Goal: Task Accomplishment & Management: Use online tool/utility

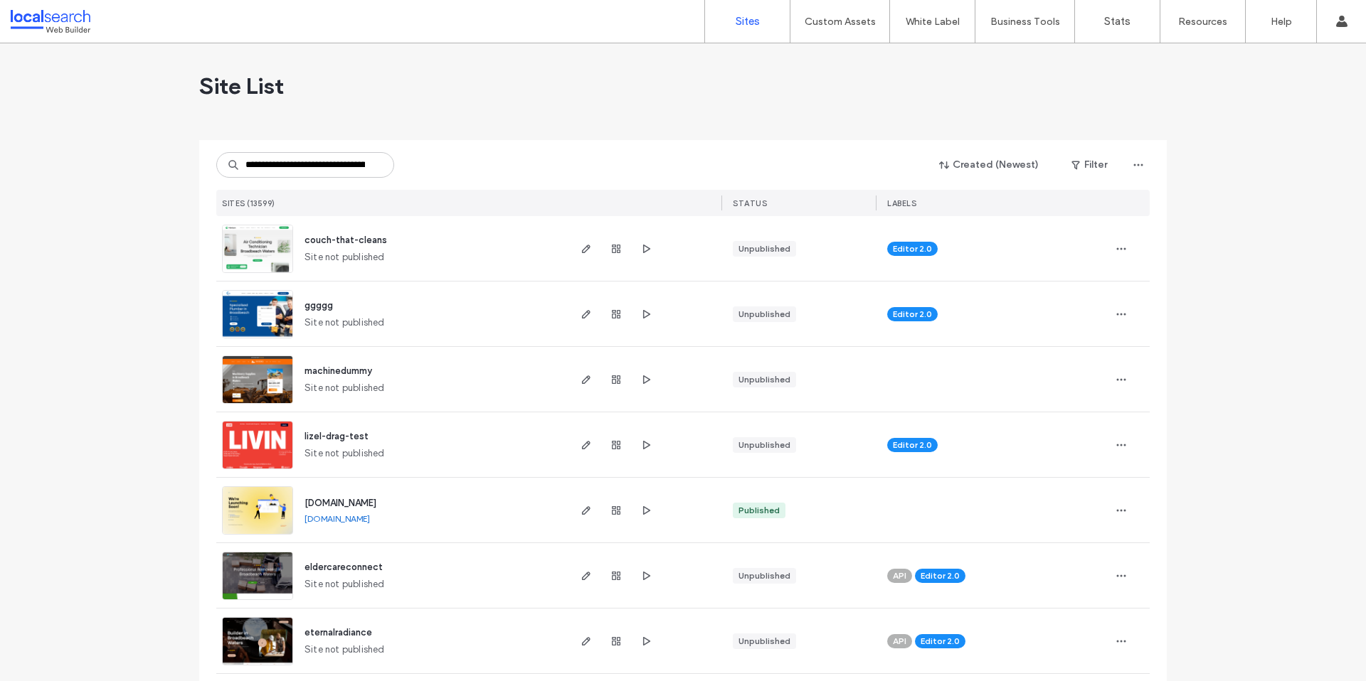
scroll to position [0, 60]
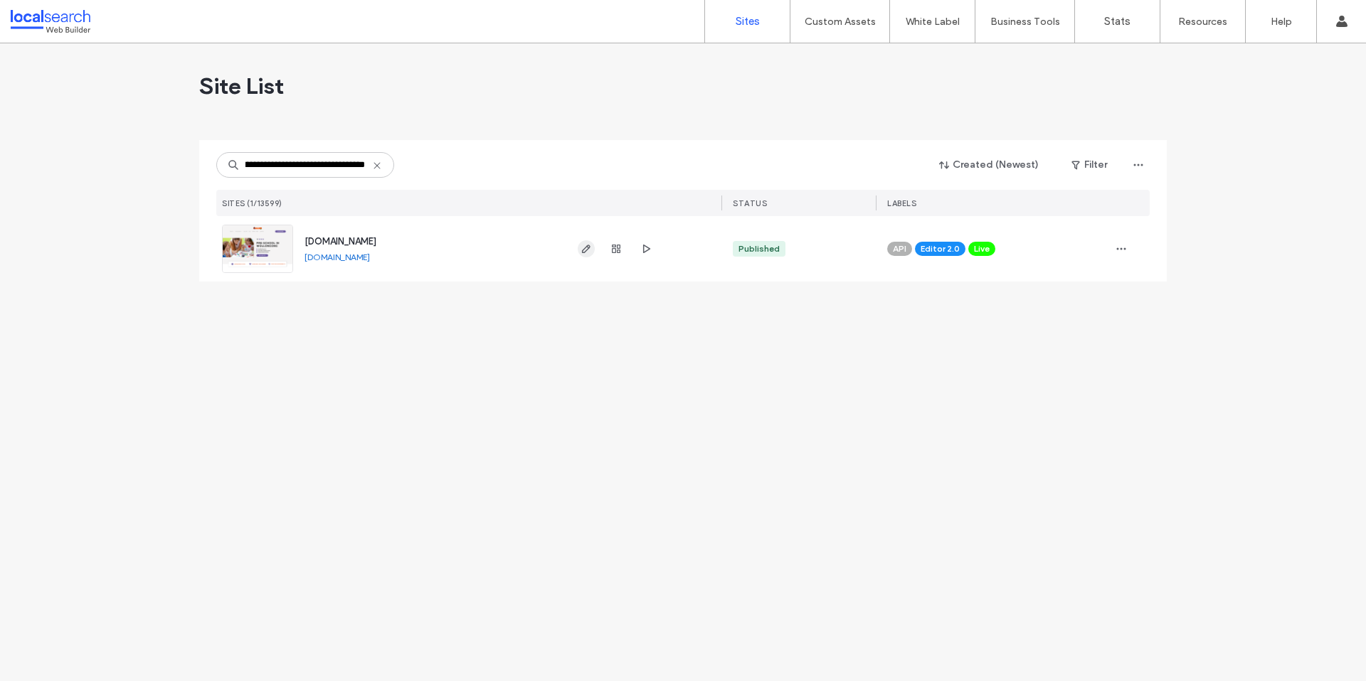
type input "**********"
click at [588, 246] on icon "button" at bounding box center [585, 248] width 11 height 11
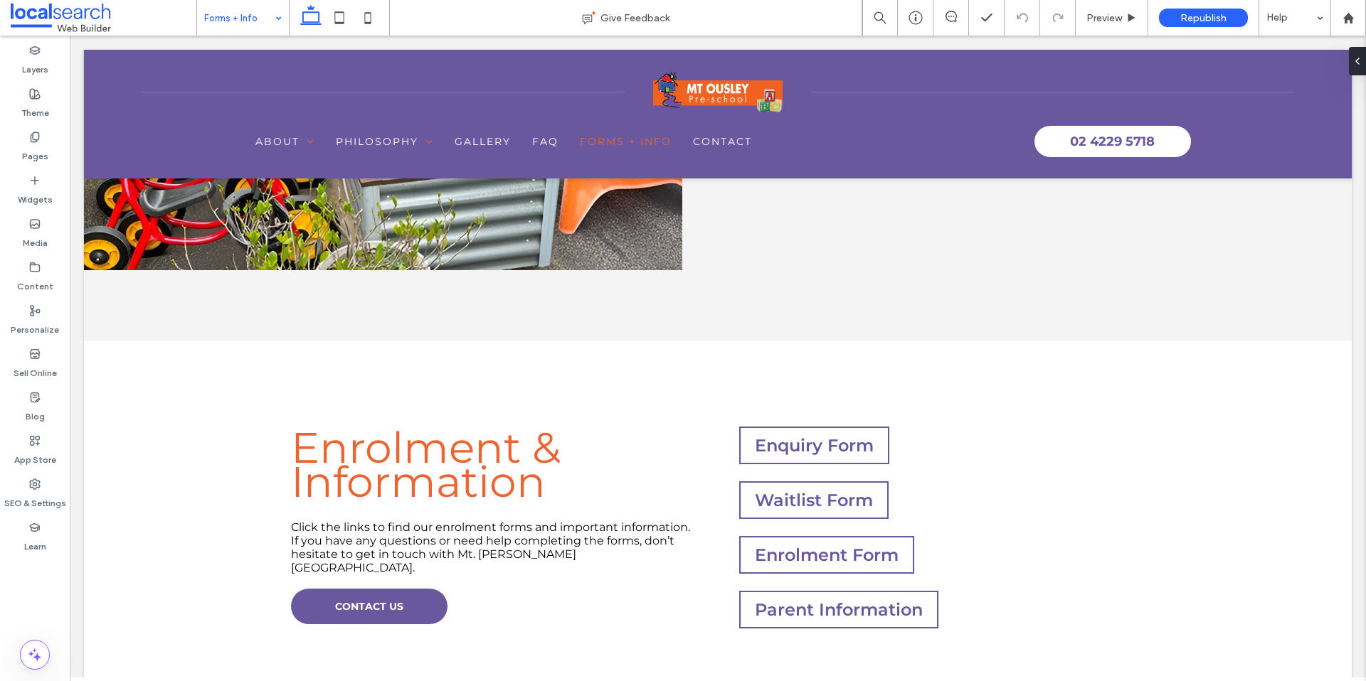
scroll to position [251, 0]
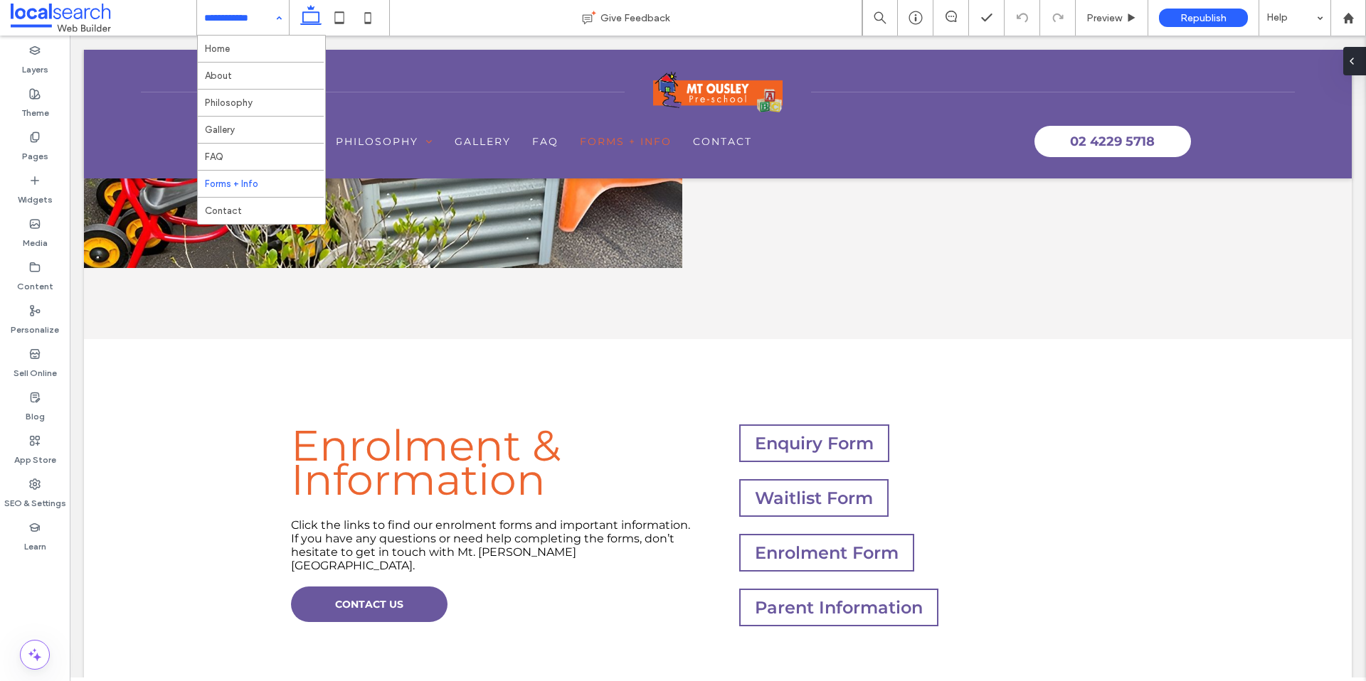
click at [1356, 63] on icon at bounding box center [1351, 60] width 11 height 11
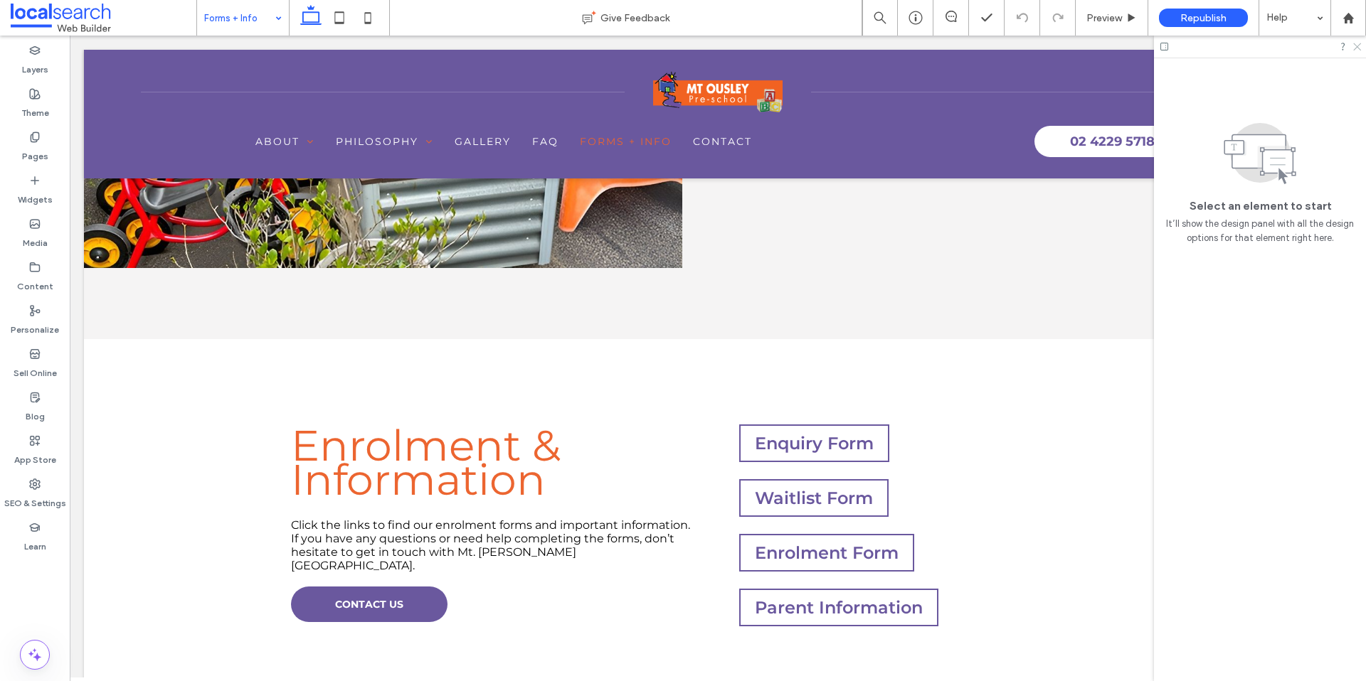
click at [1360, 50] on use at bounding box center [1357, 47] width 8 height 8
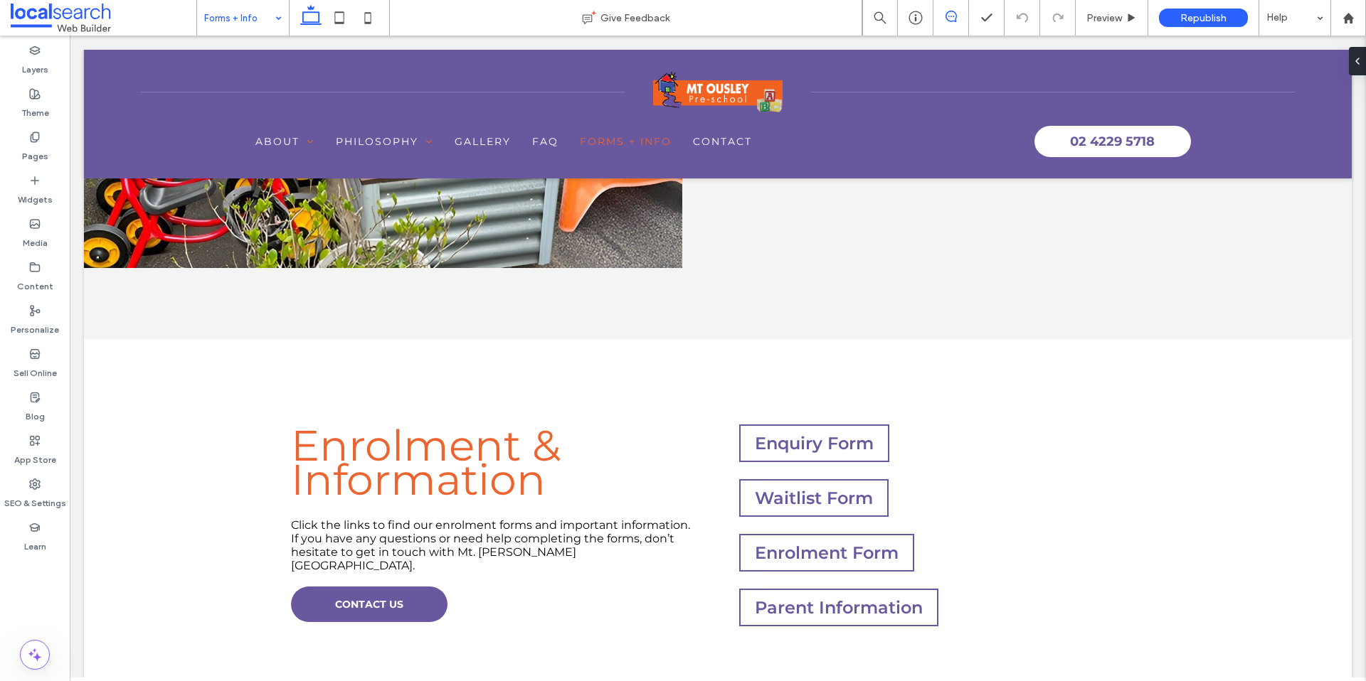
click at [951, 21] on use at bounding box center [950, 16] width 11 height 11
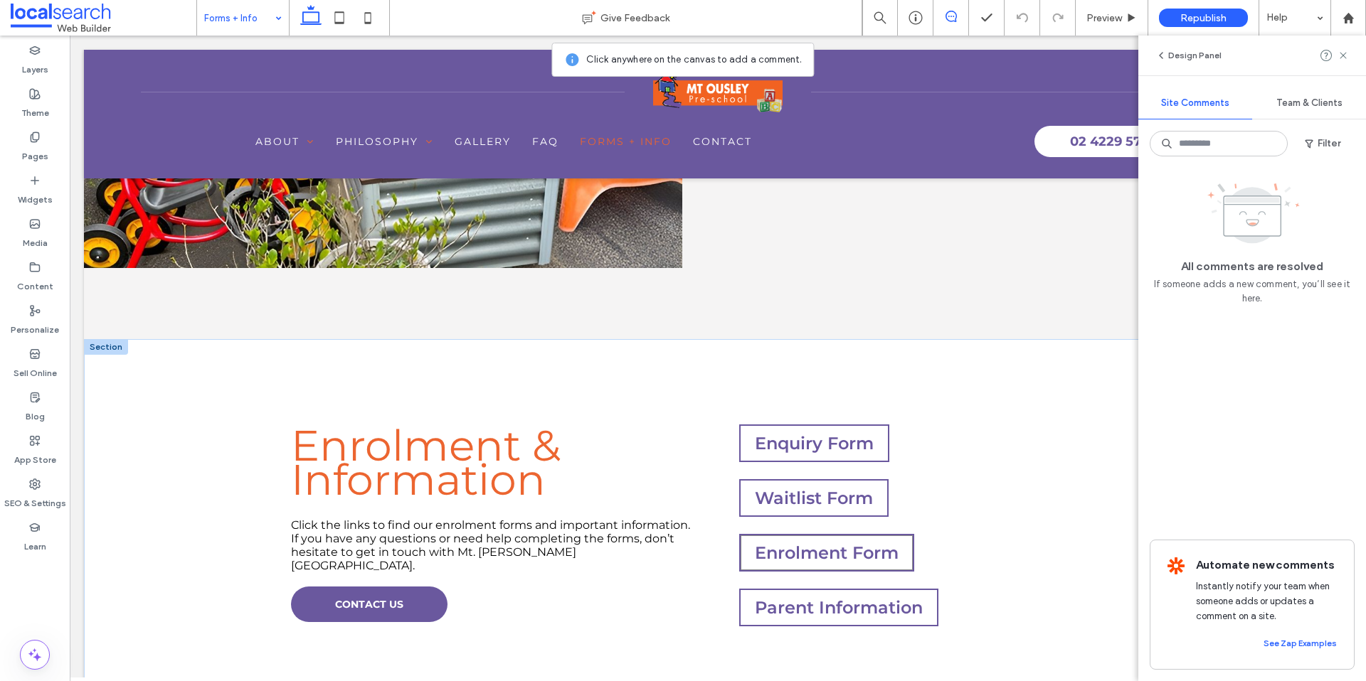
click at [897, 546] on div "Enrolment Form" at bounding box center [826, 553] width 175 height 38
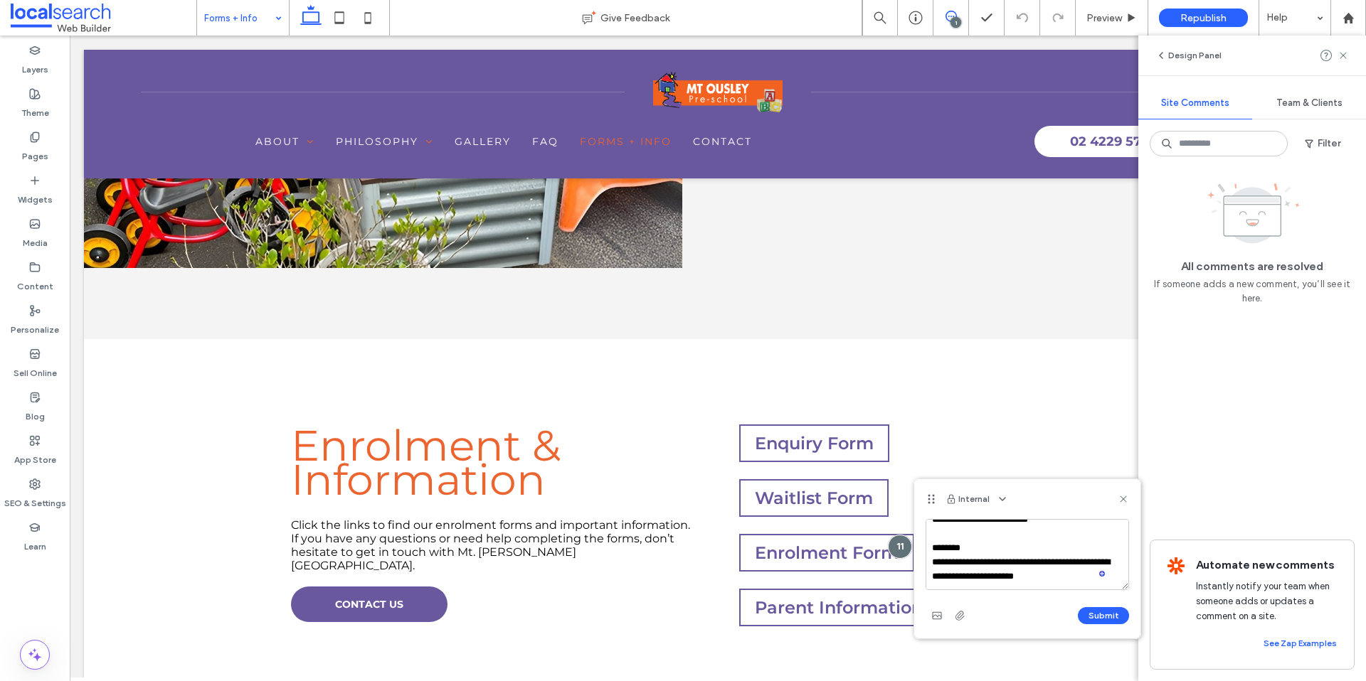
scroll to position [33, 0]
paste textarea "**********"
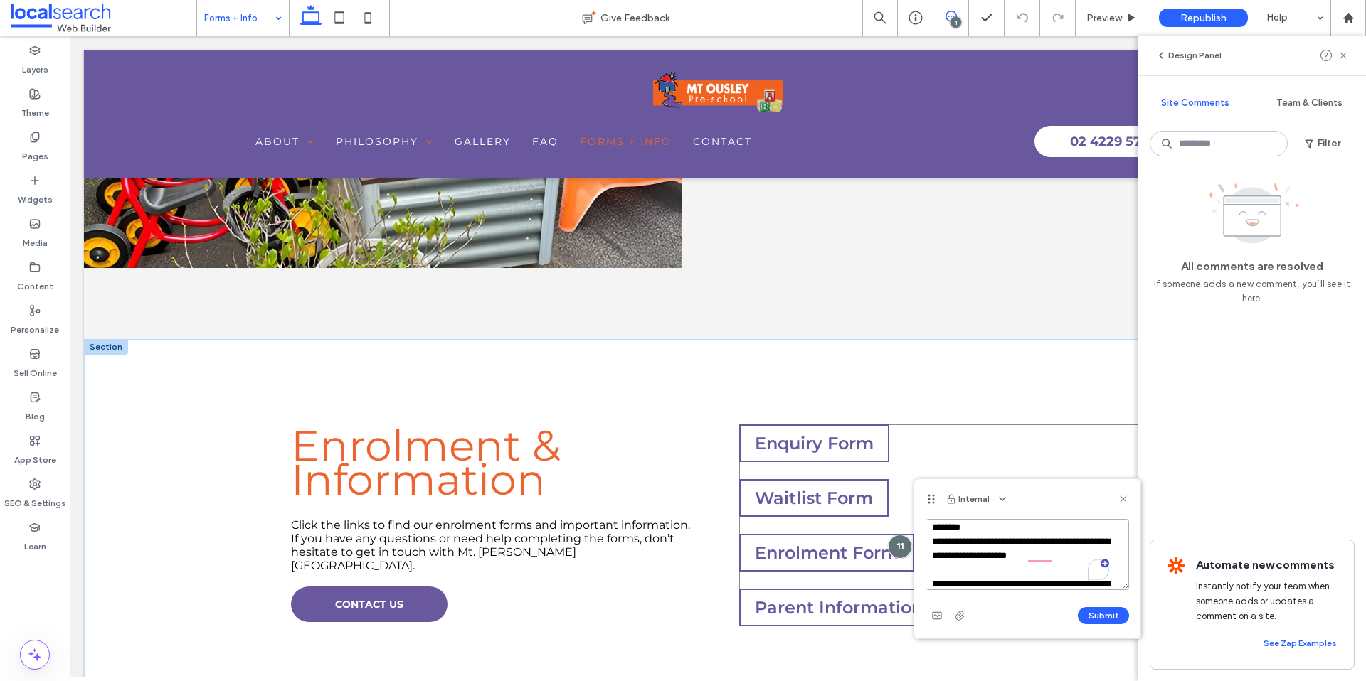
scroll to position [48, 0]
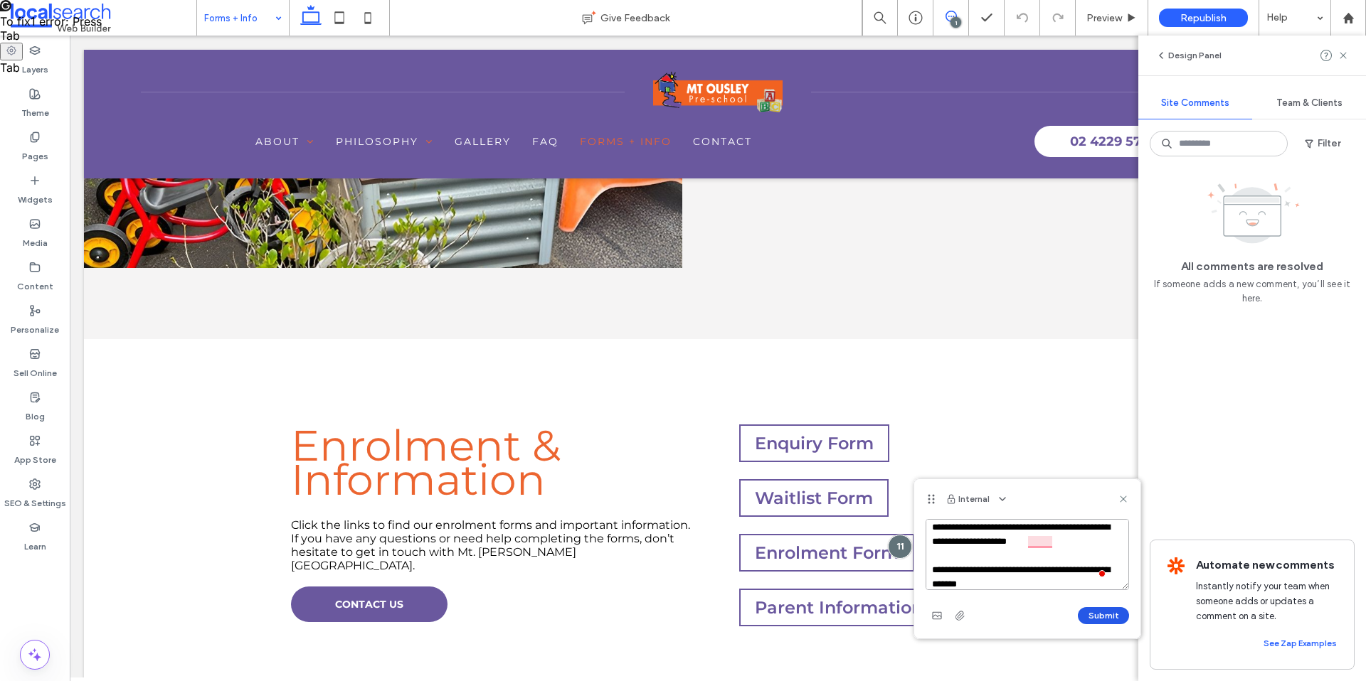
type textarea "**********"
click at [1104, 621] on button "Submit" at bounding box center [1103, 615] width 51 height 17
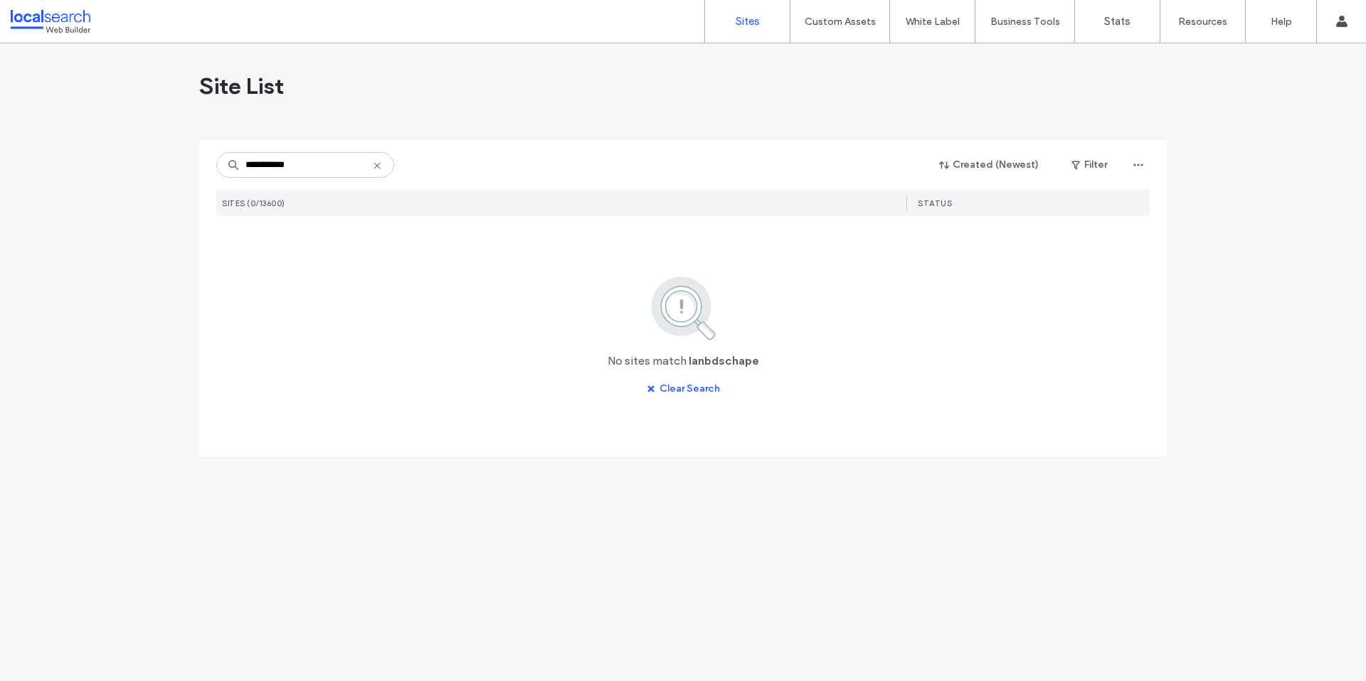
click at [285, 167] on input "**********" at bounding box center [305, 165] width 178 height 26
drag, startPoint x: 330, startPoint y: 169, endPoint x: 112, endPoint y: 170, distance: 218.4
click at [112, 170] on div "**********" at bounding box center [683, 362] width 1366 height 638
click at [262, 169] on input "**********" at bounding box center [305, 165] width 178 height 26
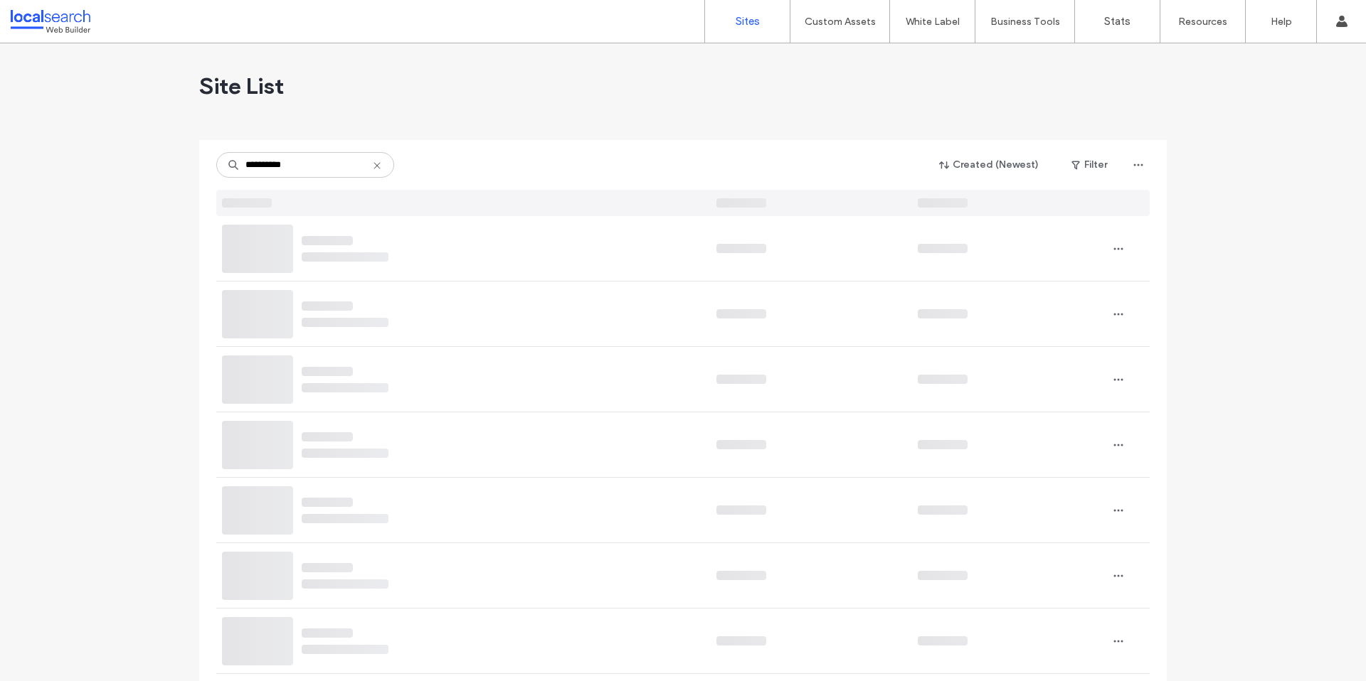
click at [283, 163] on input "**********" at bounding box center [305, 165] width 178 height 26
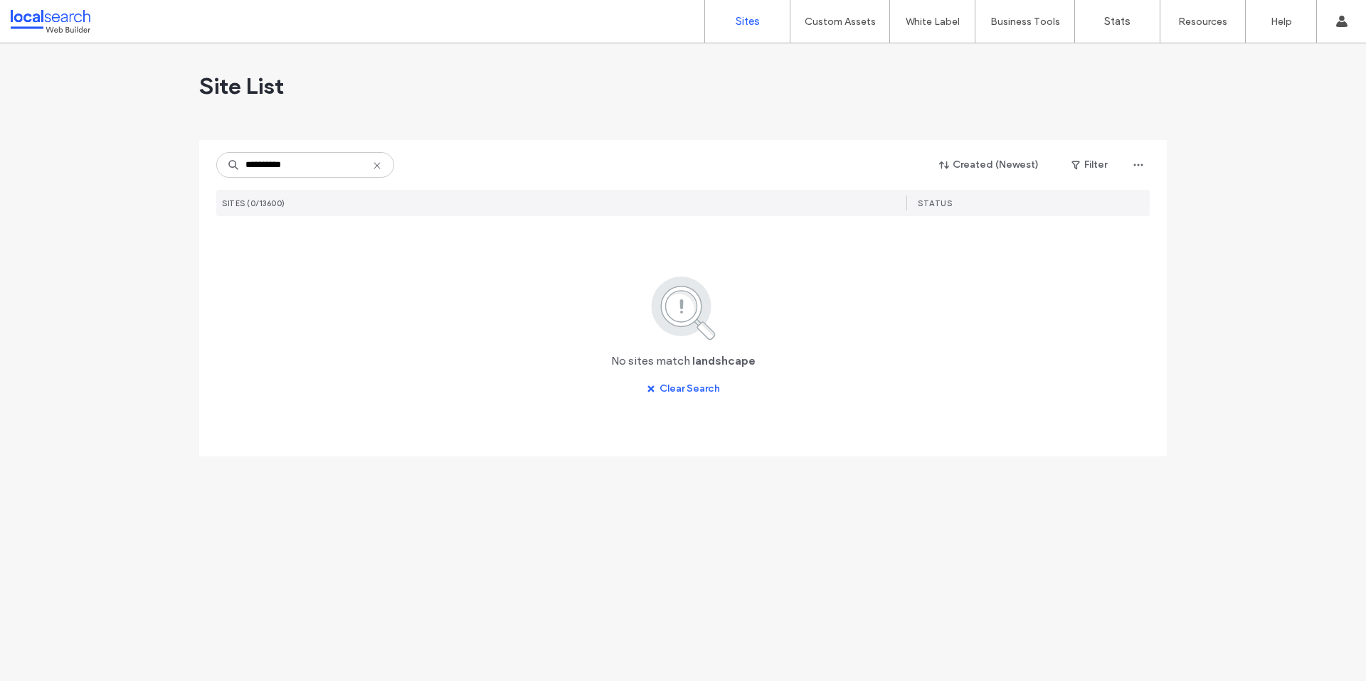
click at [277, 166] on input "**********" at bounding box center [305, 165] width 178 height 26
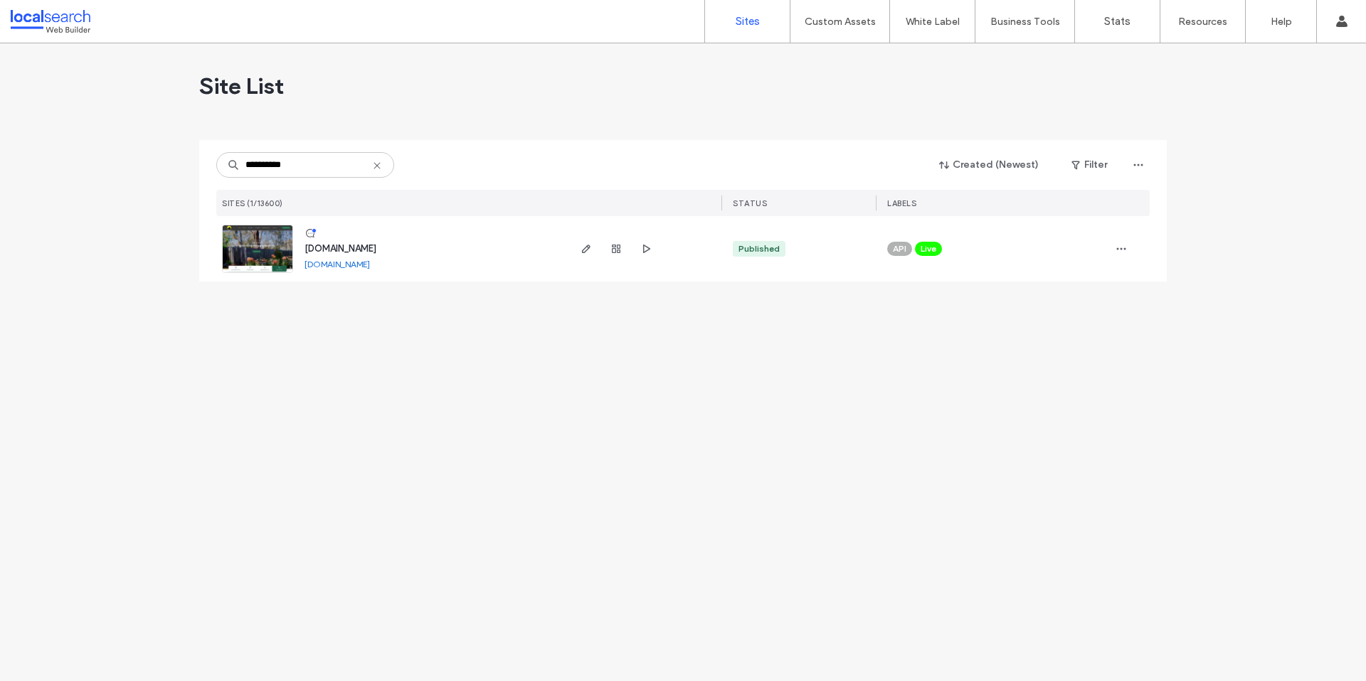
type input "**********"
click at [587, 245] on use "button" at bounding box center [586, 249] width 9 height 9
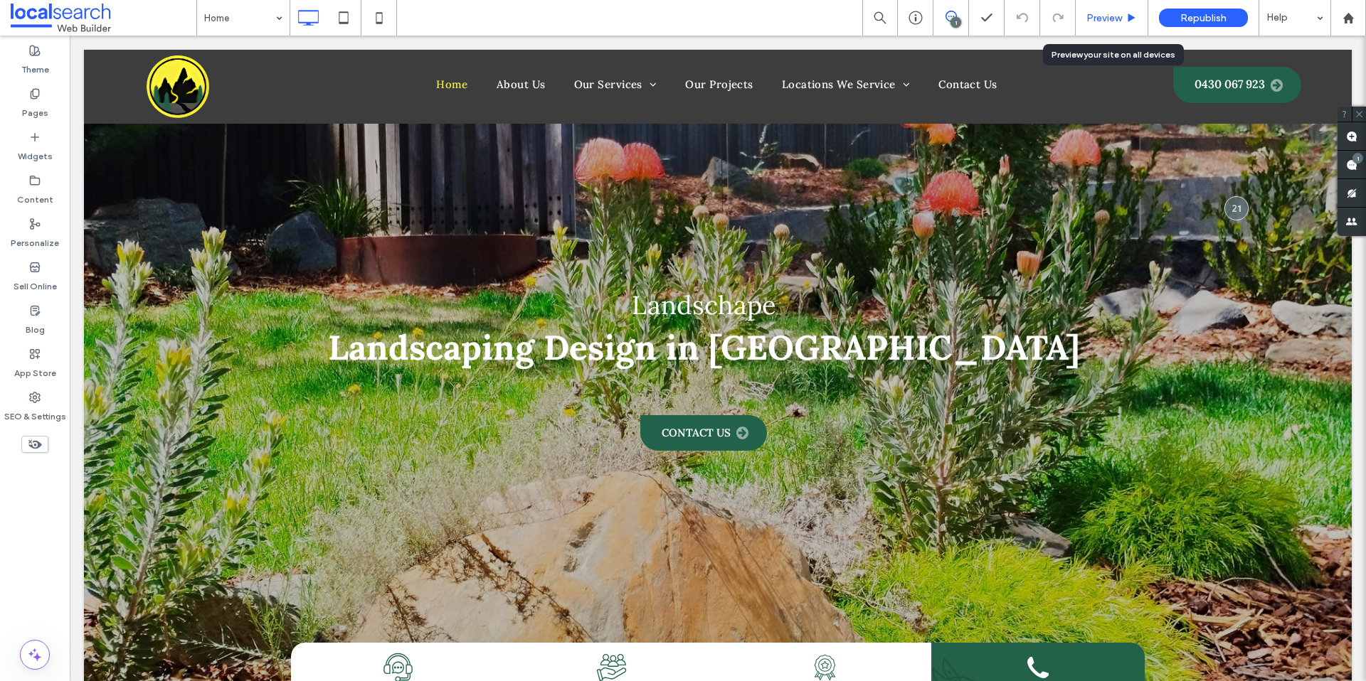
drag, startPoint x: 1104, startPoint y: 21, endPoint x: 1037, endPoint y: 33, distance: 67.8
click at [1104, 21] on span "Preview" at bounding box center [1104, 18] width 36 height 12
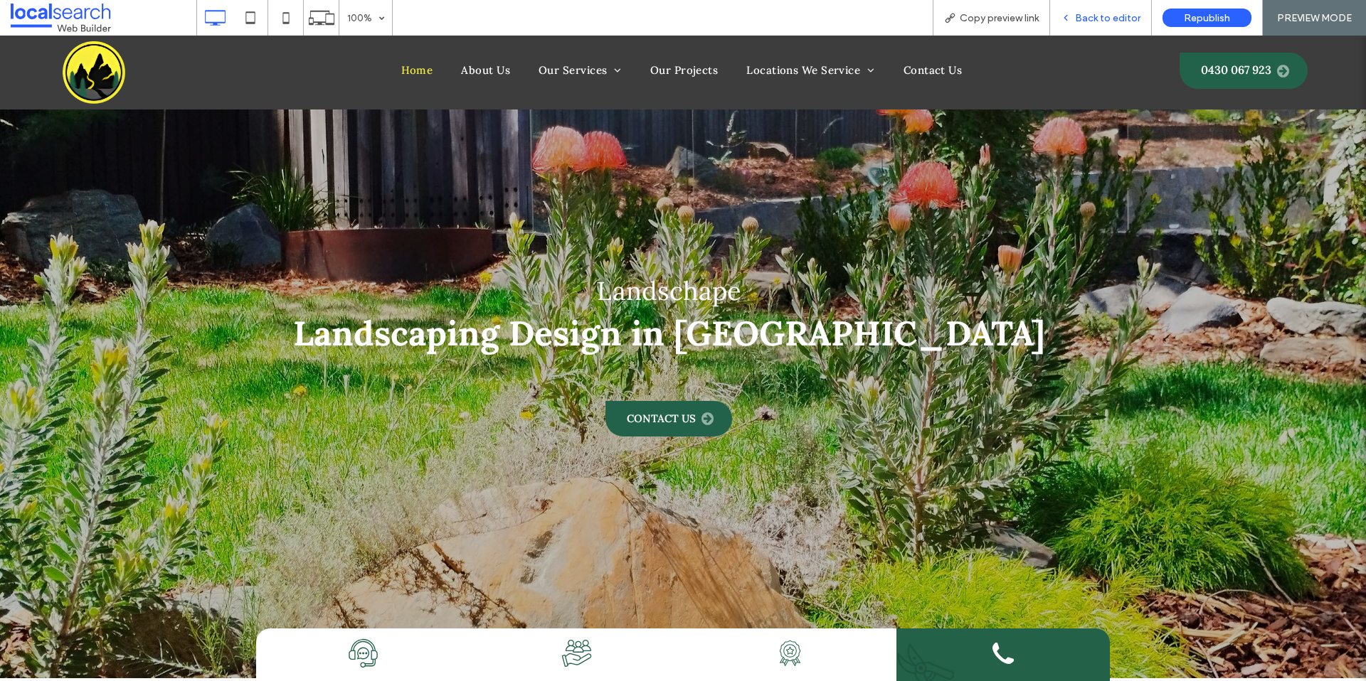
click at [1113, 12] on span "Back to editor" at bounding box center [1107, 18] width 65 height 12
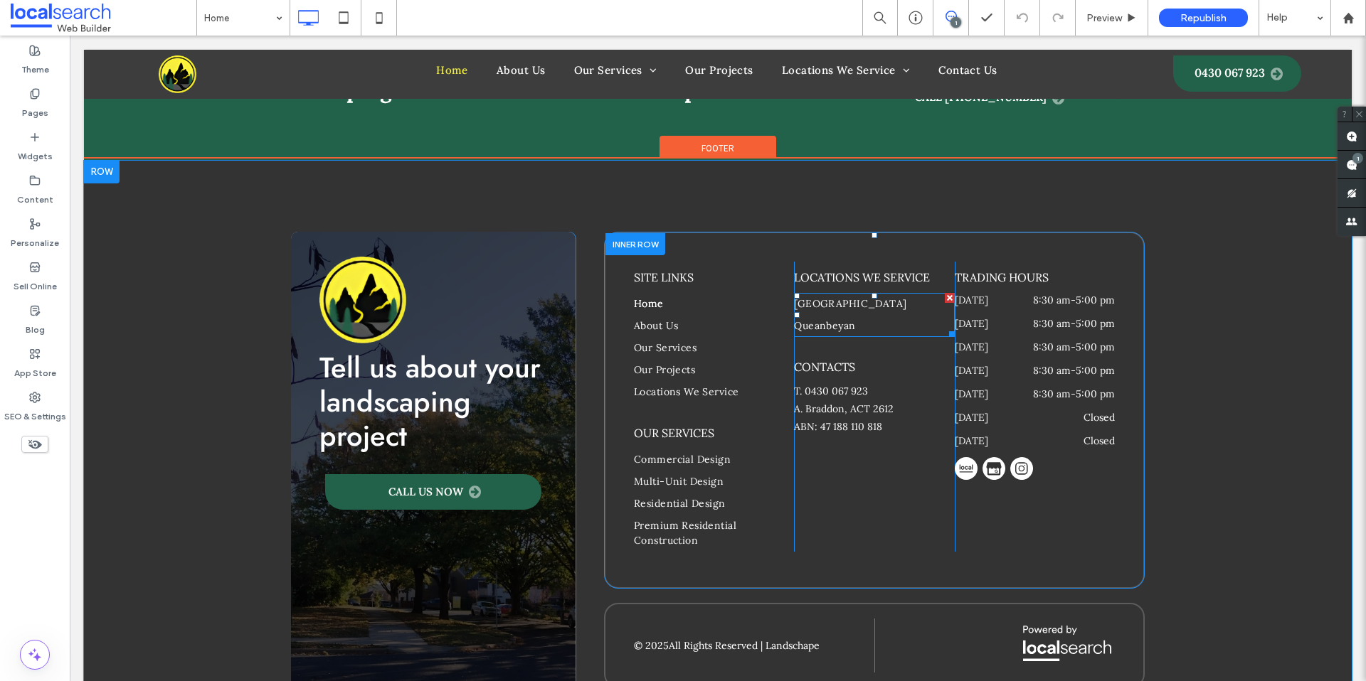
scroll to position [3950, 0]
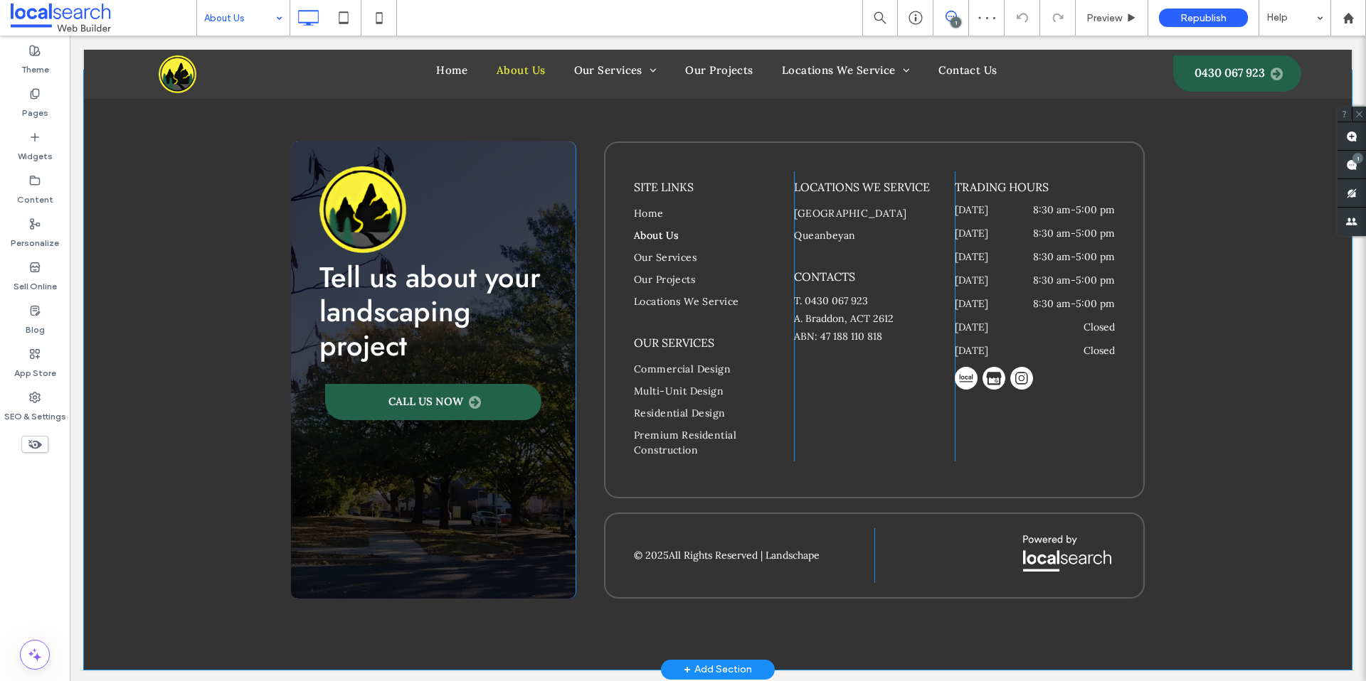
scroll to position [932, 0]
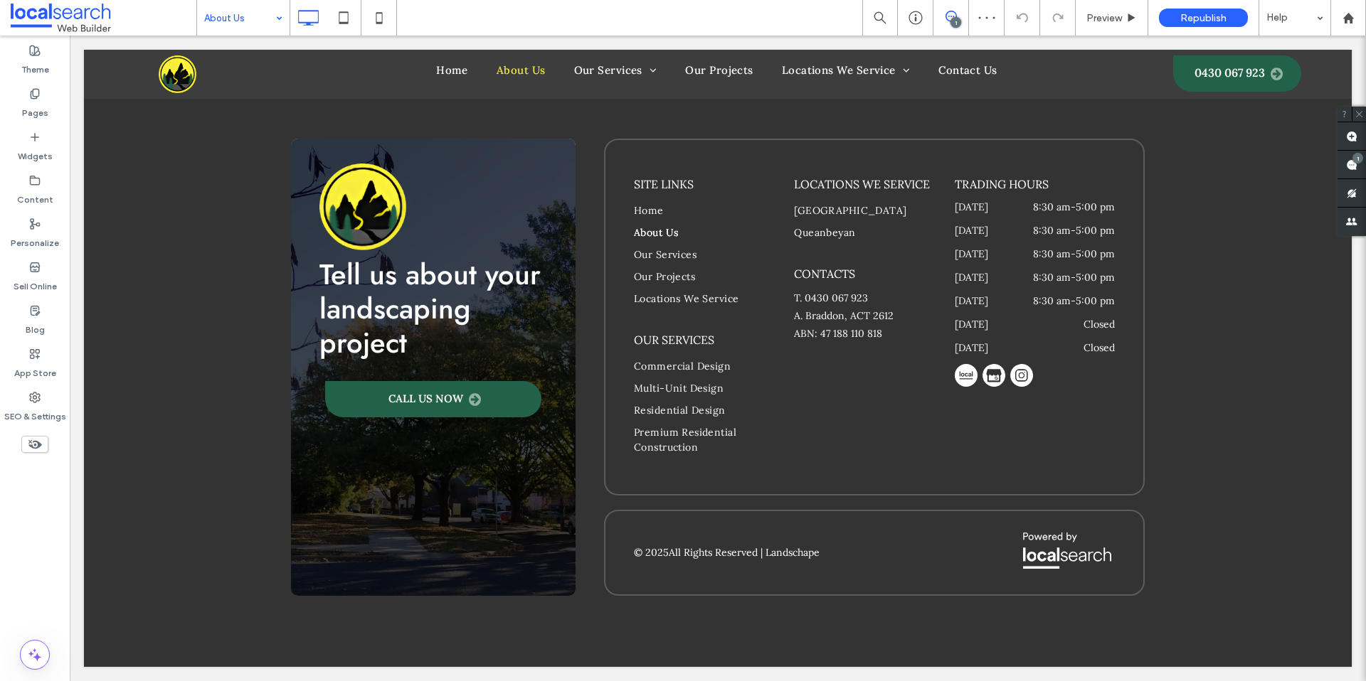
click at [238, 26] on input at bounding box center [239, 18] width 71 height 36
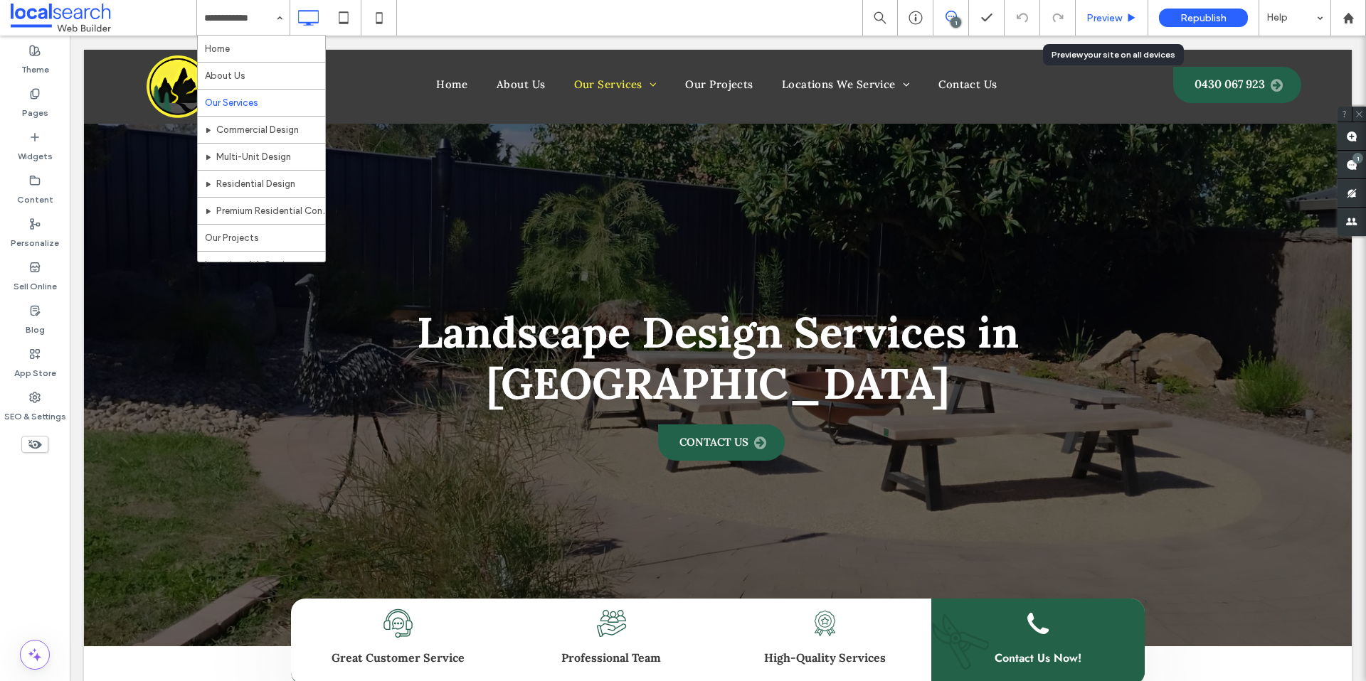
click at [1105, 14] on span "Preview" at bounding box center [1104, 18] width 36 height 12
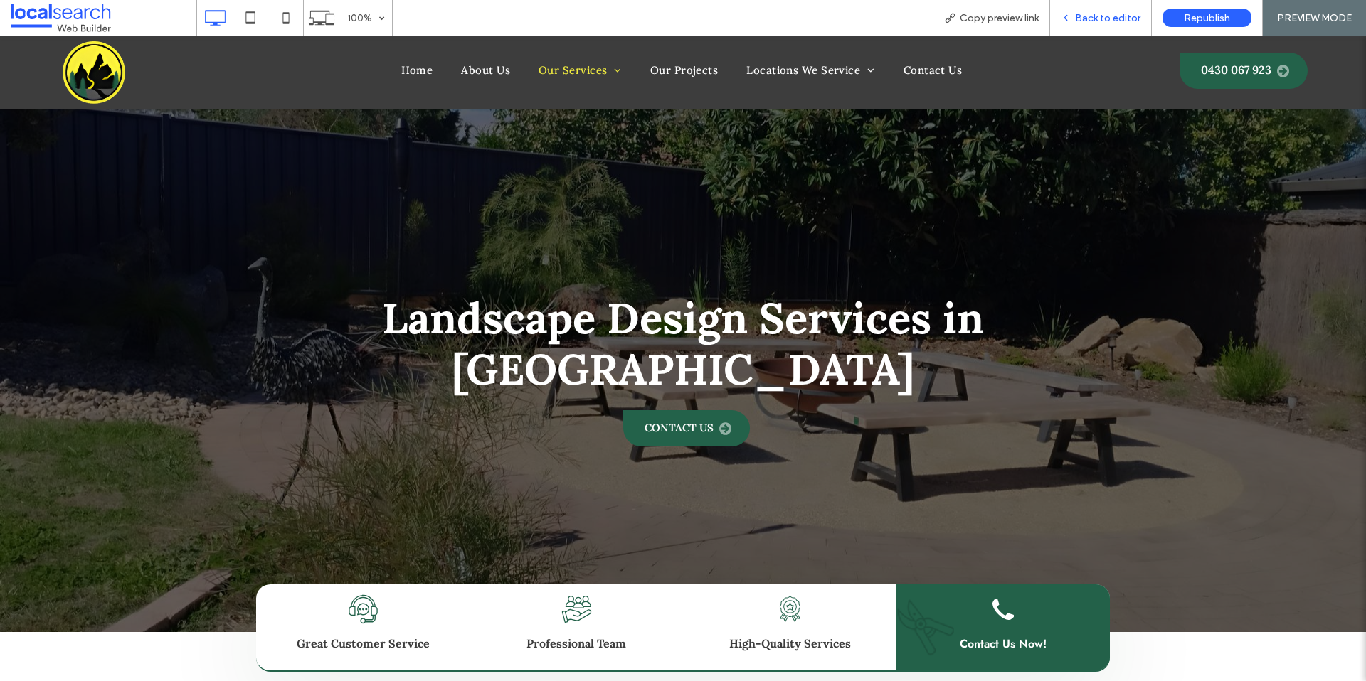
click at [1119, 19] on span "Back to editor" at bounding box center [1107, 18] width 65 height 12
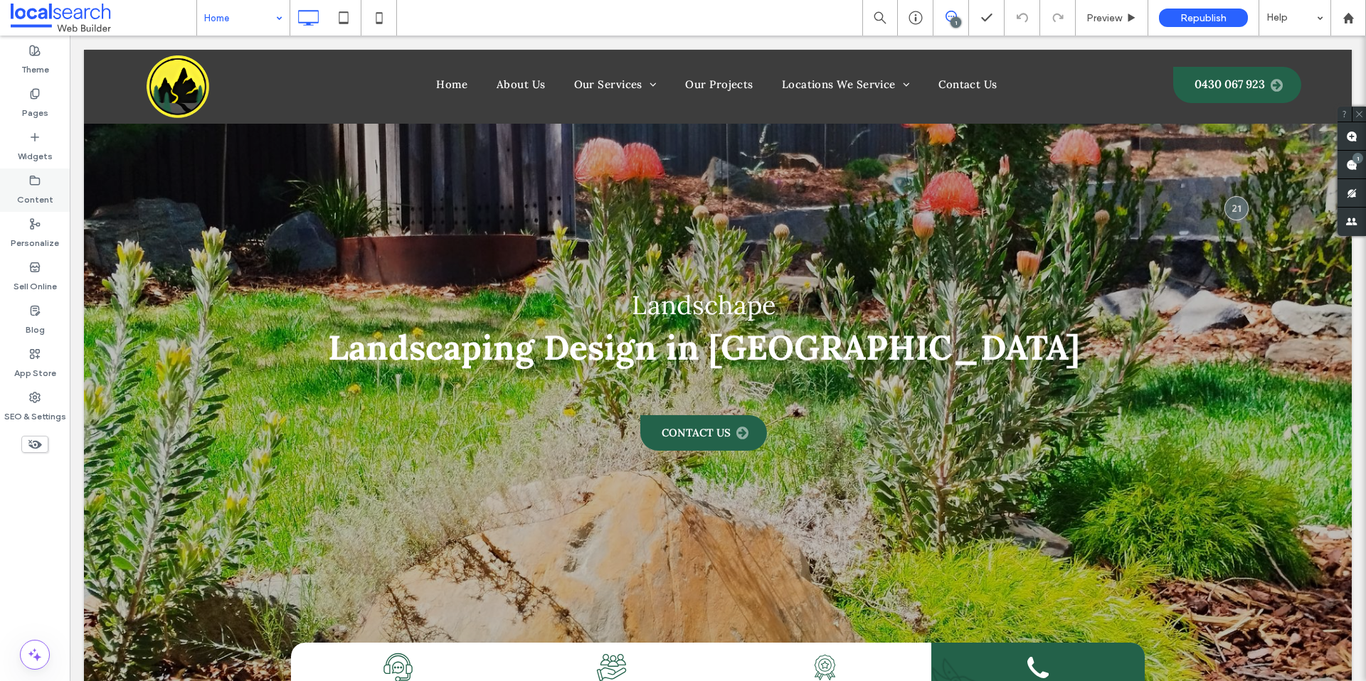
click at [39, 191] on label "Content" at bounding box center [35, 196] width 36 height 20
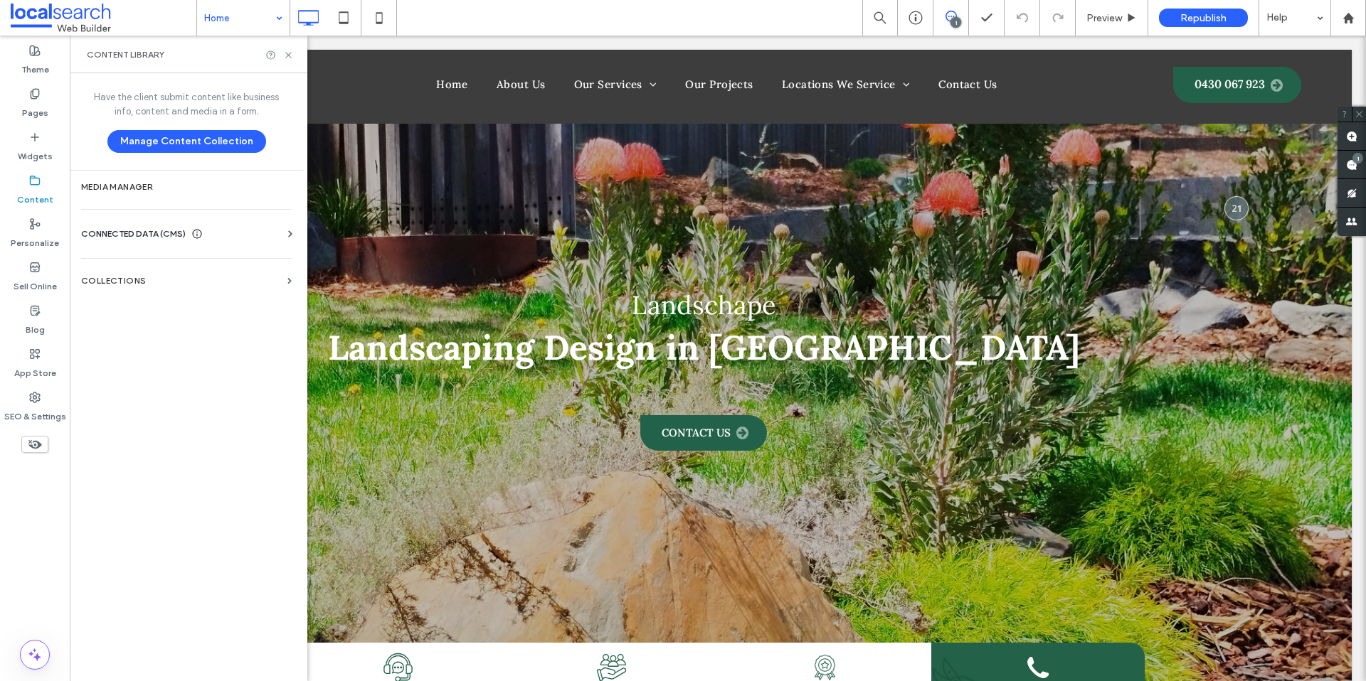
click at [191, 220] on div "CONNECTED DATA (CMS) Business Info Business Text Business Images Find and Repla…" at bounding box center [186, 234] width 233 height 37
click at [290, 53] on icon at bounding box center [288, 55] width 11 height 11
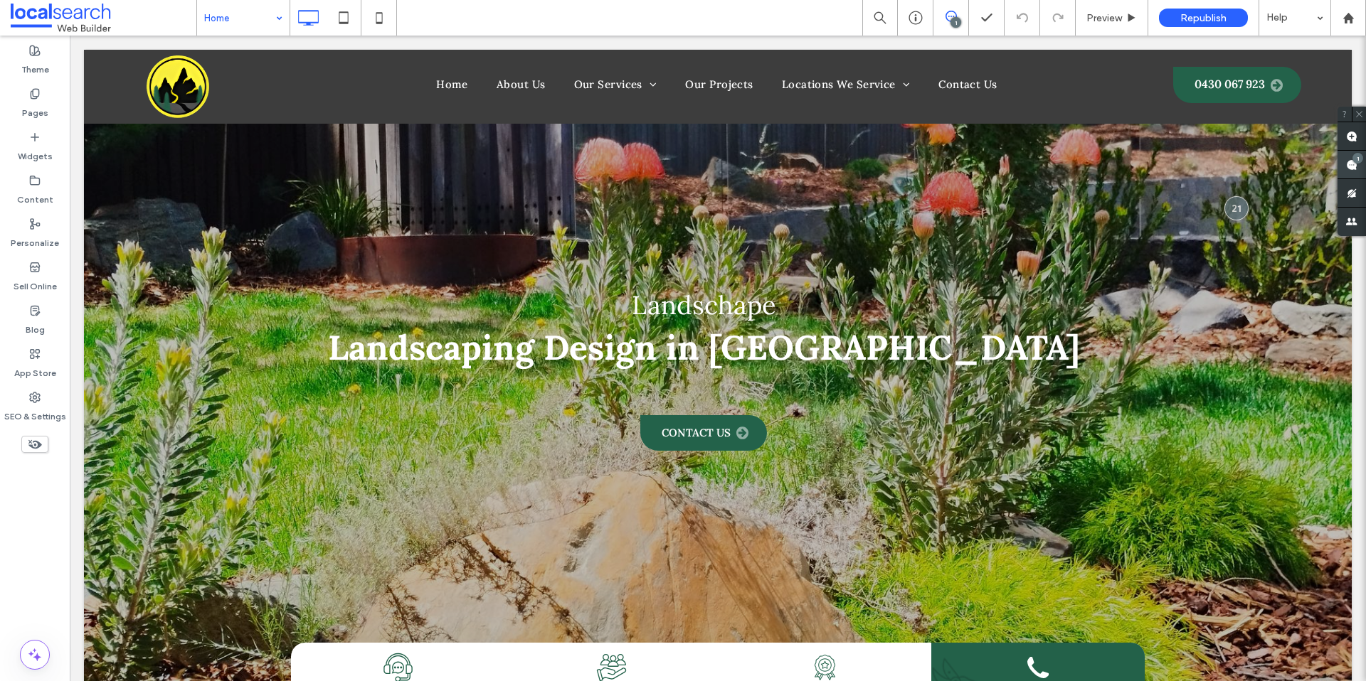
click at [1354, 160] on div "1" at bounding box center [1357, 158] width 11 height 11
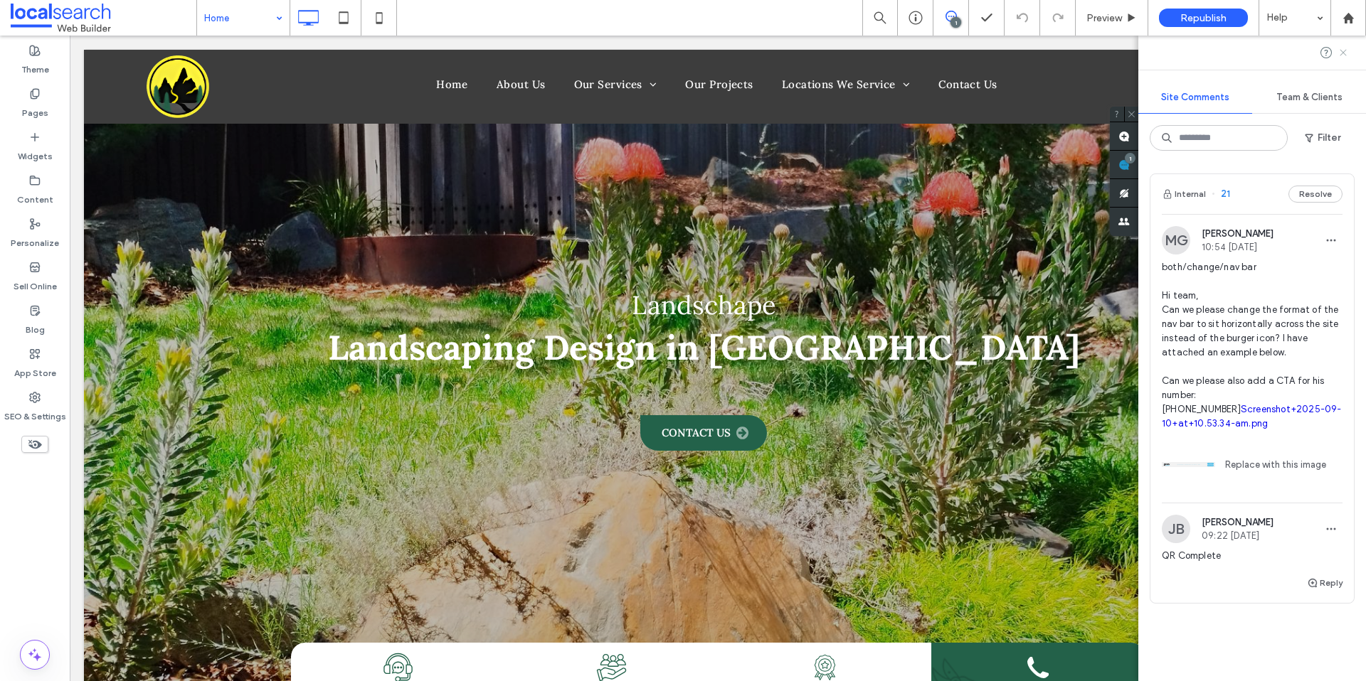
click at [1339, 55] on use at bounding box center [1342, 52] width 6 height 6
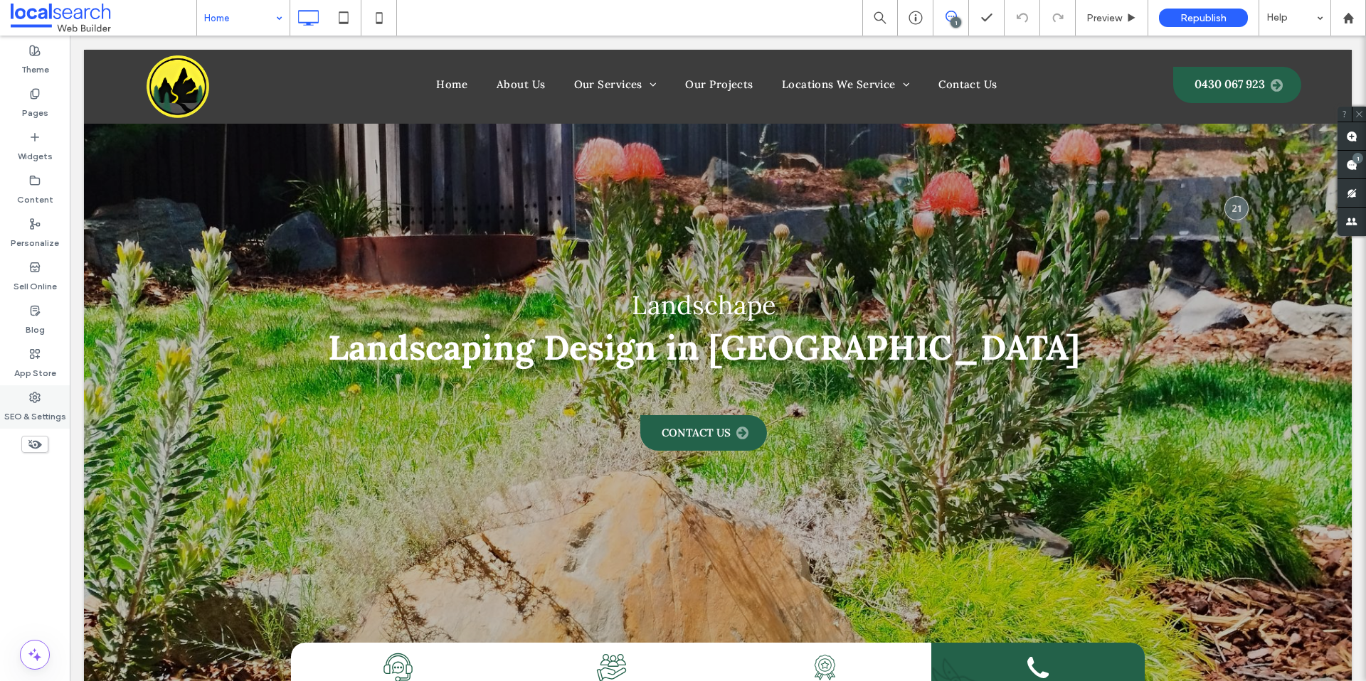
click at [41, 394] on div "SEO & Settings" at bounding box center [35, 407] width 70 height 43
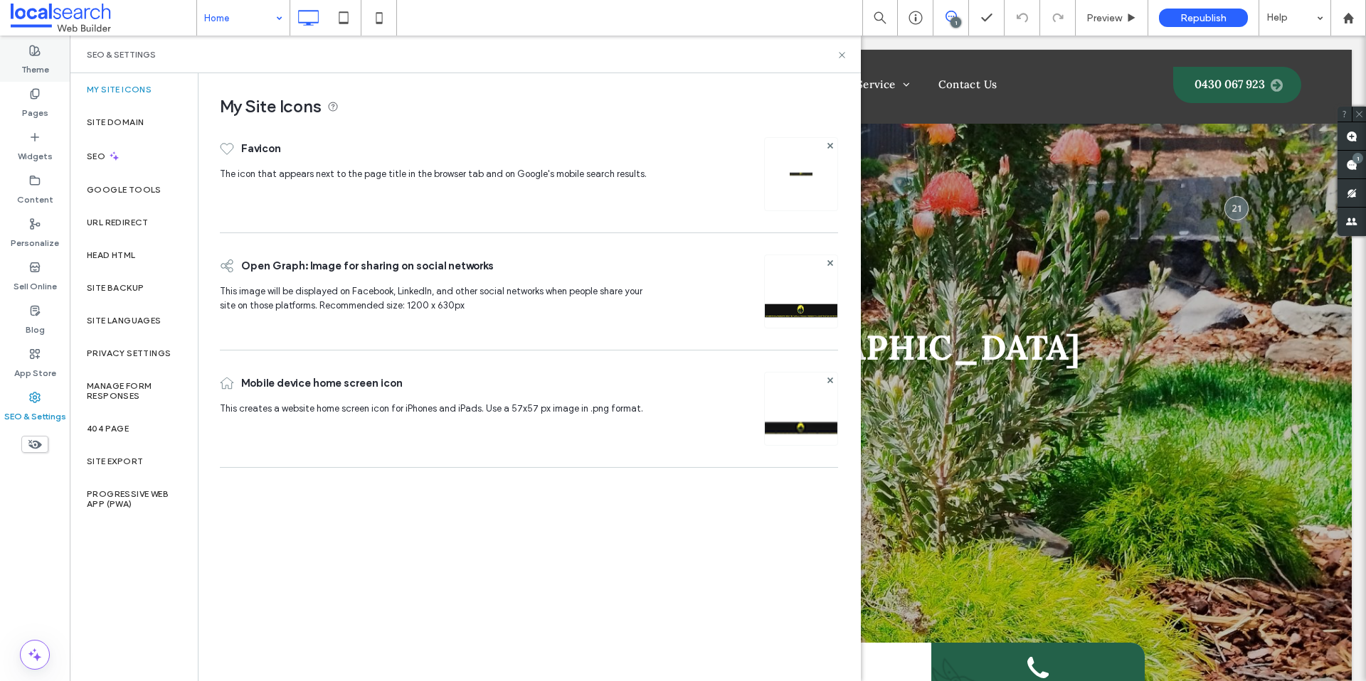
click at [50, 42] on div "Theme" at bounding box center [35, 59] width 70 height 43
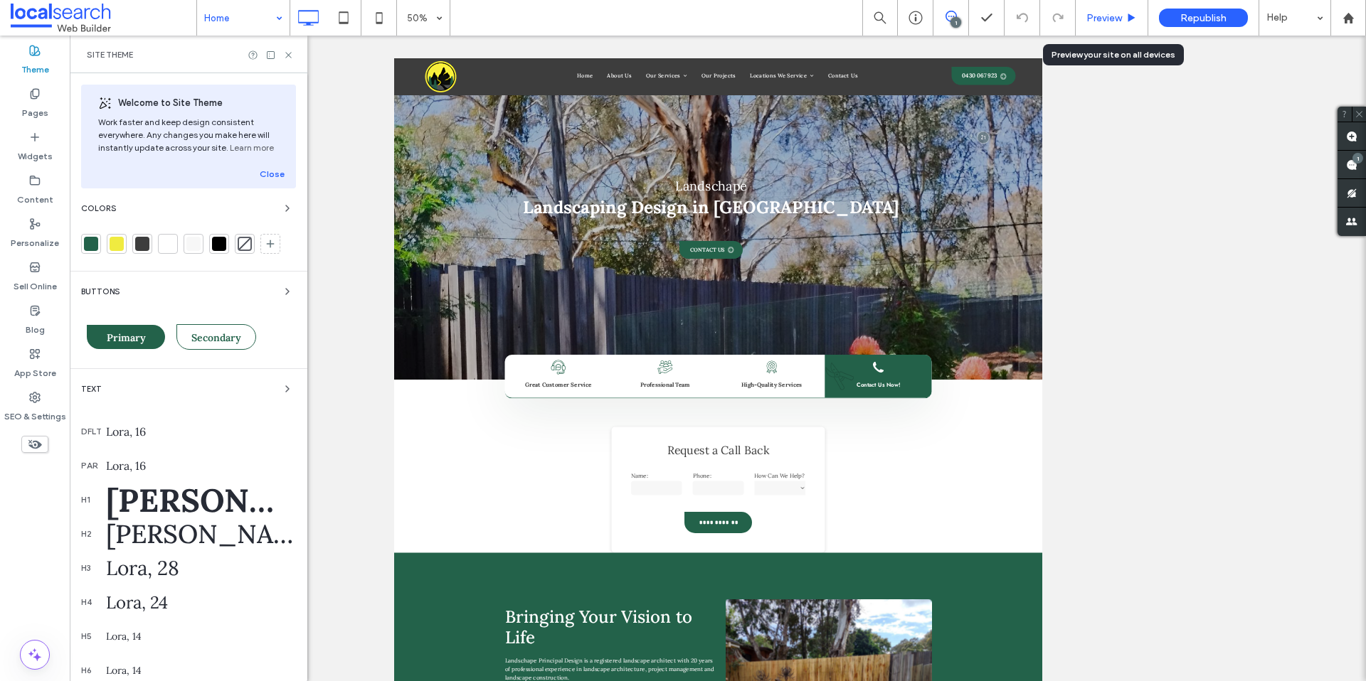
click at [1103, 19] on span "Preview" at bounding box center [1104, 18] width 36 height 12
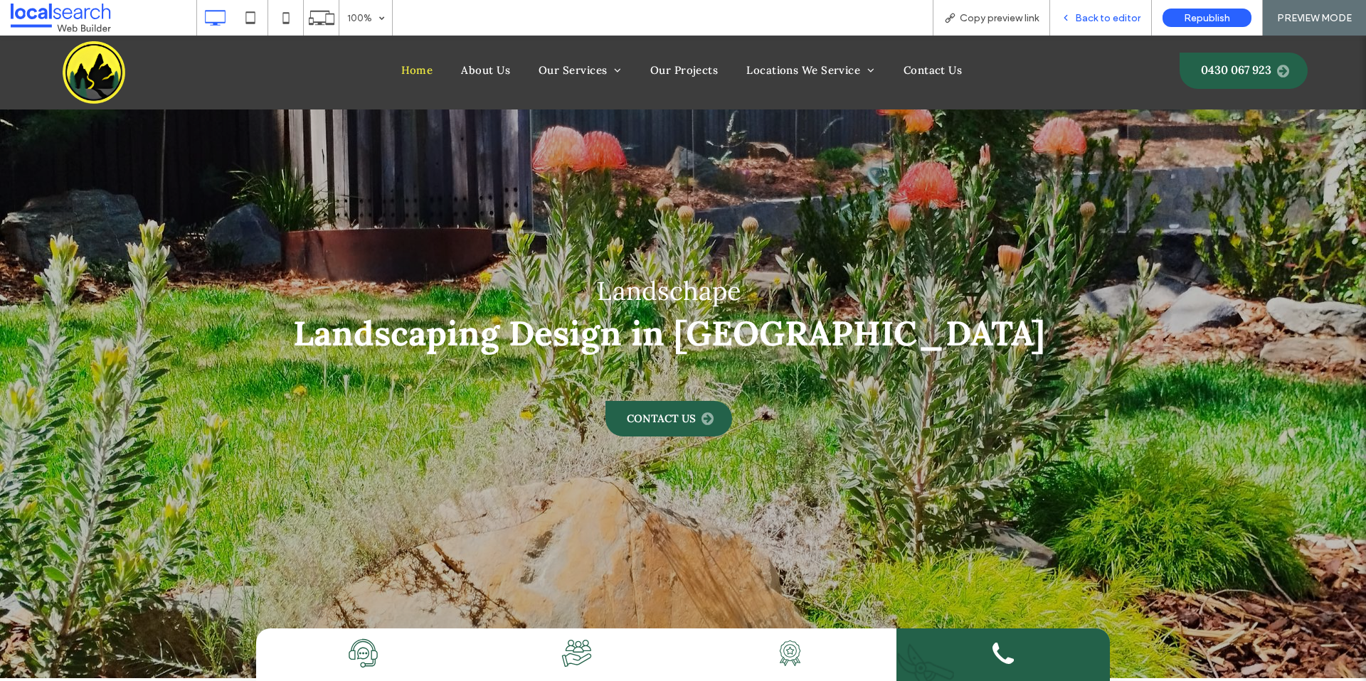
click at [1093, 12] on span "Back to editor" at bounding box center [1107, 18] width 65 height 12
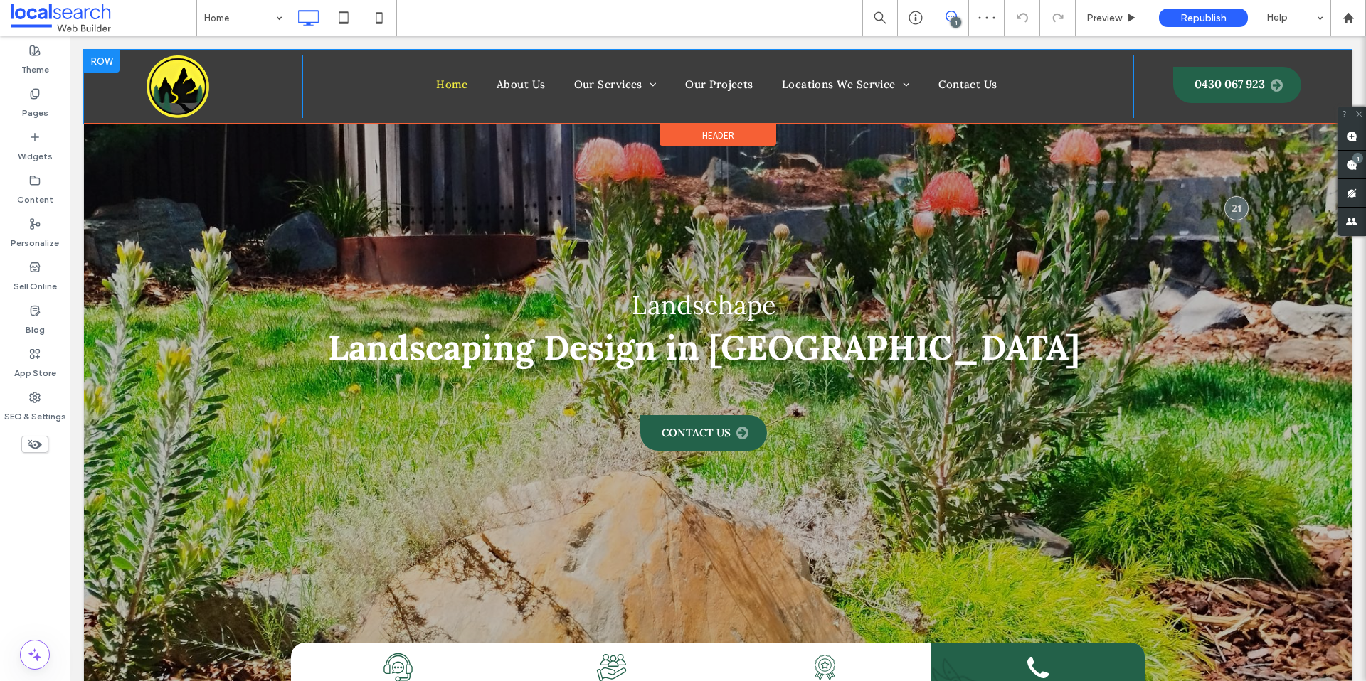
click at [97, 55] on div at bounding box center [102, 61] width 36 height 23
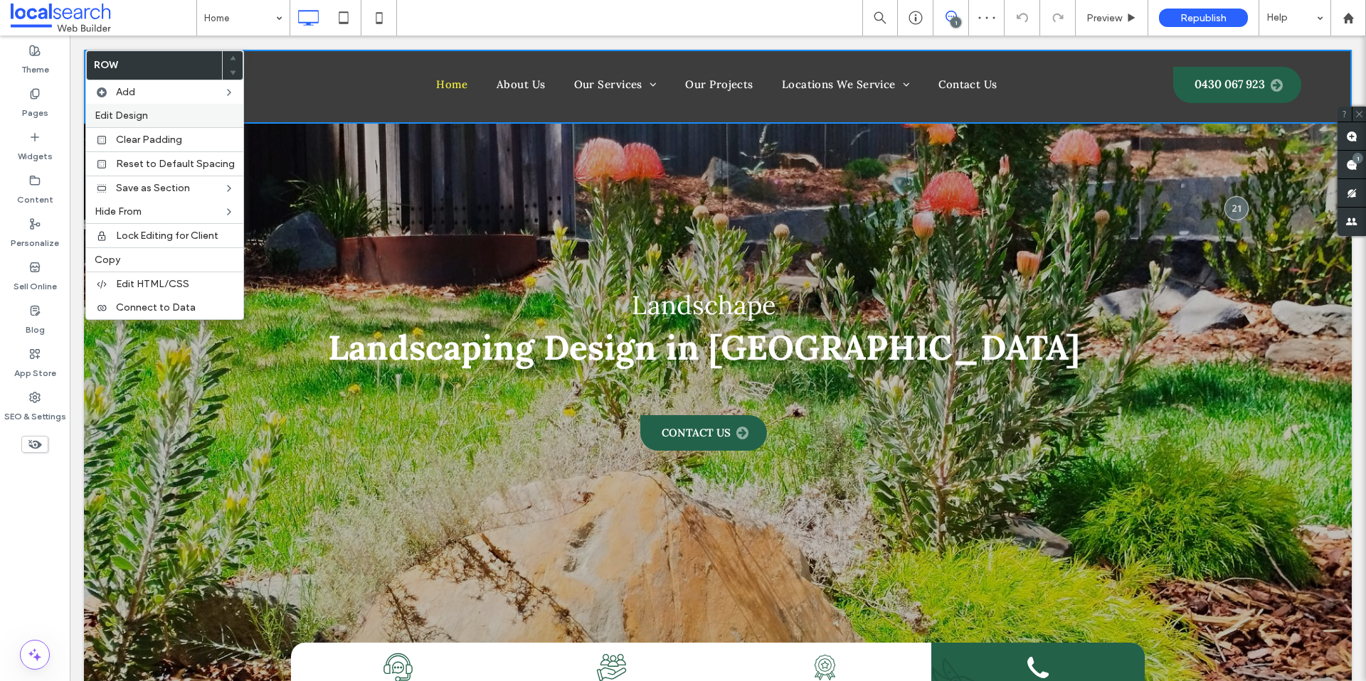
click at [132, 112] on span "Edit Design" at bounding box center [121, 116] width 53 height 12
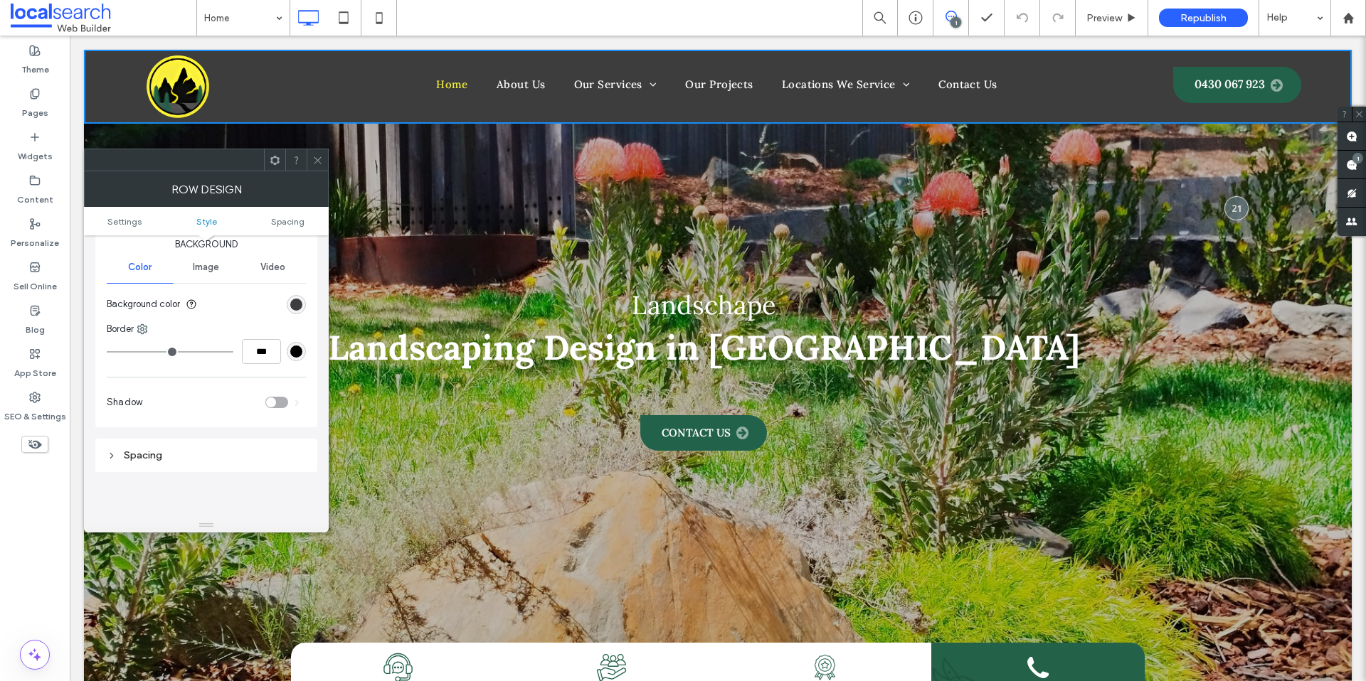
scroll to position [168, 0]
click at [290, 299] on div "rgb(61, 61, 61)" at bounding box center [296, 302] width 12 height 12
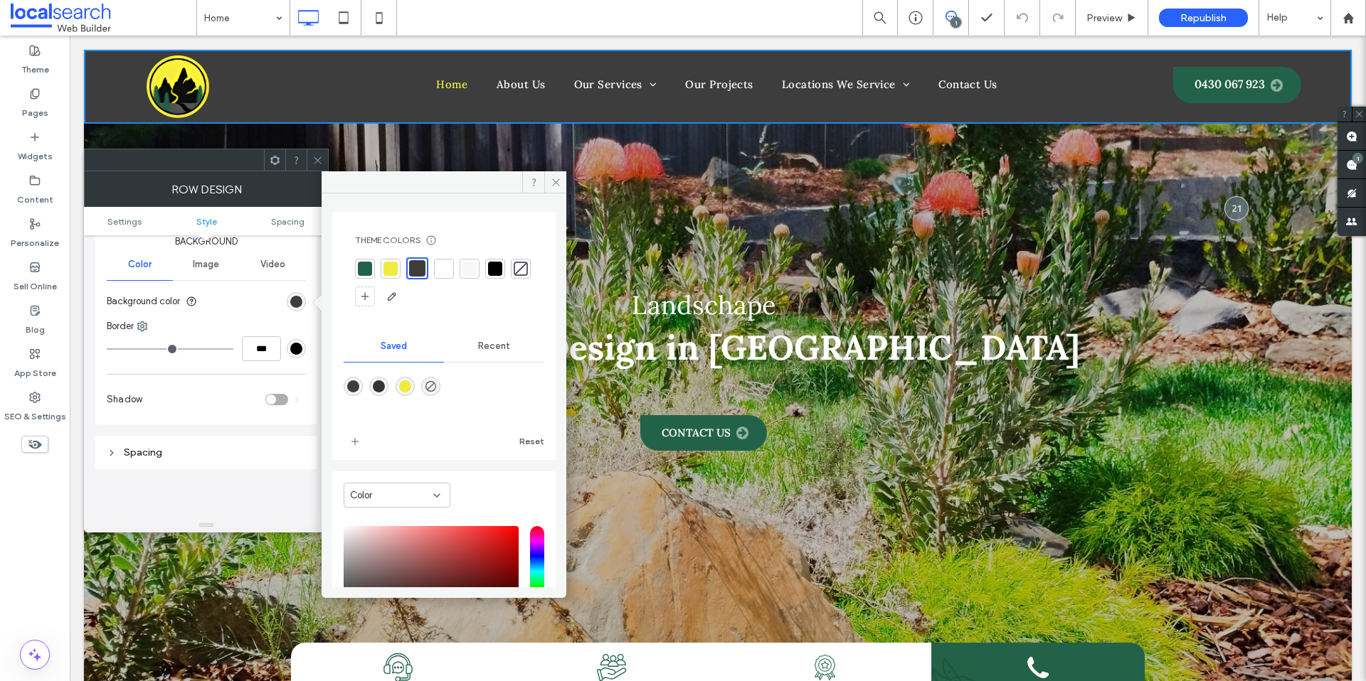
click at [371, 266] on div at bounding box center [365, 269] width 14 height 14
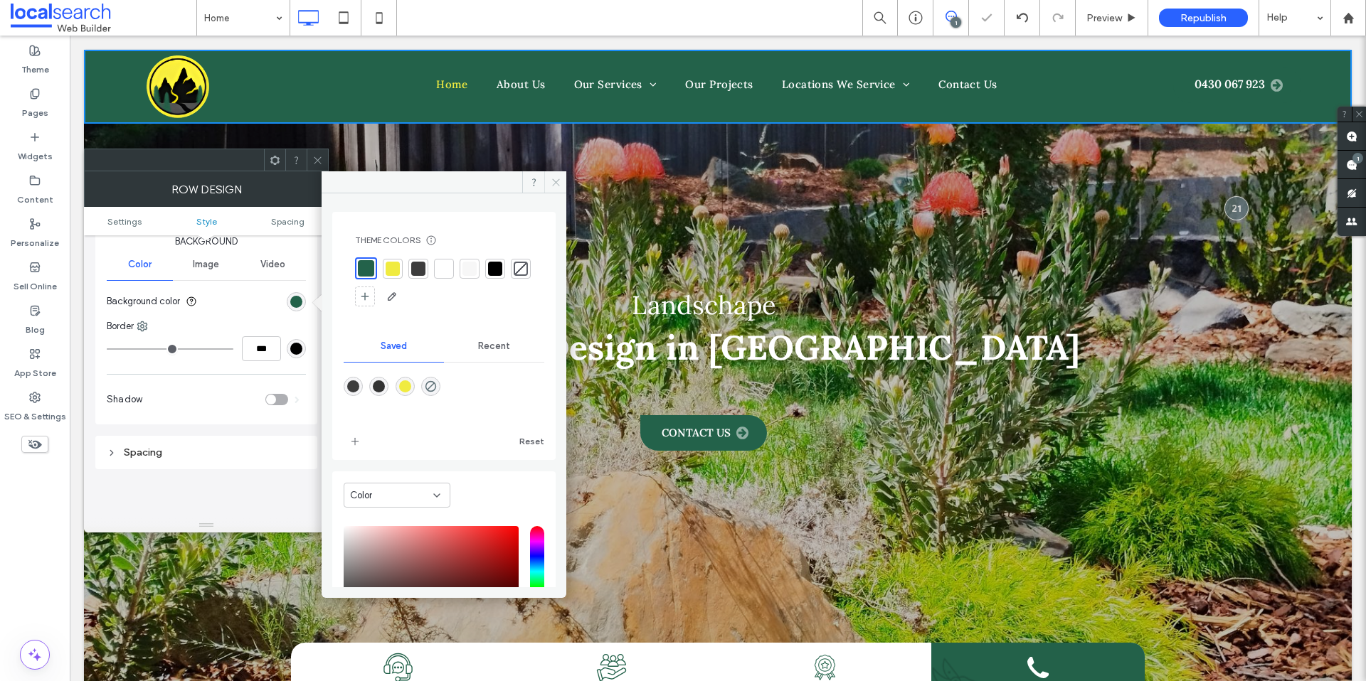
click at [551, 183] on icon at bounding box center [556, 182] width 11 height 11
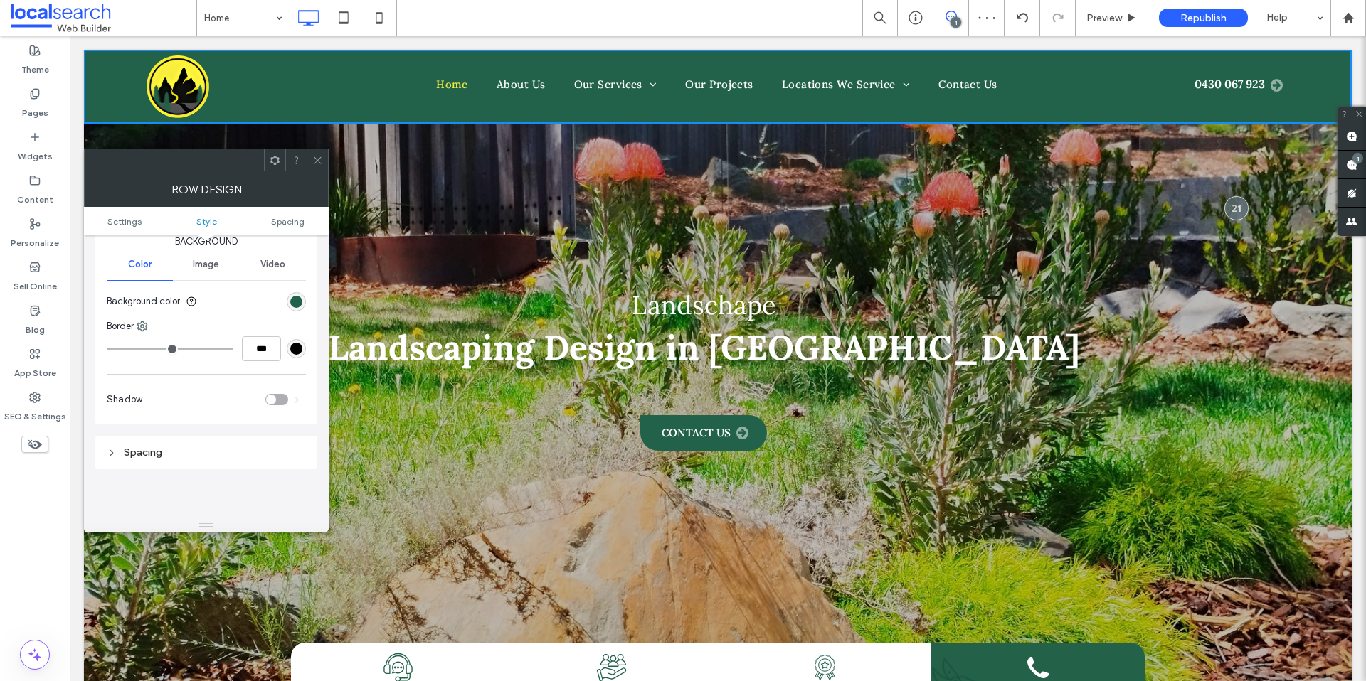
click at [319, 164] on icon at bounding box center [317, 160] width 11 height 11
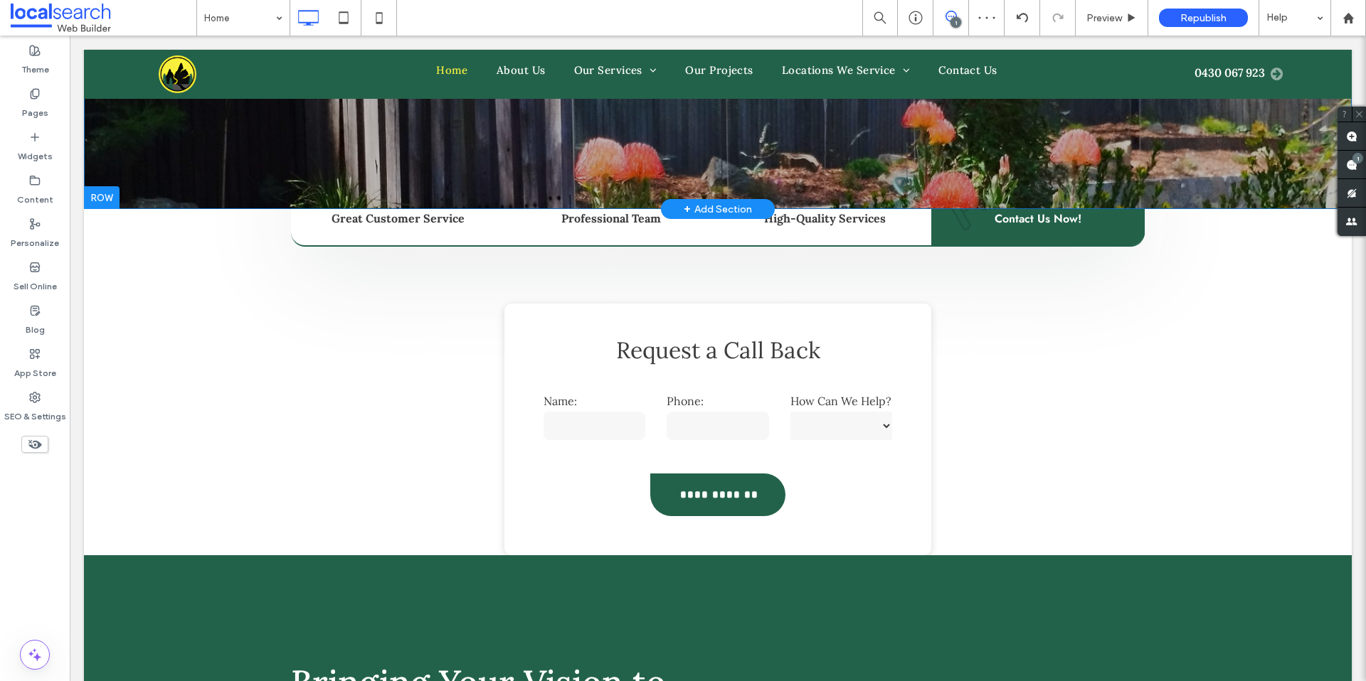
scroll to position [0, 0]
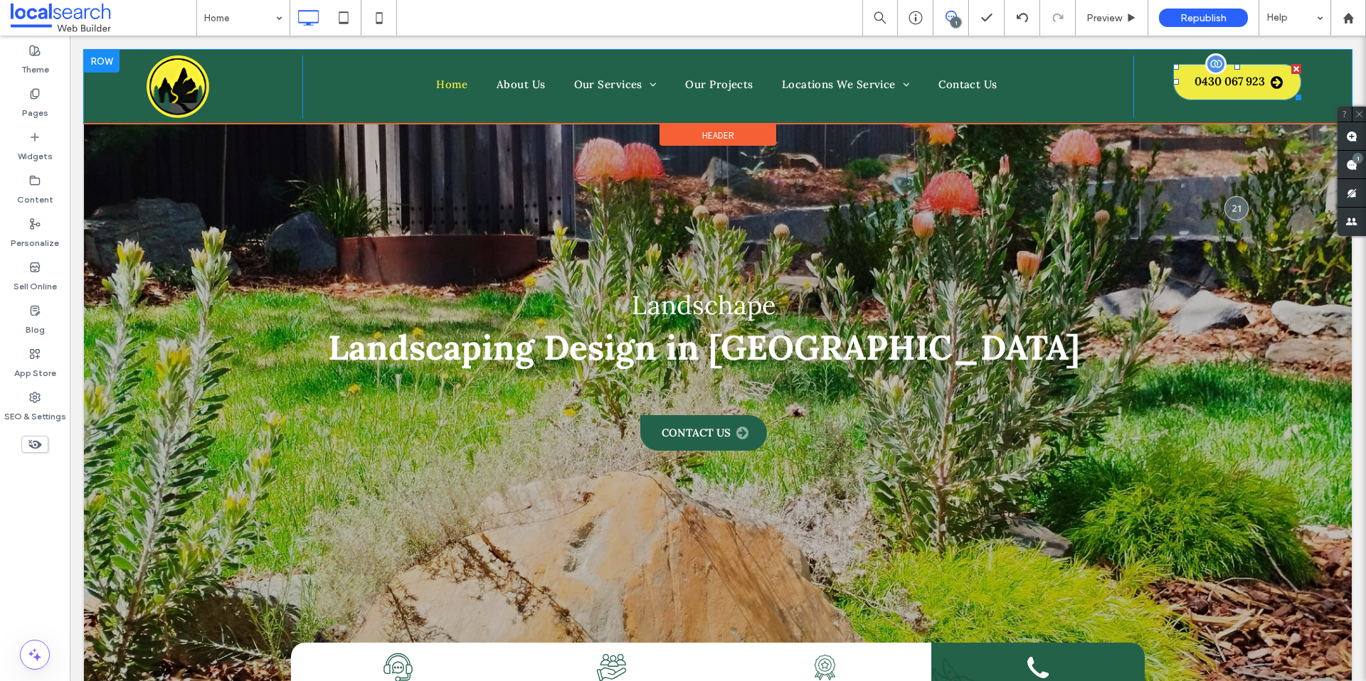
click at [1194, 81] on span "0430 067 923" at bounding box center [1238, 82] width 88 height 15
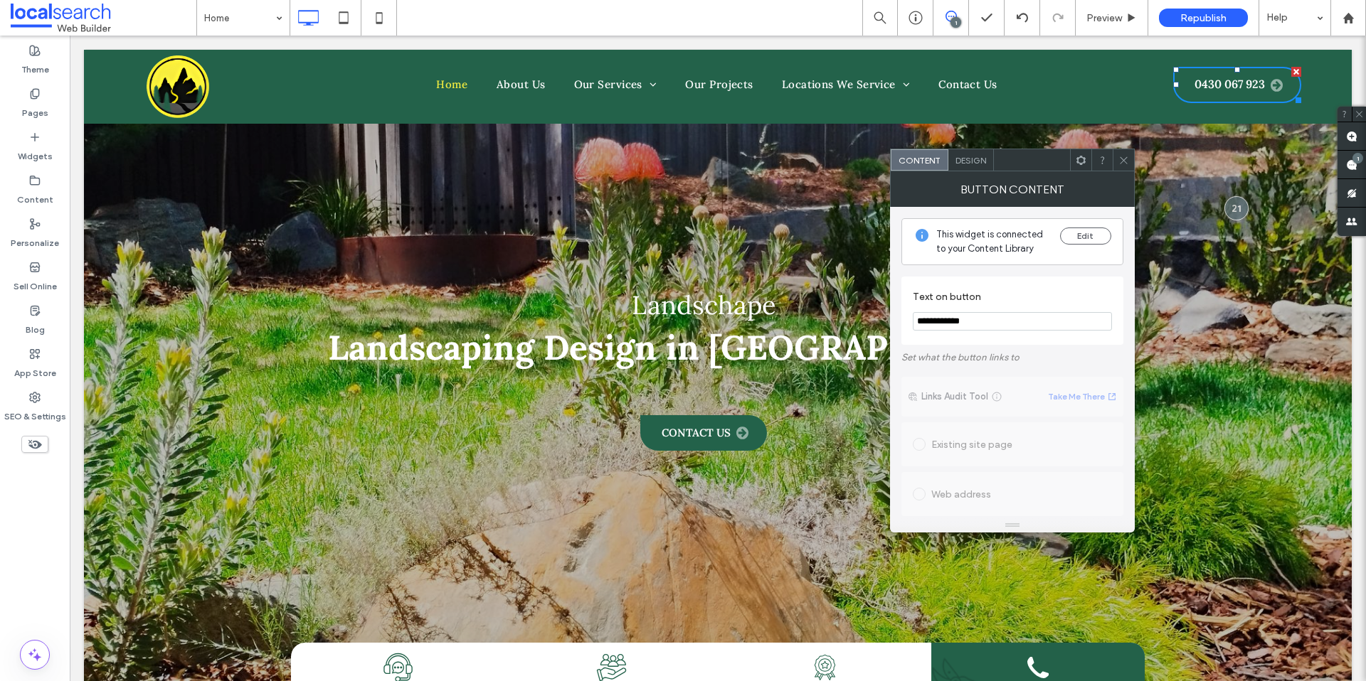
click at [977, 164] on span "Design" at bounding box center [970, 160] width 31 height 11
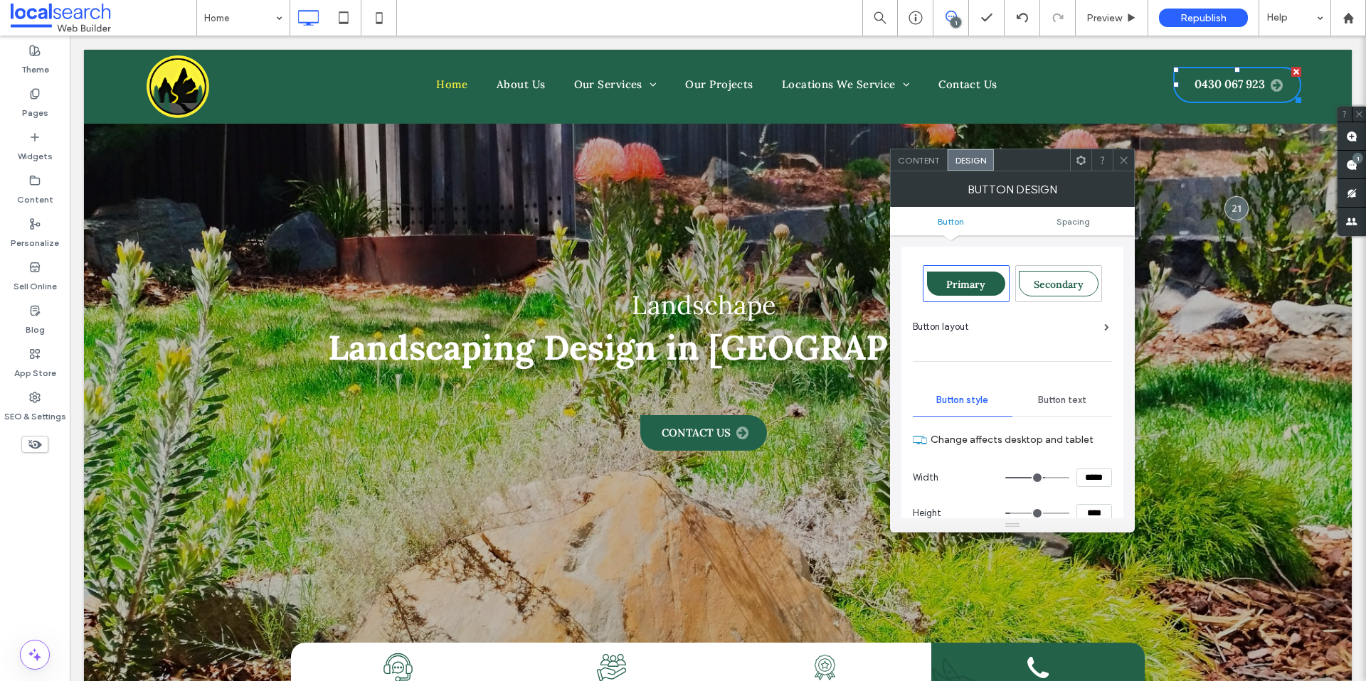
click at [1068, 292] on div "Secondary" at bounding box center [1059, 284] width 80 height 26
type input "***"
type input "*****"
type input "**"
type input "****"
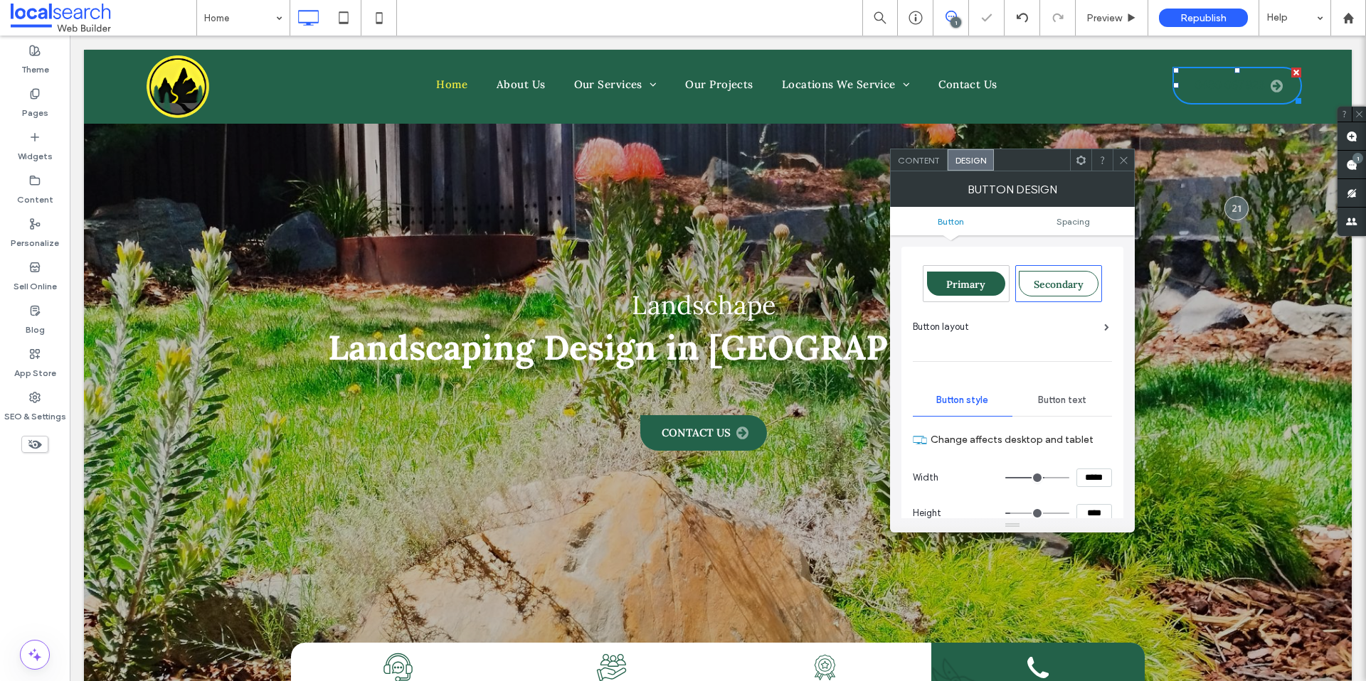
type input "*"
type input "***"
click at [962, 287] on span "Primary" at bounding box center [965, 284] width 39 height 13
type input "***"
type input "*****"
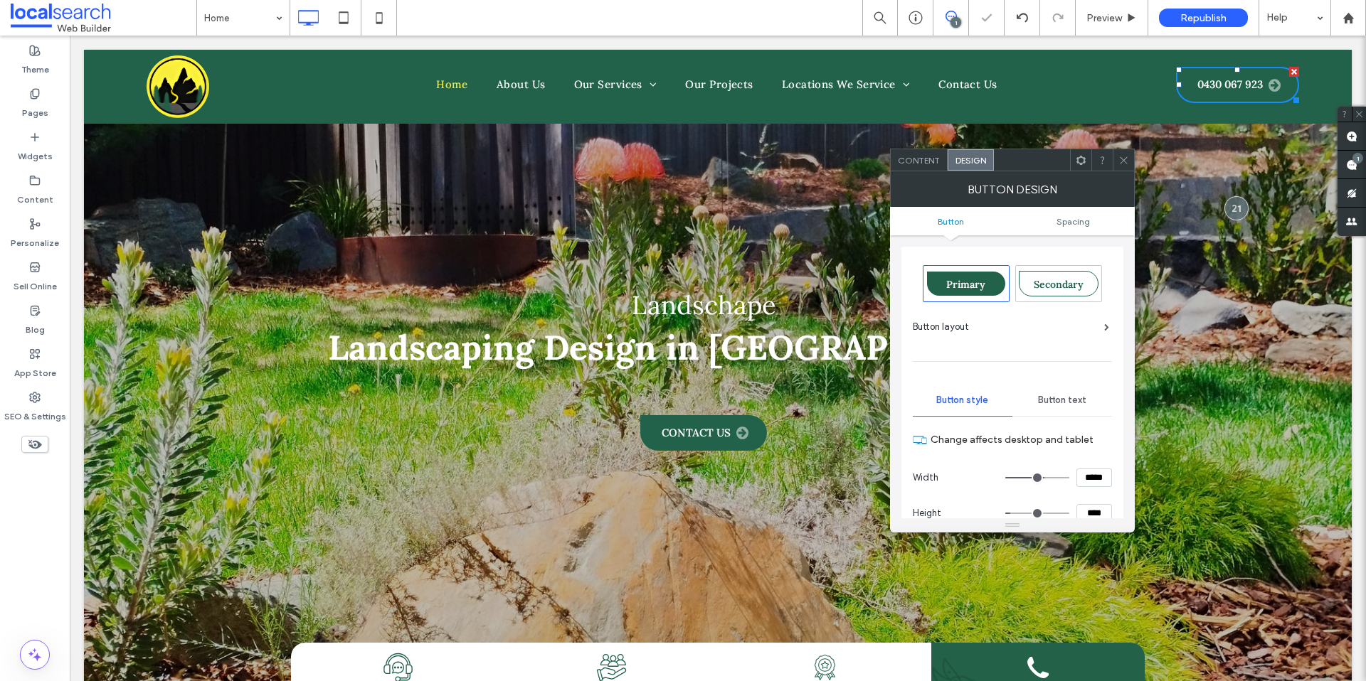
type input "**"
type input "****"
type input "*"
type input "***"
click at [1103, 322] on div "Button layout" at bounding box center [1011, 327] width 196 height 14
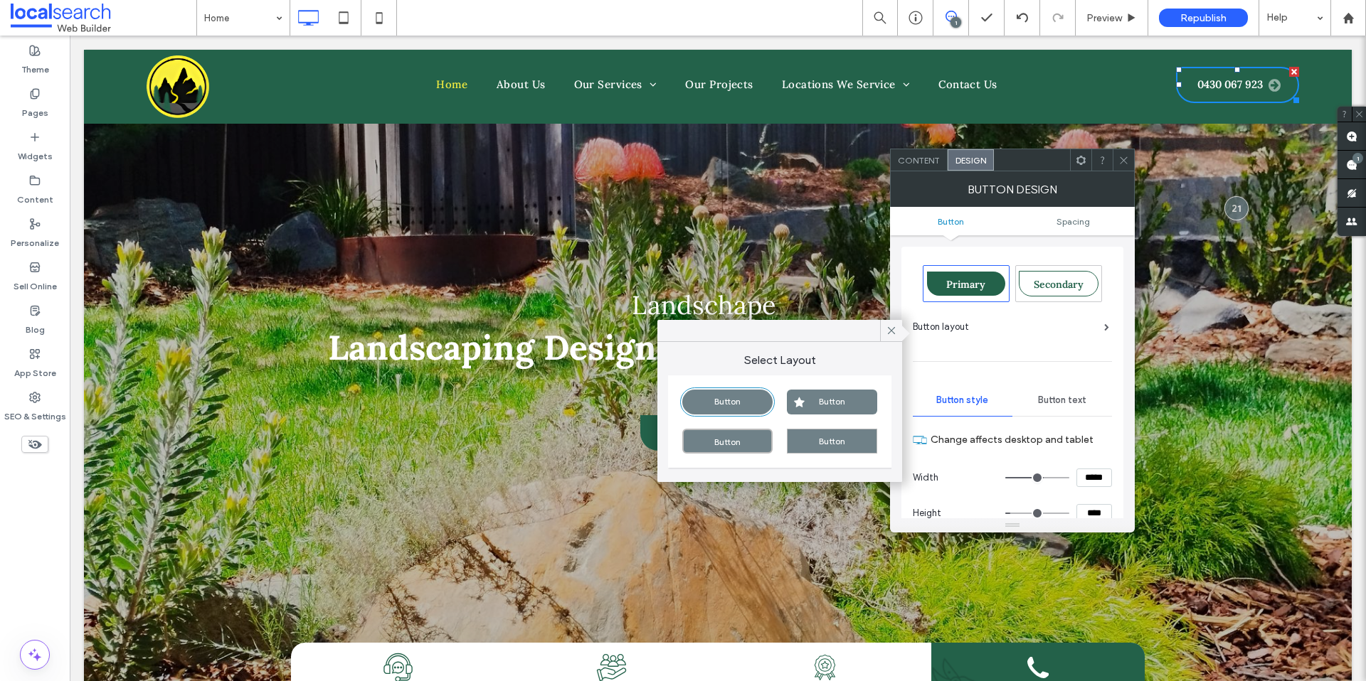
click at [759, 435] on div "Button" at bounding box center [727, 441] width 90 height 25
click at [740, 398] on div "Button" at bounding box center [727, 402] width 90 height 25
click at [1127, 164] on icon at bounding box center [1123, 160] width 11 height 11
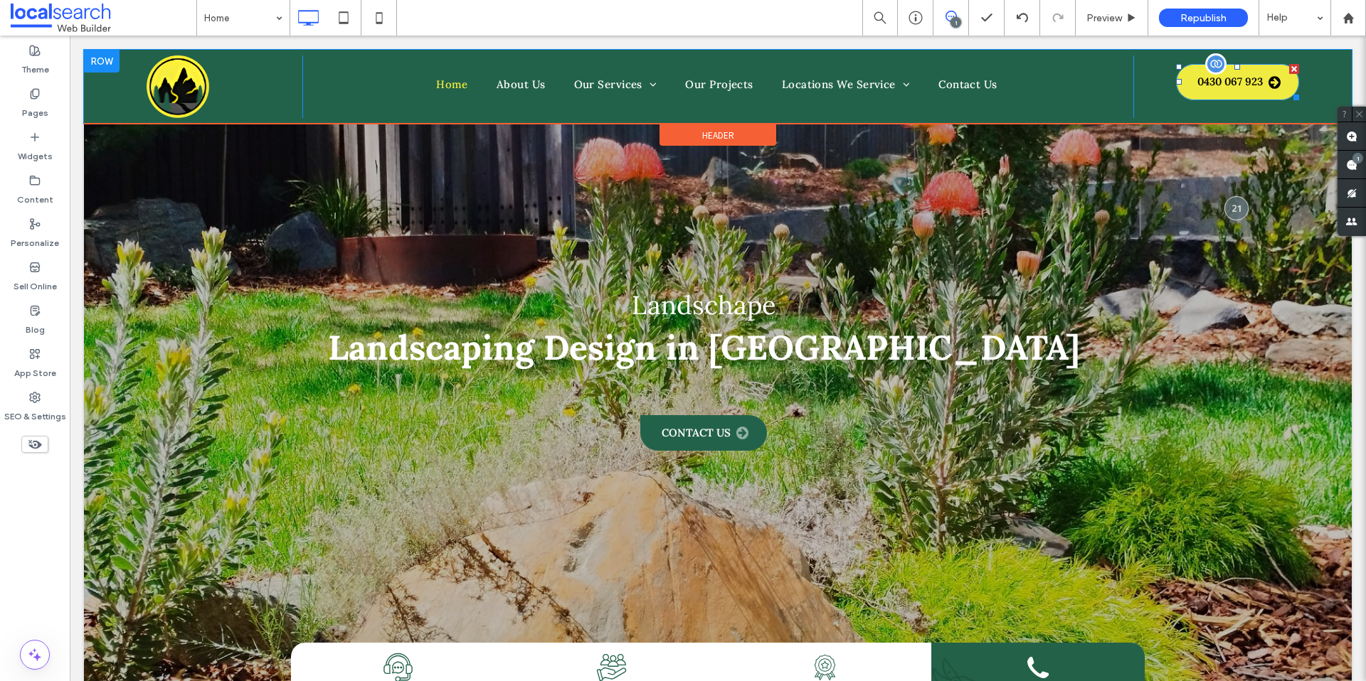
click at [1197, 82] on span "0430 067 923" at bounding box center [1238, 82] width 83 height 15
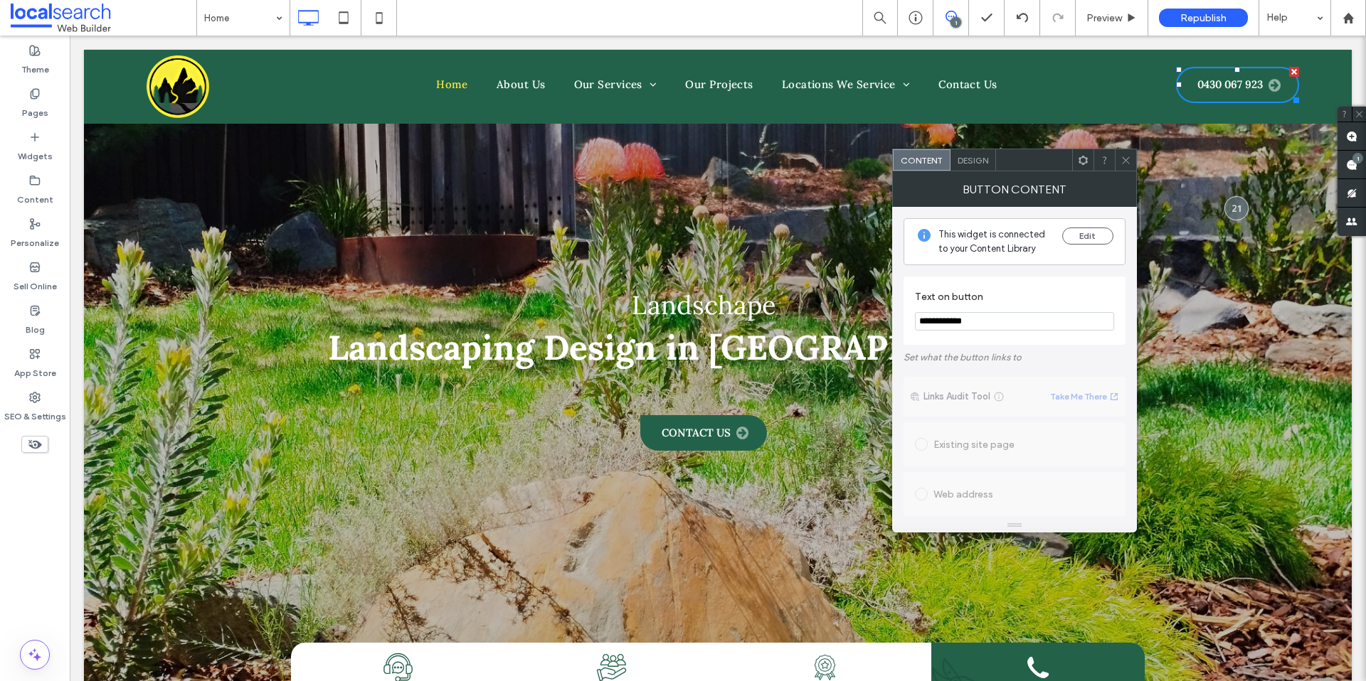
click at [979, 170] on div "Design" at bounding box center [973, 159] width 46 height 21
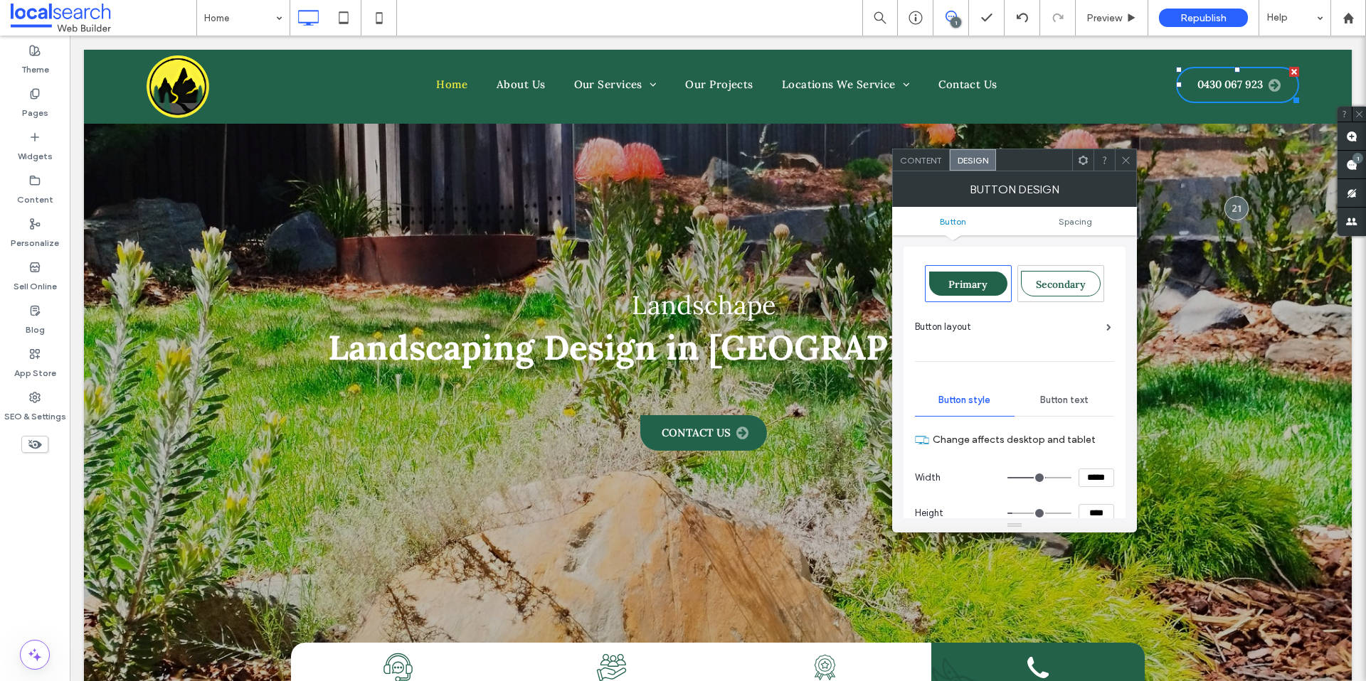
click at [1095, 323] on div "Button layout" at bounding box center [1013, 327] width 196 height 14
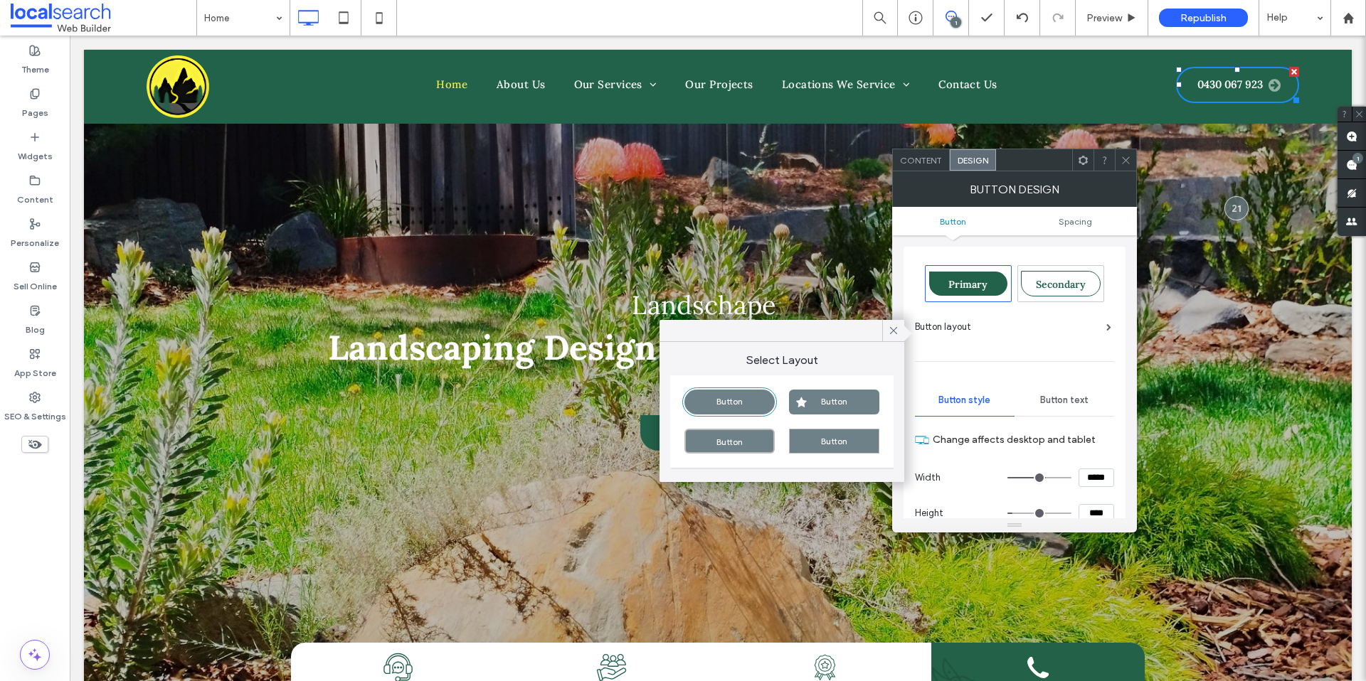
click at [963, 329] on span "Button layout" at bounding box center [943, 327] width 56 height 14
click at [891, 339] on span at bounding box center [893, 330] width 13 height 21
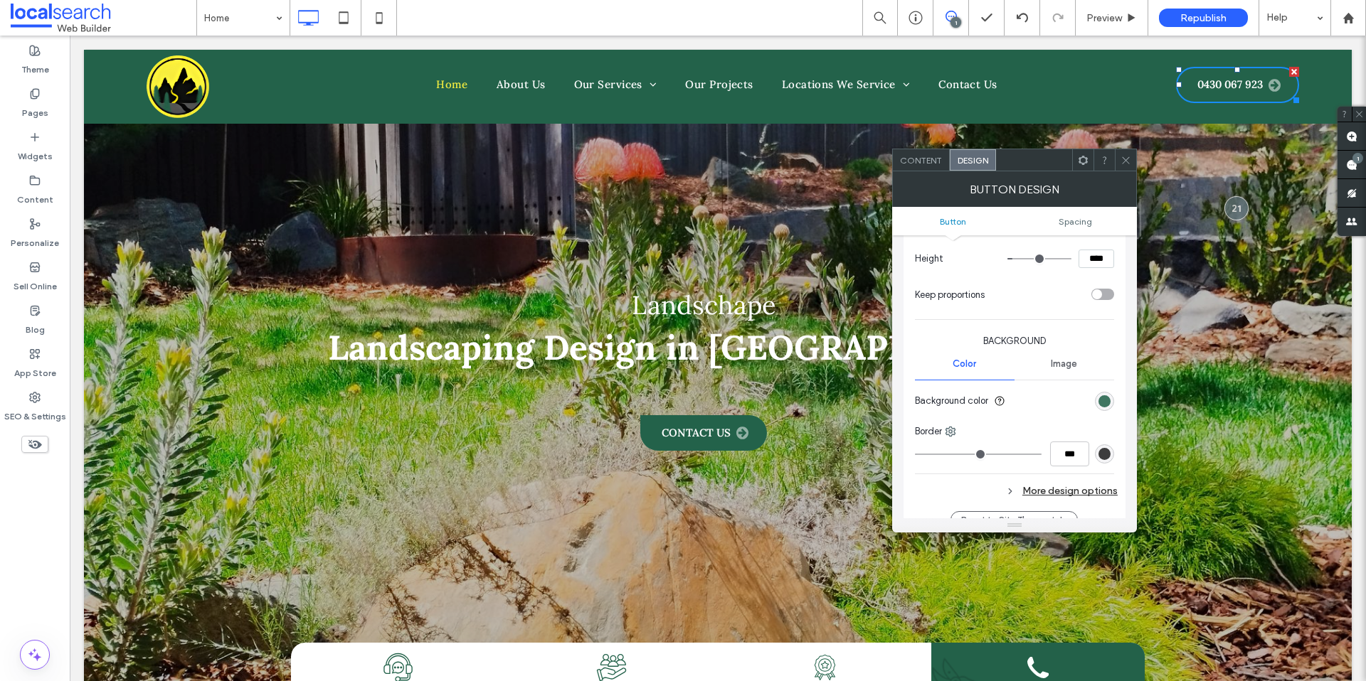
scroll to position [264, 0]
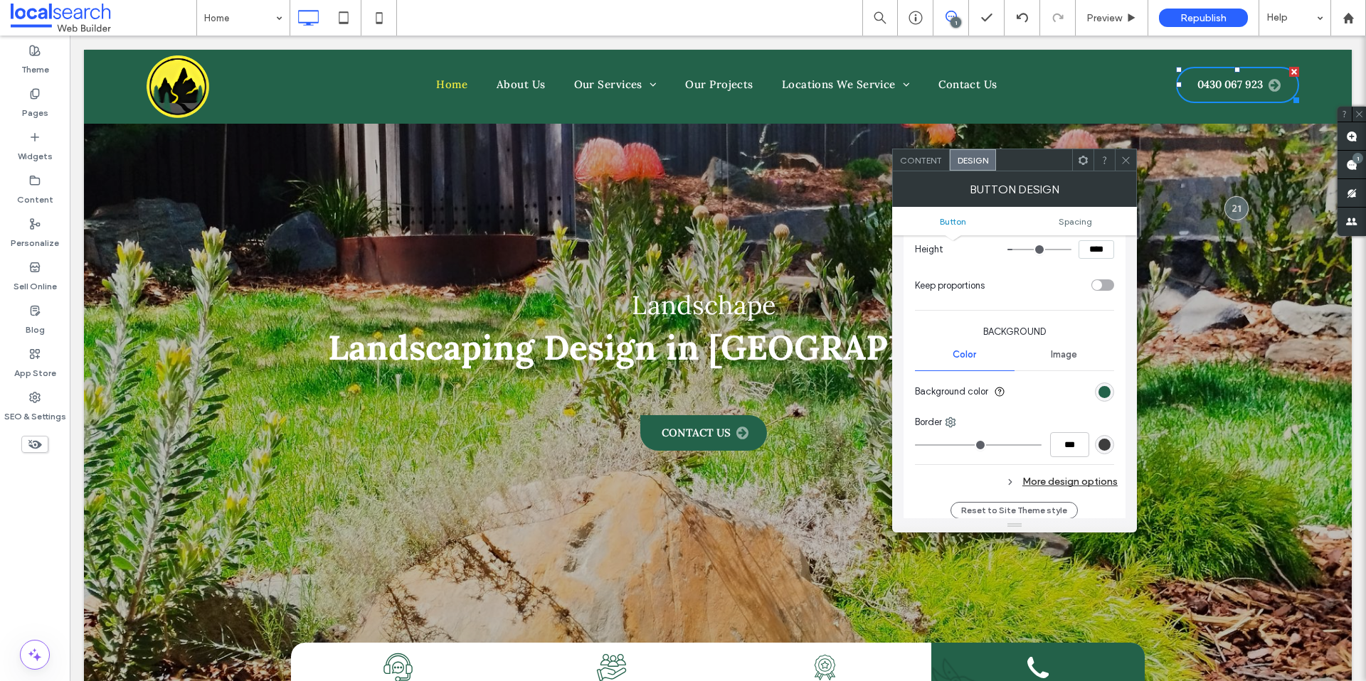
click at [1103, 445] on div "rgb(61, 61, 61)" at bounding box center [1104, 445] width 12 height 12
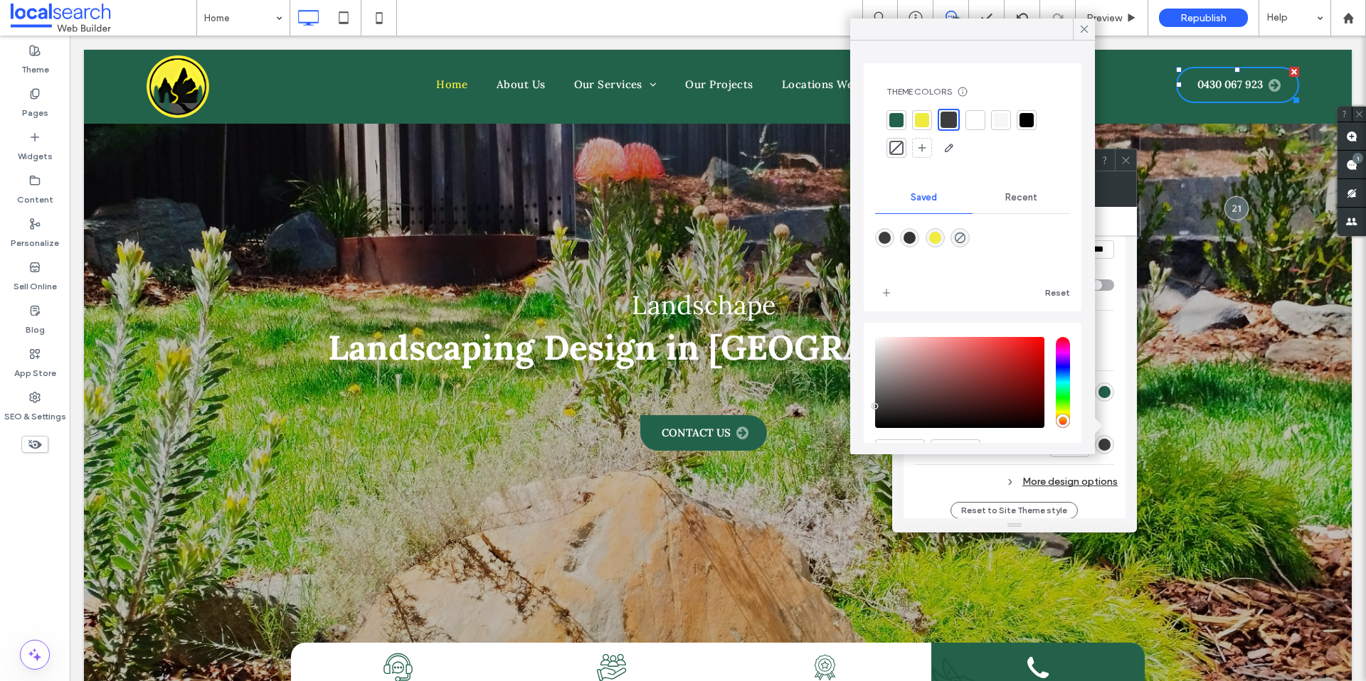
click at [967, 127] on div at bounding box center [975, 120] width 20 height 20
type input "*"
type input "***"
click at [1127, 150] on span at bounding box center [1125, 159] width 11 height 21
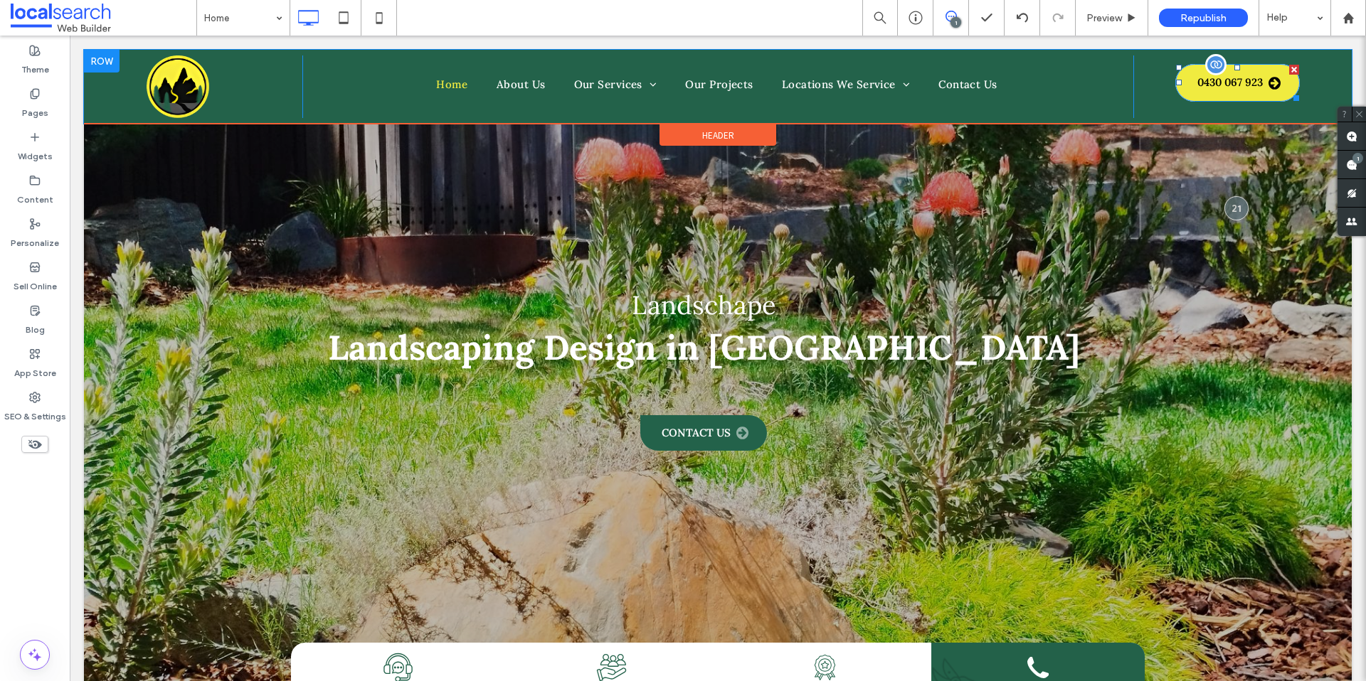
click at [1175, 85] on link "0430 067 923" at bounding box center [1237, 83] width 124 height 38
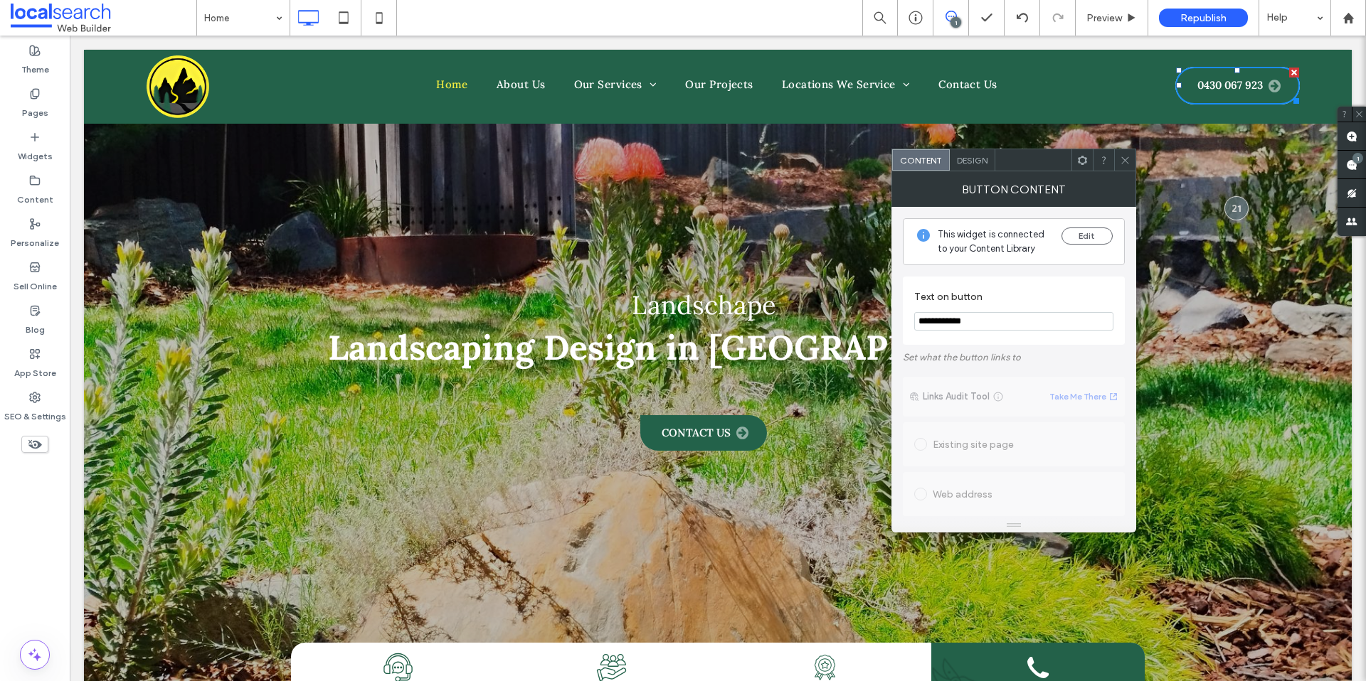
click at [1004, 326] on input "**********" at bounding box center [1013, 321] width 199 height 18
click at [1121, 166] on span at bounding box center [1125, 159] width 11 height 21
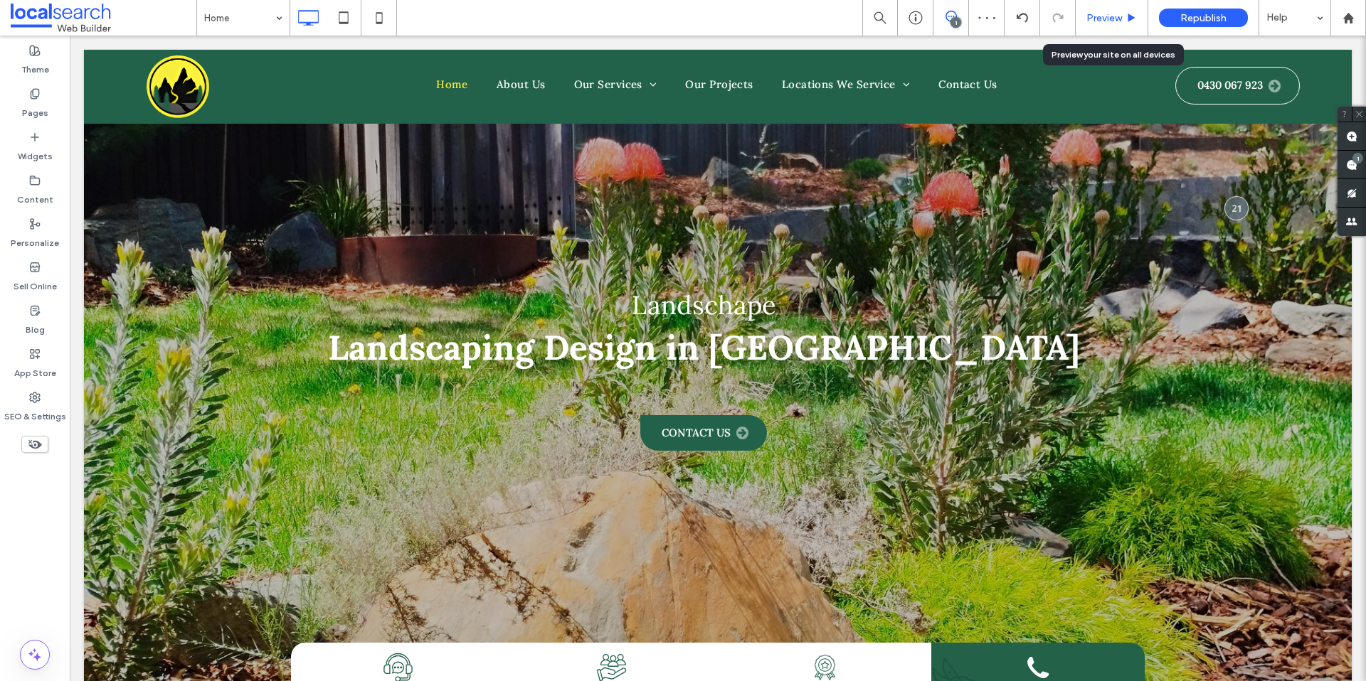
click at [1098, 21] on span "Preview" at bounding box center [1104, 18] width 36 height 12
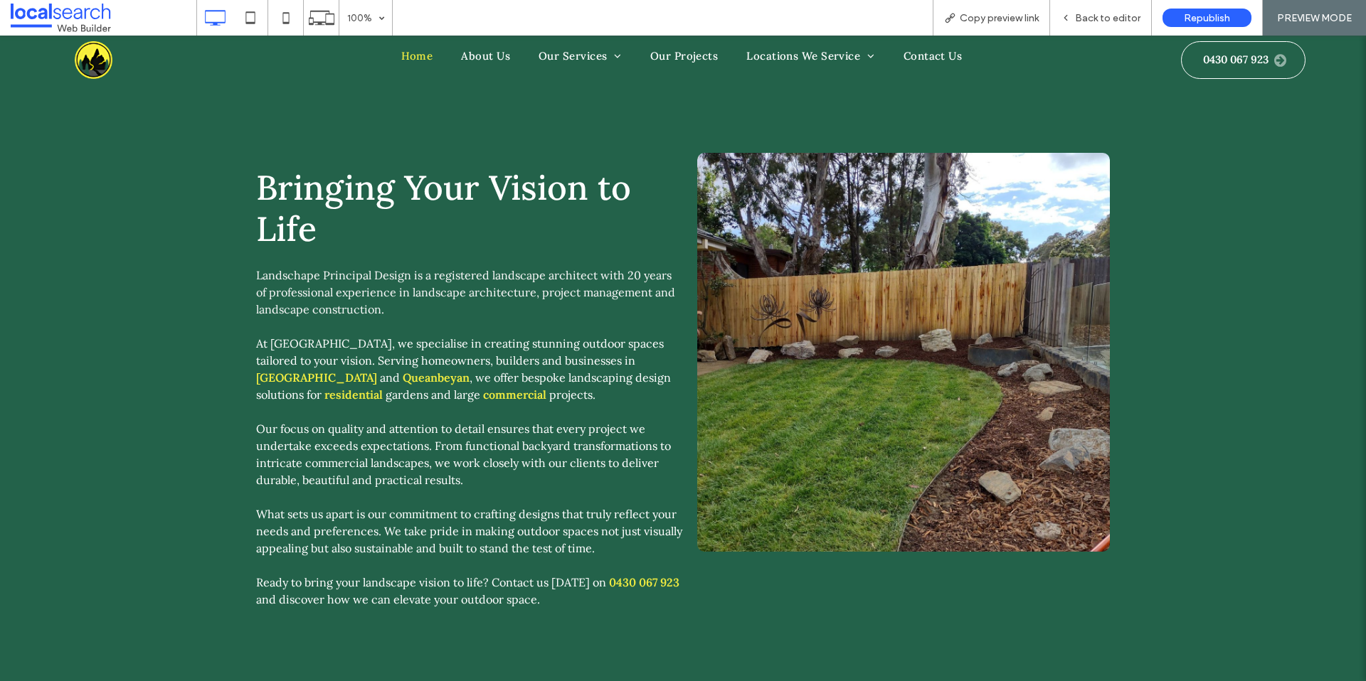
scroll to position [967, 0]
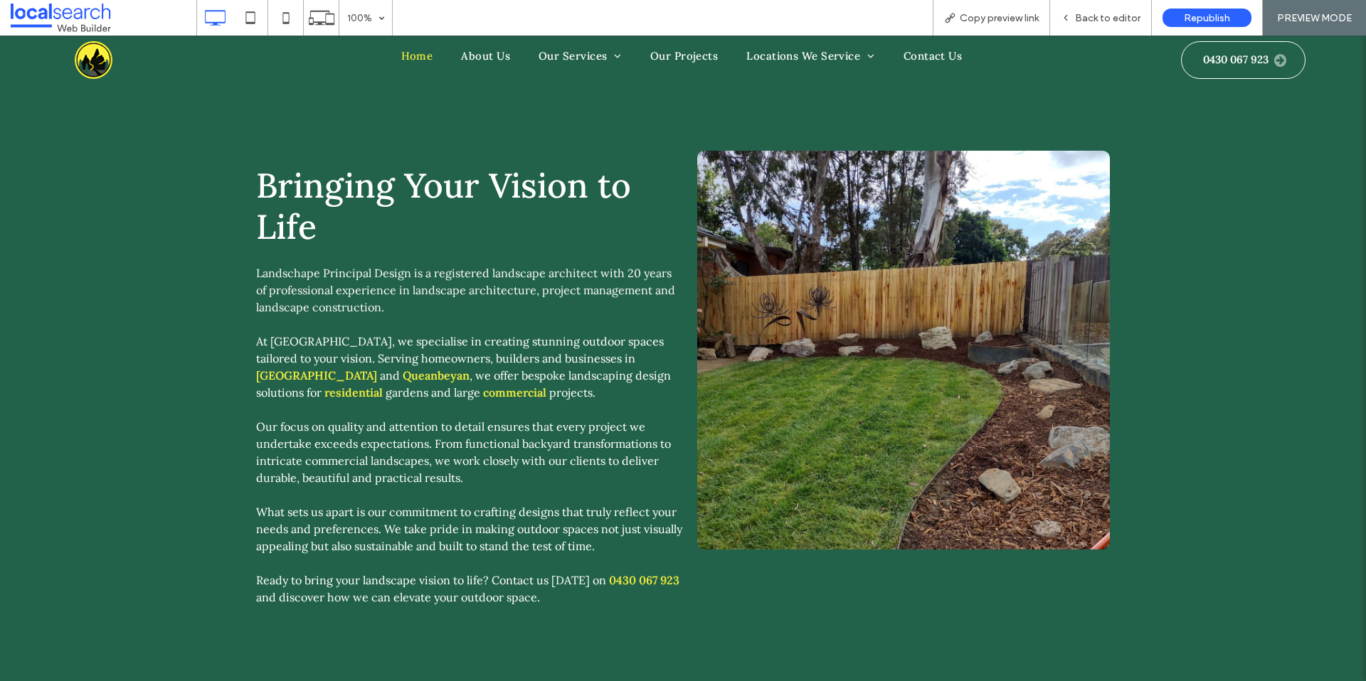
click at [935, 325] on link at bounding box center [903, 350] width 413 height 399
click at [1075, 23] on div "Back to editor" at bounding box center [1100, 18] width 101 height 12
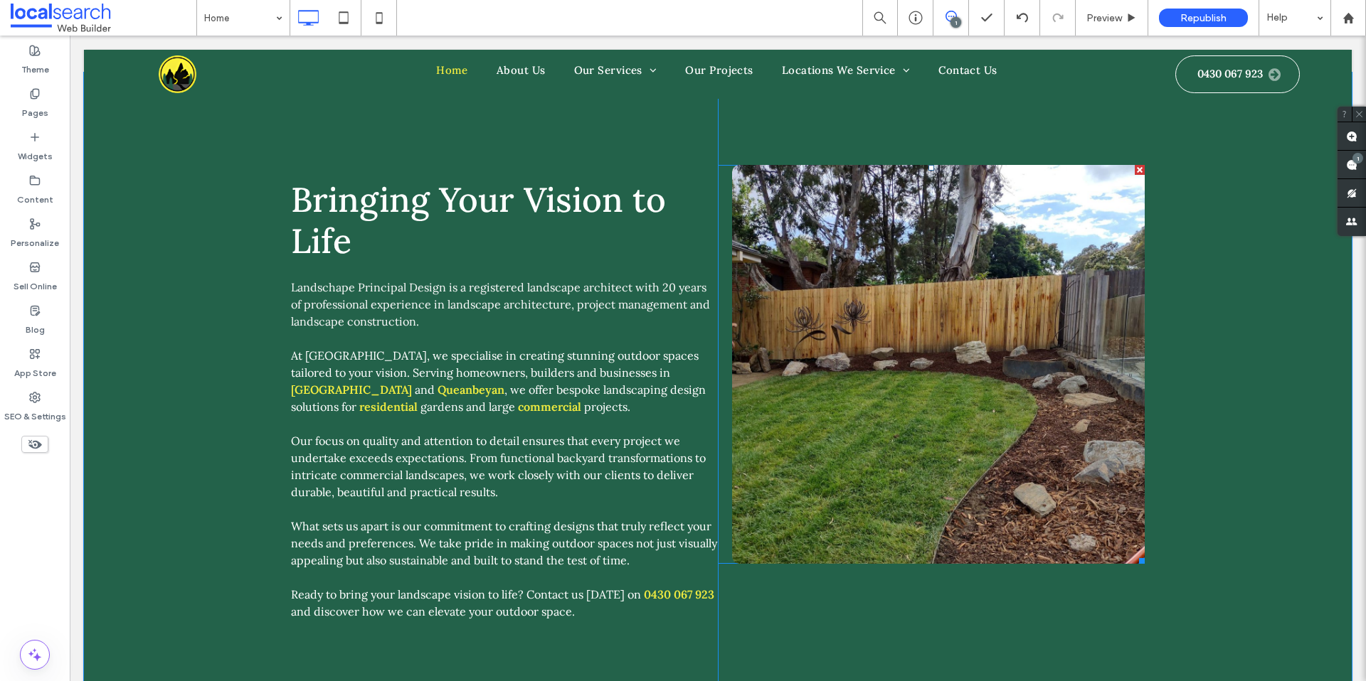
click at [989, 247] on link at bounding box center [938, 364] width 413 height 399
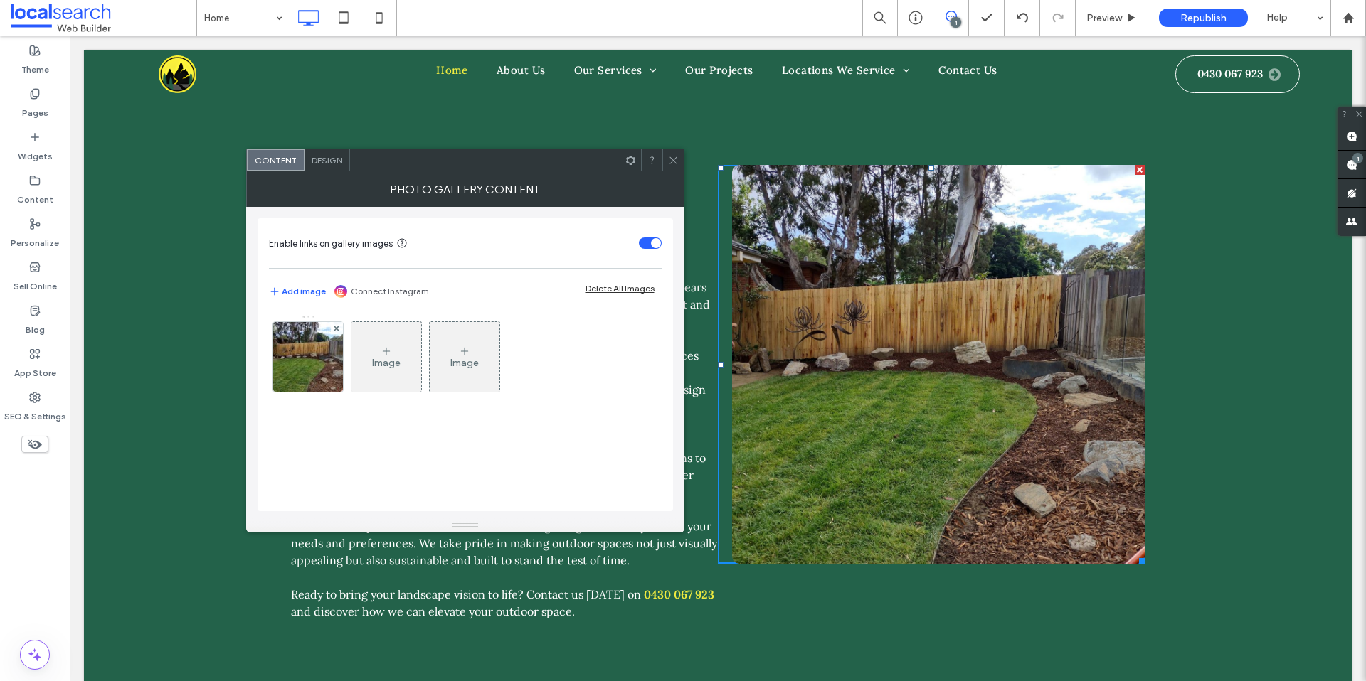
click at [673, 160] on use at bounding box center [672, 159] width 7 height 7
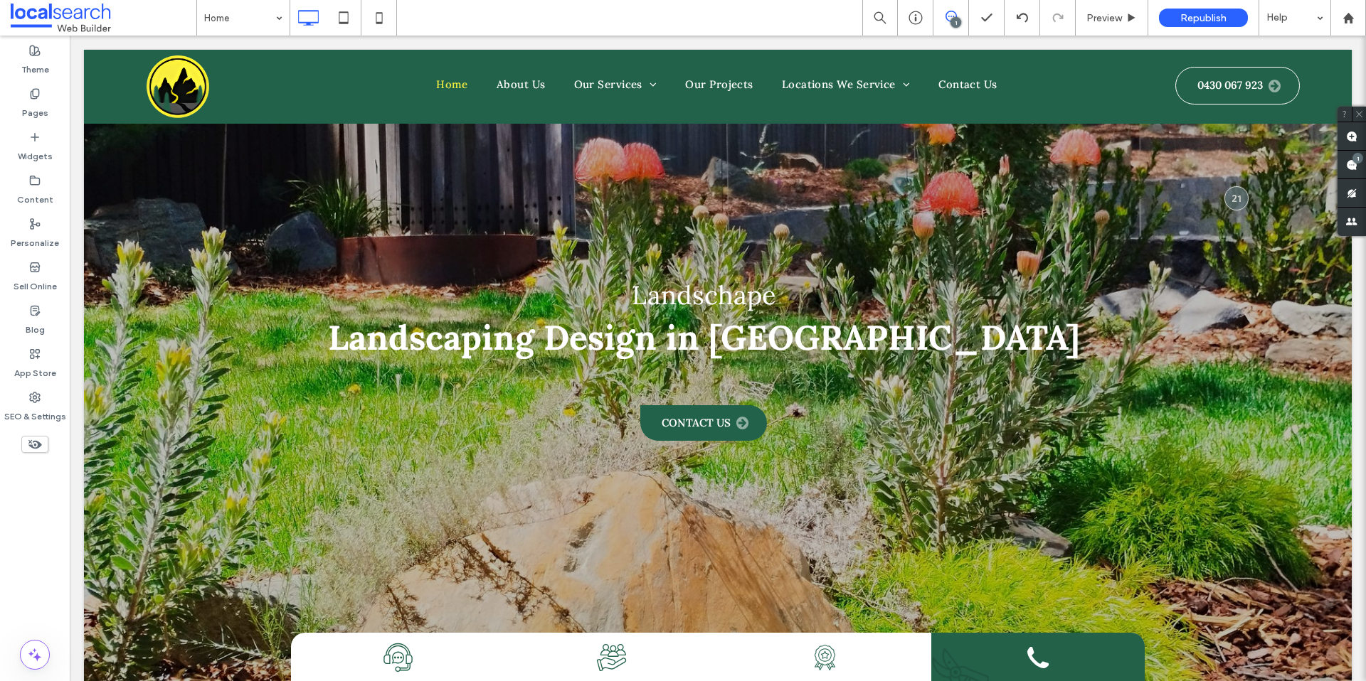
scroll to position [7, 0]
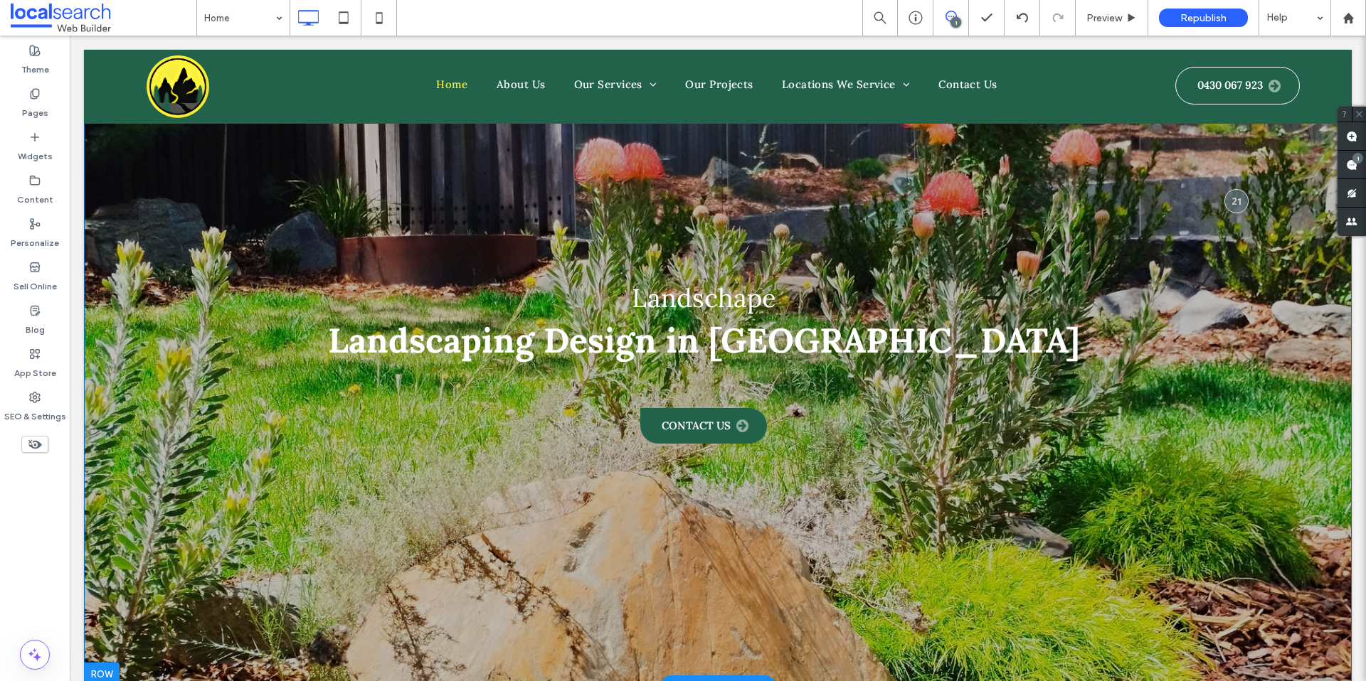
click at [103, 135] on div "Landschape Landscaping Design in Canberra Contact Us Click To Paste Row + Add S…" at bounding box center [718, 364] width 1268 height 643
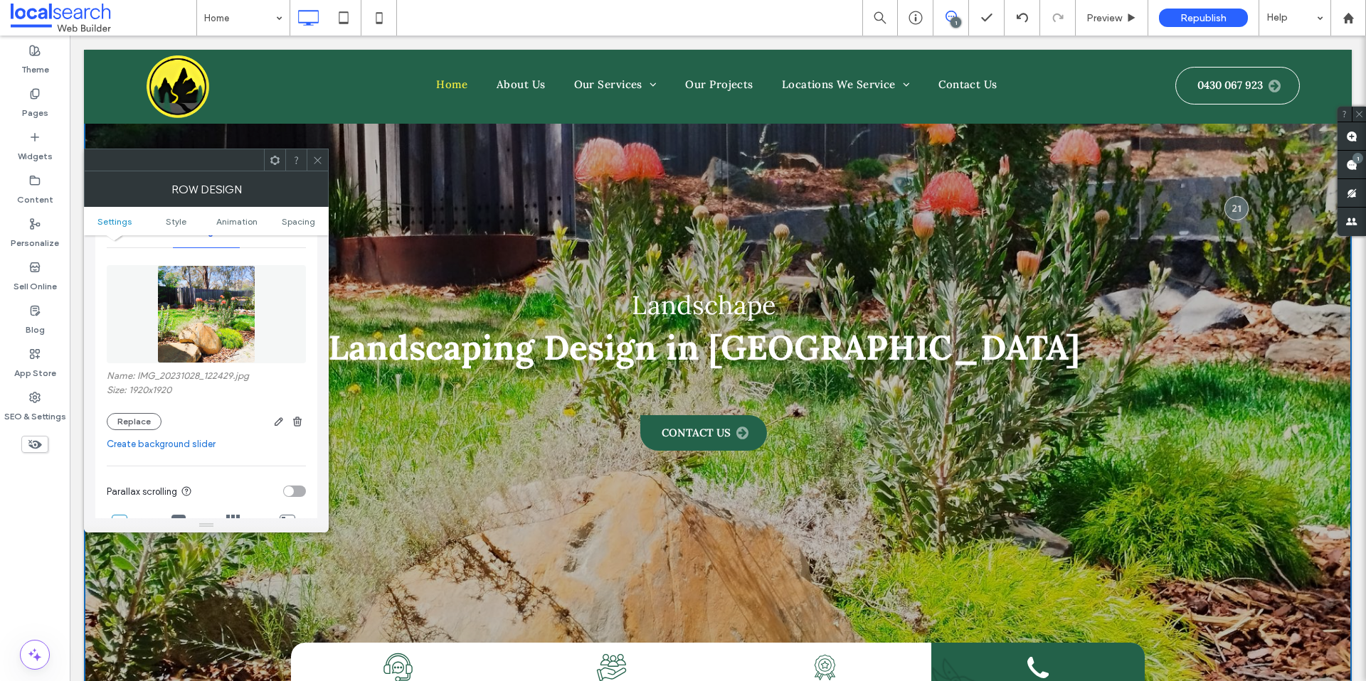
scroll to position [244, 0]
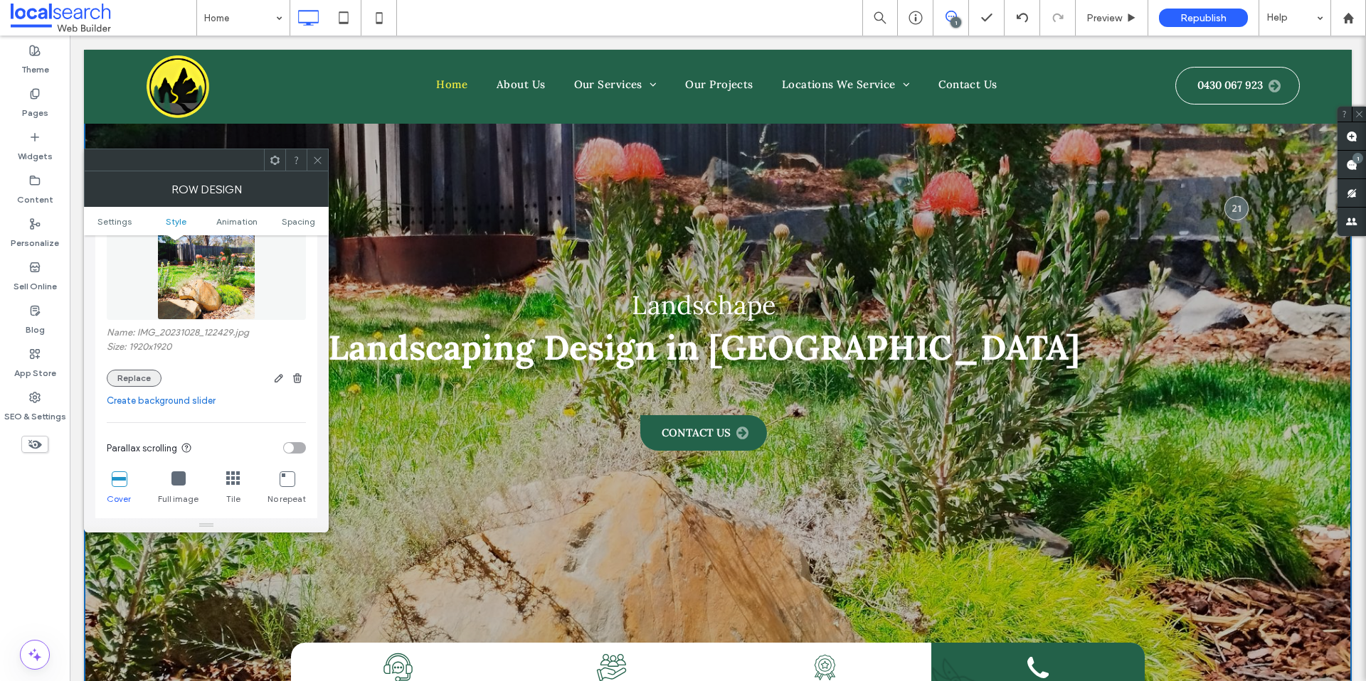
click at [121, 381] on button "Replace" at bounding box center [134, 378] width 55 height 17
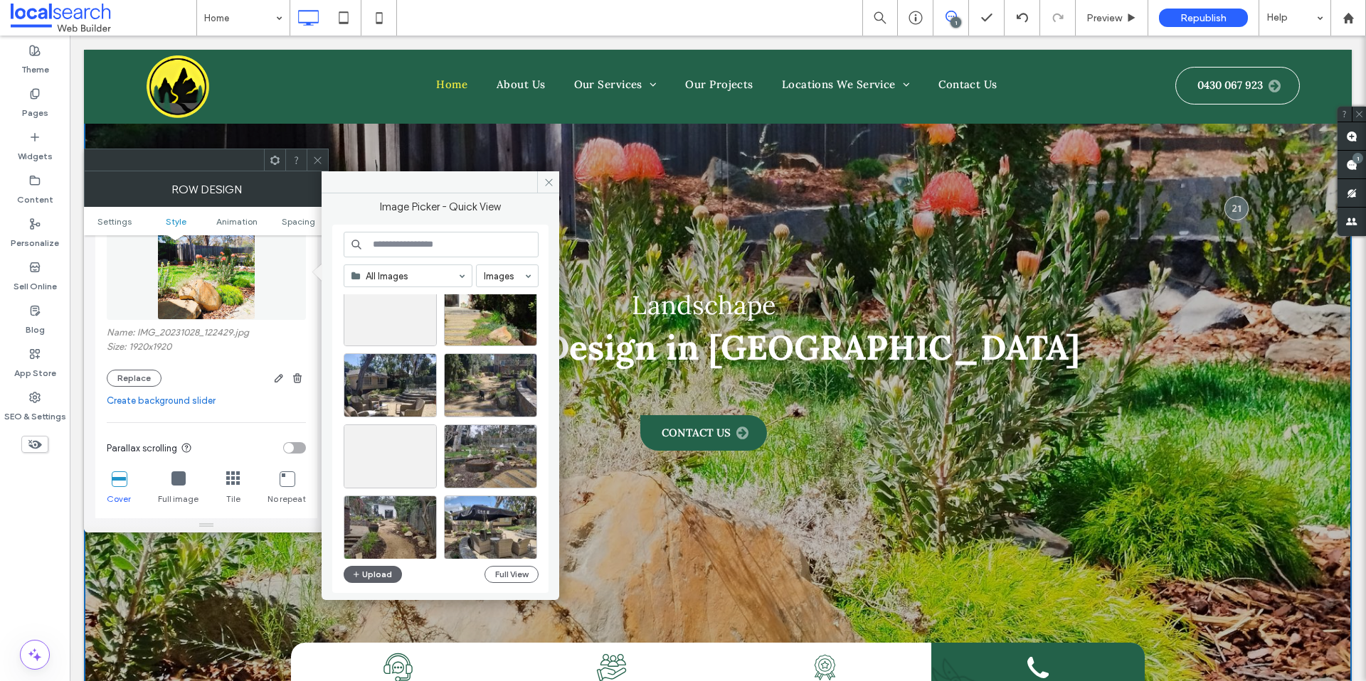
scroll to position [181, 0]
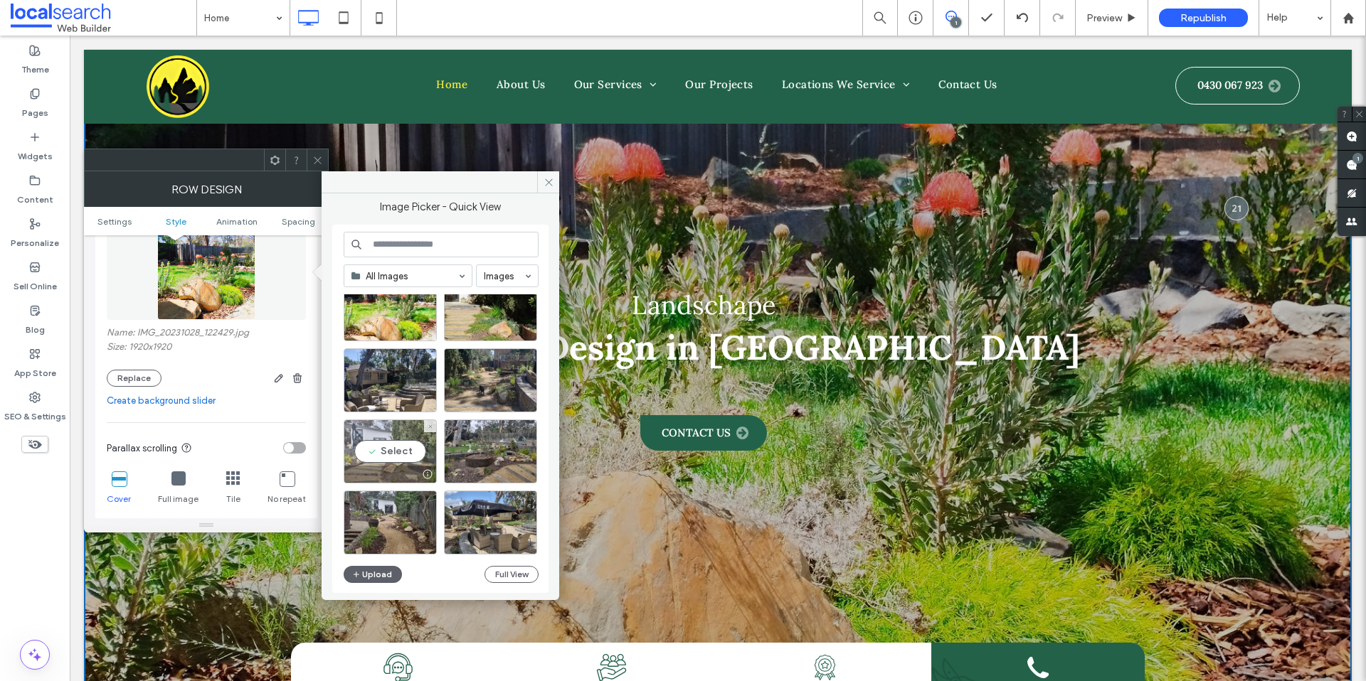
click at [405, 448] on div "Select" at bounding box center [390, 452] width 93 height 64
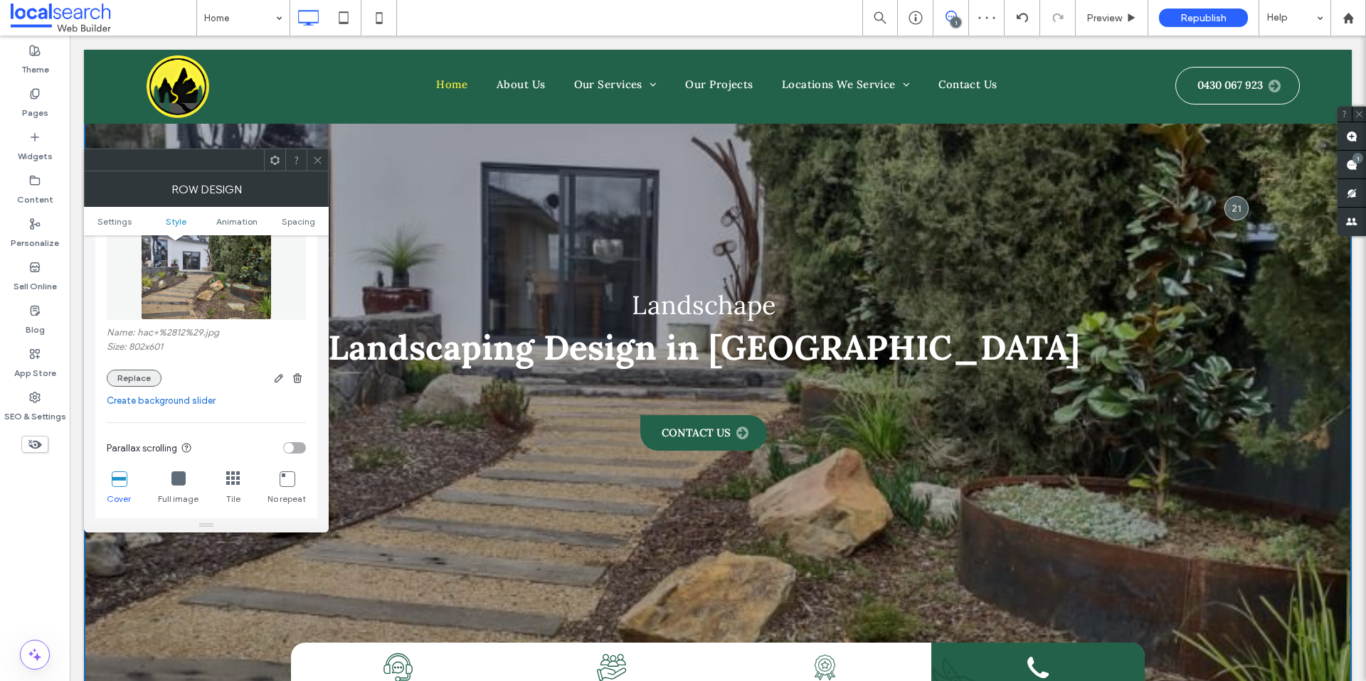
click at [126, 382] on button "Replace" at bounding box center [134, 378] width 55 height 17
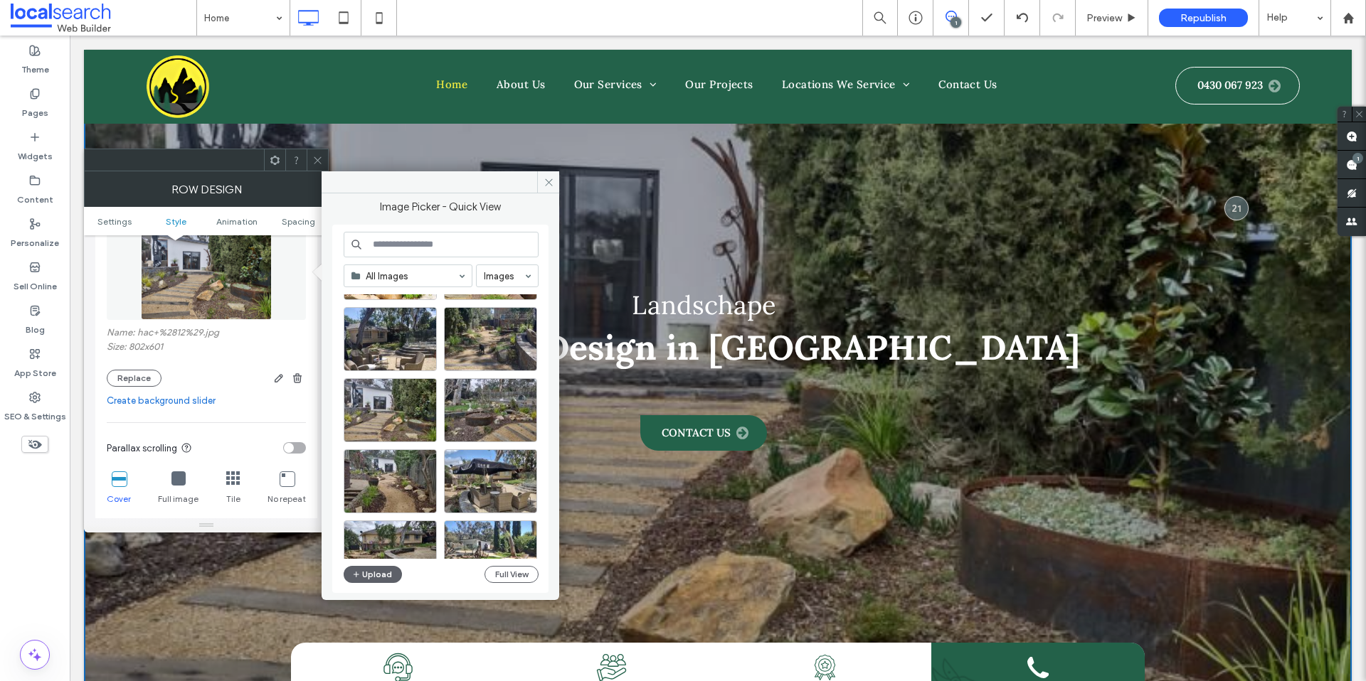
scroll to position [228, 0]
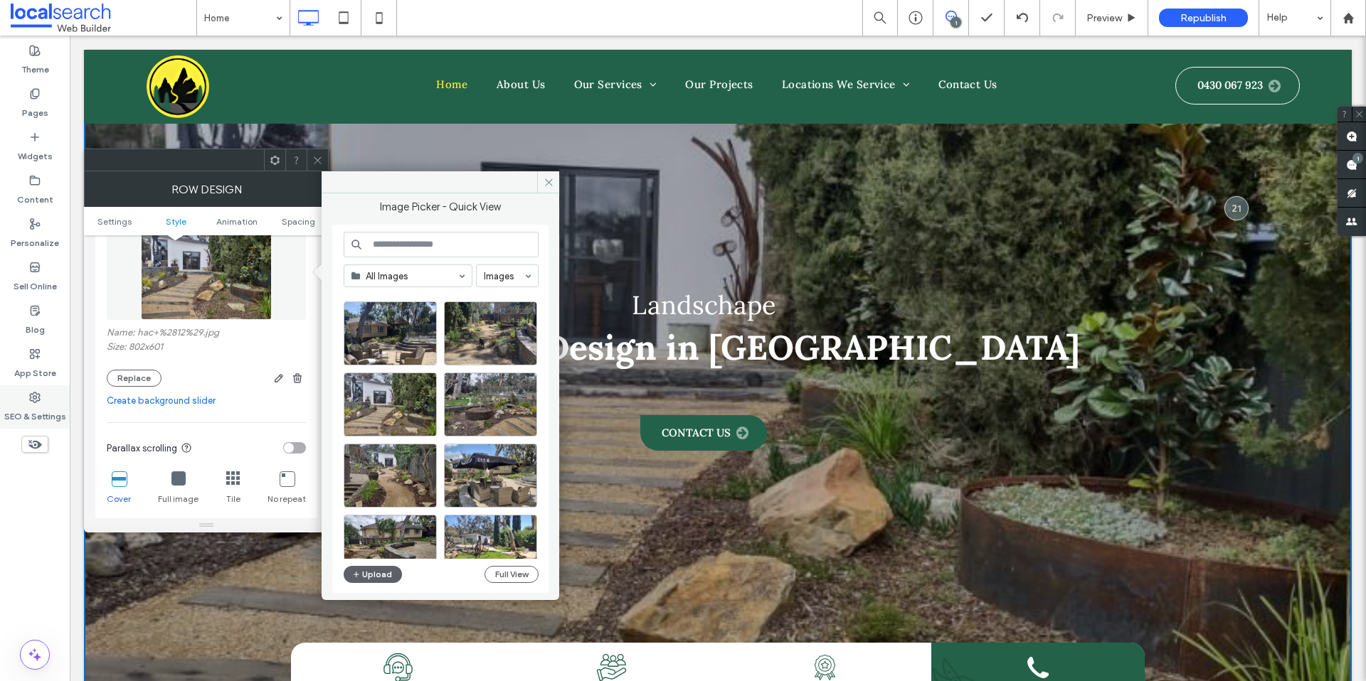
click at [54, 393] on div "SEO & Settings" at bounding box center [35, 407] width 70 height 43
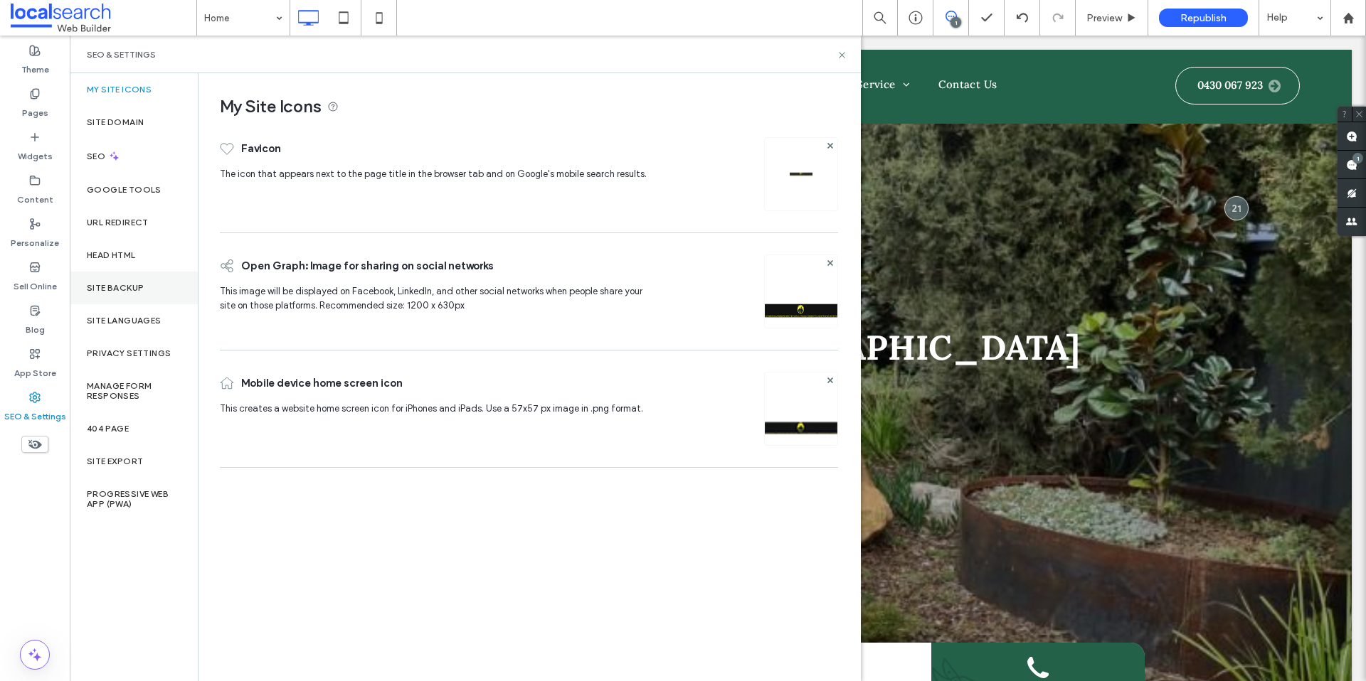
click at [134, 280] on div "Site Backup" at bounding box center [134, 288] width 128 height 33
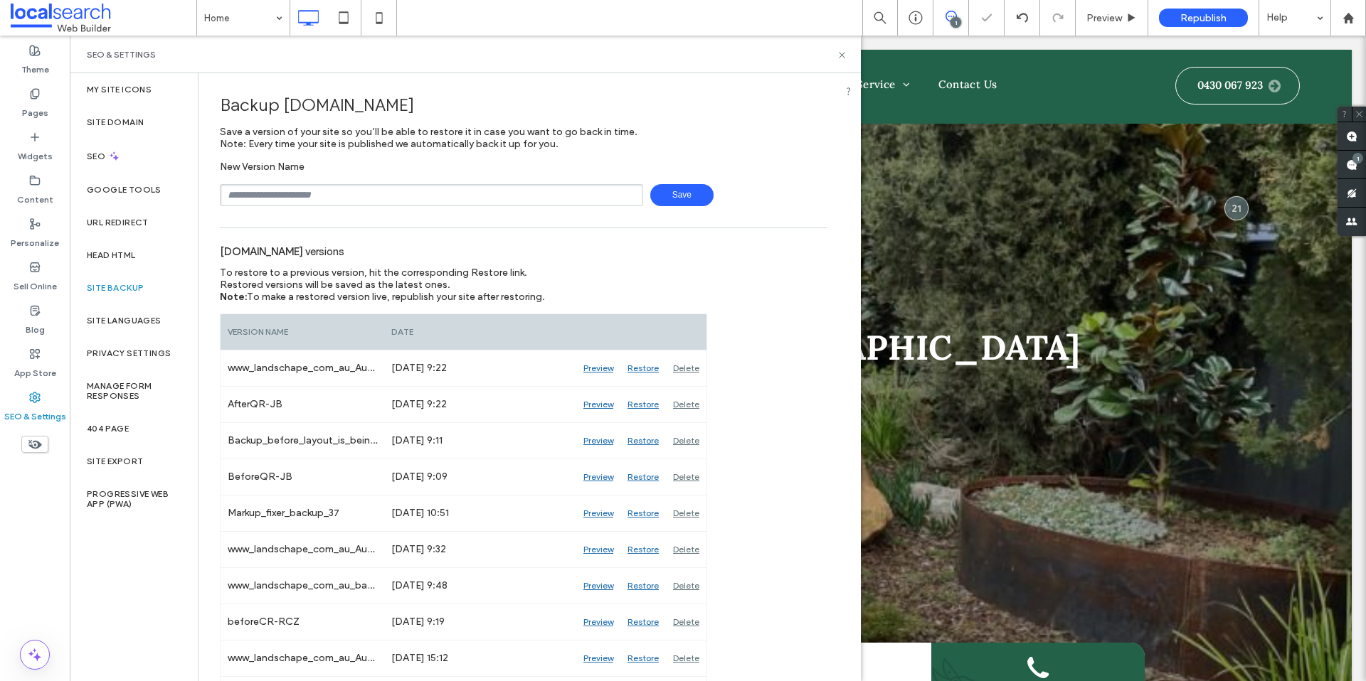
click at [339, 198] on input "text" at bounding box center [431, 195] width 423 height 22
type input "**********"
click at [664, 201] on span "Save" at bounding box center [681, 195] width 63 height 22
click at [846, 51] on icon at bounding box center [841, 55] width 11 height 11
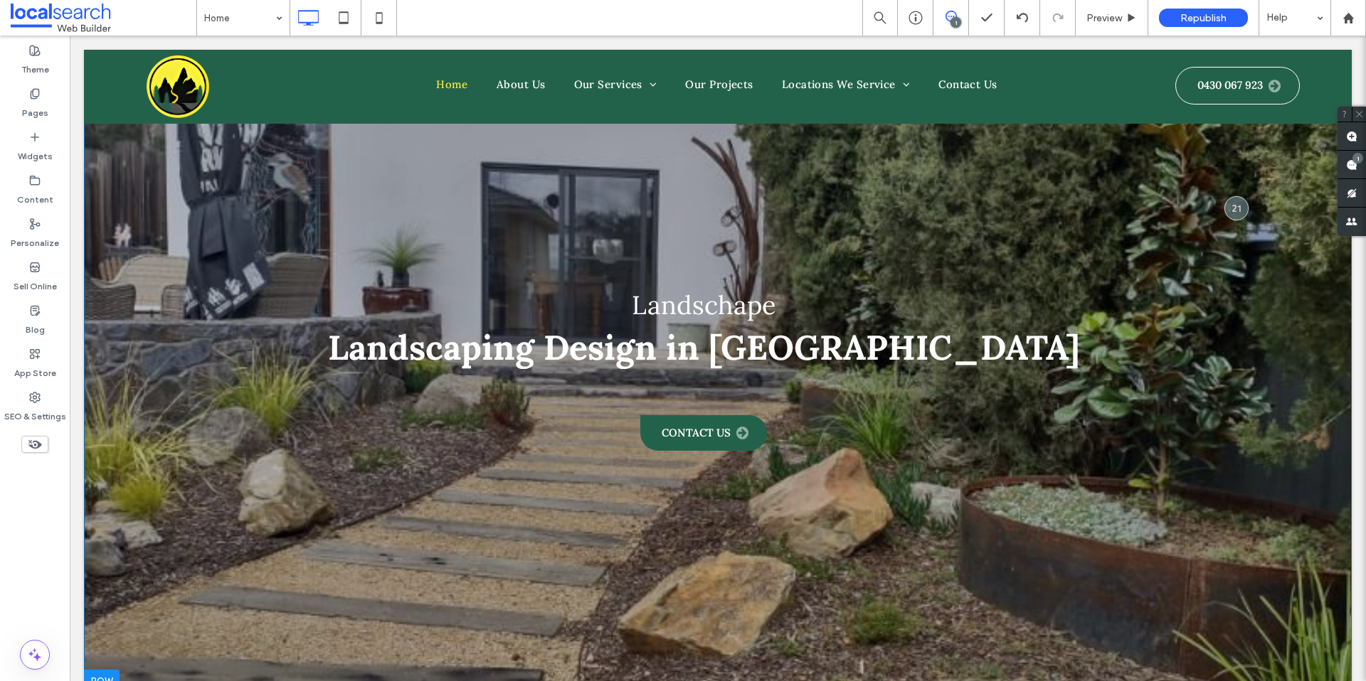
click at [97, 144] on div "Landschape Landscaping Design in Canberra Contact Us Click To Paste Row + Add S…" at bounding box center [718, 371] width 1268 height 643
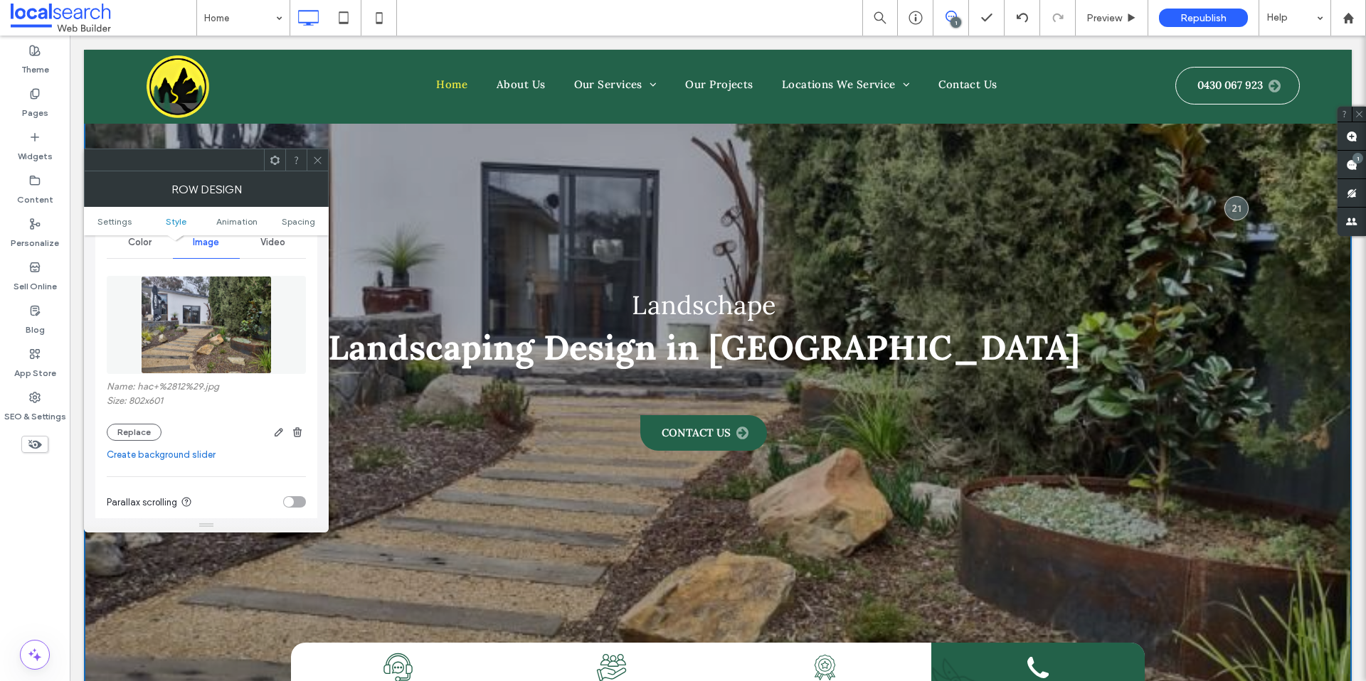
scroll to position [196, 0]
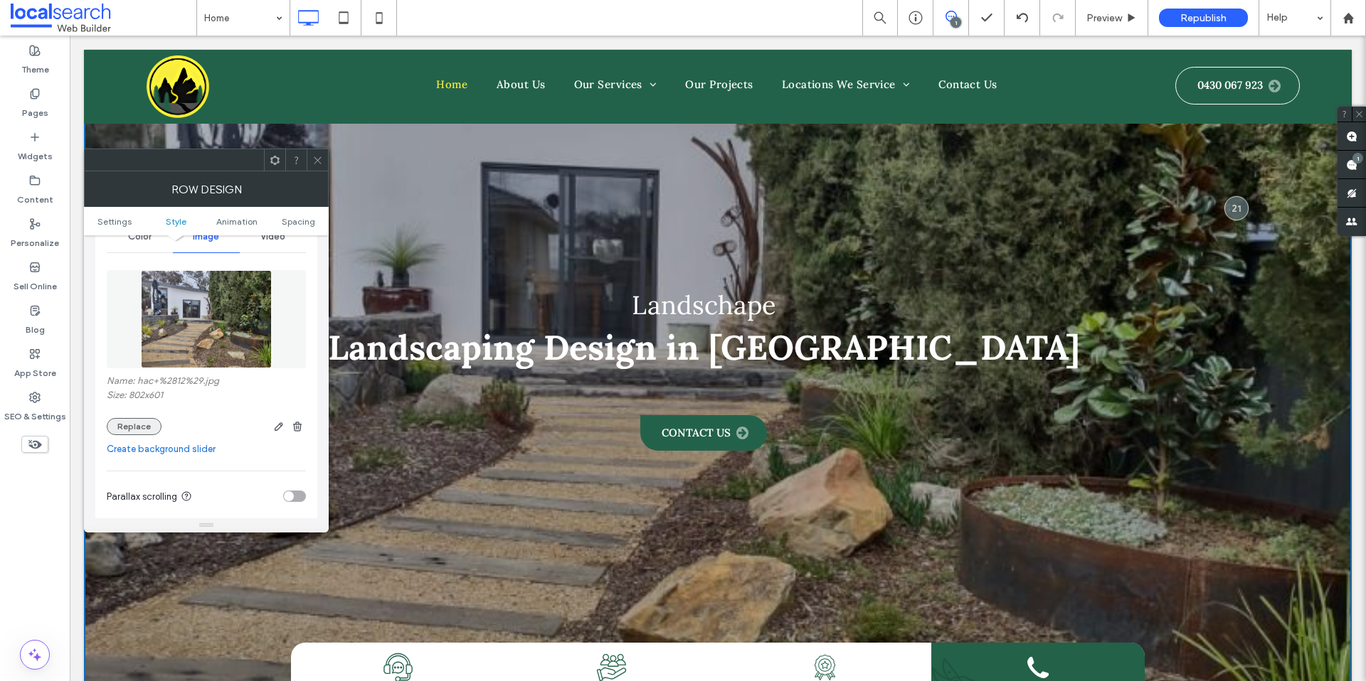
click at [125, 433] on button "Replace" at bounding box center [134, 426] width 55 height 17
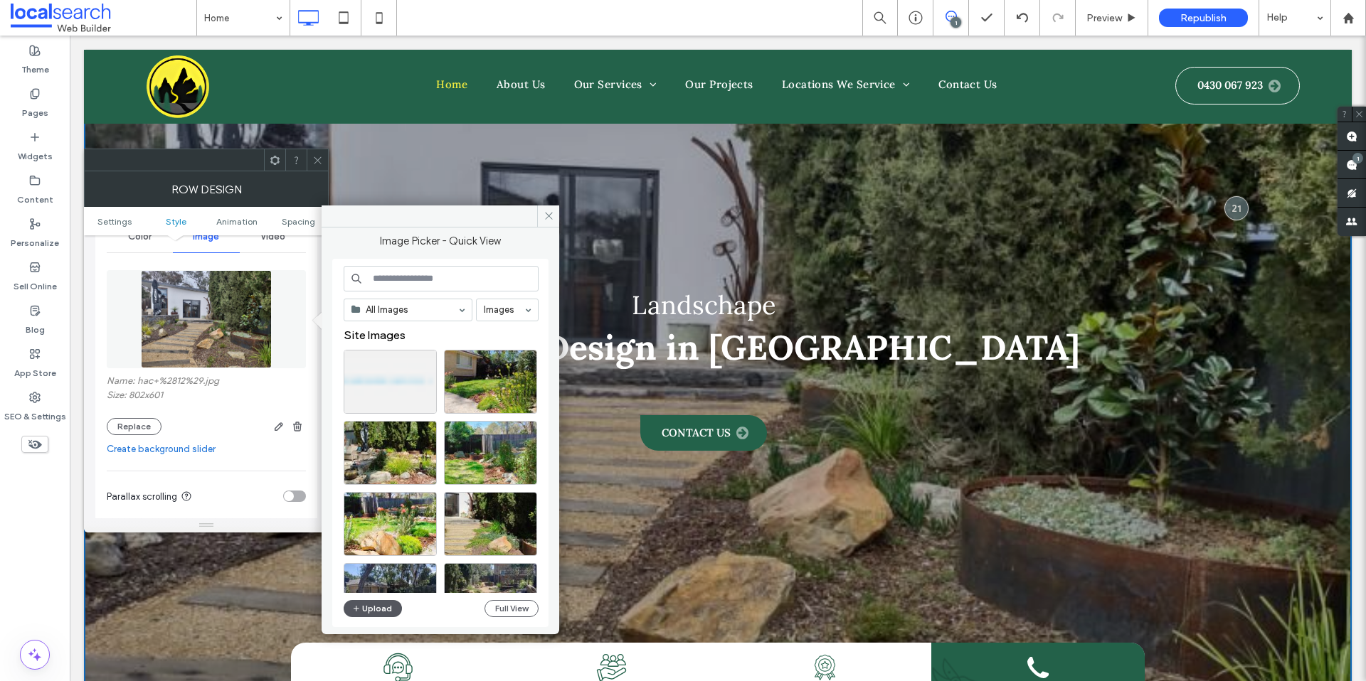
click at [371, 613] on button "Upload" at bounding box center [373, 608] width 58 height 17
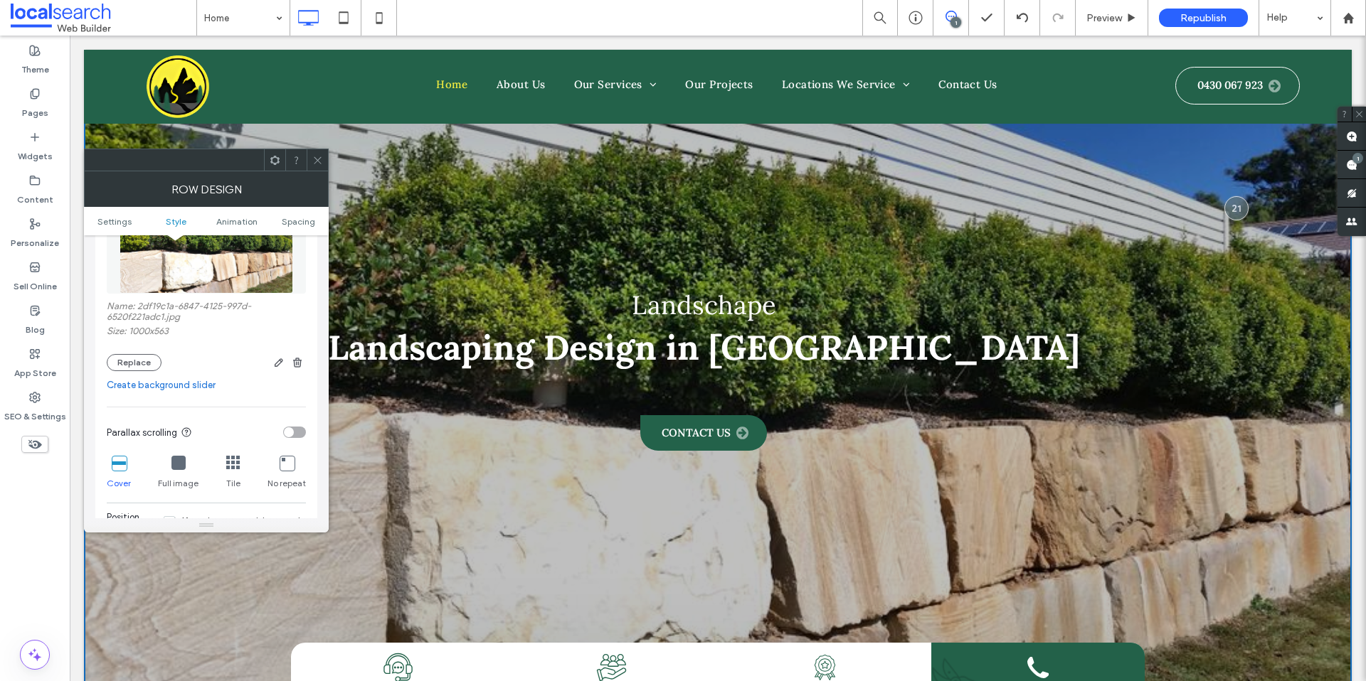
scroll to position [274, 0]
click at [177, 463] on icon at bounding box center [178, 459] width 14 height 14
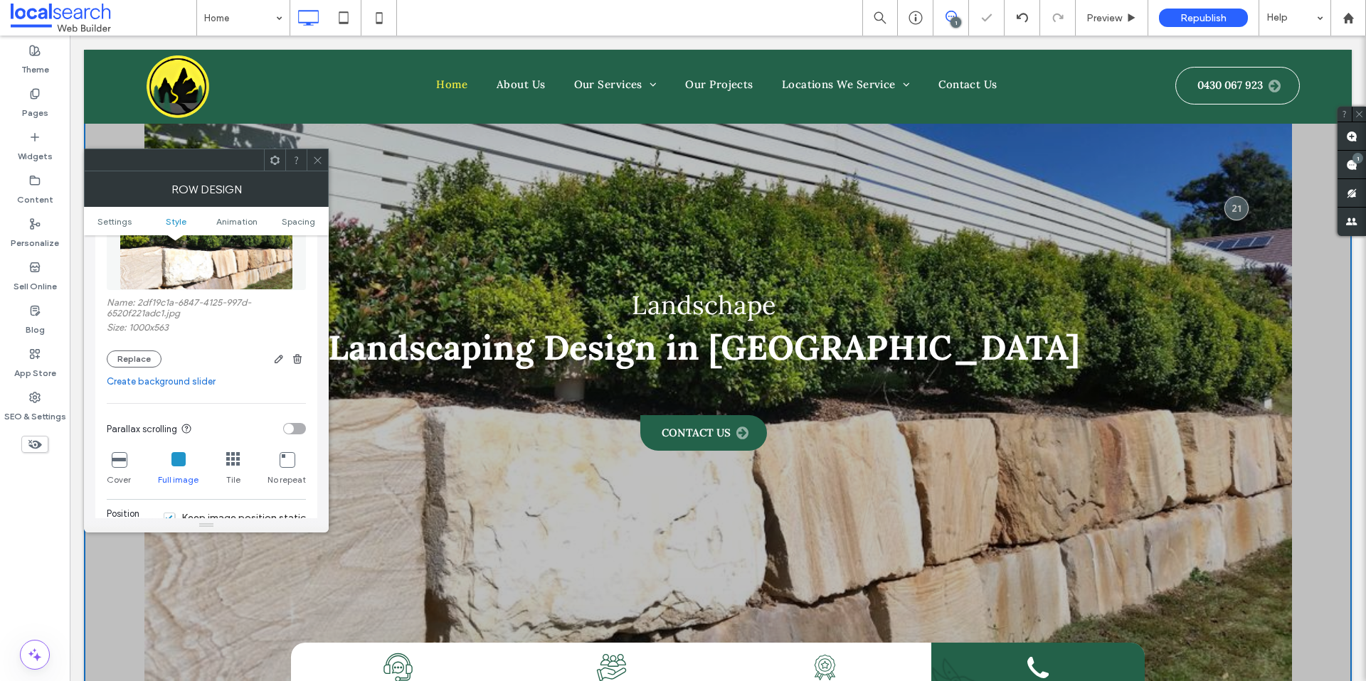
click at [229, 466] on icon at bounding box center [233, 459] width 14 height 14
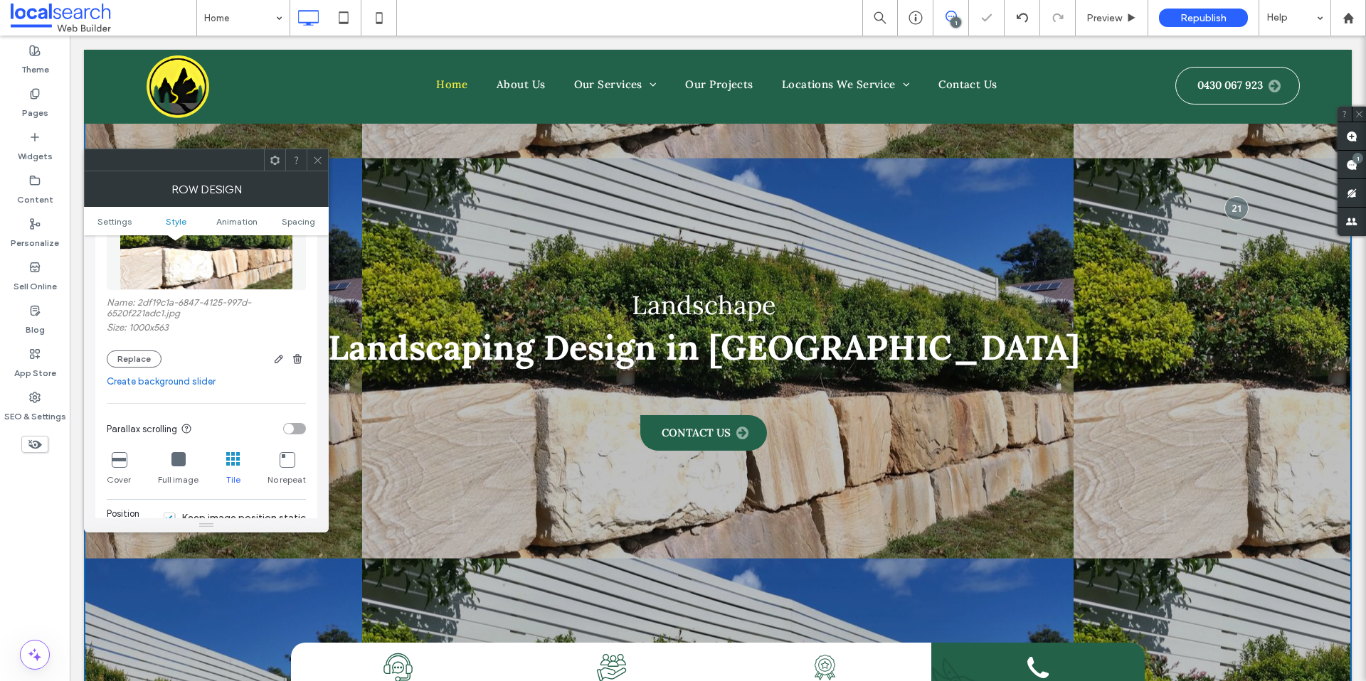
click at [285, 462] on icon at bounding box center [287, 459] width 14 height 14
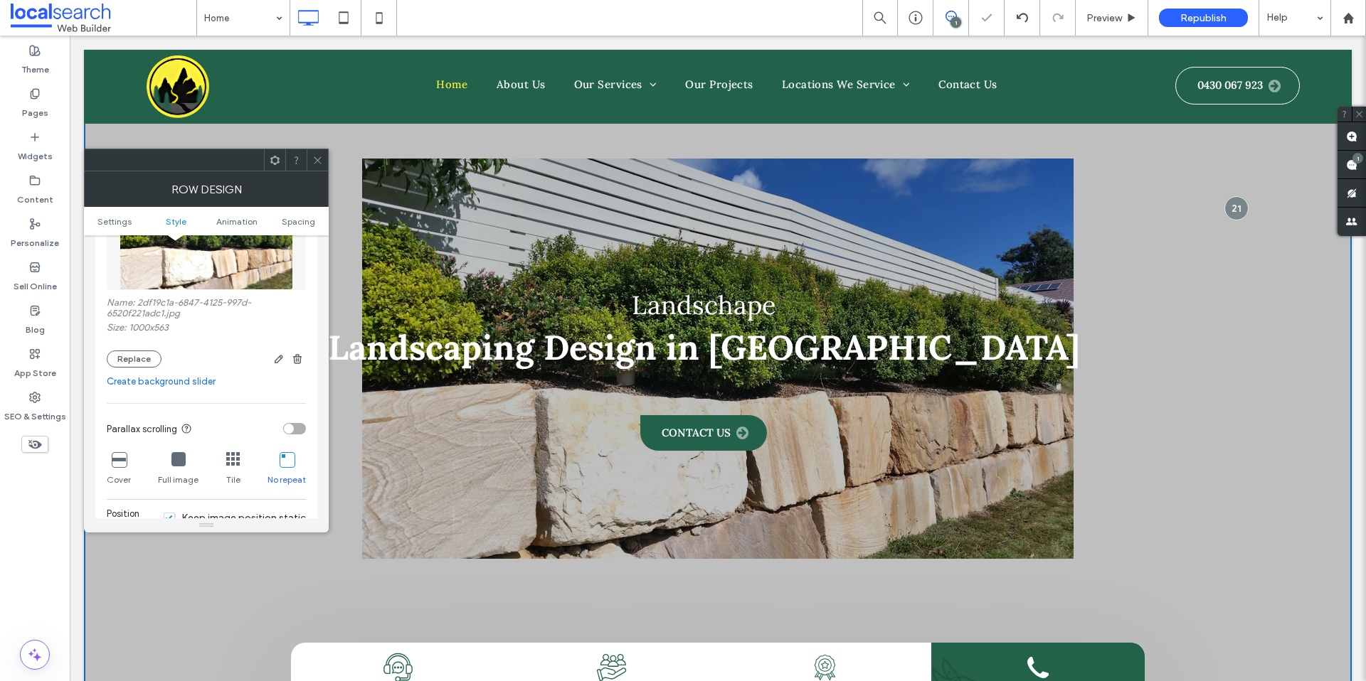
click at [122, 472] on div "Cover" at bounding box center [119, 470] width 24 height 46
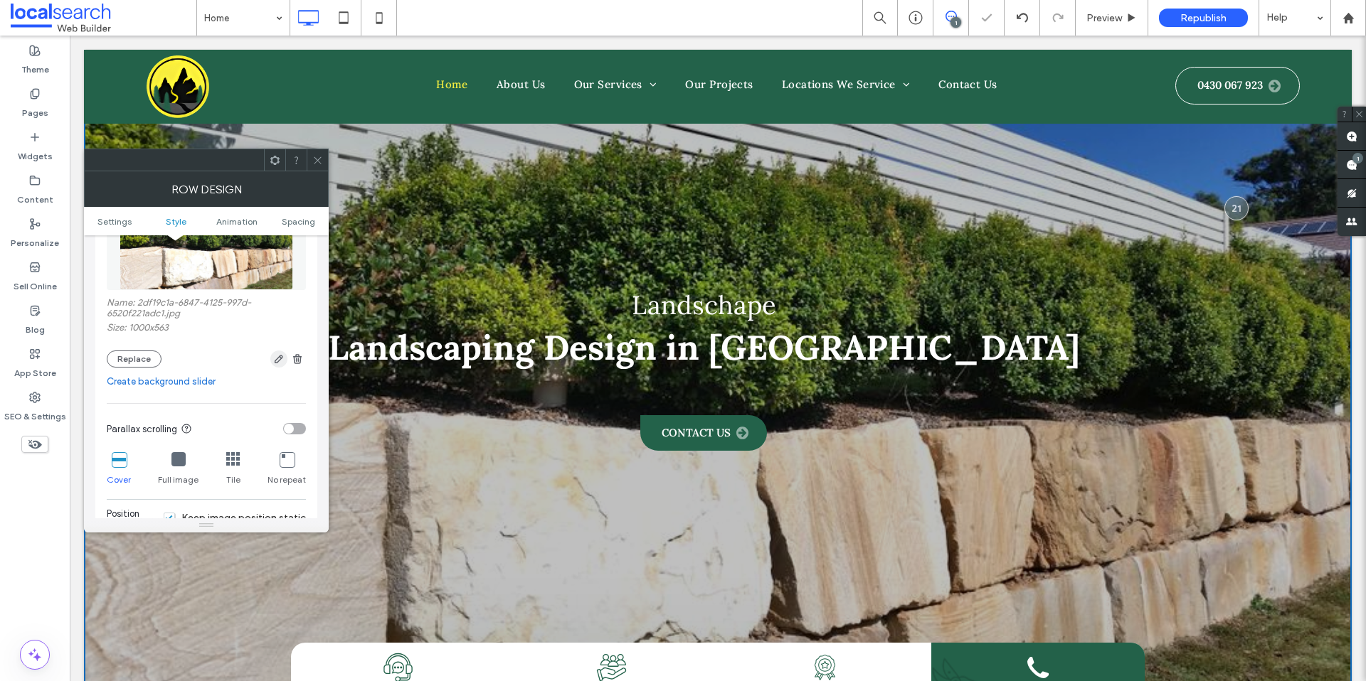
click at [272, 365] on span "button" at bounding box center [278, 359] width 17 height 17
click at [276, 354] on icon "button" at bounding box center [278, 359] width 11 height 11
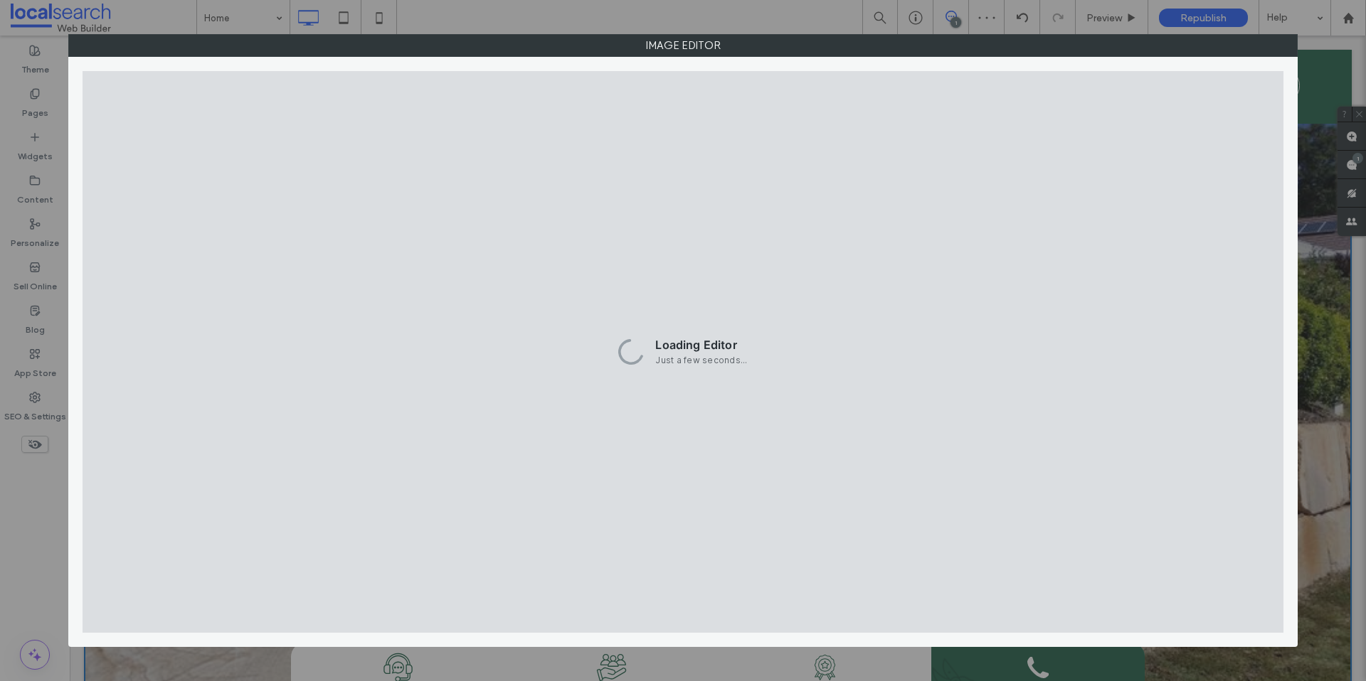
click at [280, 353] on div "Loading Editor Just a few seconds..." at bounding box center [683, 352] width 1201 height 562
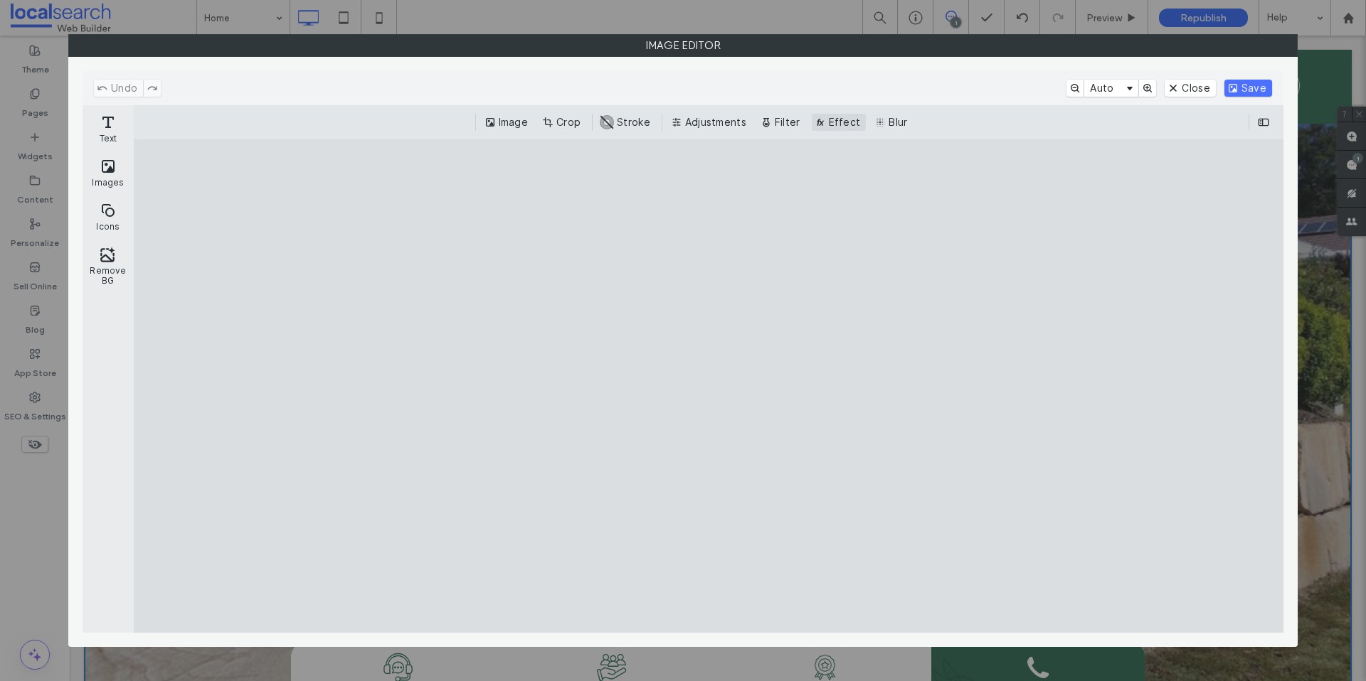
click at [819, 119] on button "Effect" at bounding box center [839, 122] width 55 height 17
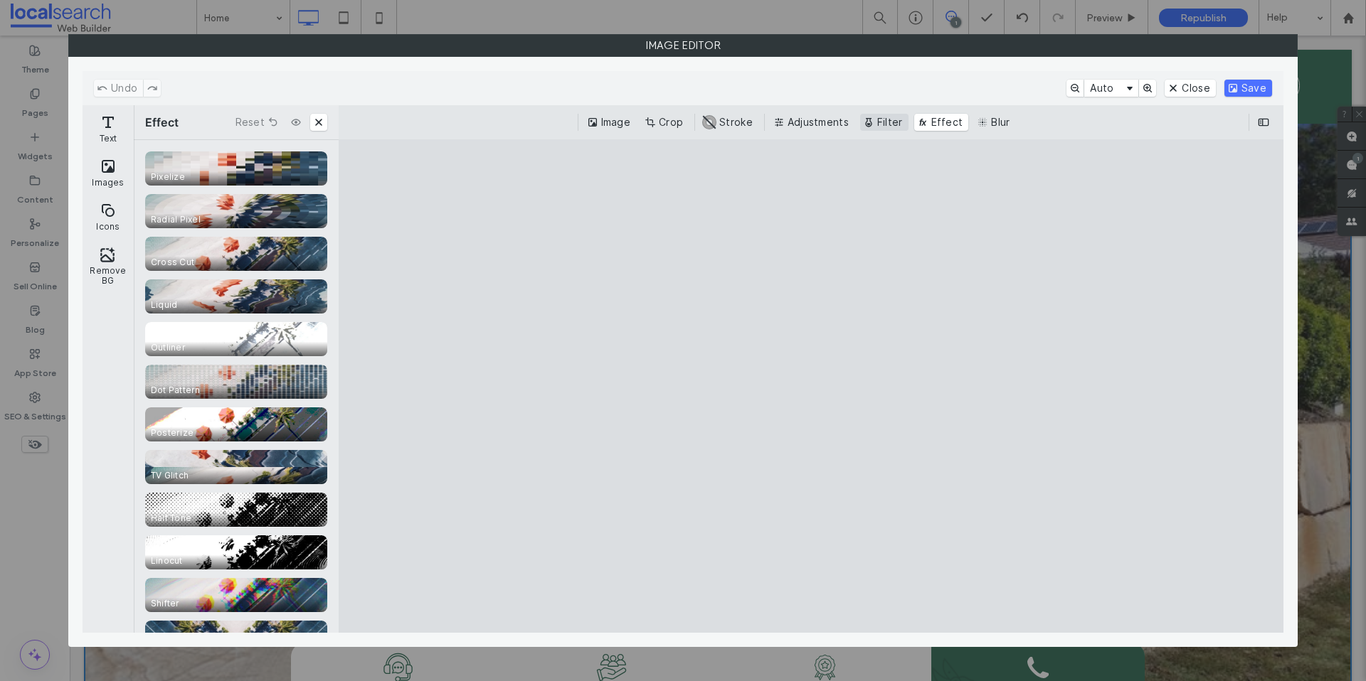
click at [878, 129] on button "Filter" at bounding box center [884, 122] width 48 height 17
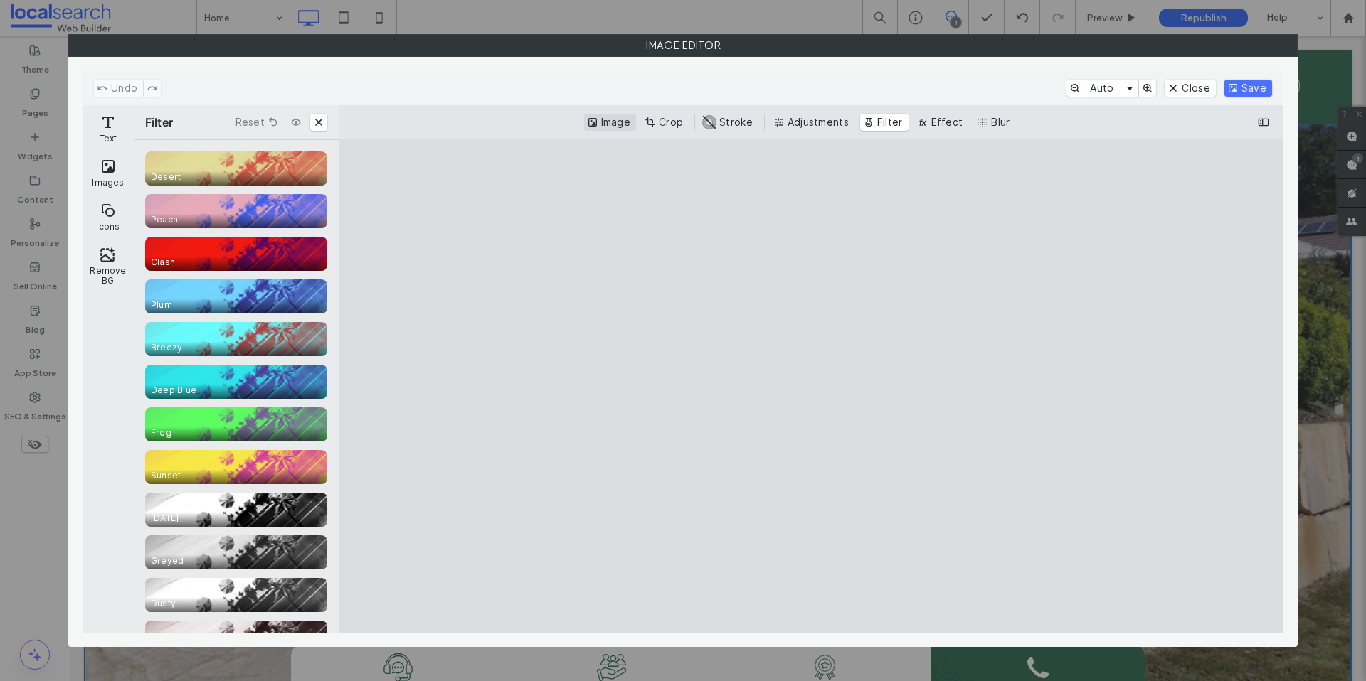
click at [624, 123] on button "Image" at bounding box center [610, 122] width 52 height 17
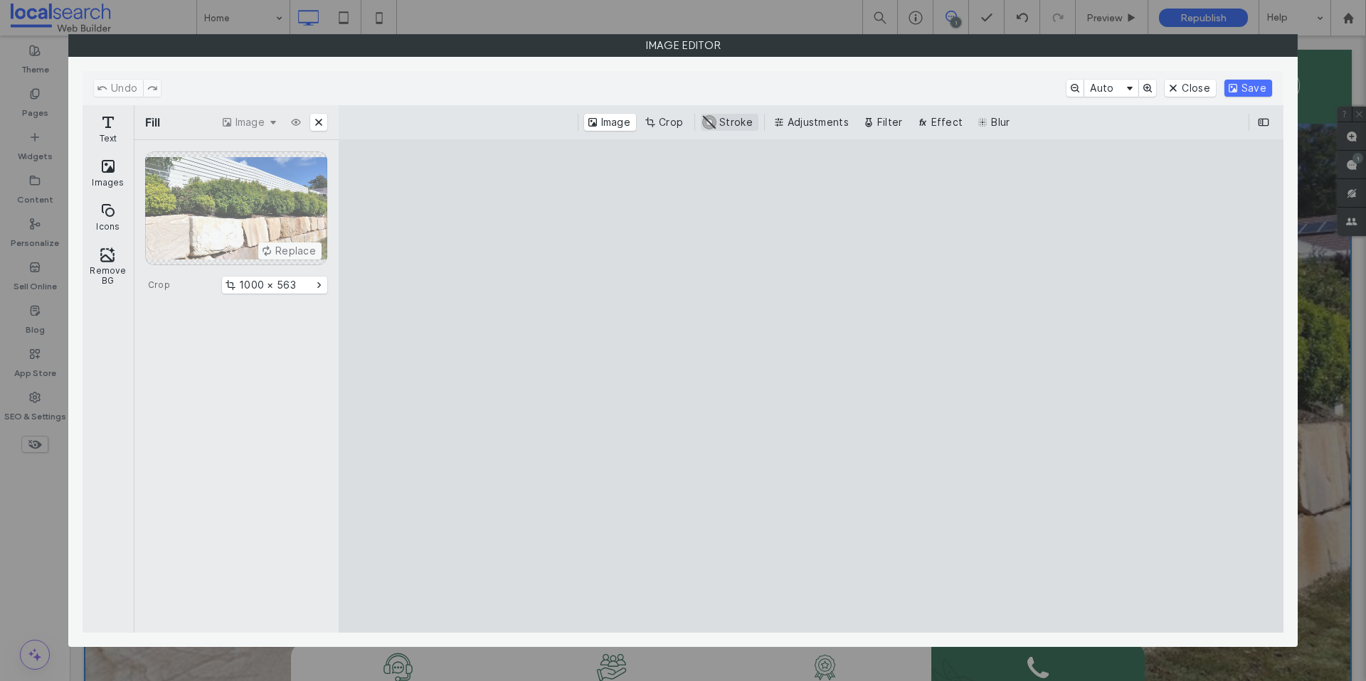
click at [713, 121] on button "#ABABAB Stroke" at bounding box center [730, 122] width 58 height 17
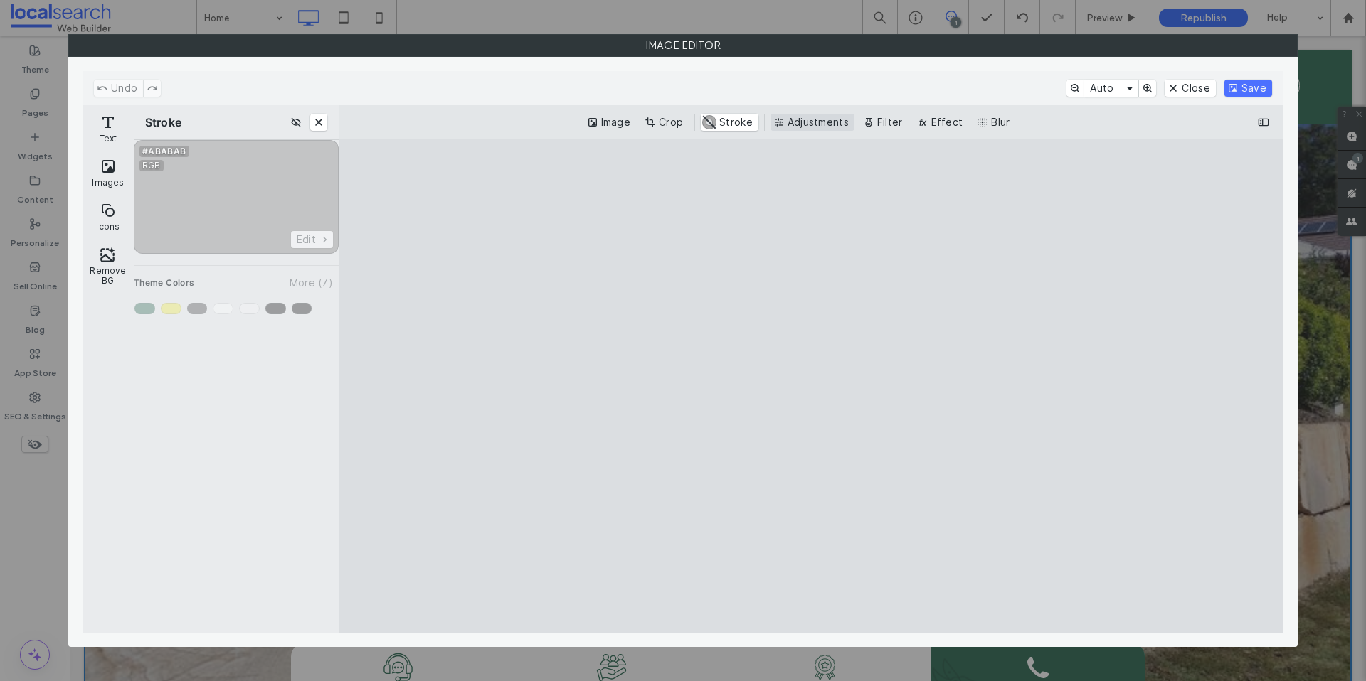
click at [790, 124] on button "Adjustments" at bounding box center [812, 122] width 84 height 17
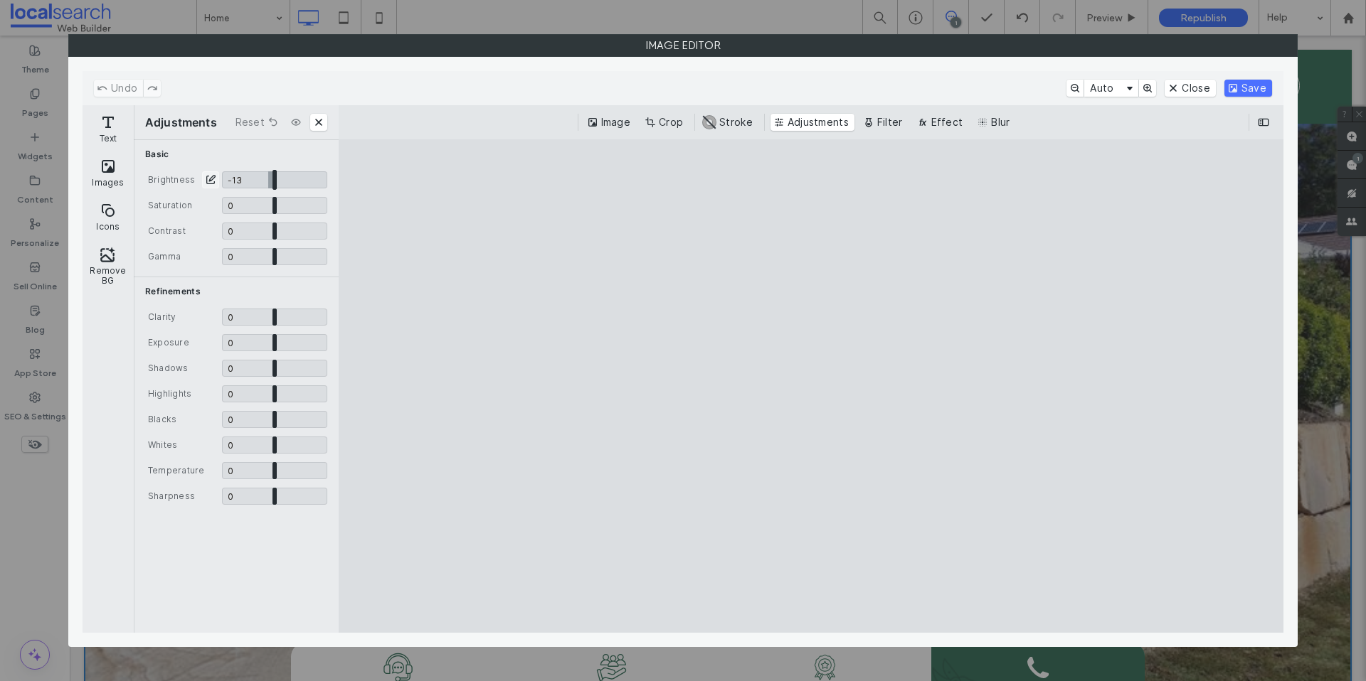
drag, startPoint x: 276, startPoint y: 181, endPoint x: 267, endPoint y: 186, distance: 9.9
click at [267, 186] on input "CE.SDK" at bounding box center [274, 179] width 105 height 17
type input "*****"
type input "*"
drag, startPoint x: 273, startPoint y: 201, endPoint x: 273, endPoint y: 212, distance: 11.4
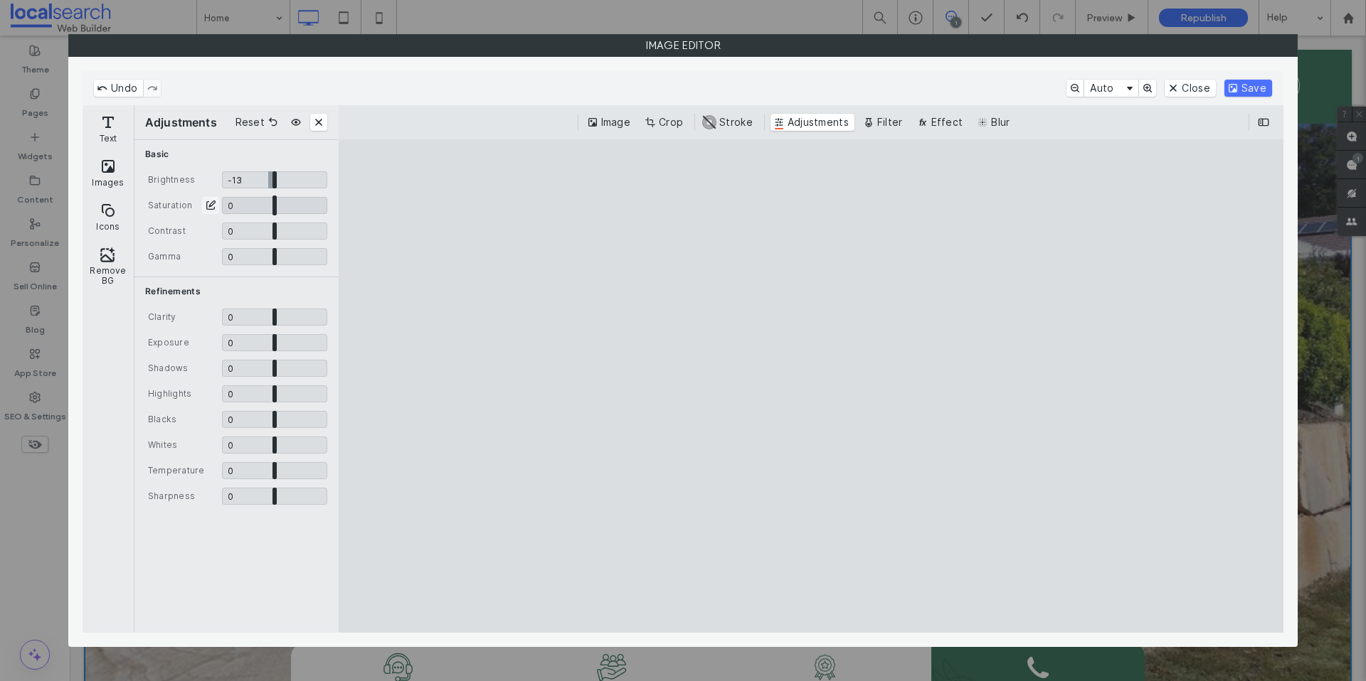
click at [273, 212] on input "CE.SDK" at bounding box center [274, 205] width 105 height 17
click at [271, 232] on input "CE.SDK" at bounding box center [274, 231] width 105 height 17
type input "*****"
click at [1234, 90] on button "Save" at bounding box center [1248, 88] width 48 height 17
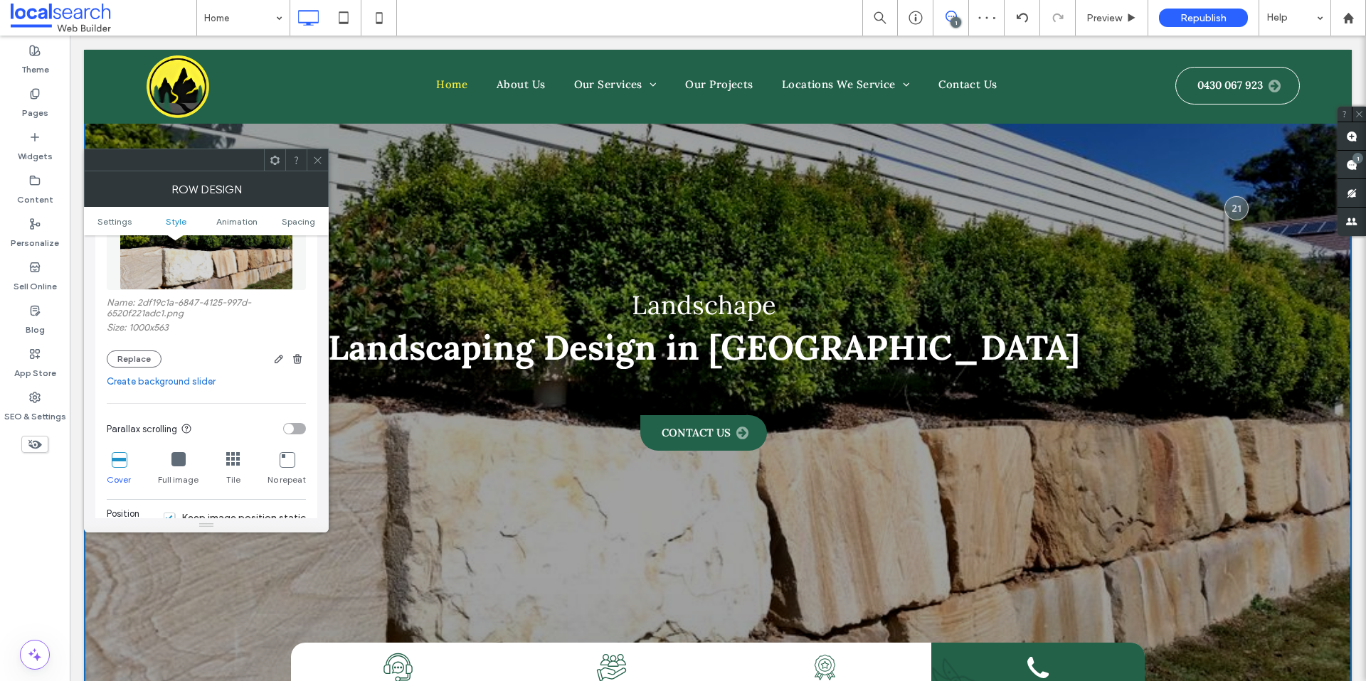
click at [322, 164] on icon at bounding box center [317, 160] width 11 height 11
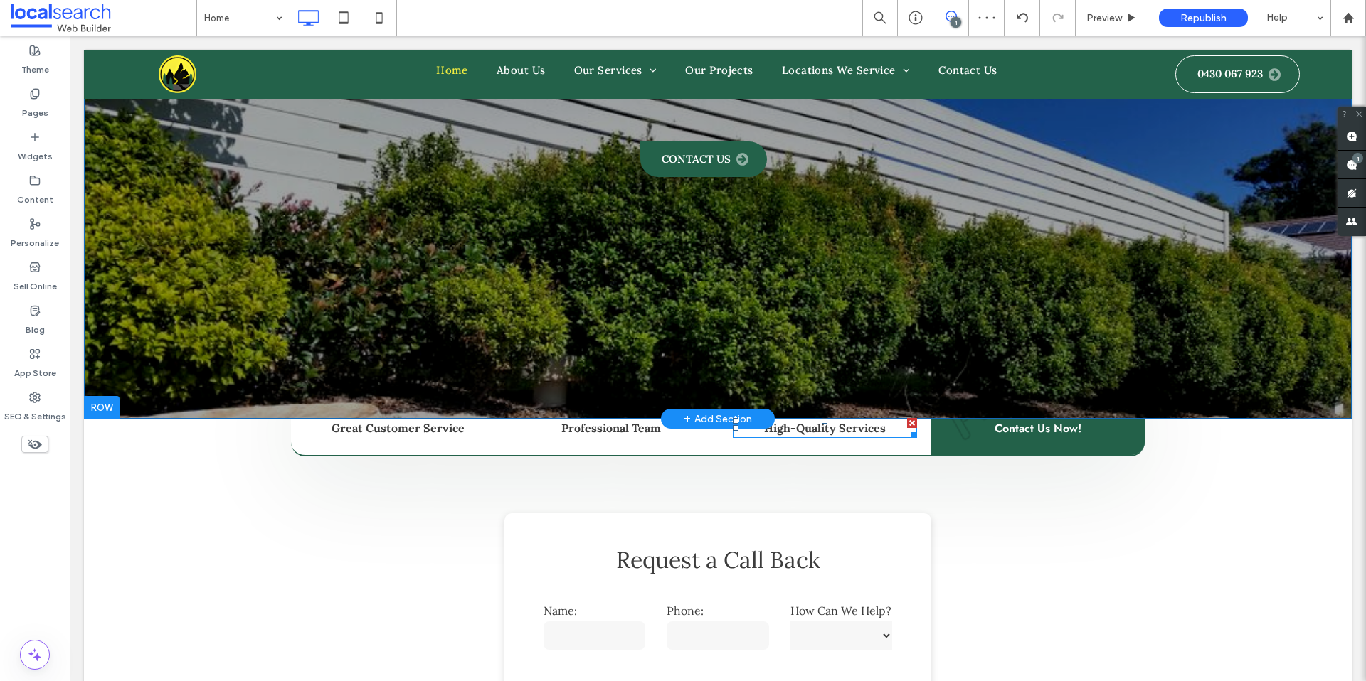
scroll to position [0, 0]
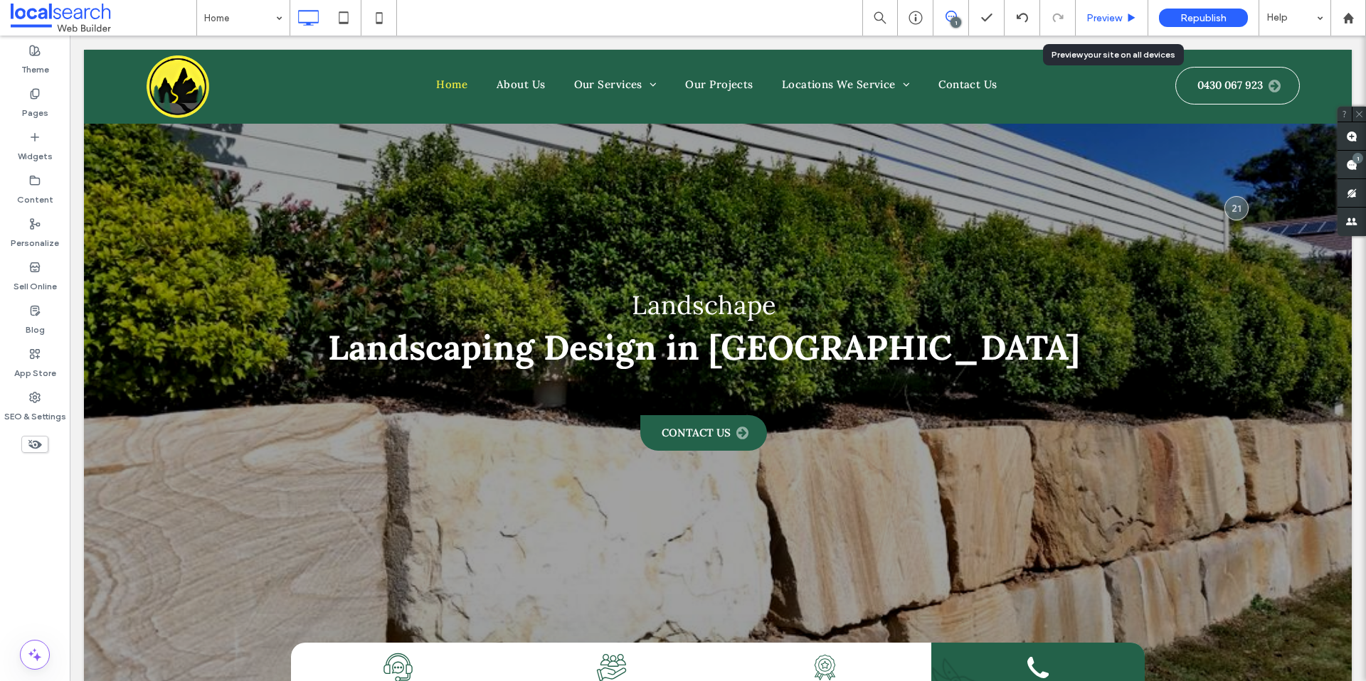
click at [1095, 20] on span "Preview" at bounding box center [1104, 18] width 36 height 12
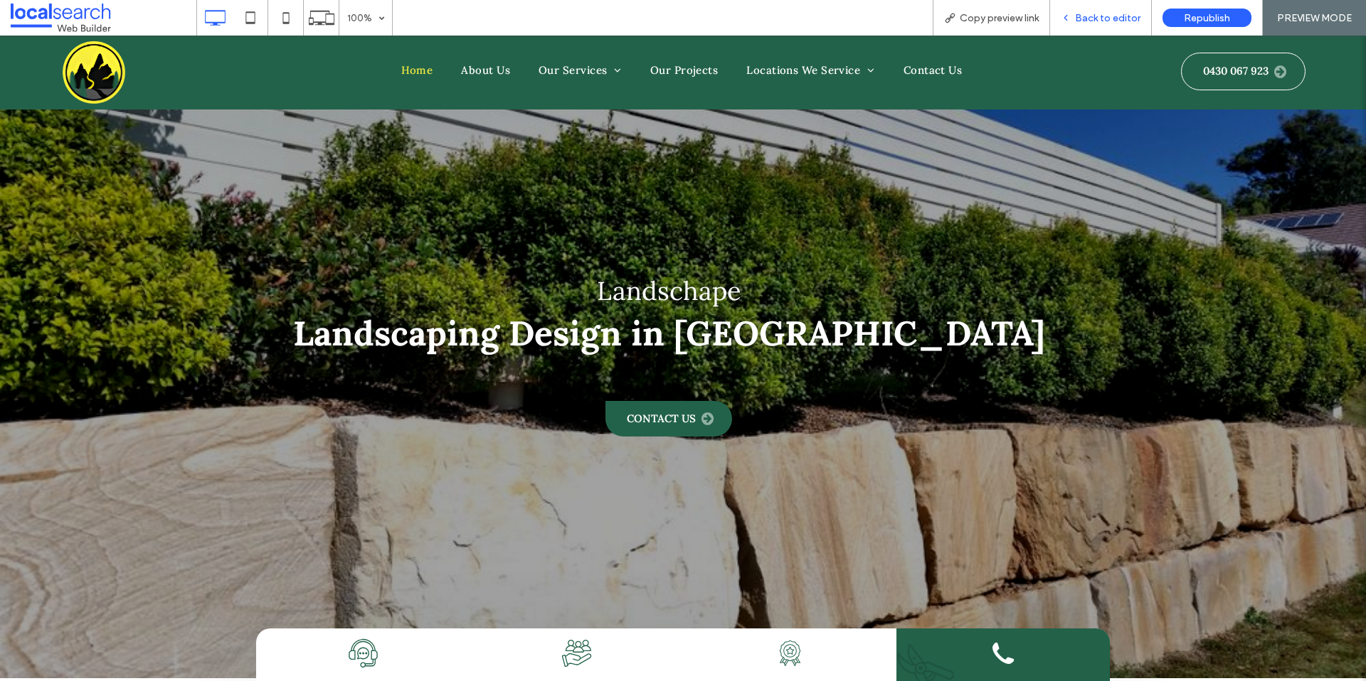
click at [1072, 26] on div "Back to editor" at bounding box center [1101, 18] width 102 height 36
click at [1067, 18] on use at bounding box center [1065, 18] width 3 height 5
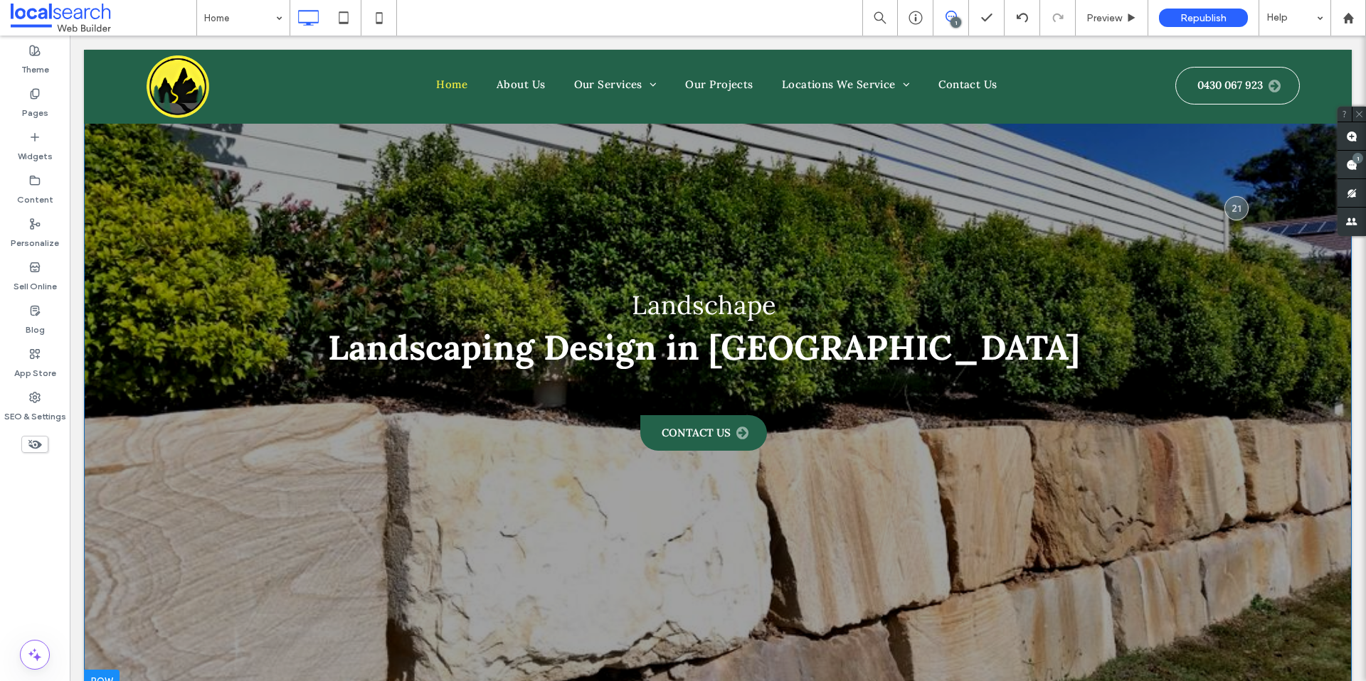
scroll to position [264, 0]
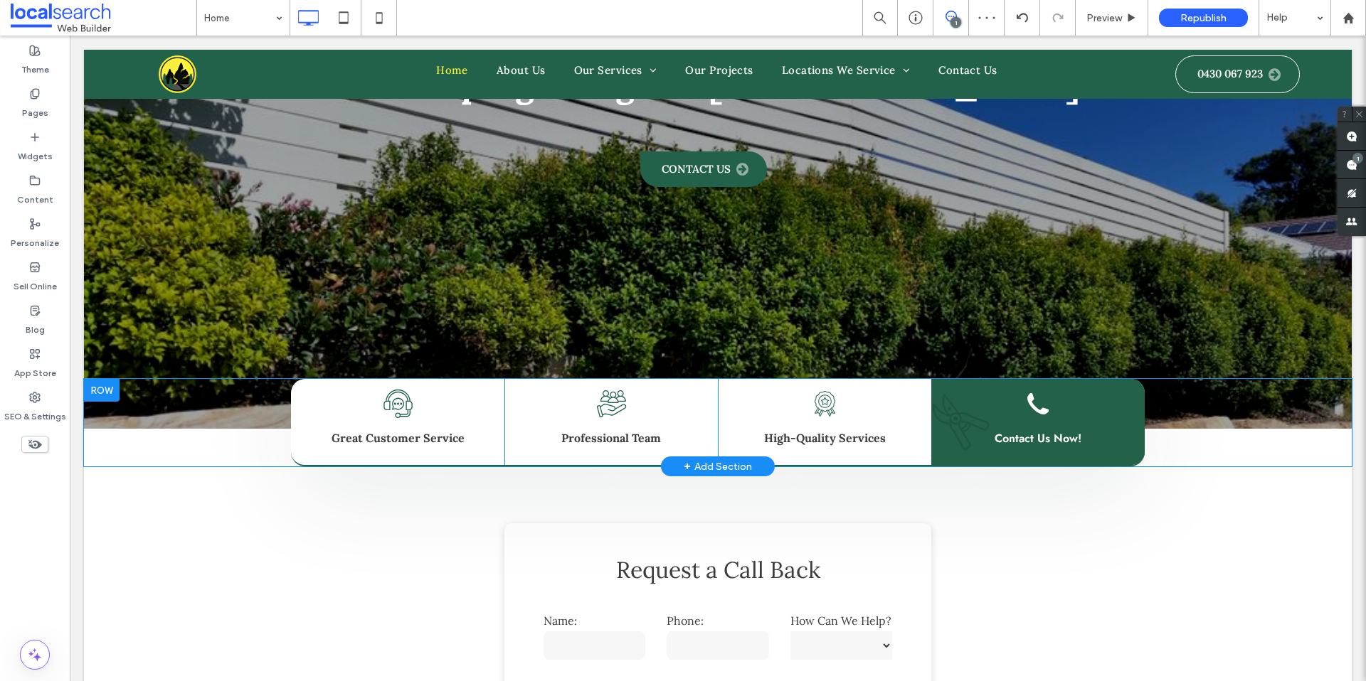
click at [107, 392] on div at bounding box center [102, 390] width 36 height 23
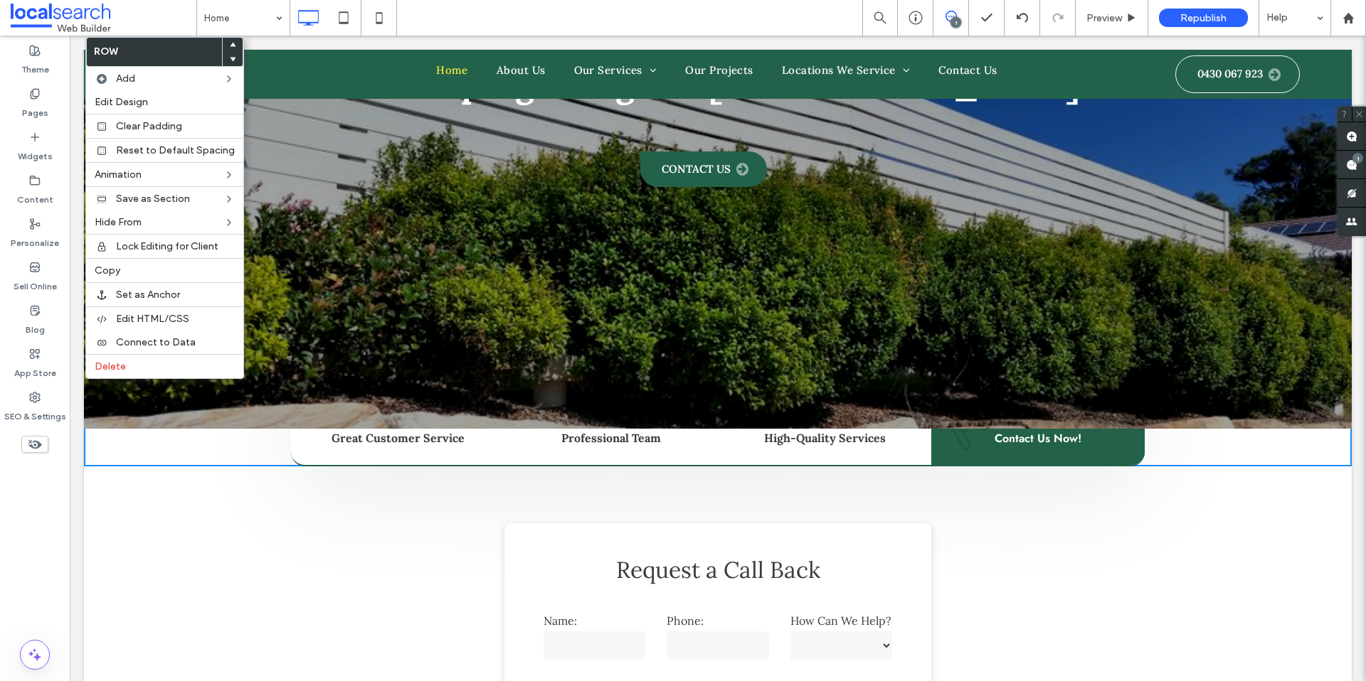
click at [304, 174] on div "Landschape Landscaping Design in Canberra Contact Us Click To Paste" at bounding box center [718, 108] width 854 height 174
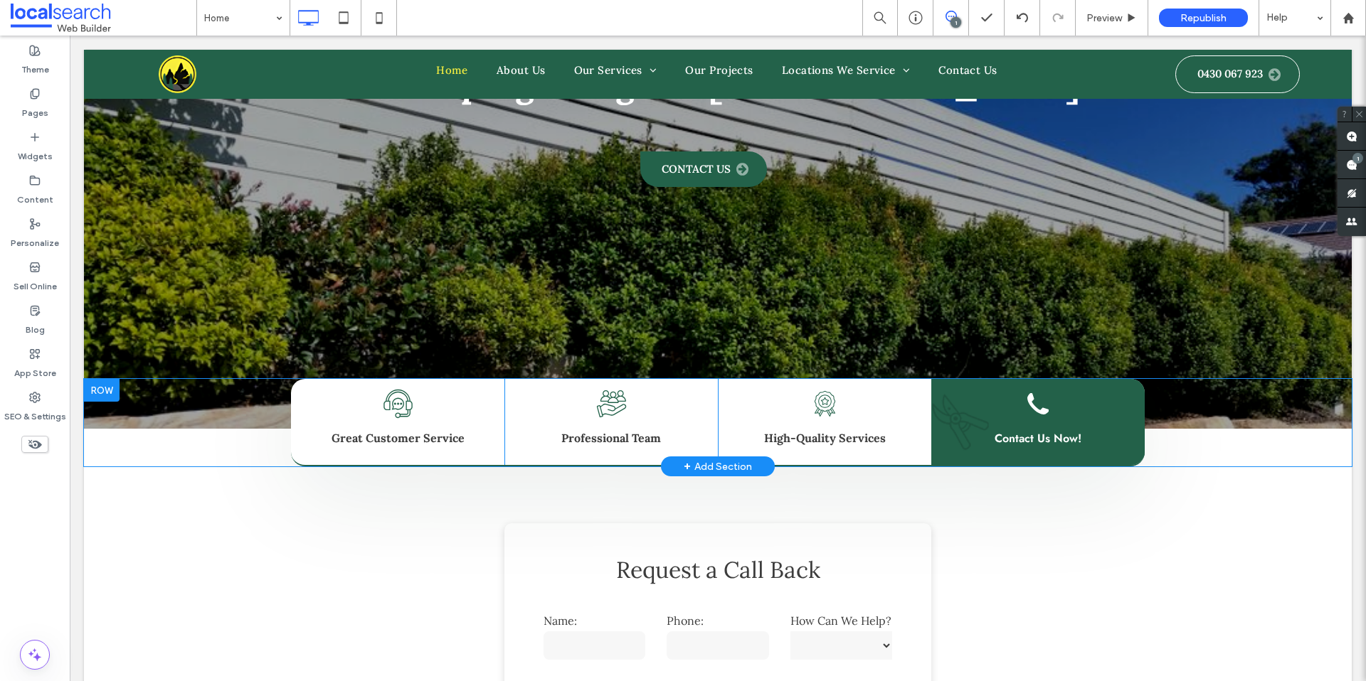
drag, startPoint x: 110, startPoint y: 394, endPoint x: 110, endPoint y: 417, distance: 22.8
click at [110, 417] on div "Customer Service Icon Great Customer Service Click To Paste Team Icon Professio…" at bounding box center [718, 422] width 1268 height 87
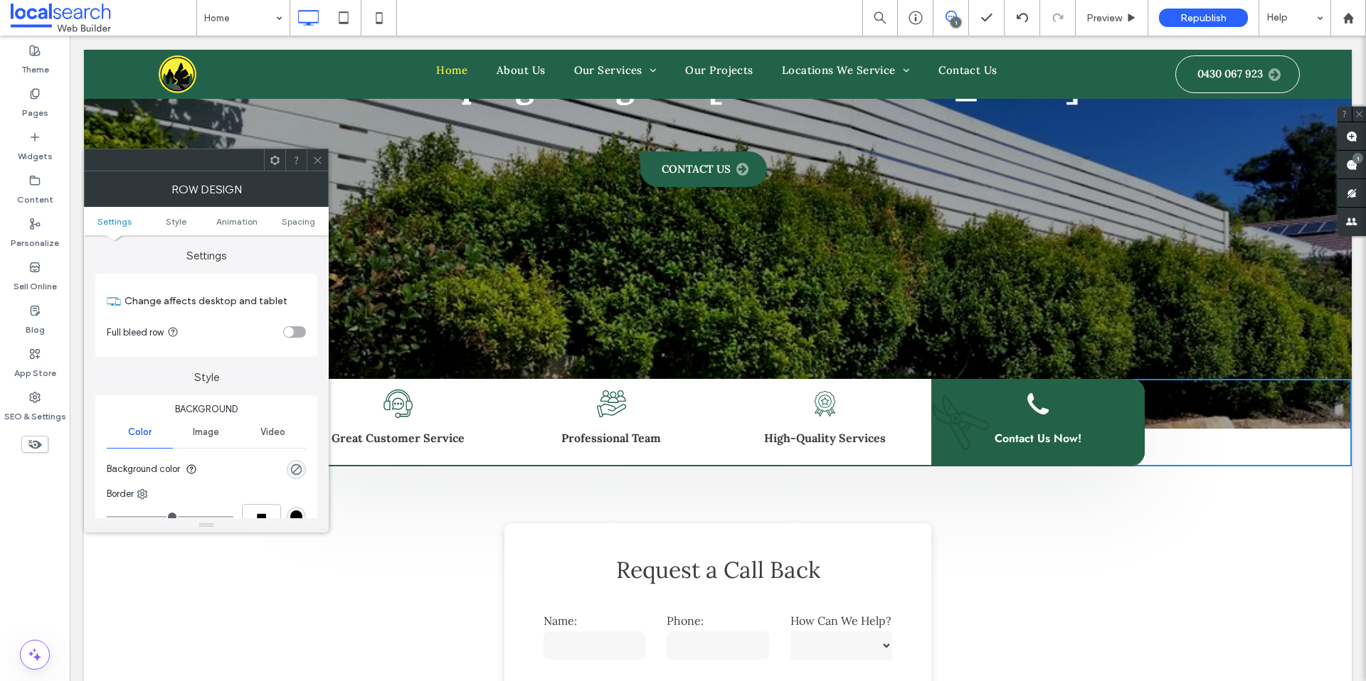
click at [312, 159] on icon at bounding box center [317, 160] width 11 height 11
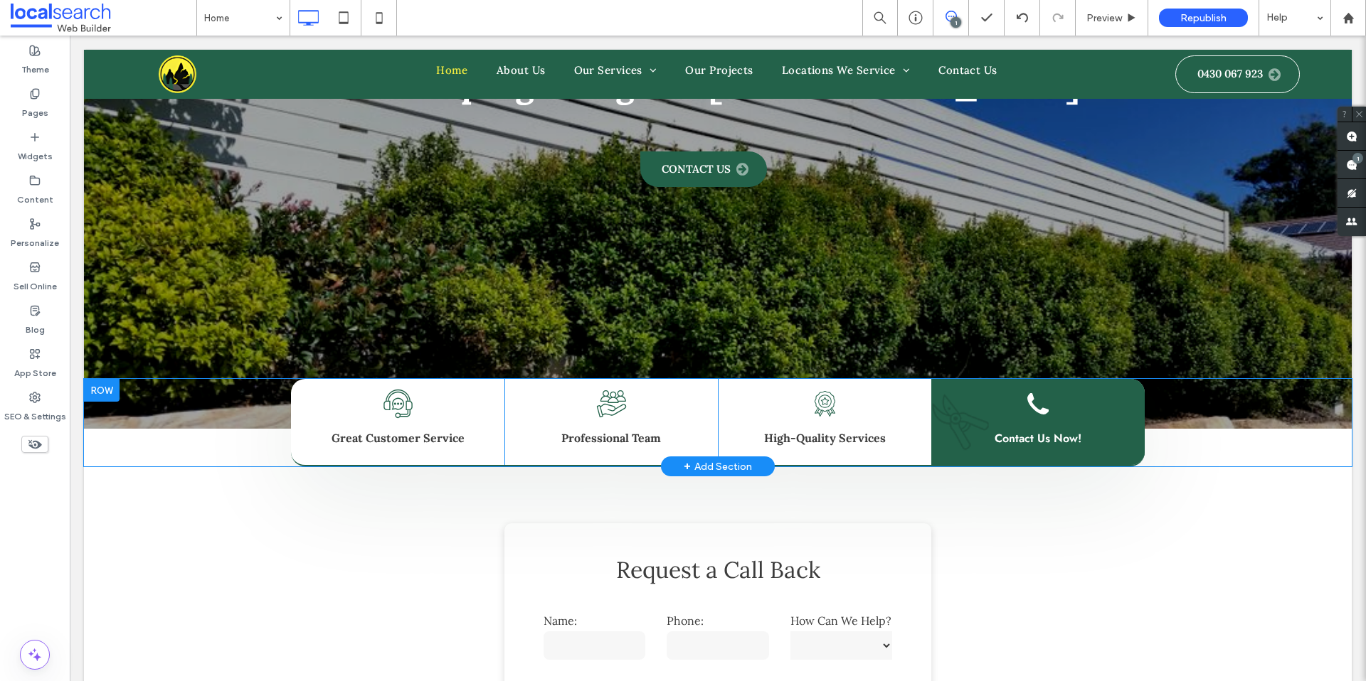
click at [104, 392] on div at bounding box center [102, 390] width 36 height 23
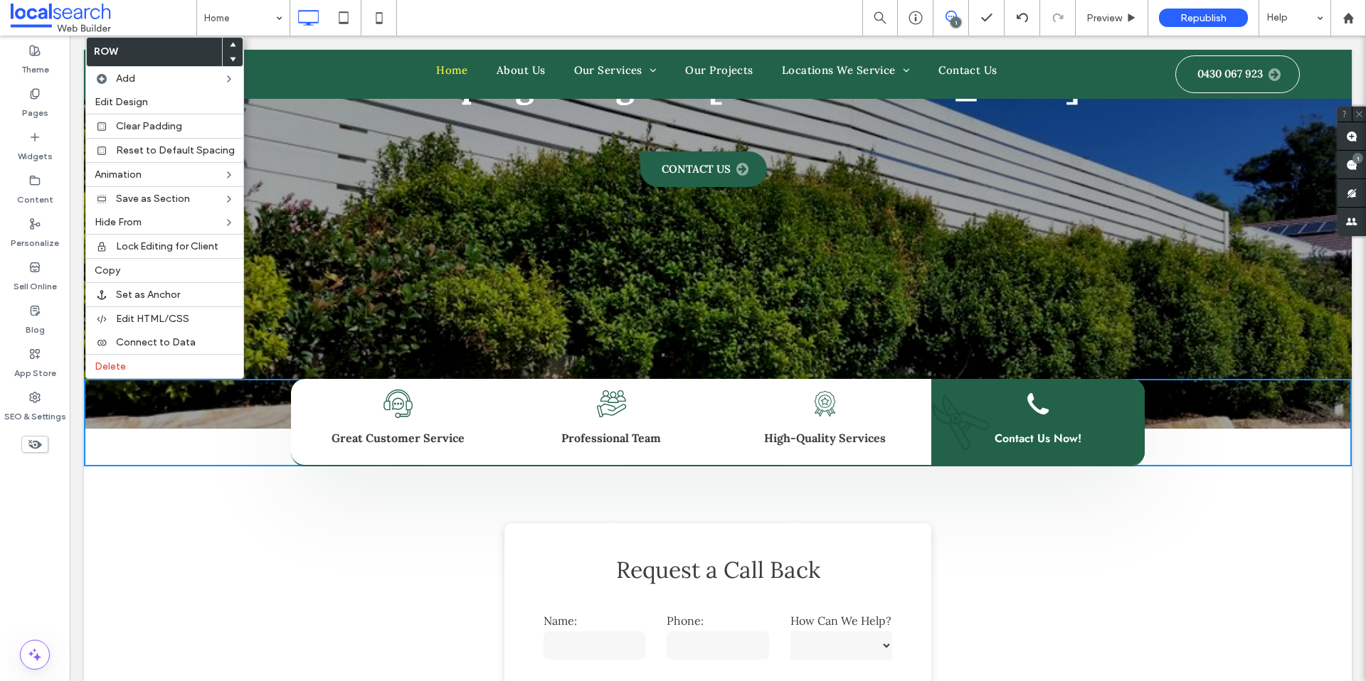
click at [165, 522] on div "**********" at bounding box center [718, 621] width 1268 height 309
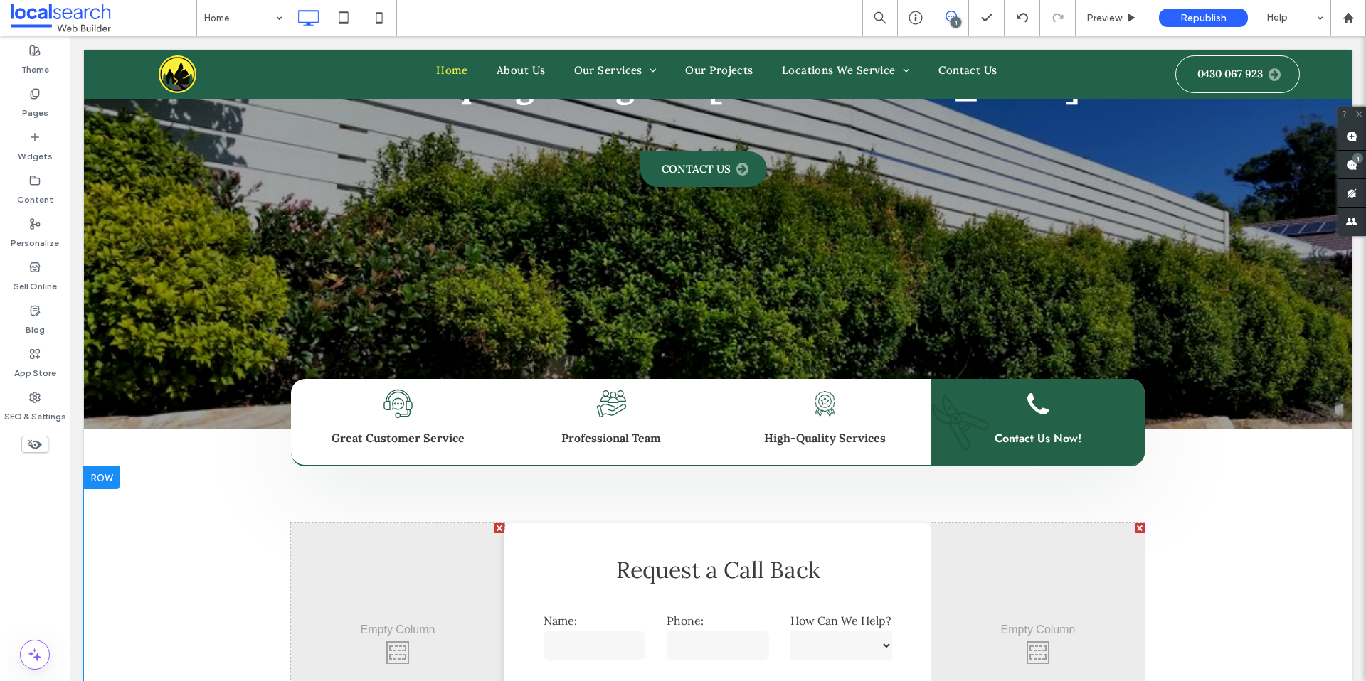
click at [100, 484] on div at bounding box center [102, 478] width 36 height 23
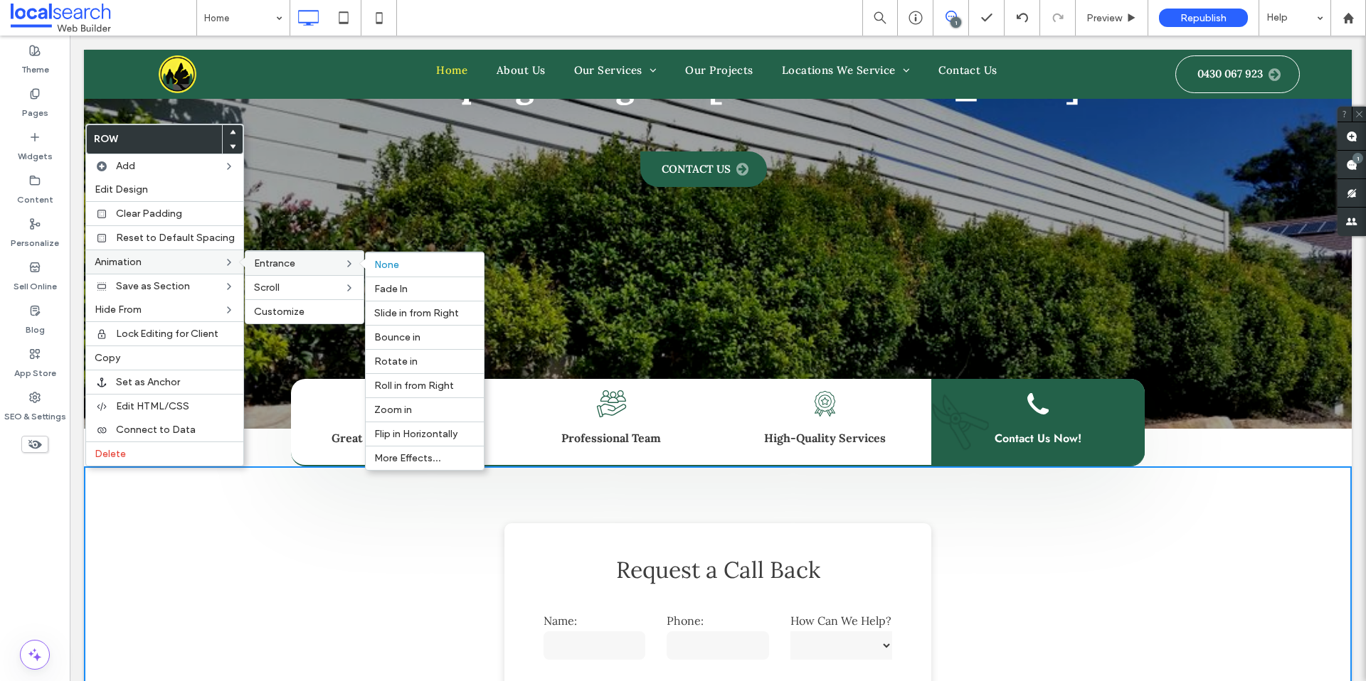
click at [299, 262] on label "Entrance" at bounding box center [299, 263] width 90 height 12
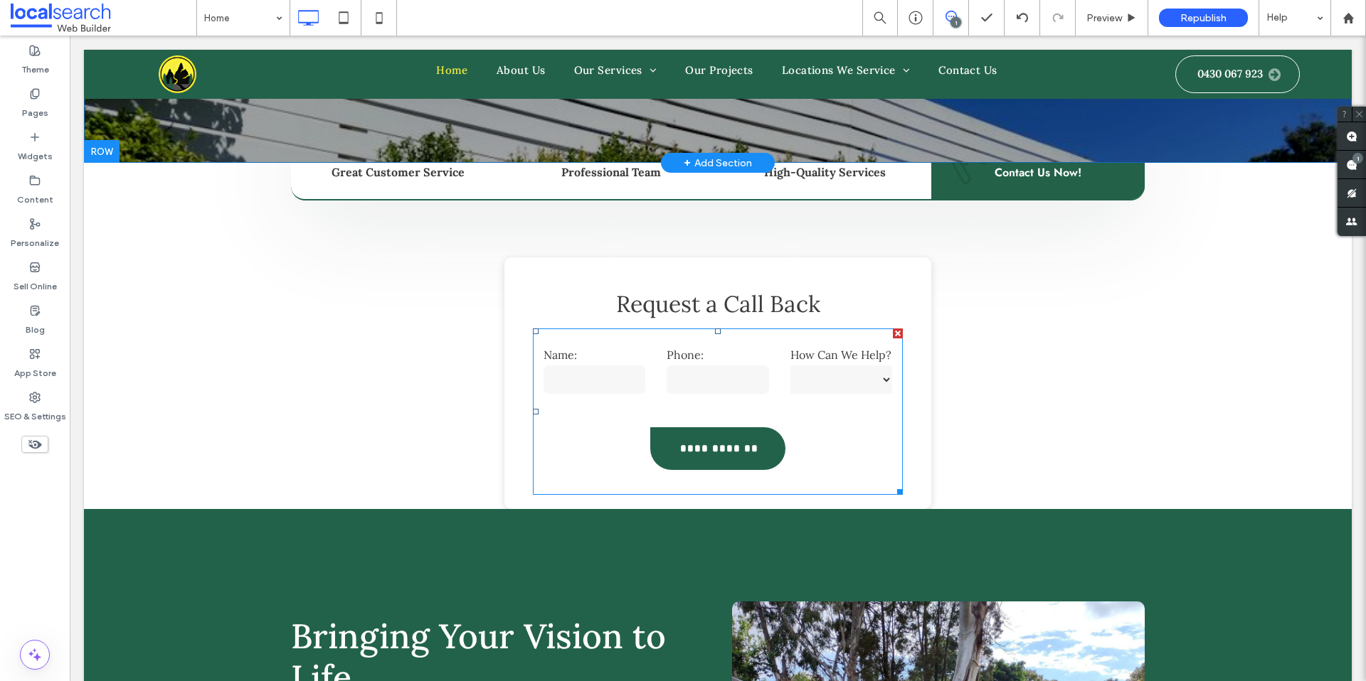
scroll to position [243, 0]
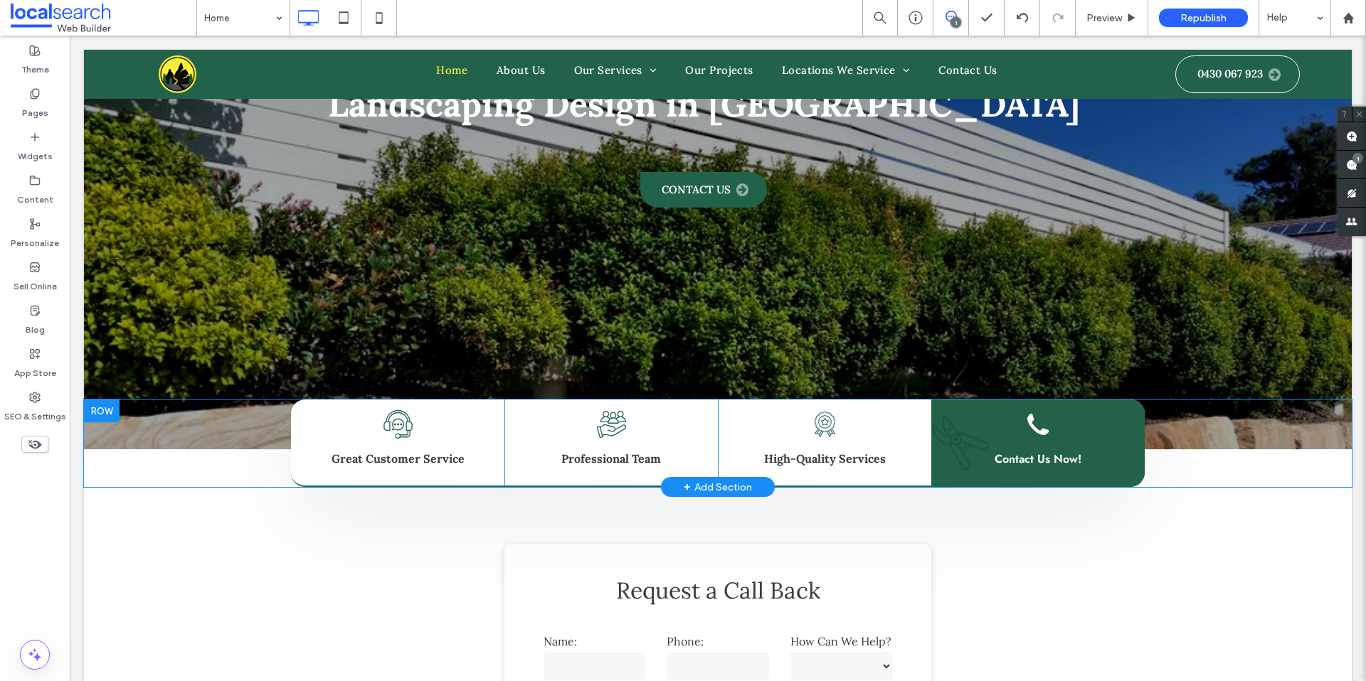
click at [113, 408] on div at bounding box center [102, 411] width 36 height 23
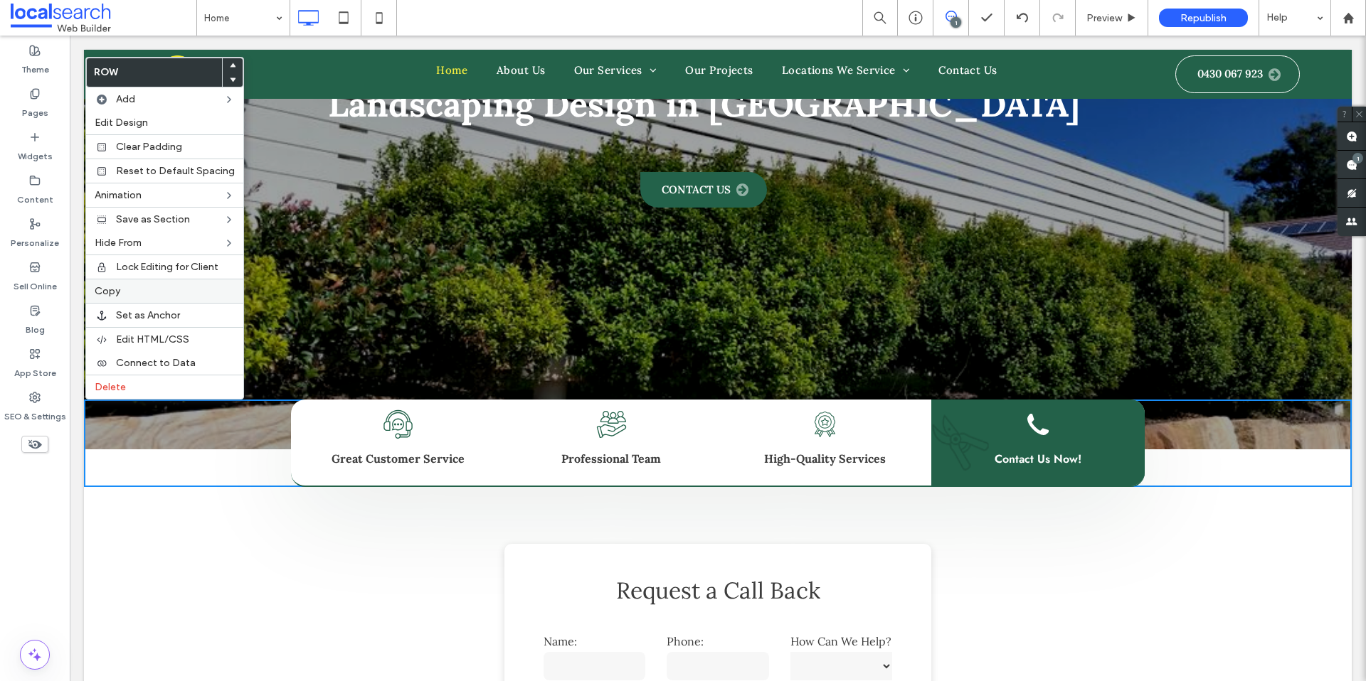
click at [113, 292] on span "Copy" at bounding box center [108, 291] width 26 height 12
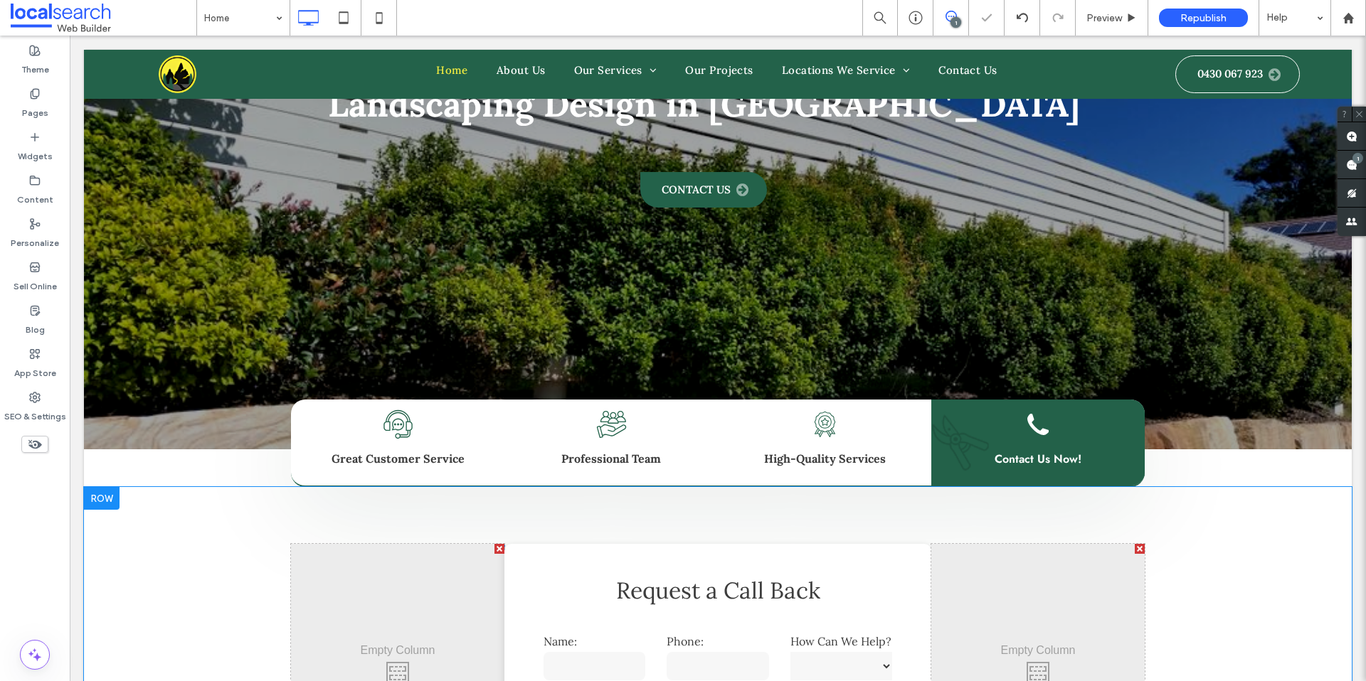
click at [97, 495] on div at bounding box center [102, 498] width 36 height 23
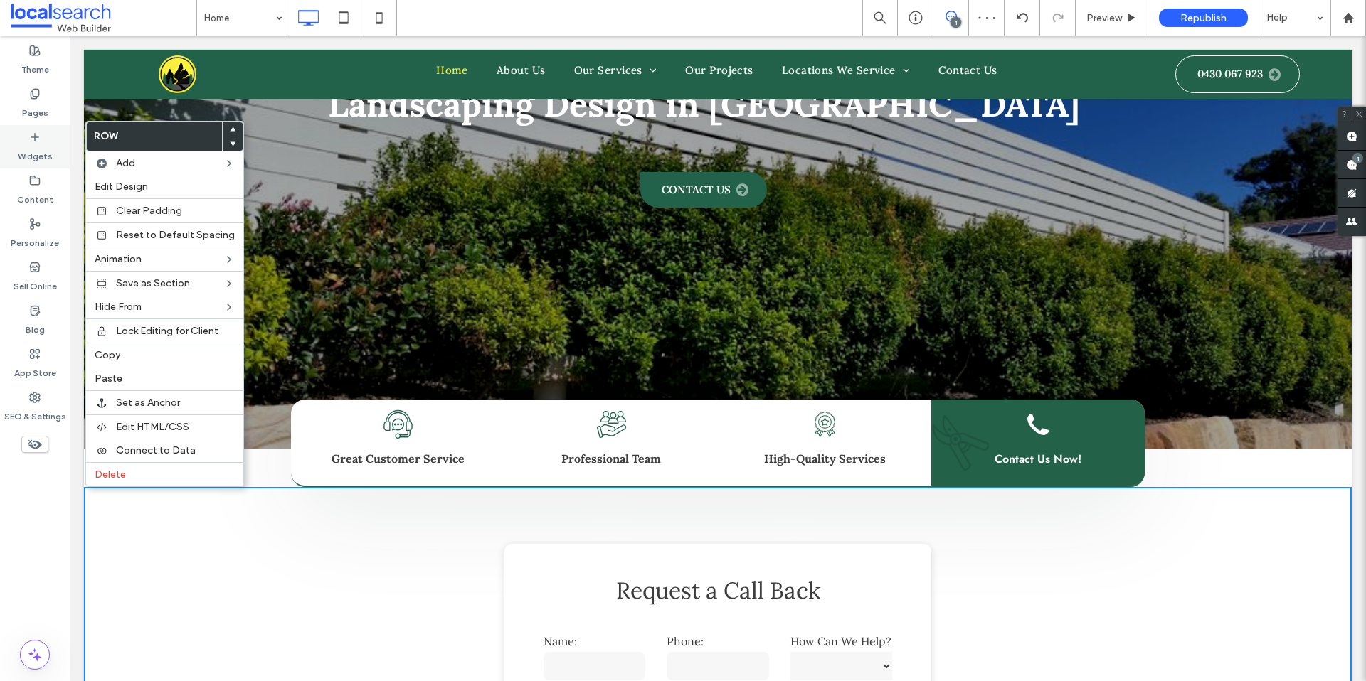
click at [33, 132] on icon at bounding box center [34, 137] width 11 height 11
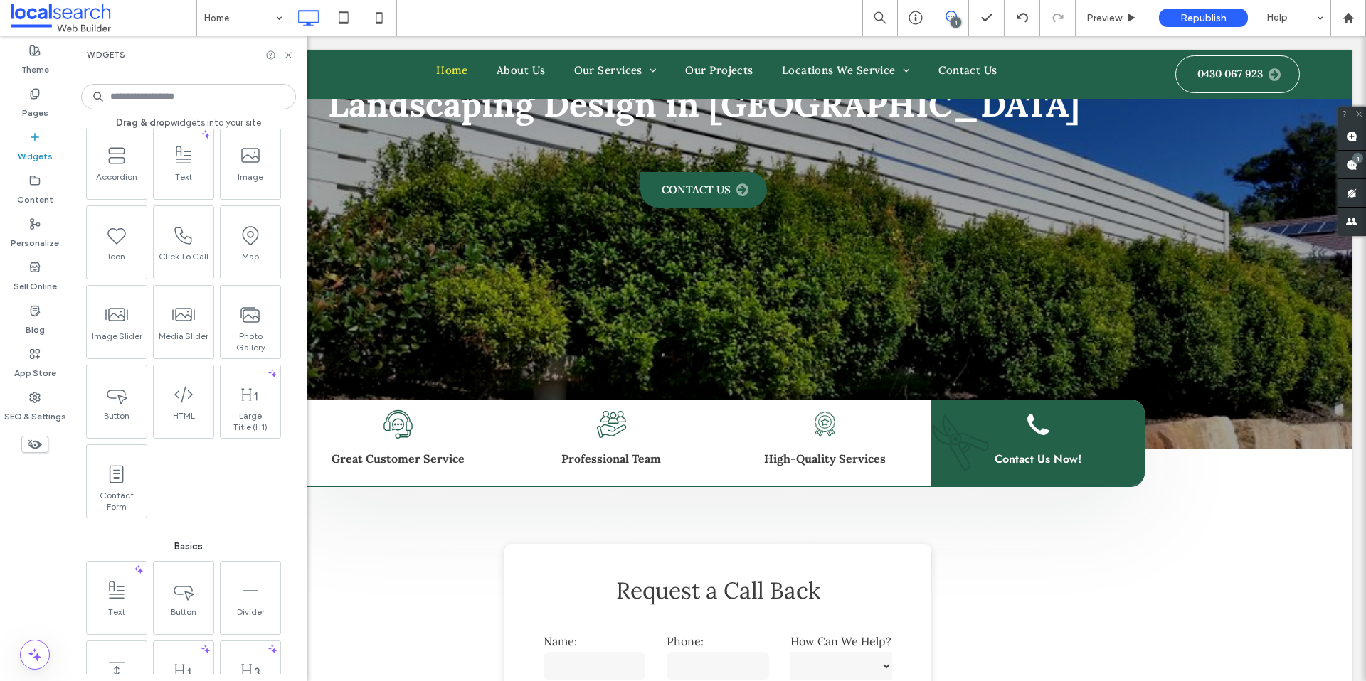
scroll to position [466, 0]
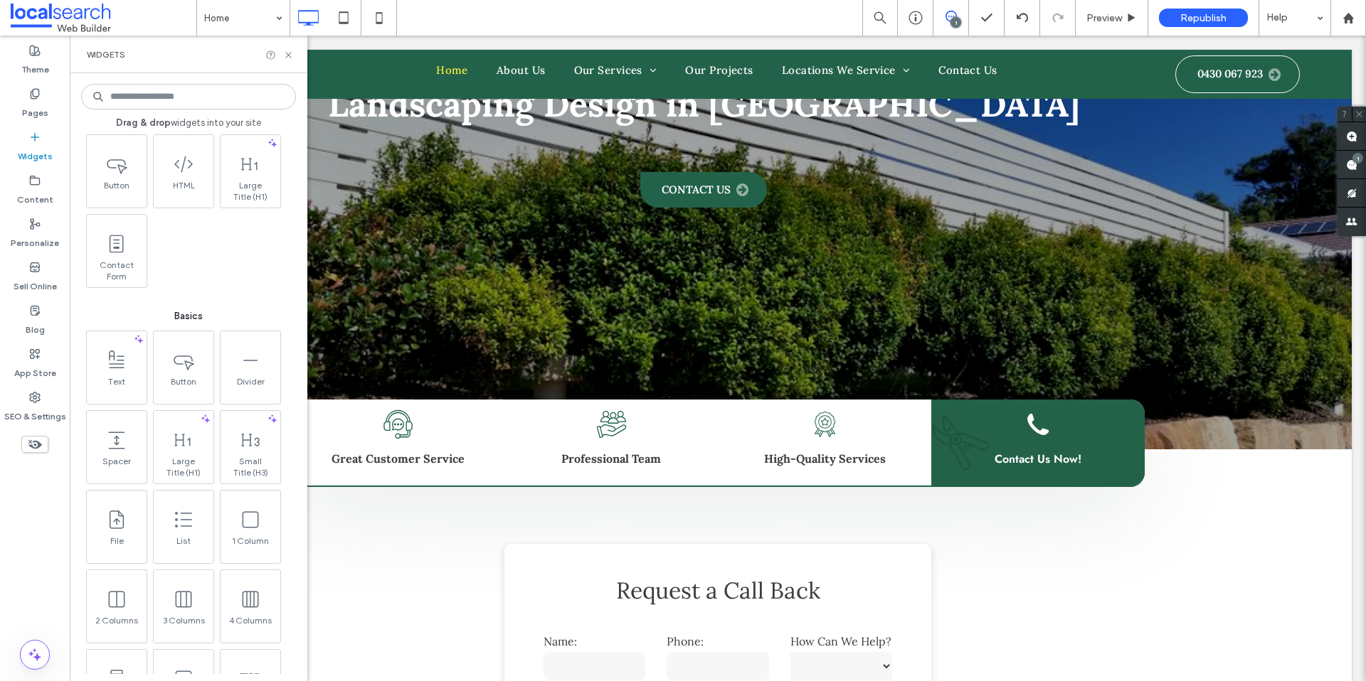
click at [288, 59] on icon at bounding box center [288, 55] width 11 height 11
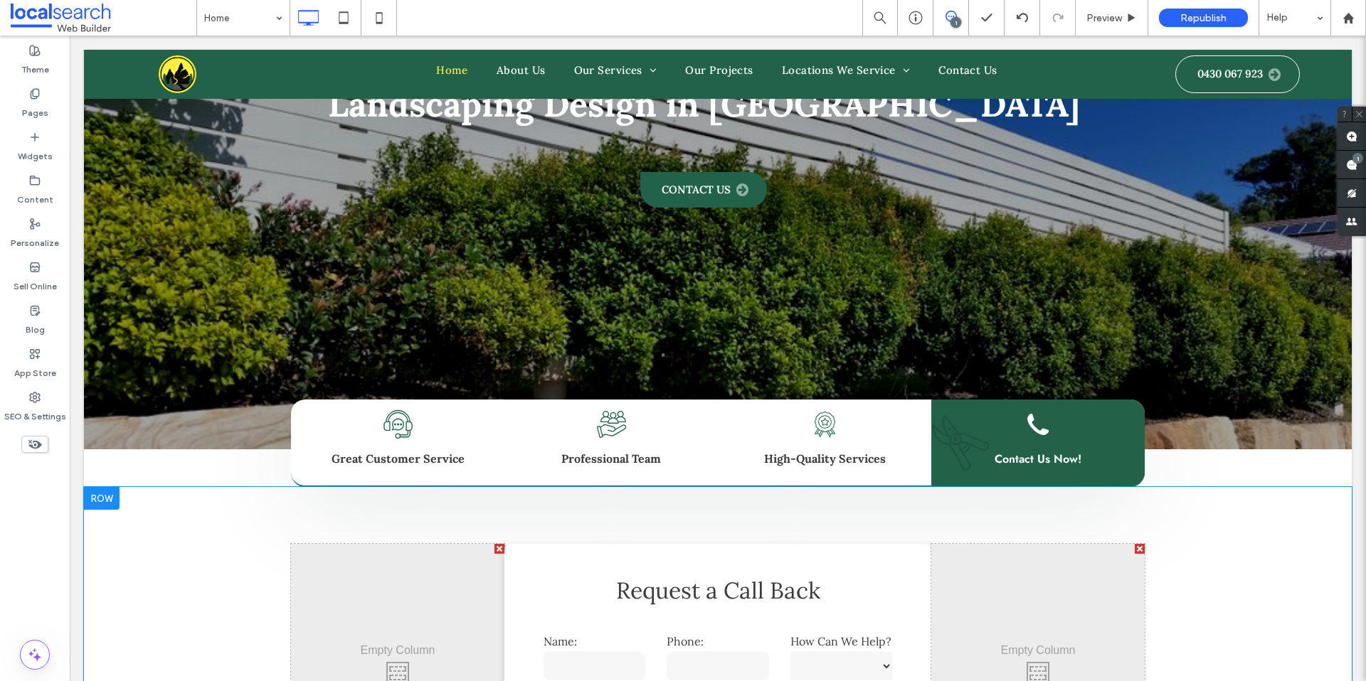
click at [102, 497] on div at bounding box center [102, 498] width 36 height 23
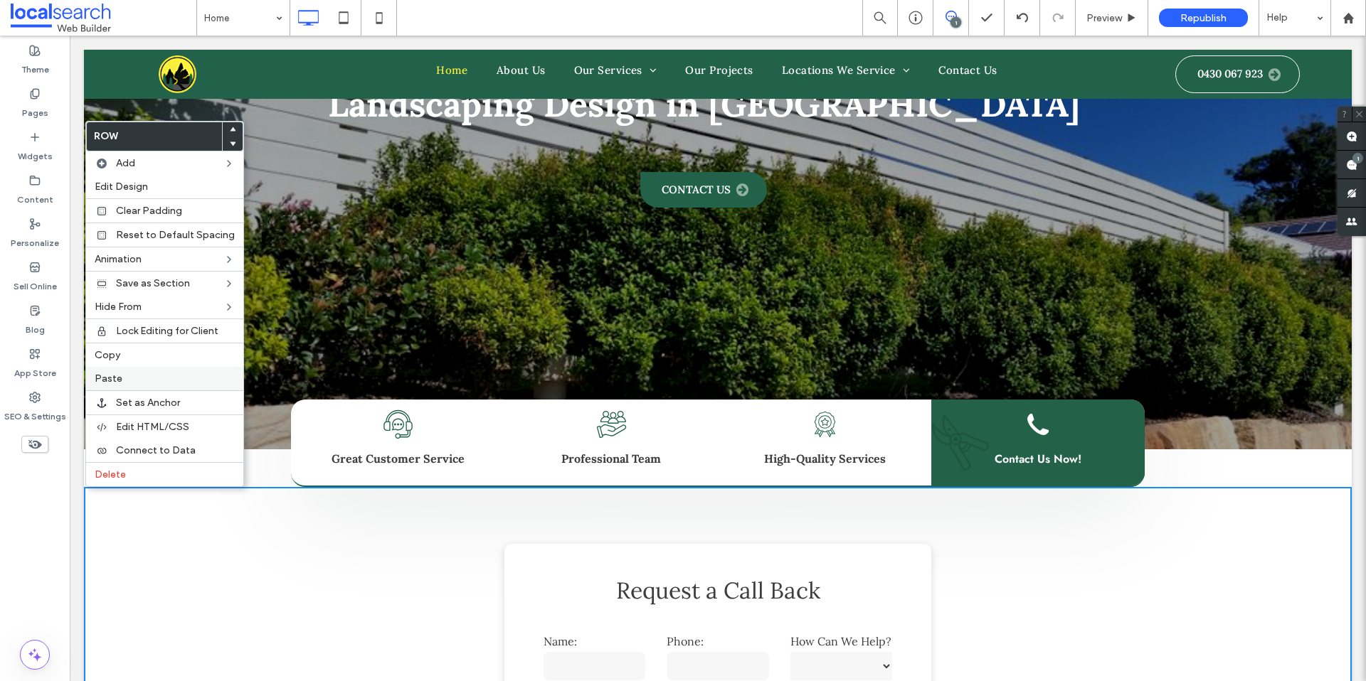
click at [128, 373] on label "Paste" at bounding box center [165, 379] width 140 height 12
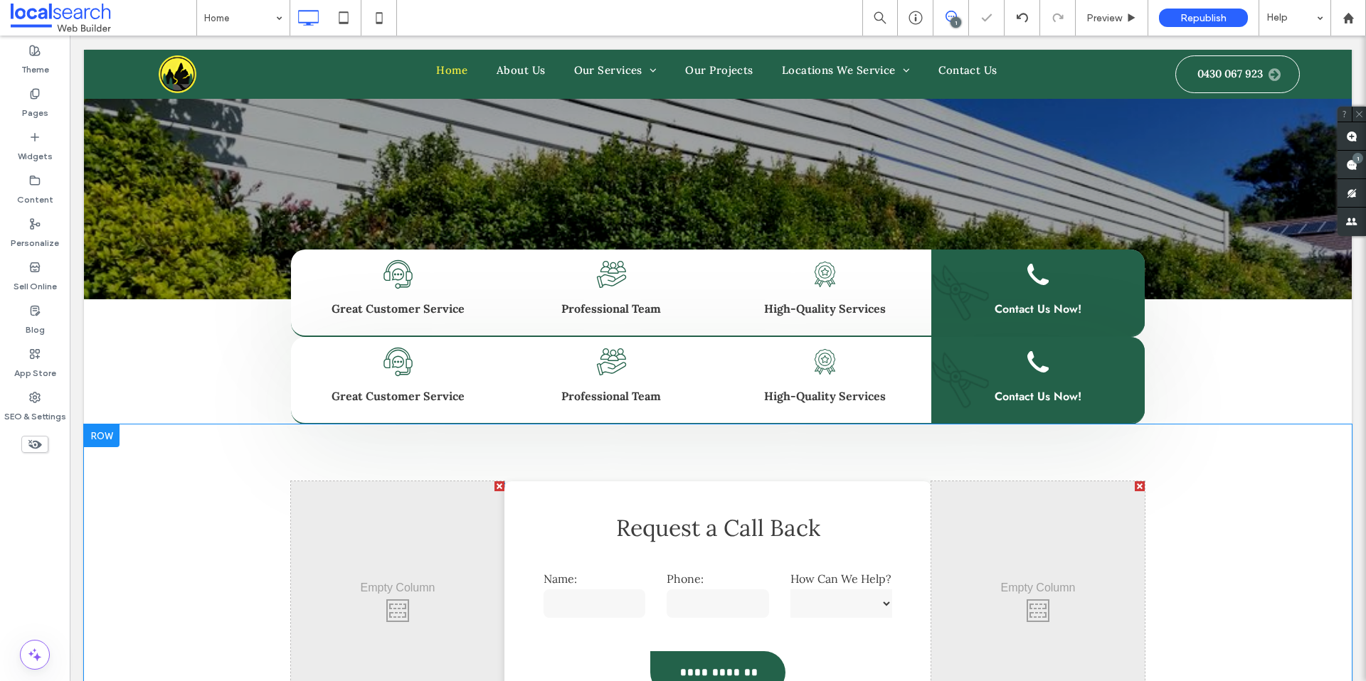
scroll to position [497, 0]
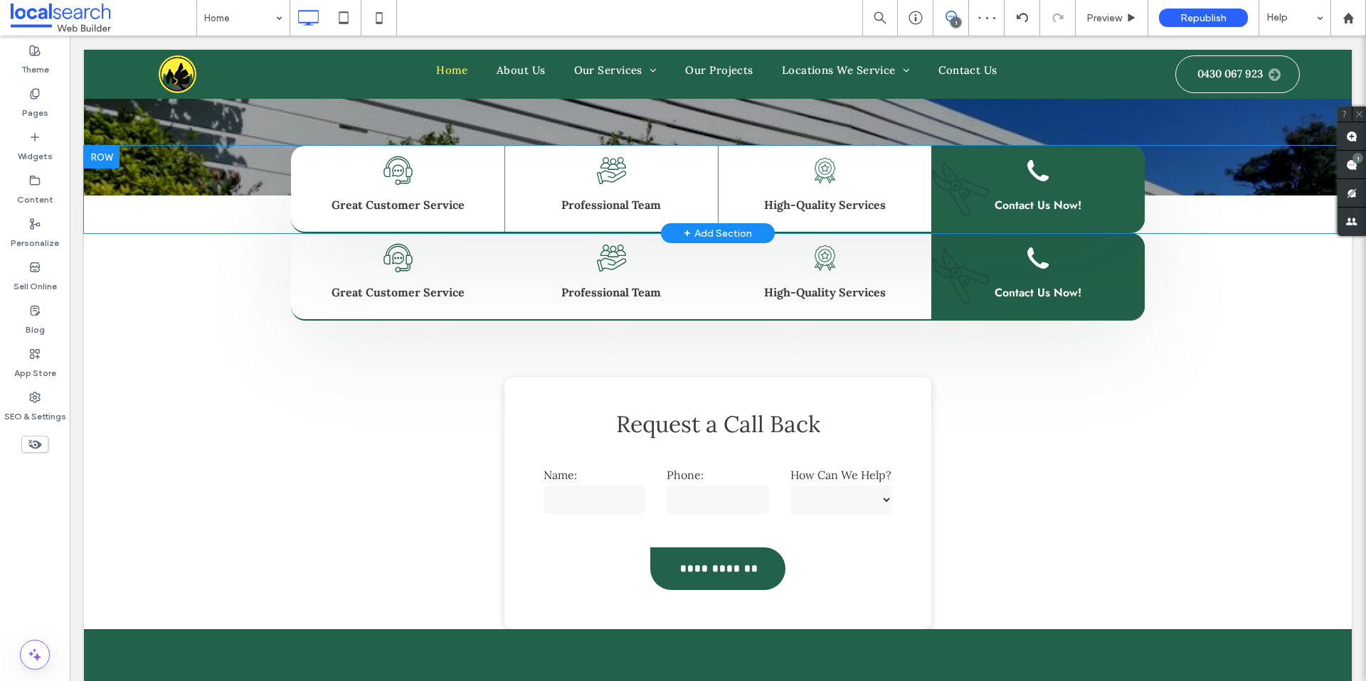
click at [105, 155] on div at bounding box center [102, 157] width 36 height 23
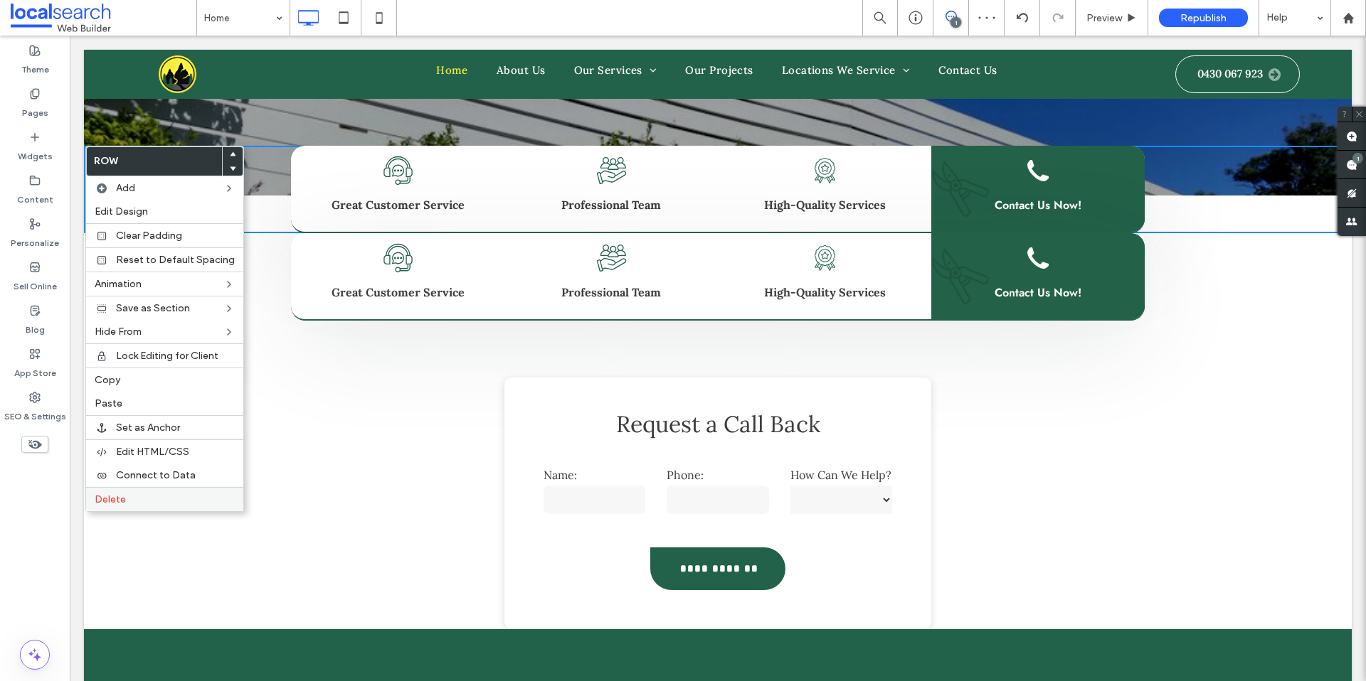
click at [135, 499] on label "Delete" at bounding box center [165, 500] width 140 height 12
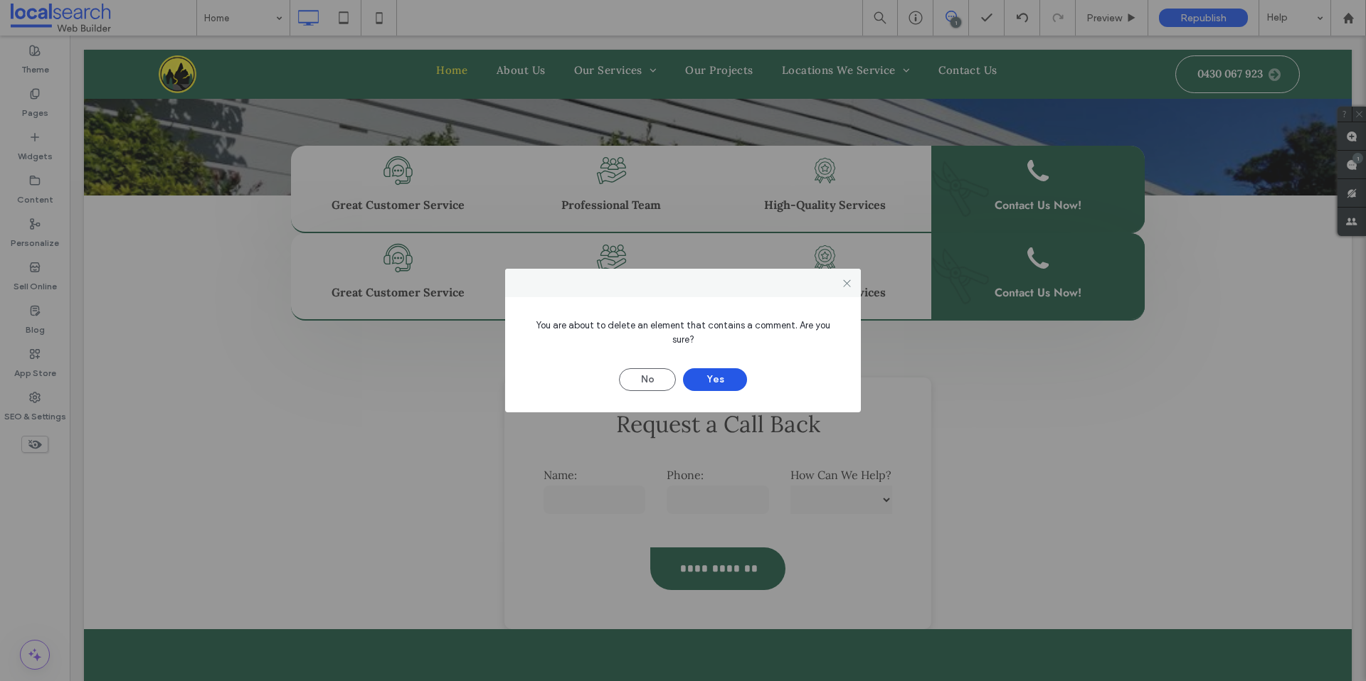
click at [702, 368] on button "Yes" at bounding box center [715, 379] width 64 height 23
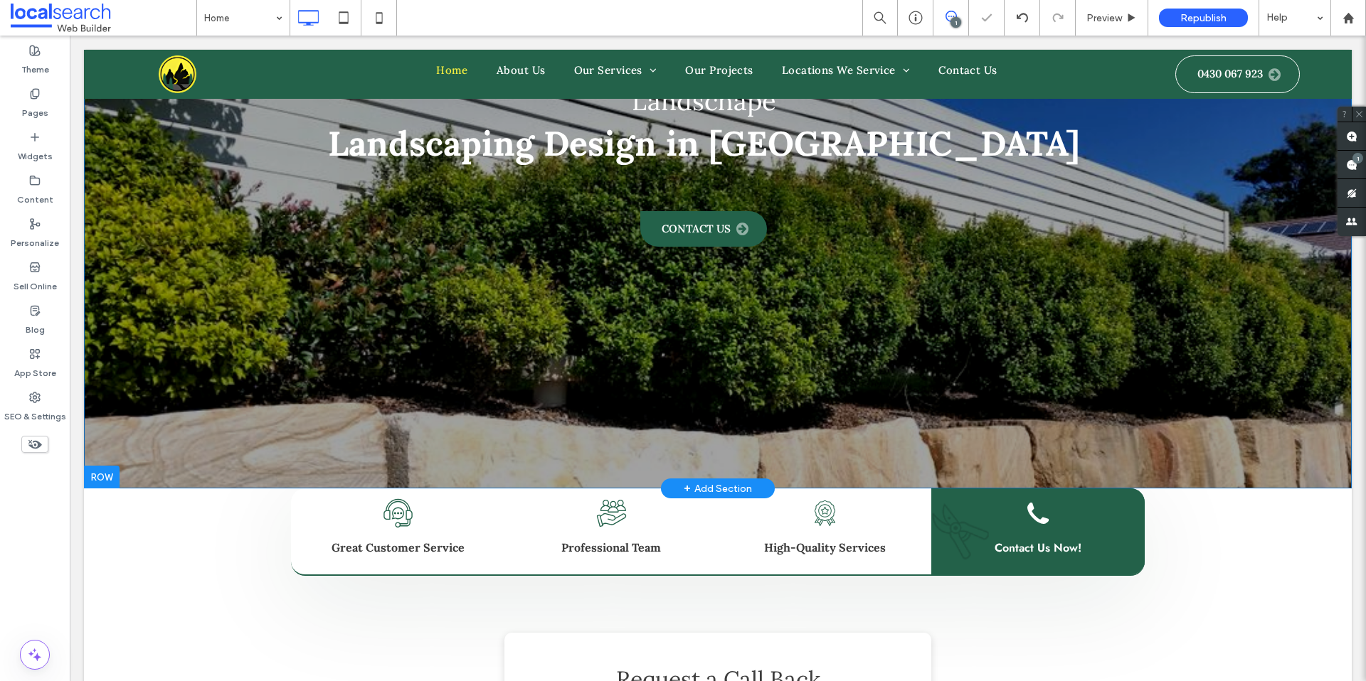
scroll to position [0, 0]
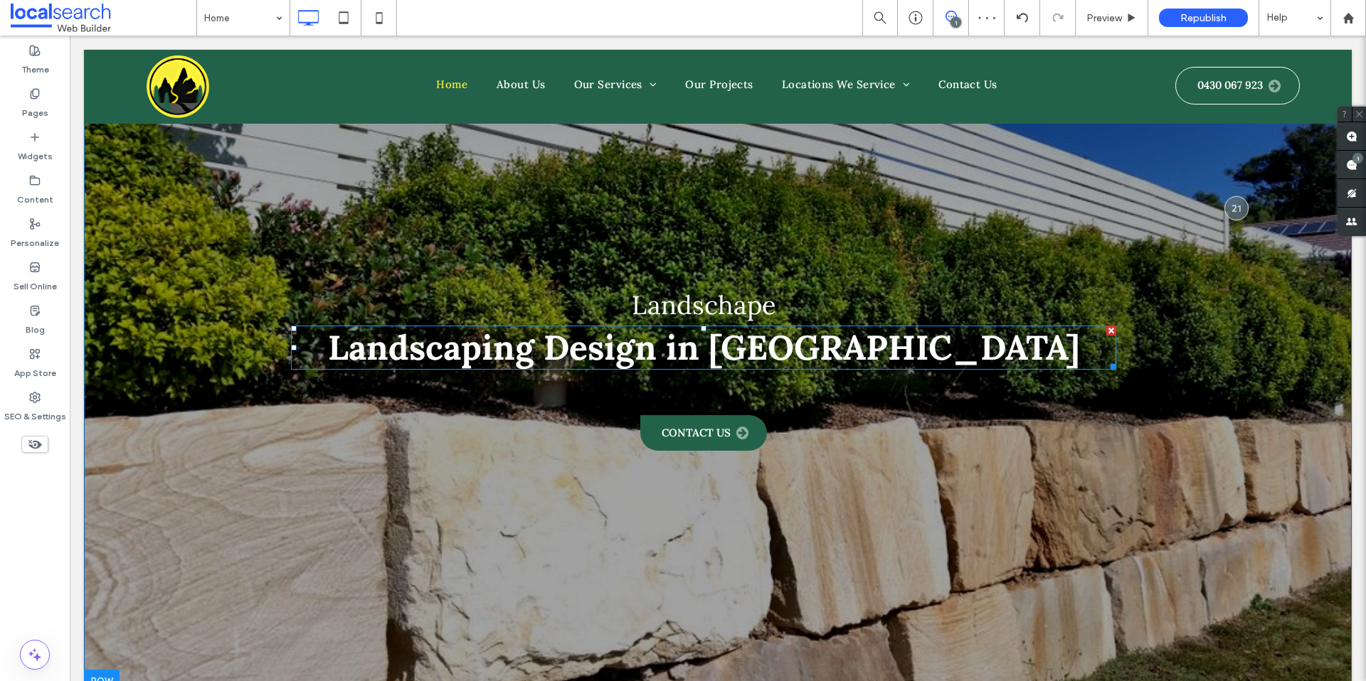
click at [769, 334] on span "Landscaping Design in Canberra" at bounding box center [704, 347] width 752 height 43
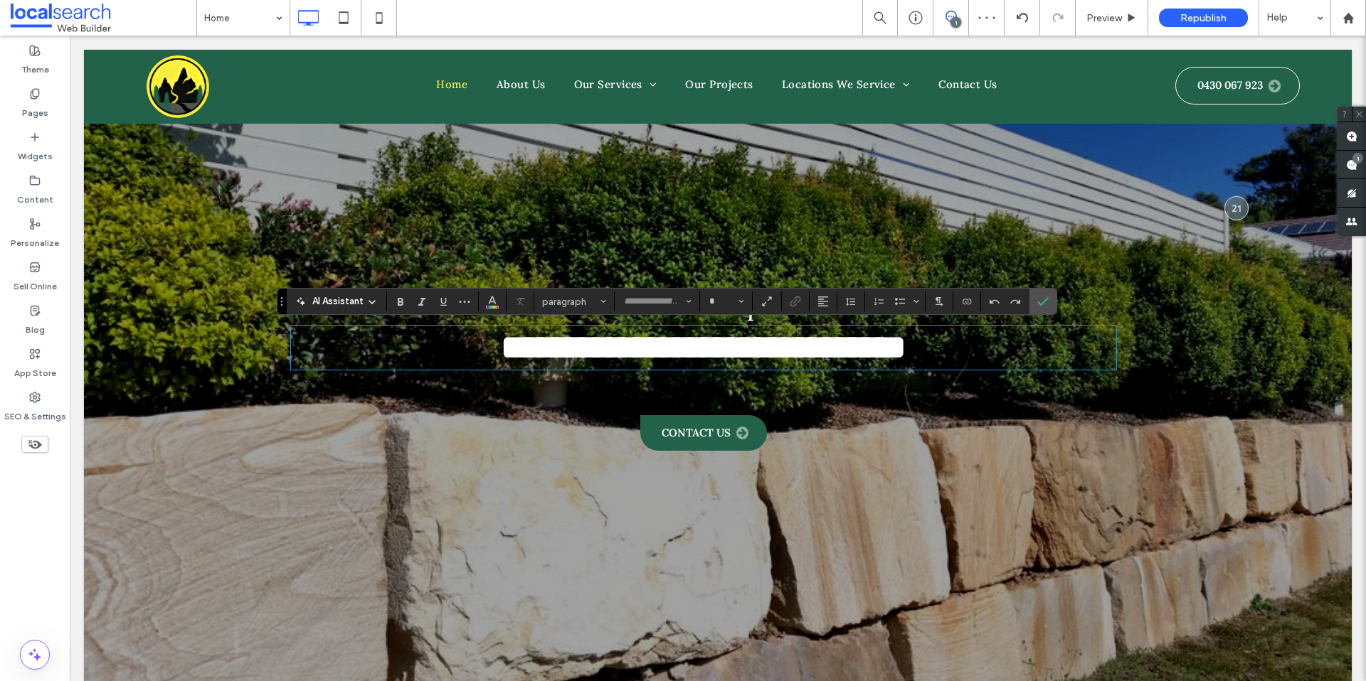
type input "****"
type input "**"
click at [749, 355] on span "**********" at bounding box center [703, 347] width 405 height 33
click at [767, 352] on span "**********" at bounding box center [703, 347] width 405 height 33
click at [761, 352] on span "**********" at bounding box center [703, 347] width 405 height 33
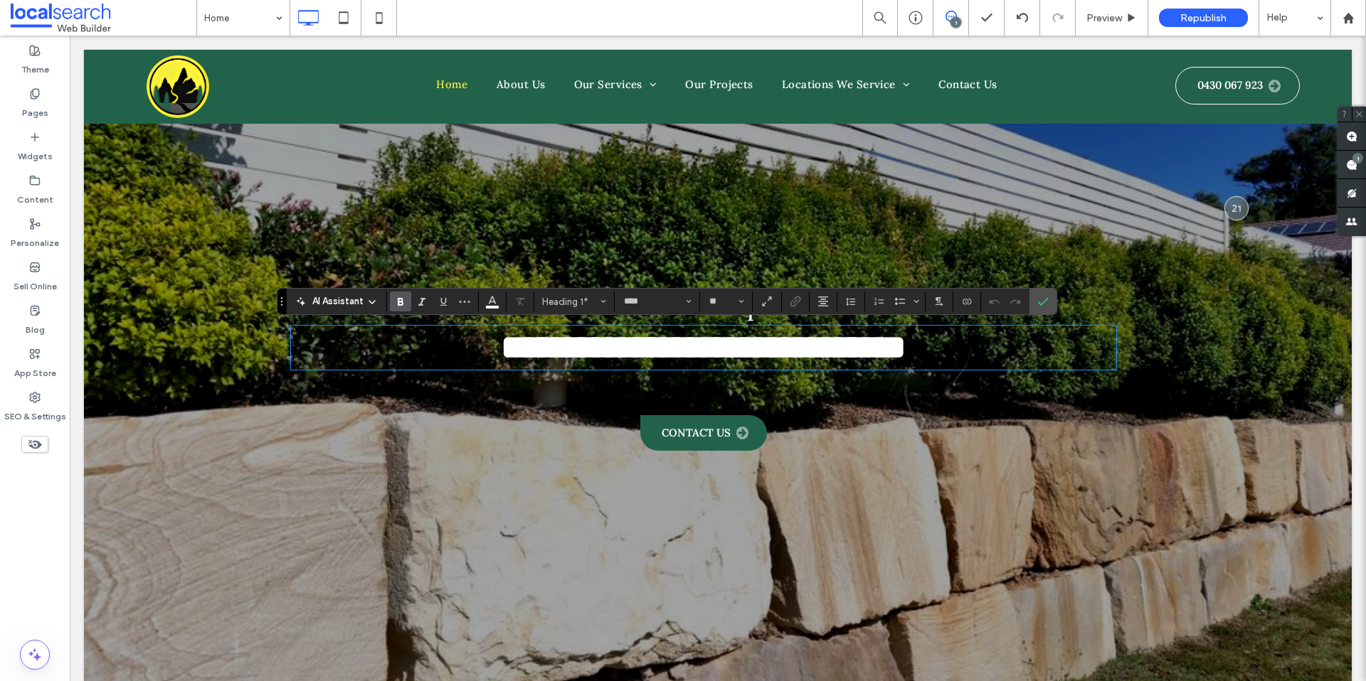
click at [654, 351] on span "**********" at bounding box center [703, 347] width 405 height 33
click at [1034, 299] on label "Confirm" at bounding box center [1042, 302] width 21 height 26
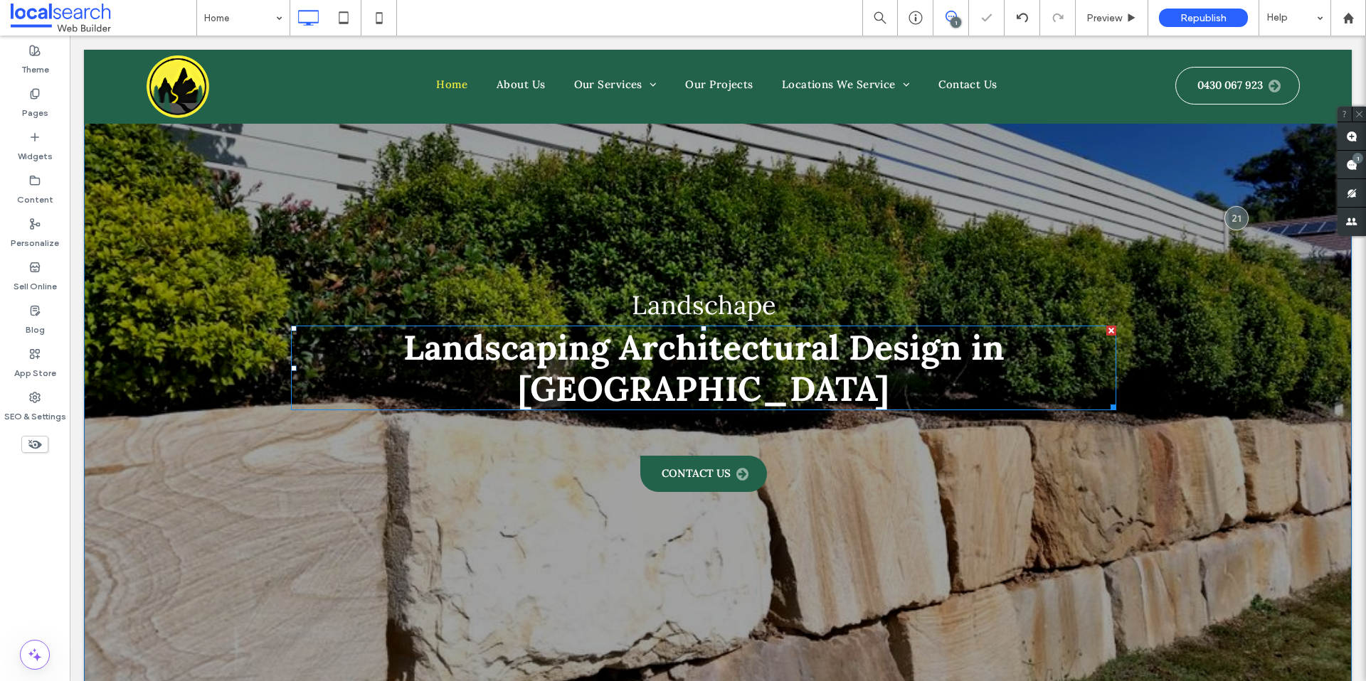
click at [830, 341] on span "Landscaping Architectural Design in Canberra" at bounding box center [703, 368] width 601 height 85
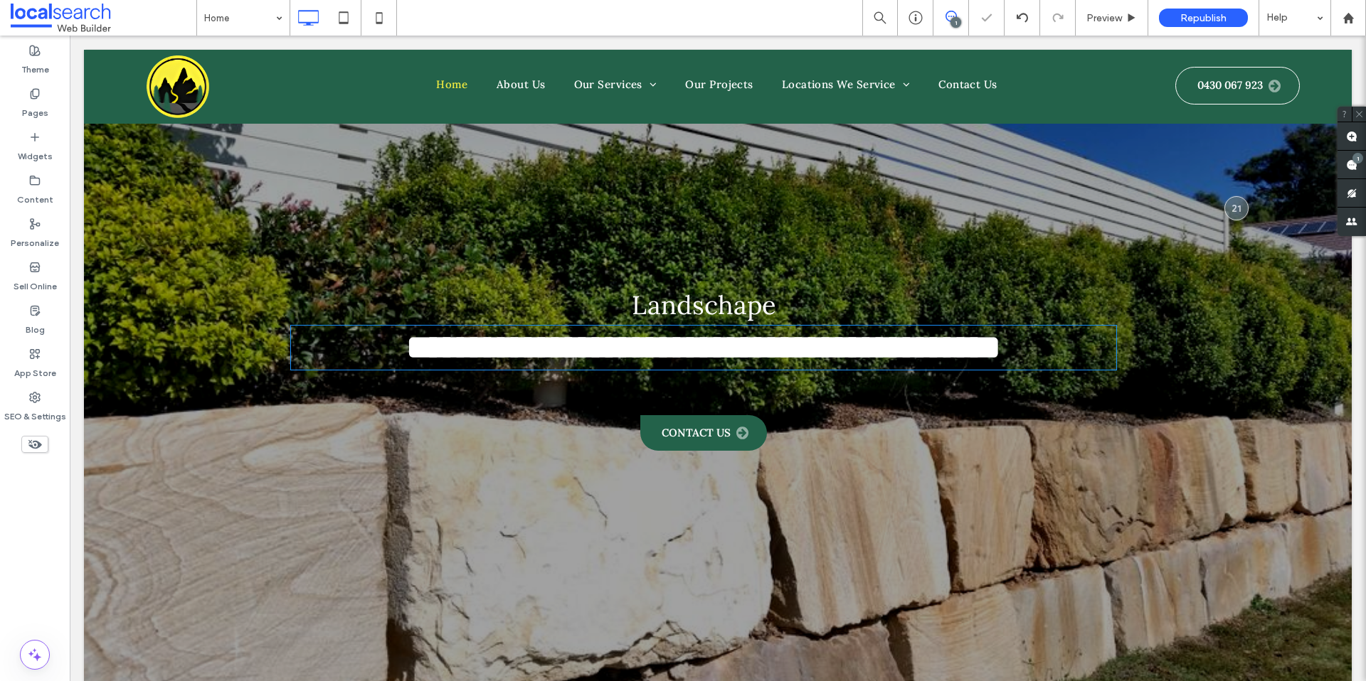
type input "****"
type input "**"
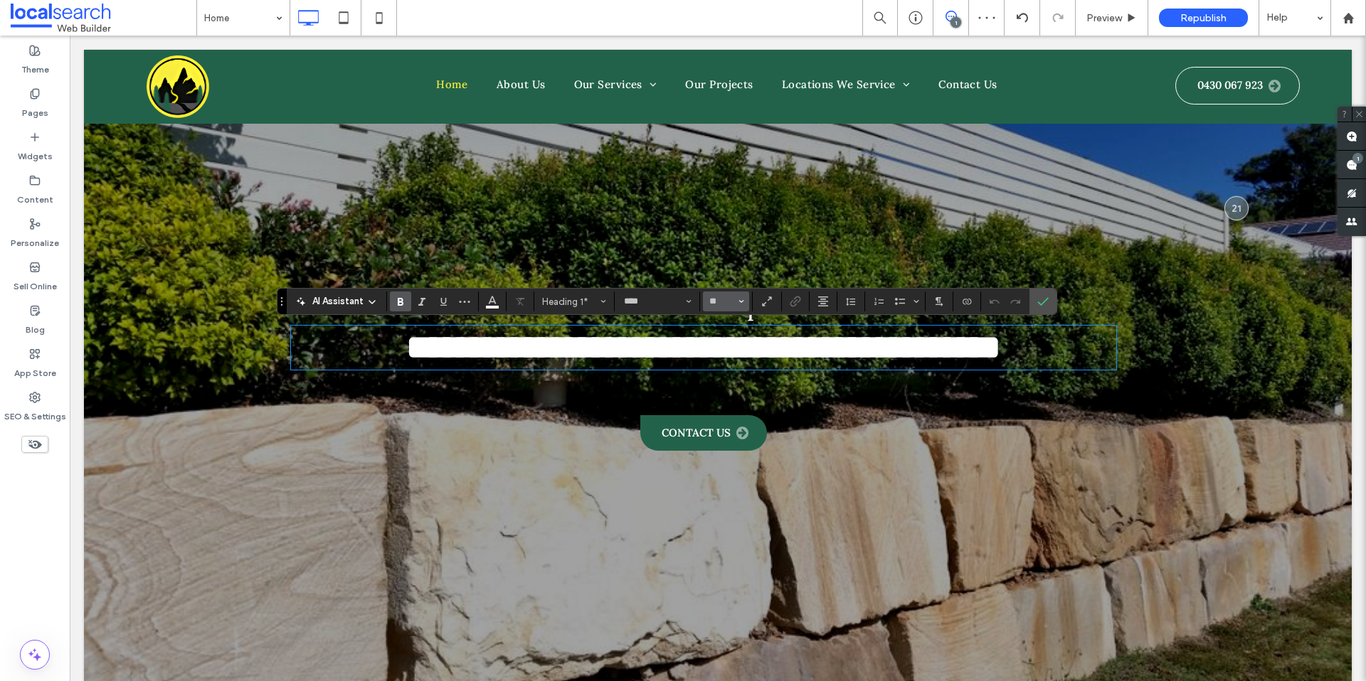
click at [741, 300] on icon "Size" at bounding box center [741, 302] width 6 height 6
click at [730, 420] on label "60" at bounding box center [726, 430] width 46 height 20
type input "**"
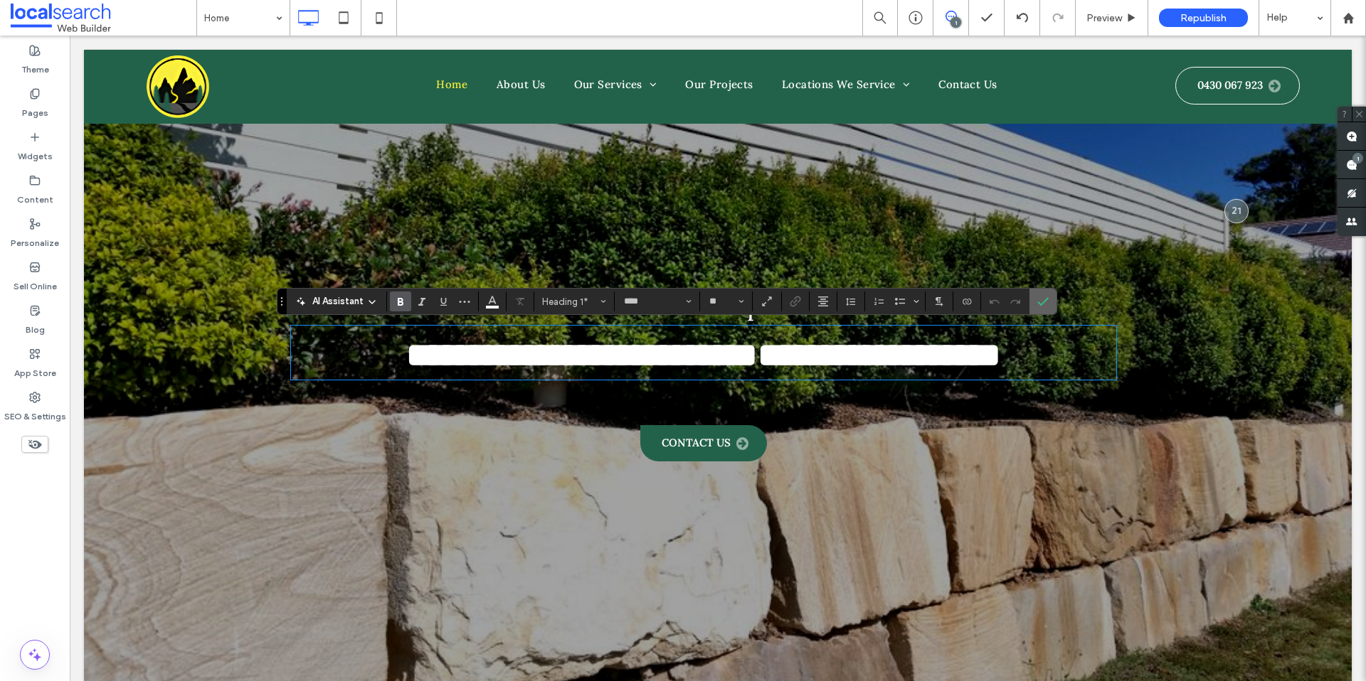
click at [1048, 305] on label "Confirm" at bounding box center [1042, 302] width 21 height 26
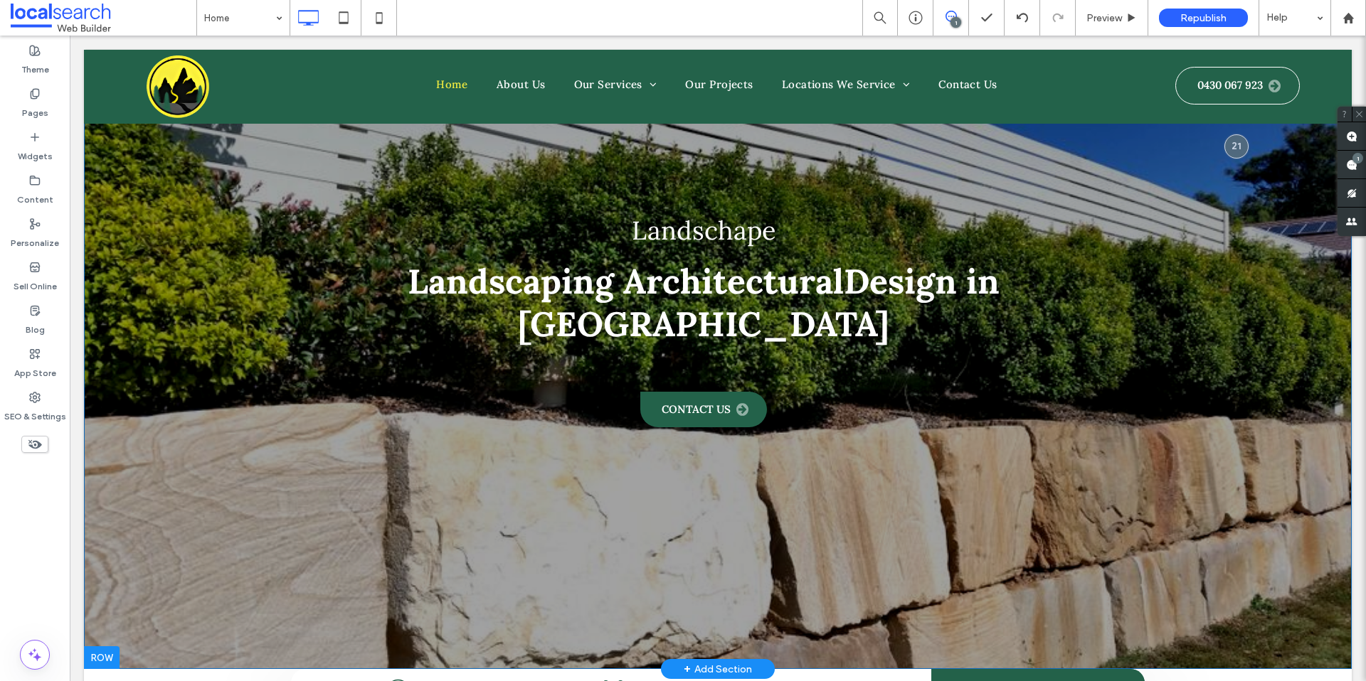
scroll to position [0, 0]
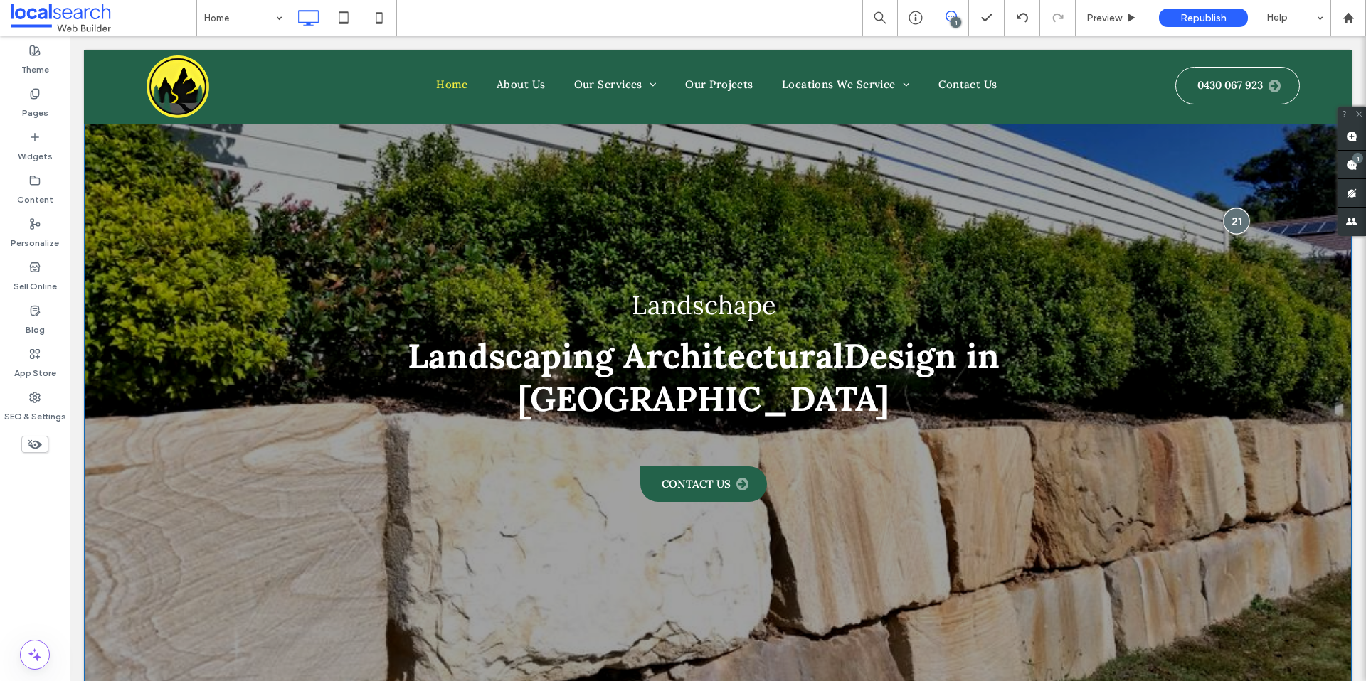
click at [1236, 208] on div at bounding box center [1236, 221] width 26 height 26
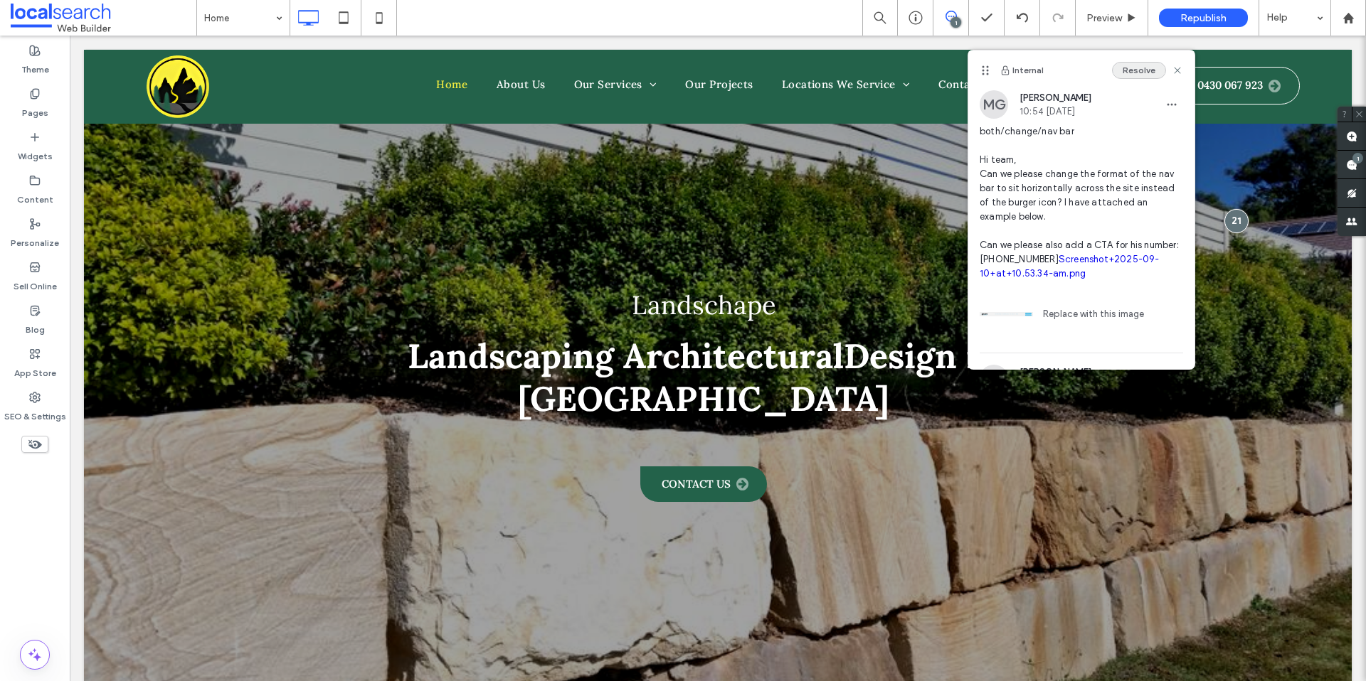
click at [1125, 76] on button "Resolve" at bounding box center [1139, 70] width 54 height 17
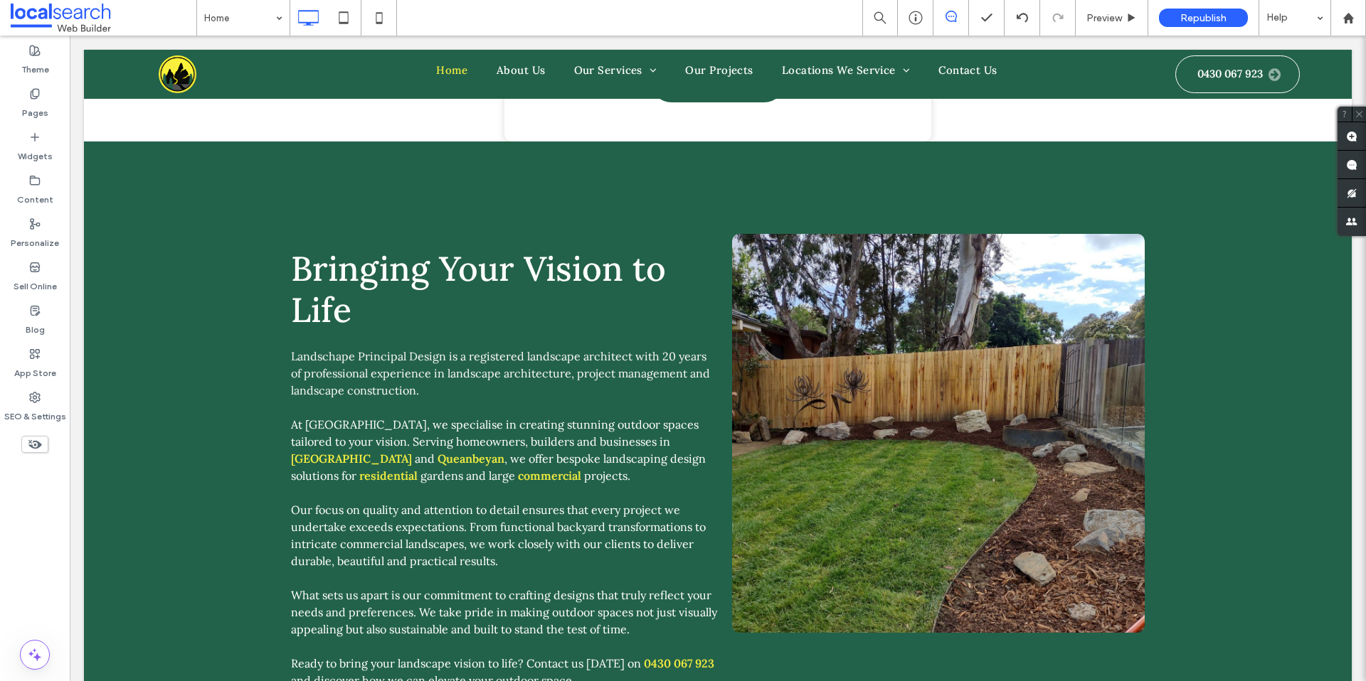
scroll to position [1003, 0]
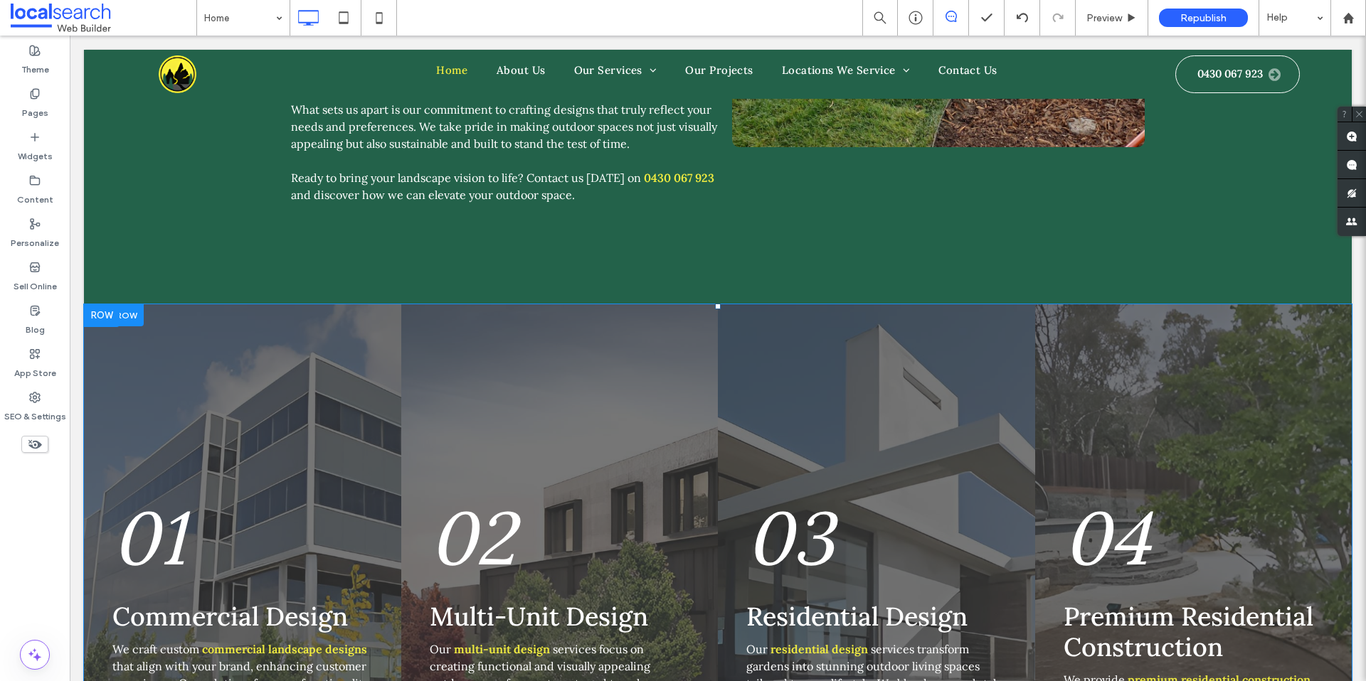
scroll to position [1532, 0]
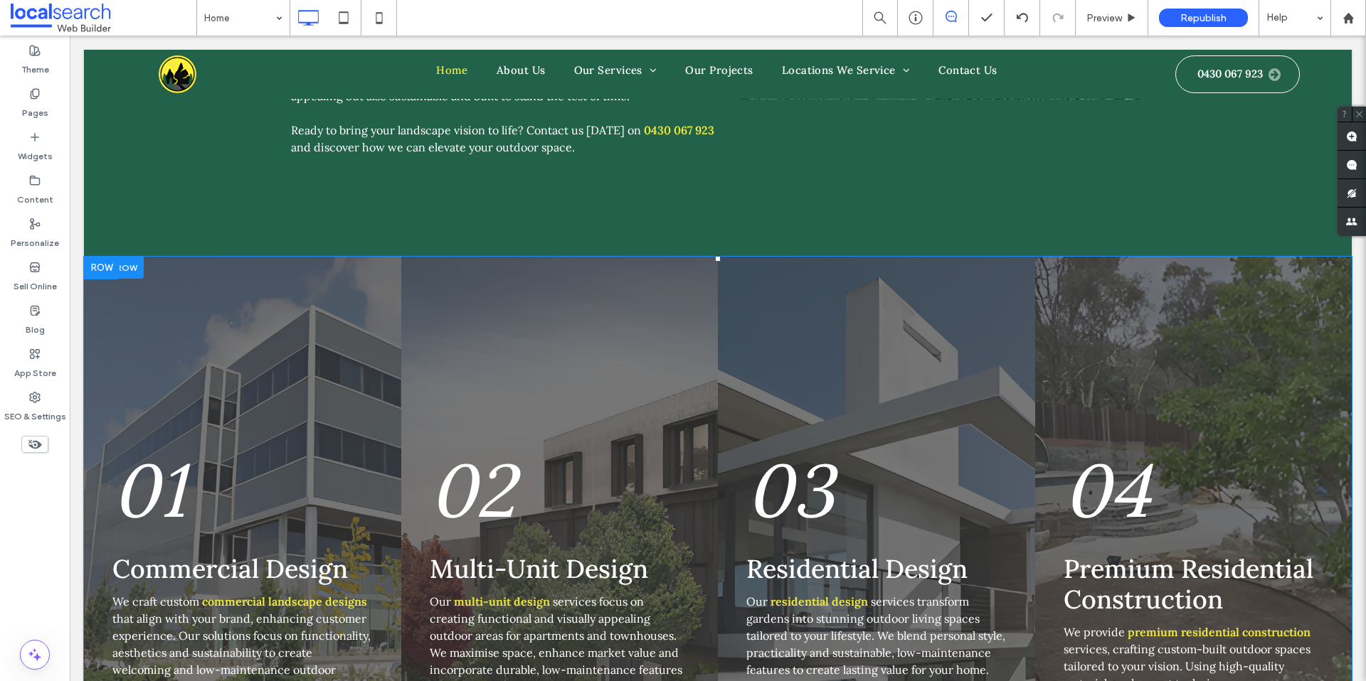
click at [238, 363] on div "01 Commercial Design We craft custom commercial landscape designs that align wi…" at bounding box center [242, 509] width 317 height 505
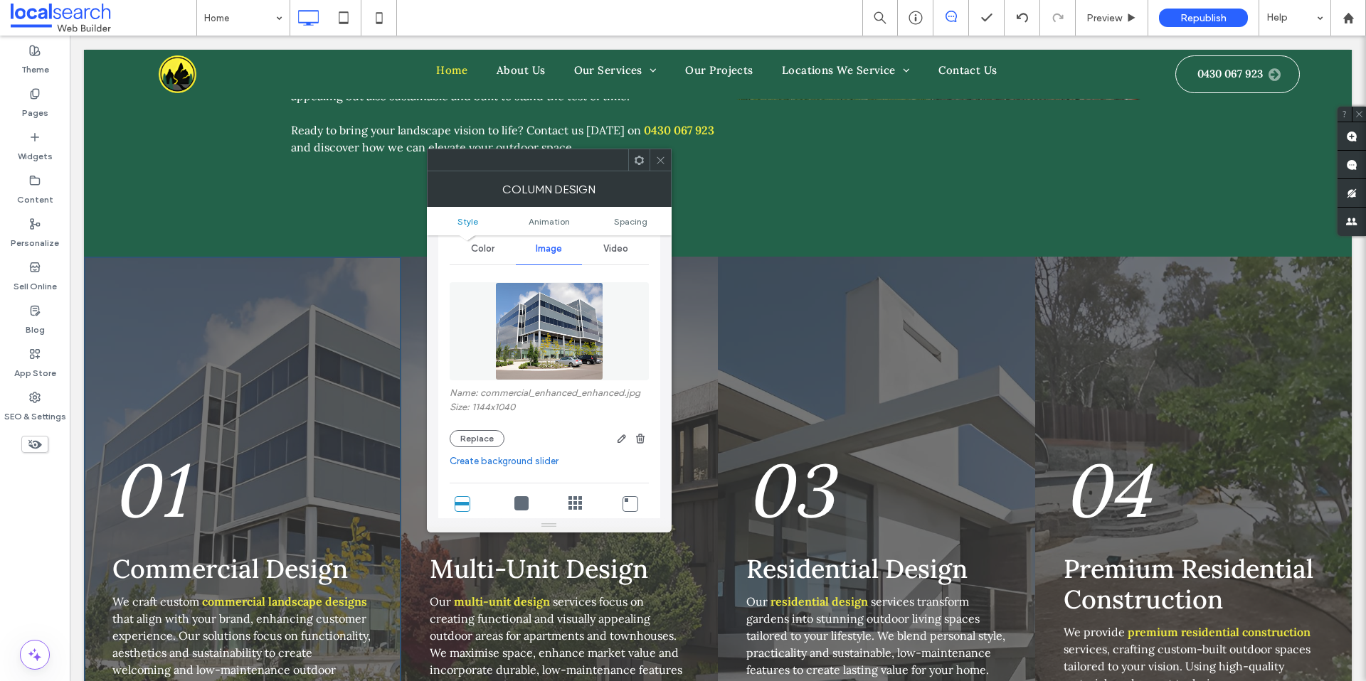
scroll to position [64, 0]
click at [660, 164] on icon at bounding box center [660, 160] width 11 height 11
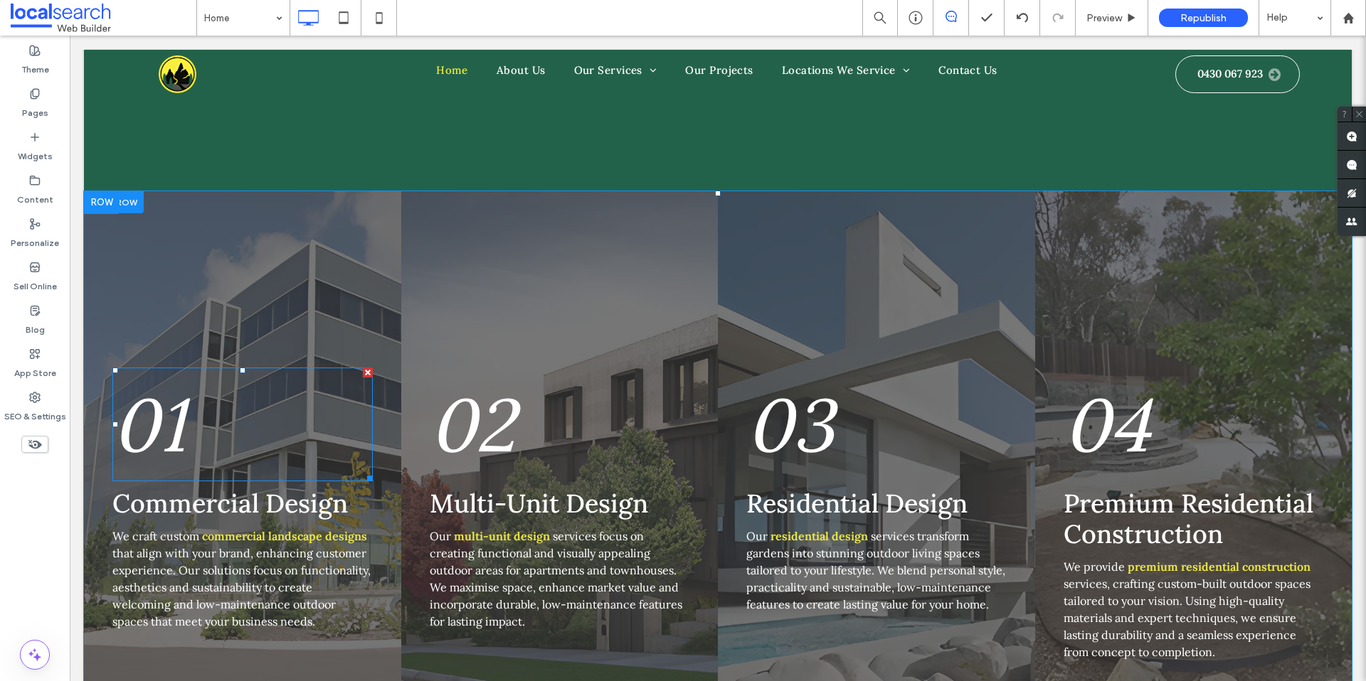
scroll to position [1600, 0]
click at [153, 198] on div "01 Commercial Design We craft custom commercial landscape designs that align wi…" at bounding box center [242, 441] width 317 height 505
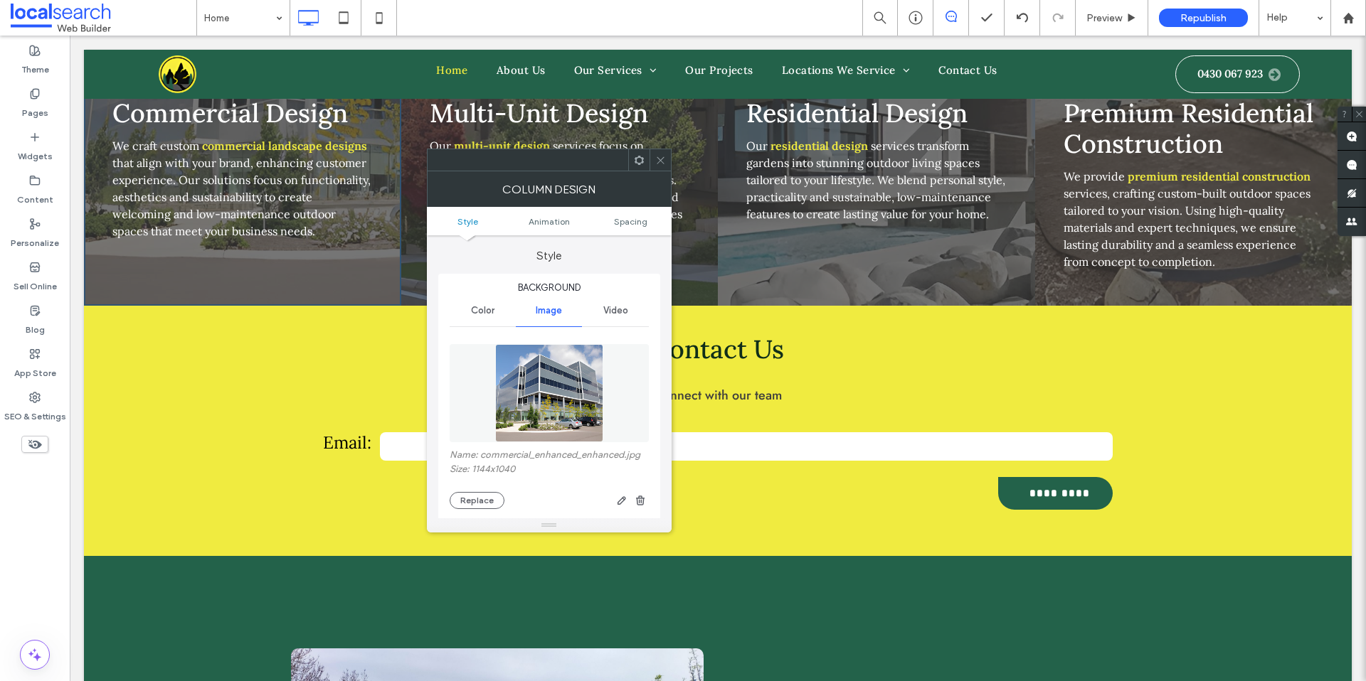
scroll to position [1999, 0]
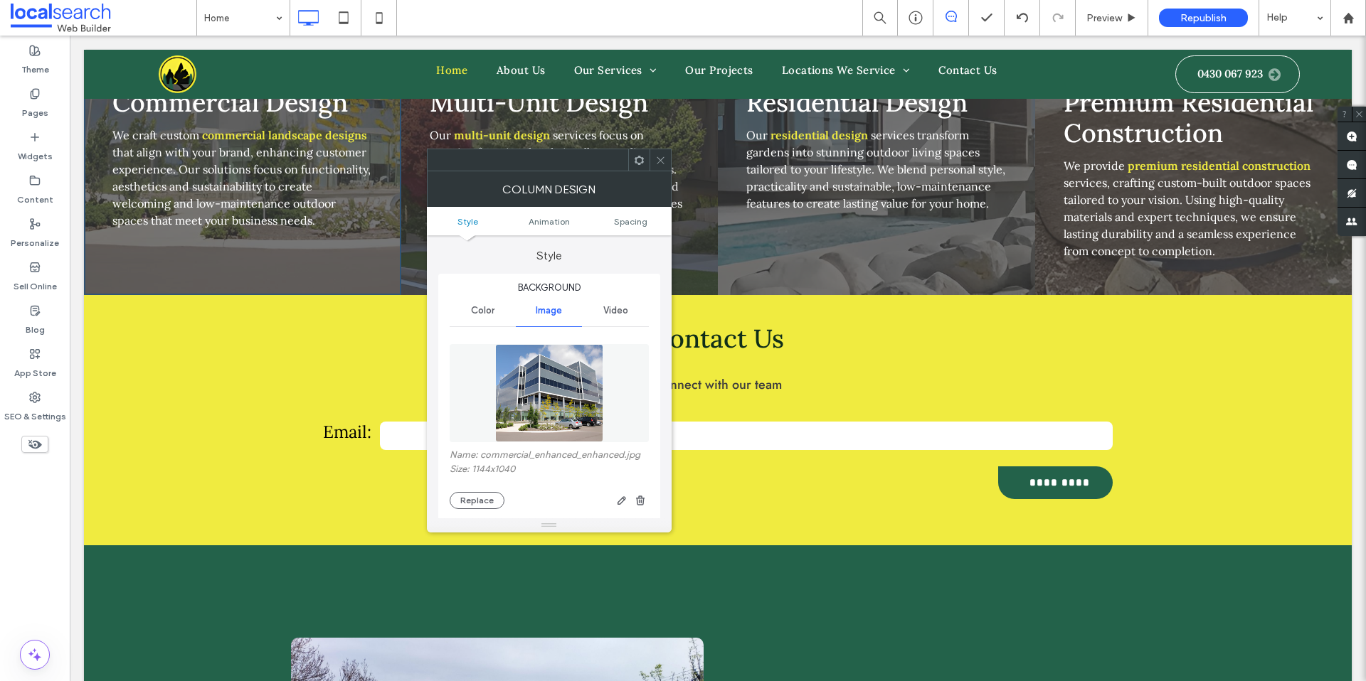
click at [665, 160] on icon at bounding box center [660, 160] width 11 height 11
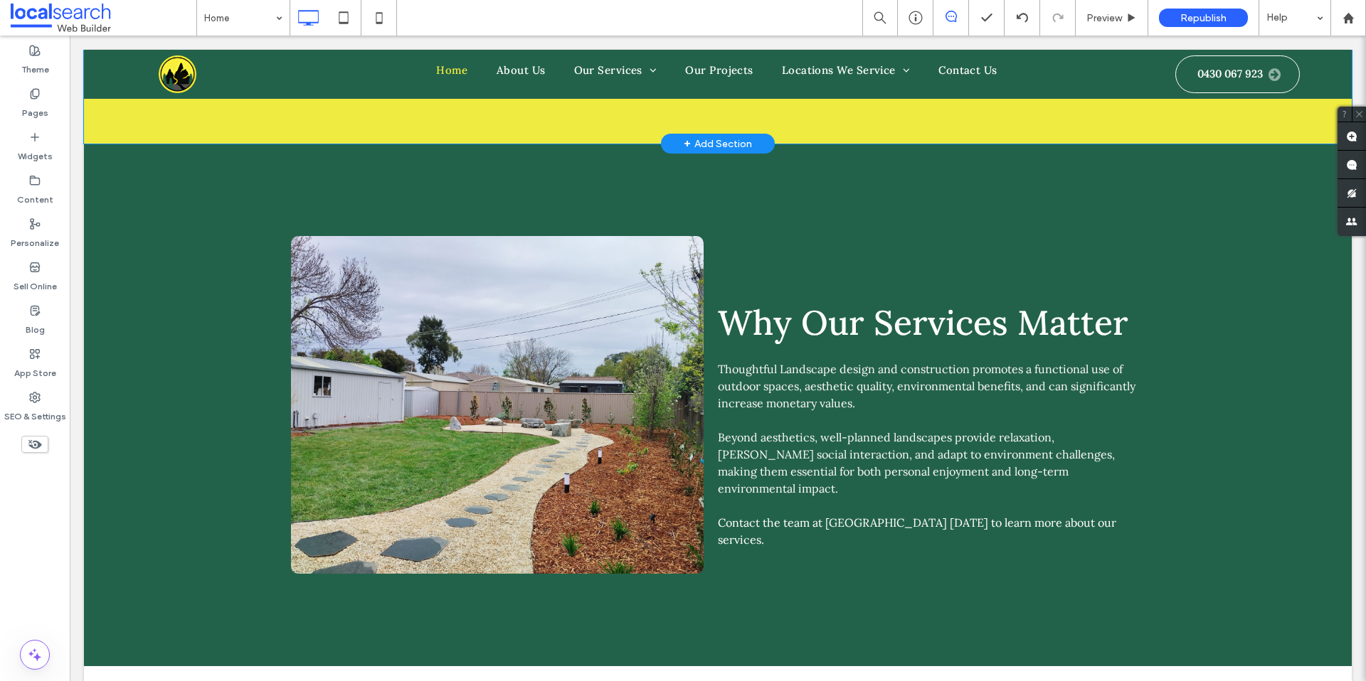
scroll to position [2080, 0]
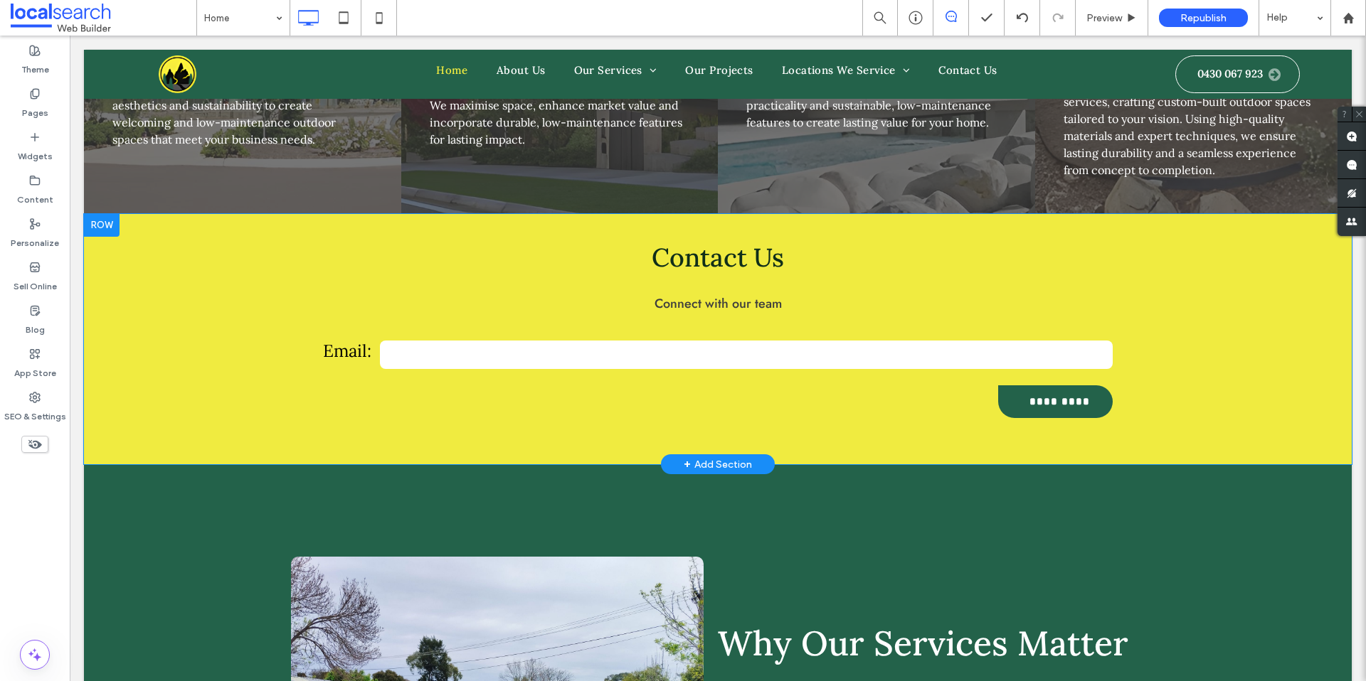
click at [97, 214] on div at bounding box center [102, 225] width 36 height 23
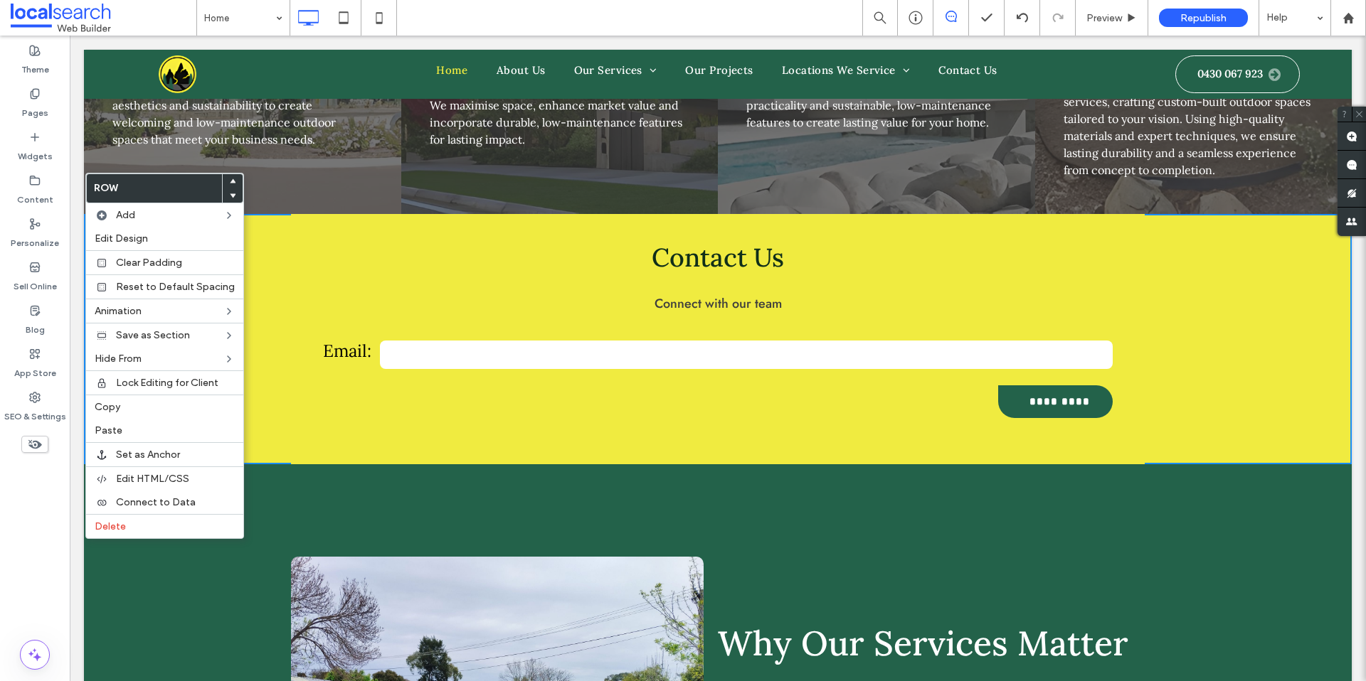
drag, startPoint x: 332, startPoint y: 177, endPoint x: 319, endPoint y: 191, distance: 19.1
click at [333, 214] on div "Contact Us Connect with our team Email: ********* Thank you for contacting Land…" at bounding box center [718, 339] width 854 height 250
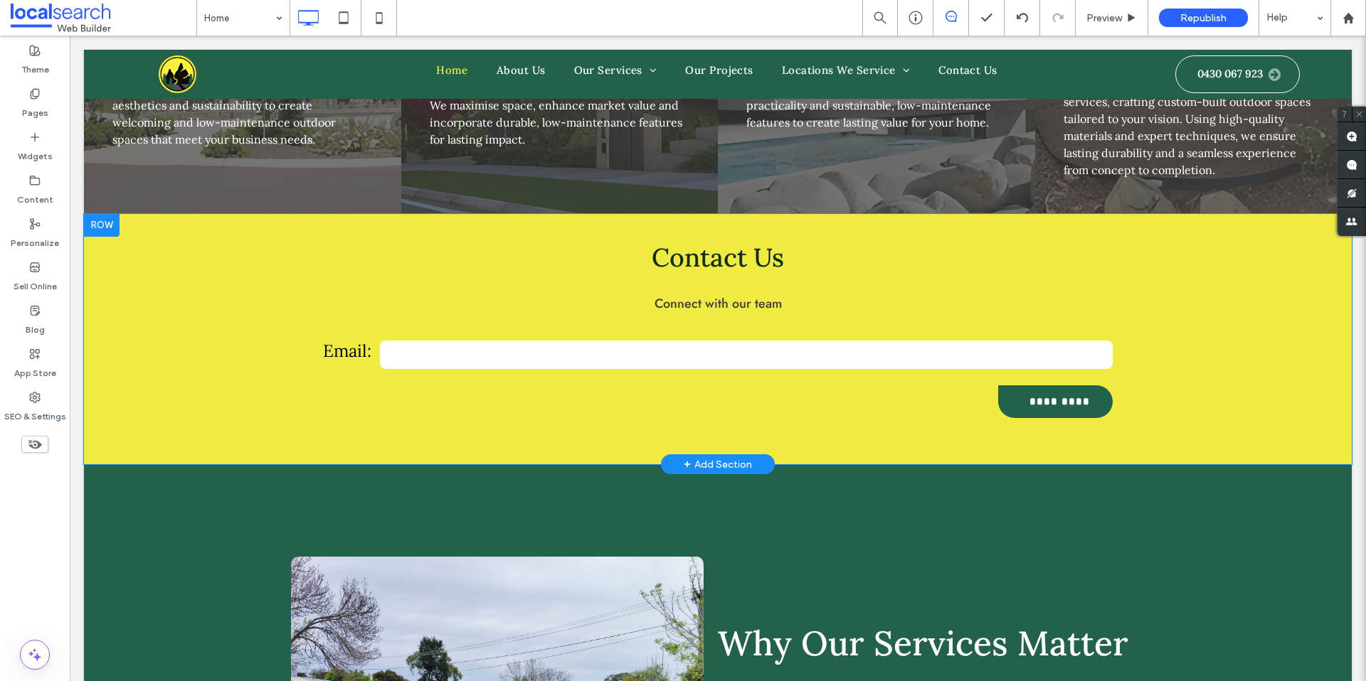
click at [221, 214] on div "Contact Us Connect with our team Email: ********* Thank you for contacting Land…" at bounding box center [718, 339] width 1268 height 250
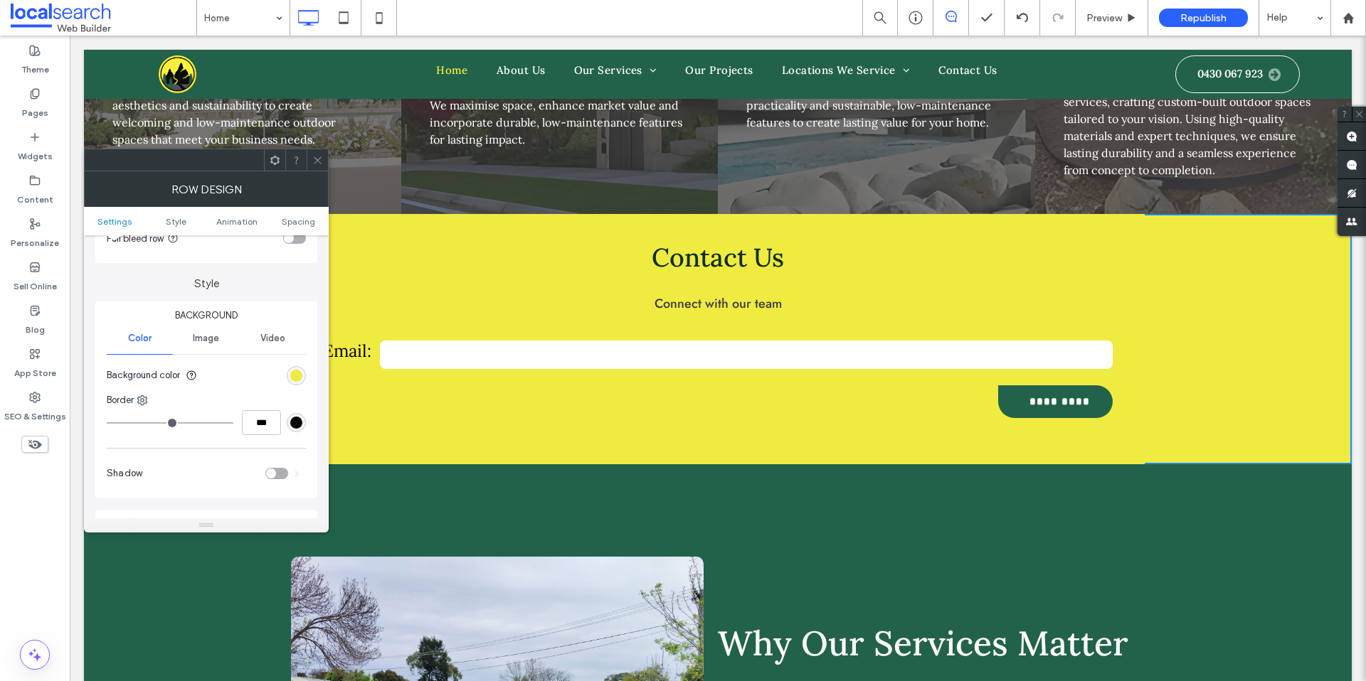
scroll to position [109, 0]
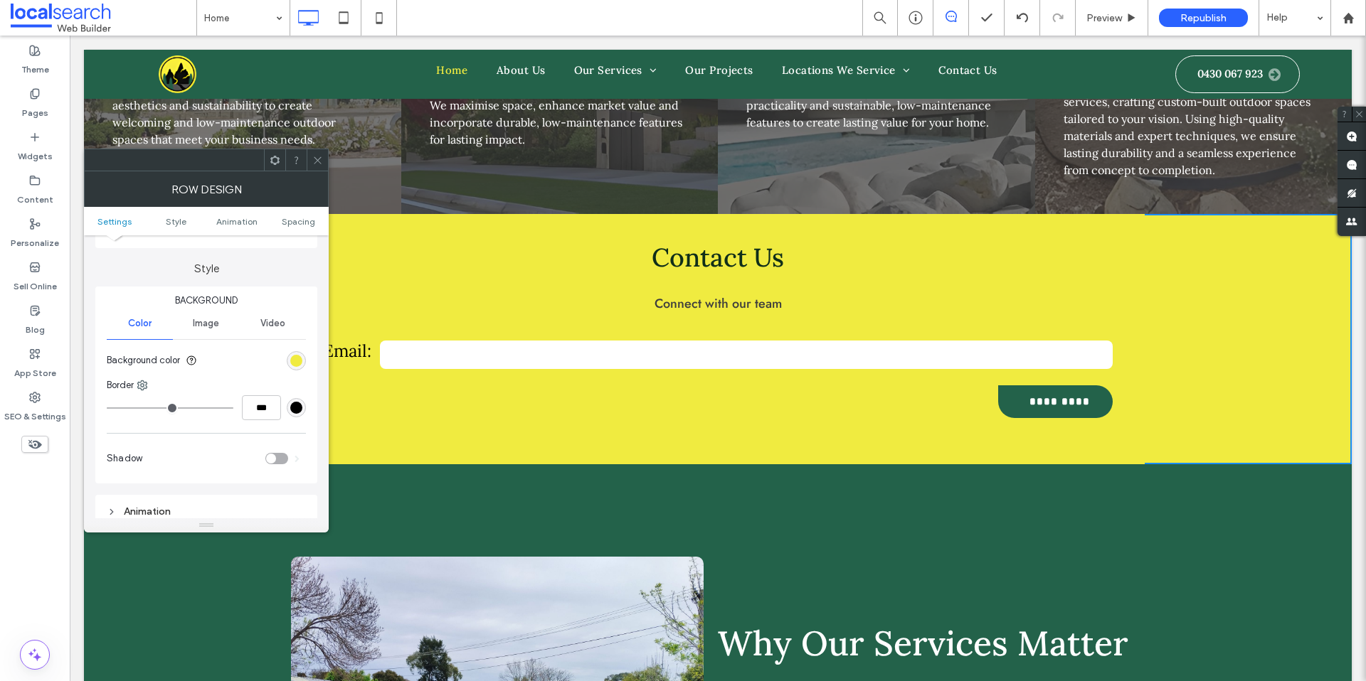
click at [301, 355] on div "rgb(240, 235, 64)" at bounding box center [296, 361] width 12 height 12
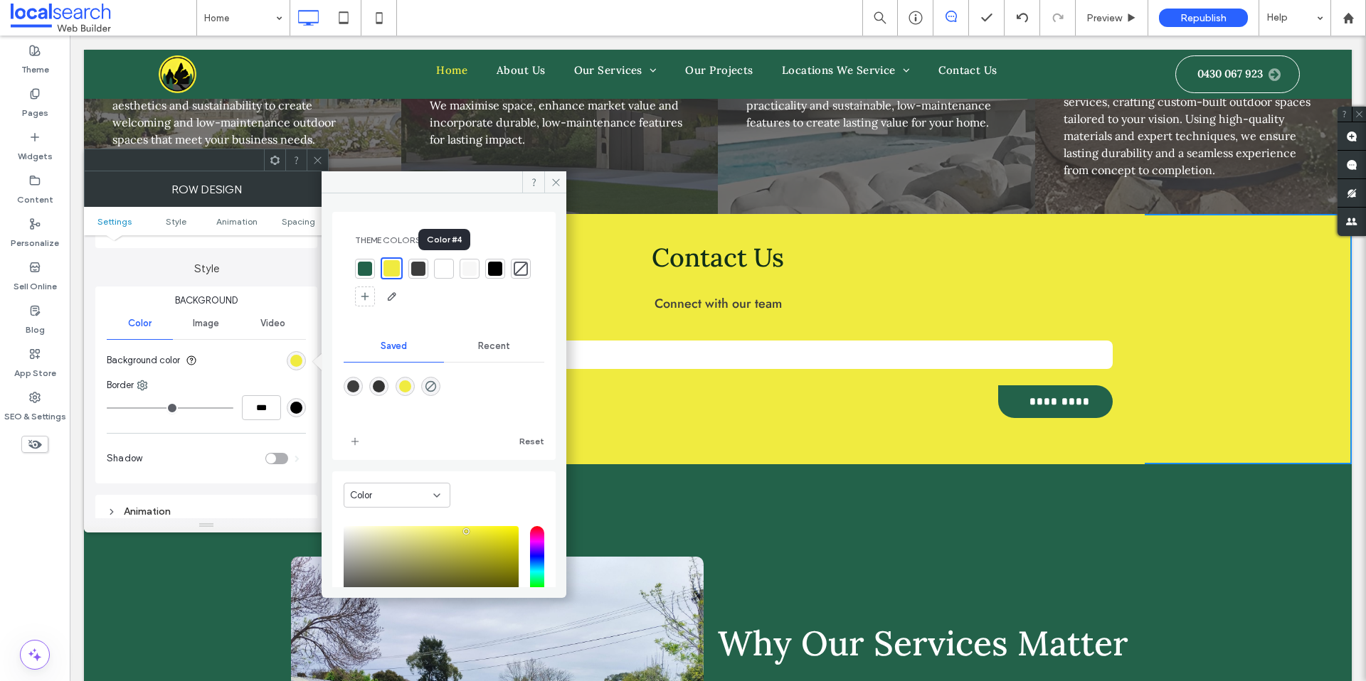
click at [471, 267] on div at bounding box center [469, 269] width 14 height 14
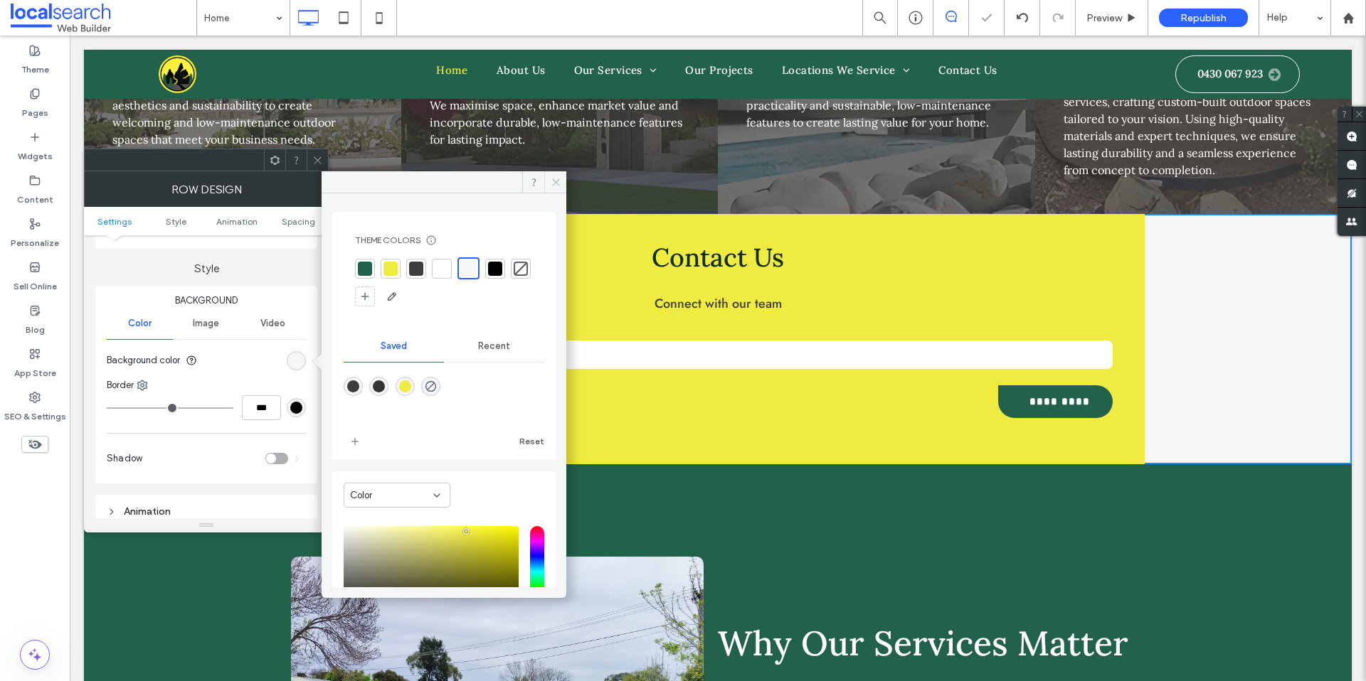
click at [549, 176] on span at bounding box center [555, 181] width 22 height 21
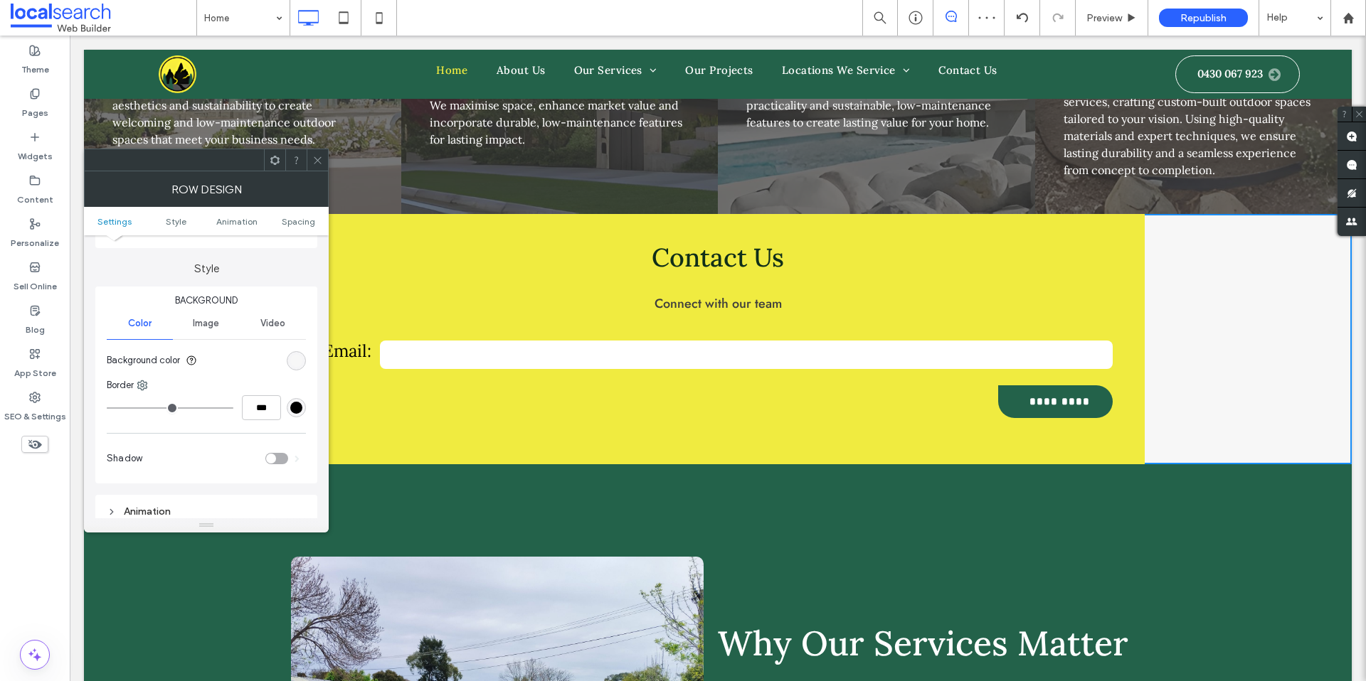
click at [314, 160] on icon at bounding box center [317, 160] width 11 height 11
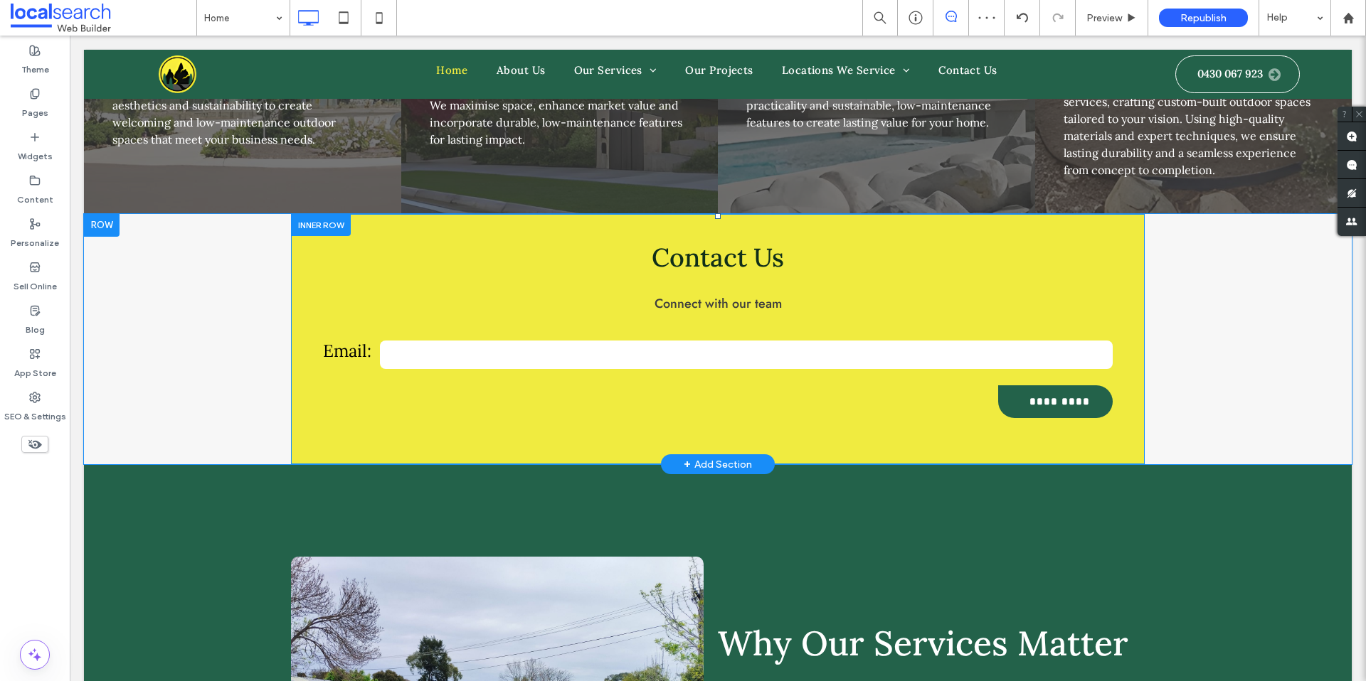
click at [413, 230] on div "Contact Us Connect with our team Email: ********* Thank you for contacting Land…" at bounding box center [718, 339] width 854 height 250
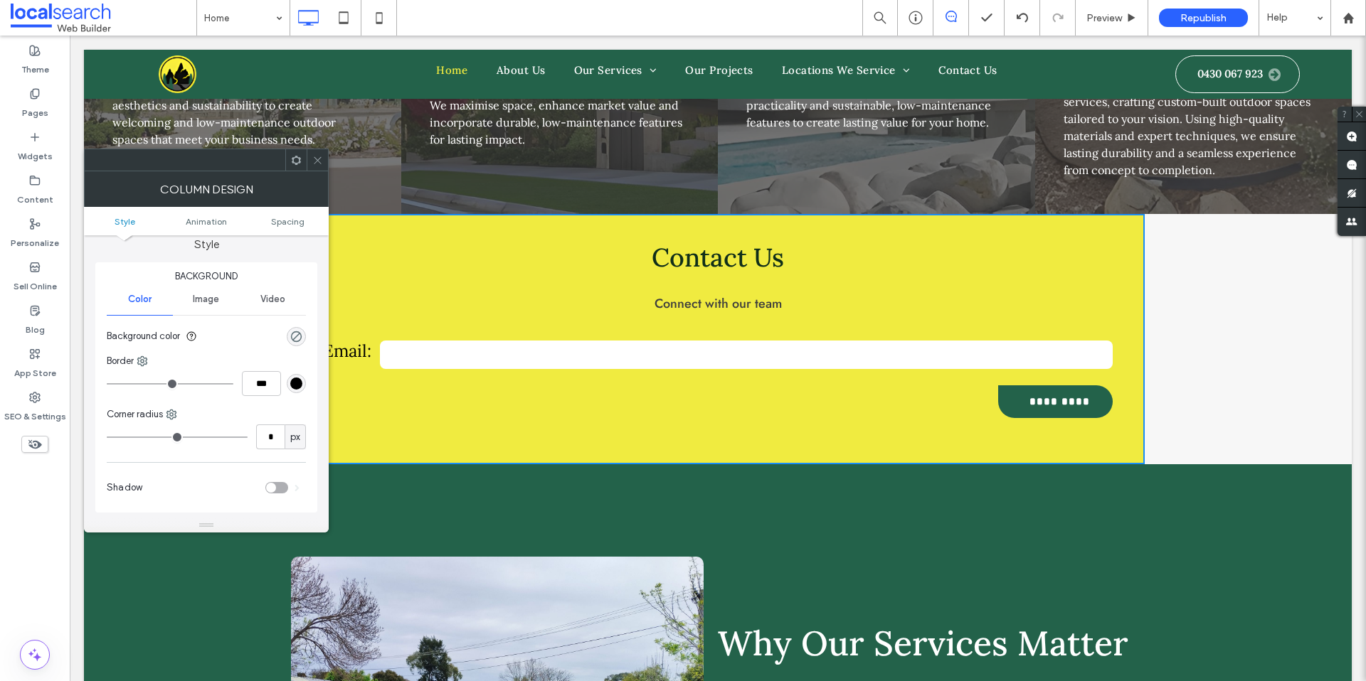
scroll to position [0, 0]
click at [416, 294] on p "Connect with our team" at bounding box center [717, 304] width 811 height 20
drag, startPoint x: 259, startPoint y: 127, endPoint x: 327, endPoint y: 164, distance: 77.3
click at [326, 161] on div at bounding box center [317, 159] width 21 height 21
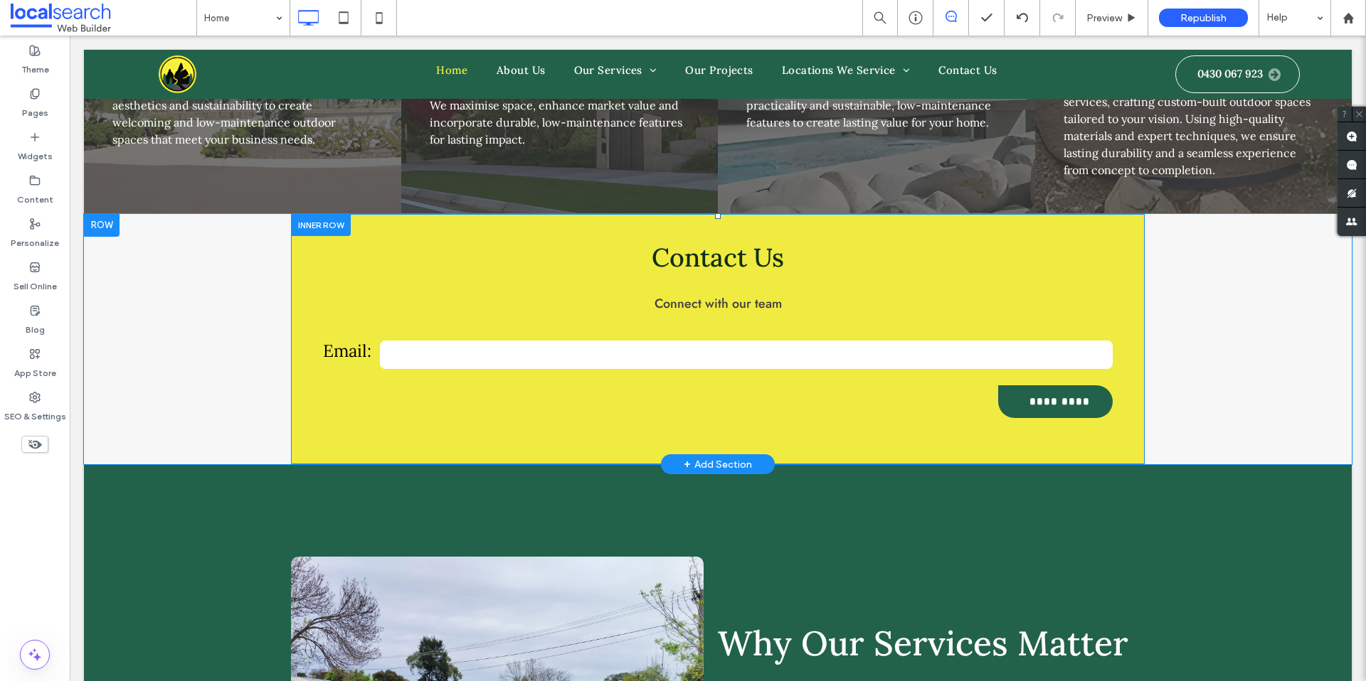
click at [318, 214] on div at bounding box center [321, 225] width 60 height 22
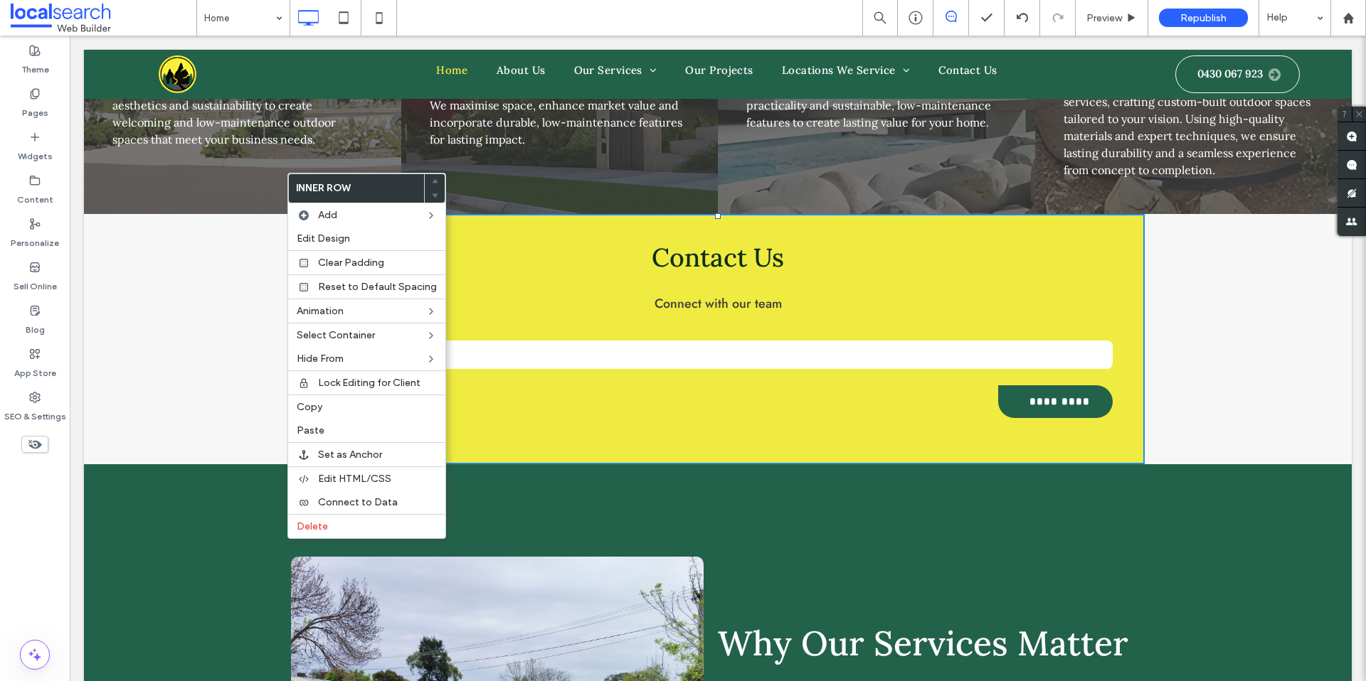
click at [472, 239] on div "Contact Us Connect with our team Email: ********* Thank you for contacting Land…" at bounding box center [718, 339] width 854 height 250
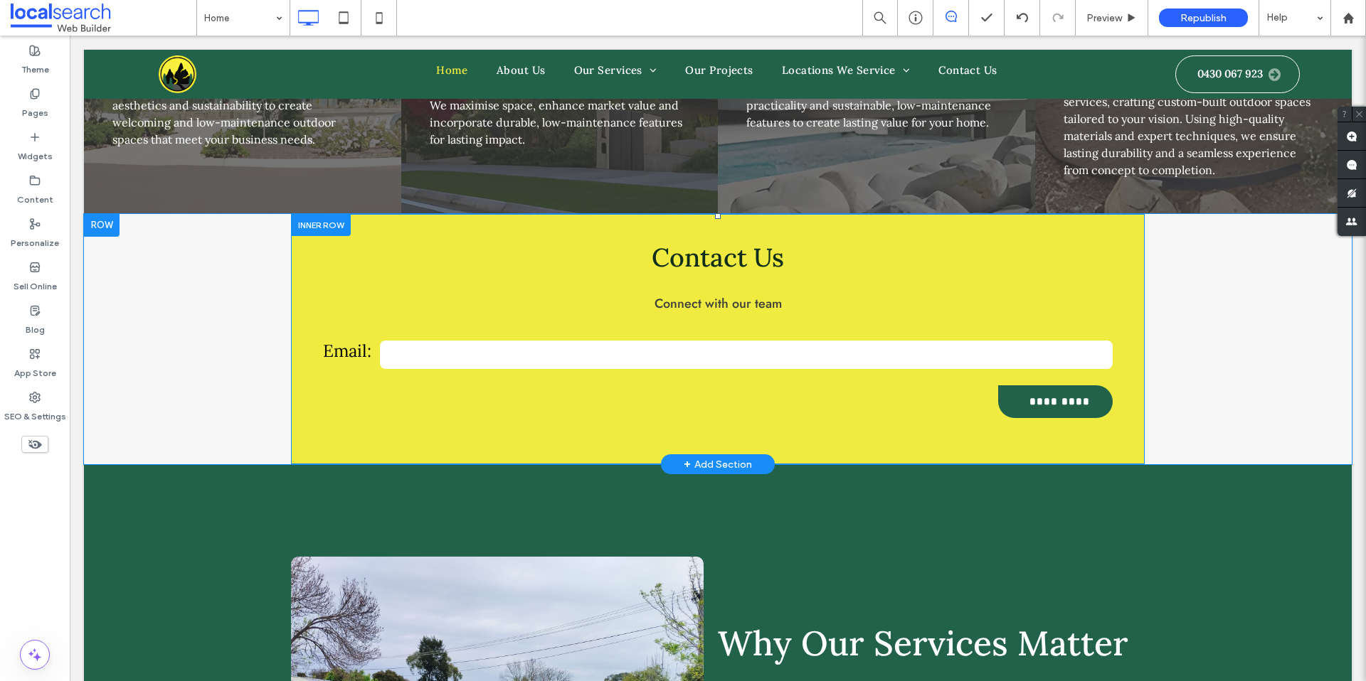
click at [299, 257] on div "Contact Us Connect with our team Email: ********* Thank you for contacting Land…" at bounding box center [718, 339] width 854 height 250
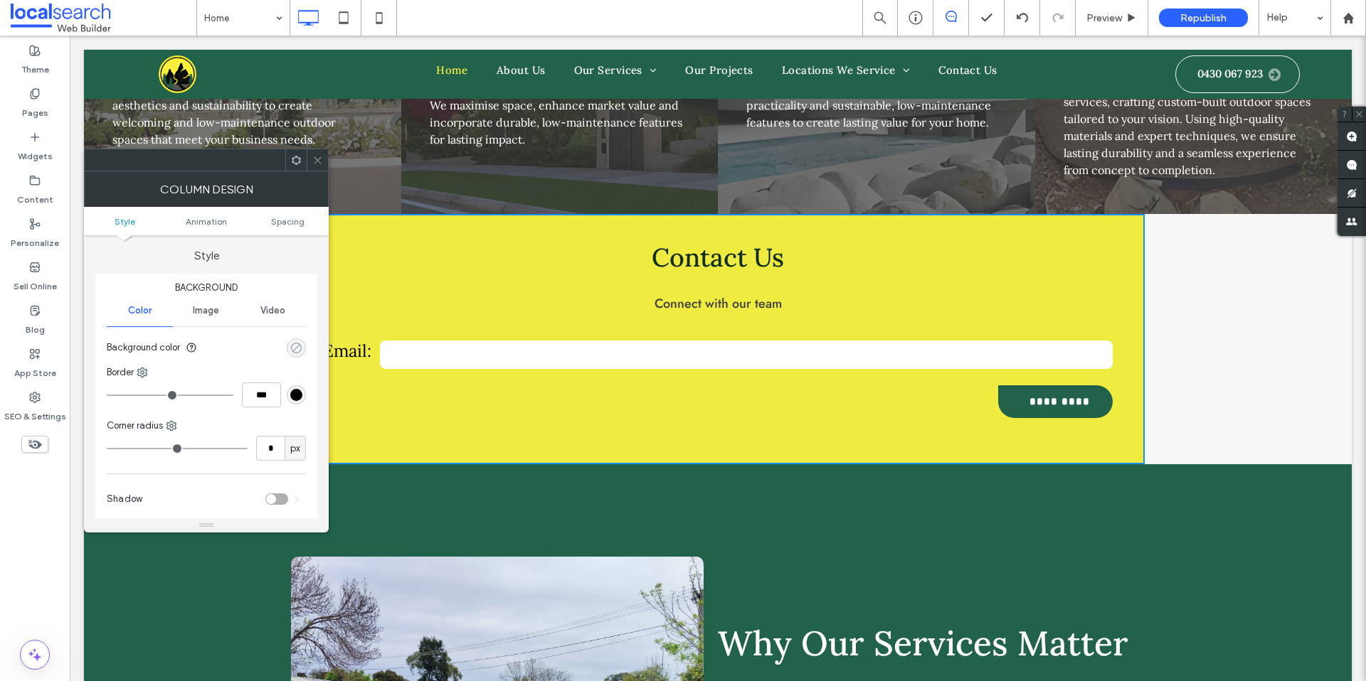
click at [296, 351] on icon "rgba(0, 0, 0, 0)" at bounding box center [296, 348] width 12 height 12
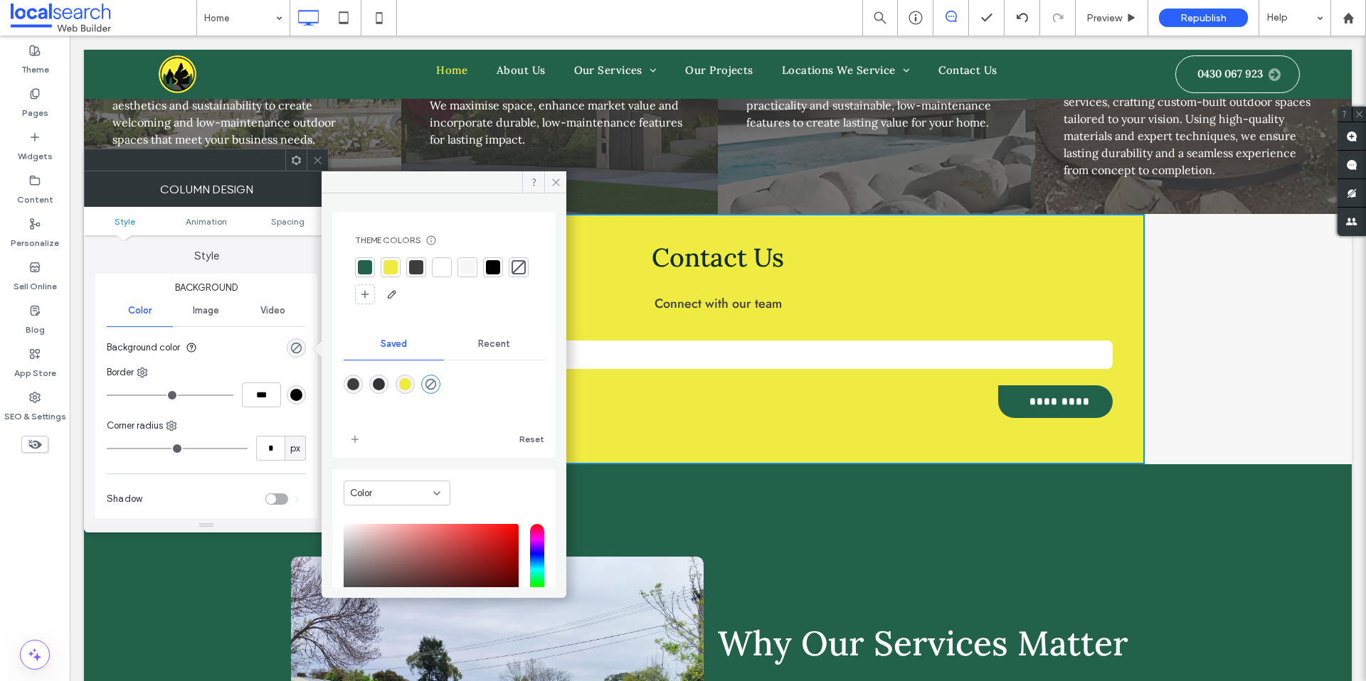
click at [464, 272] on div at bounding box center [467, 267] width 14 height 14
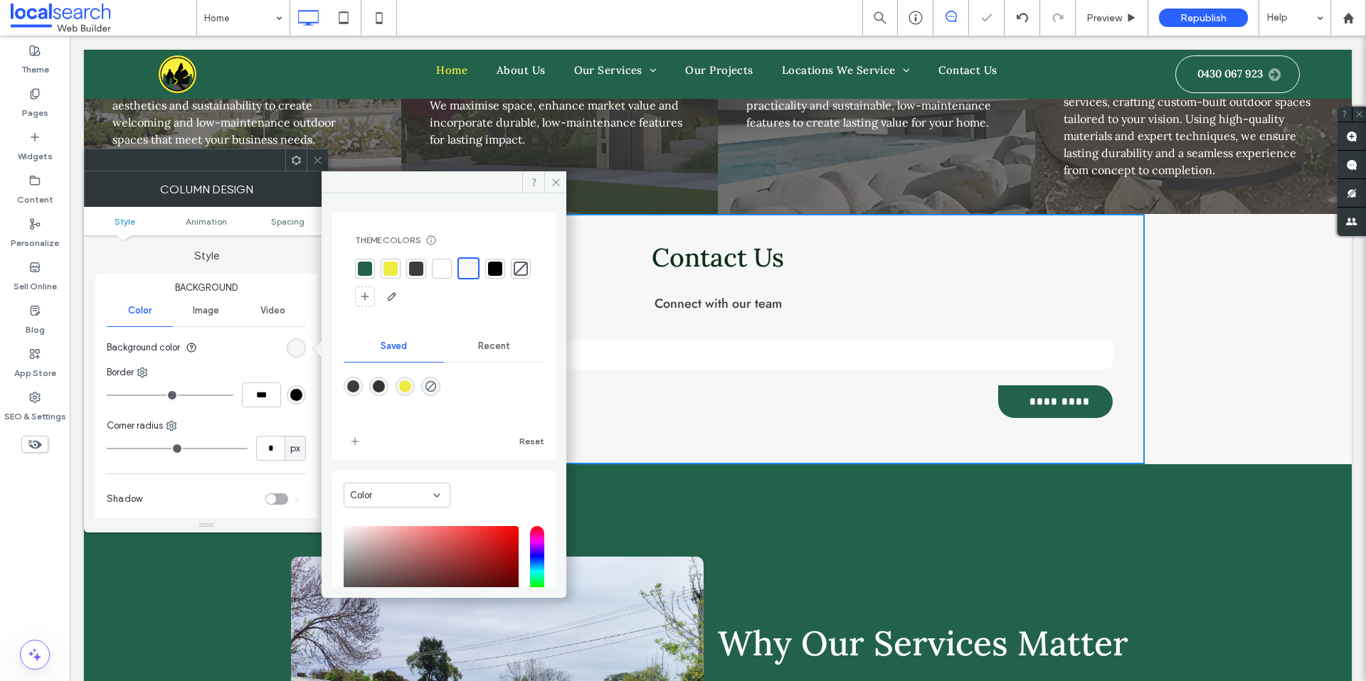
click at [321, 156] on icon at bounding box center [317, 160] width 11 height 11
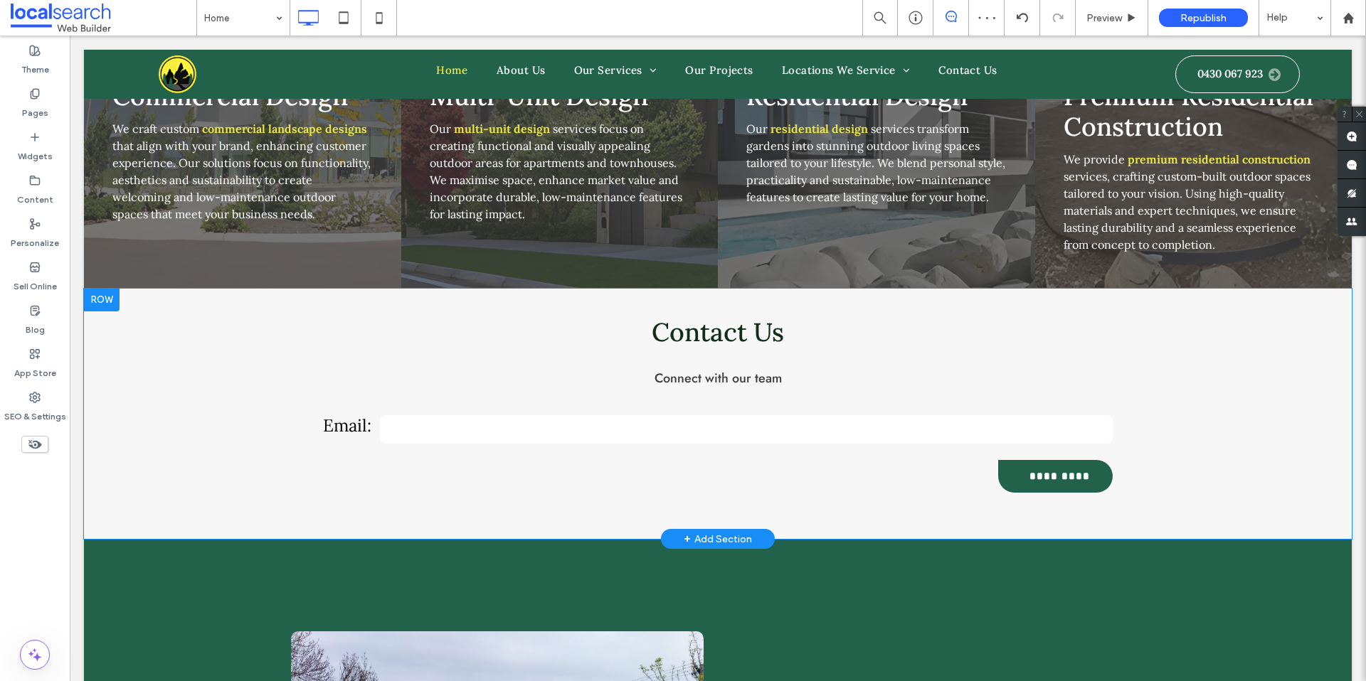
scroll to position [1996, 0]
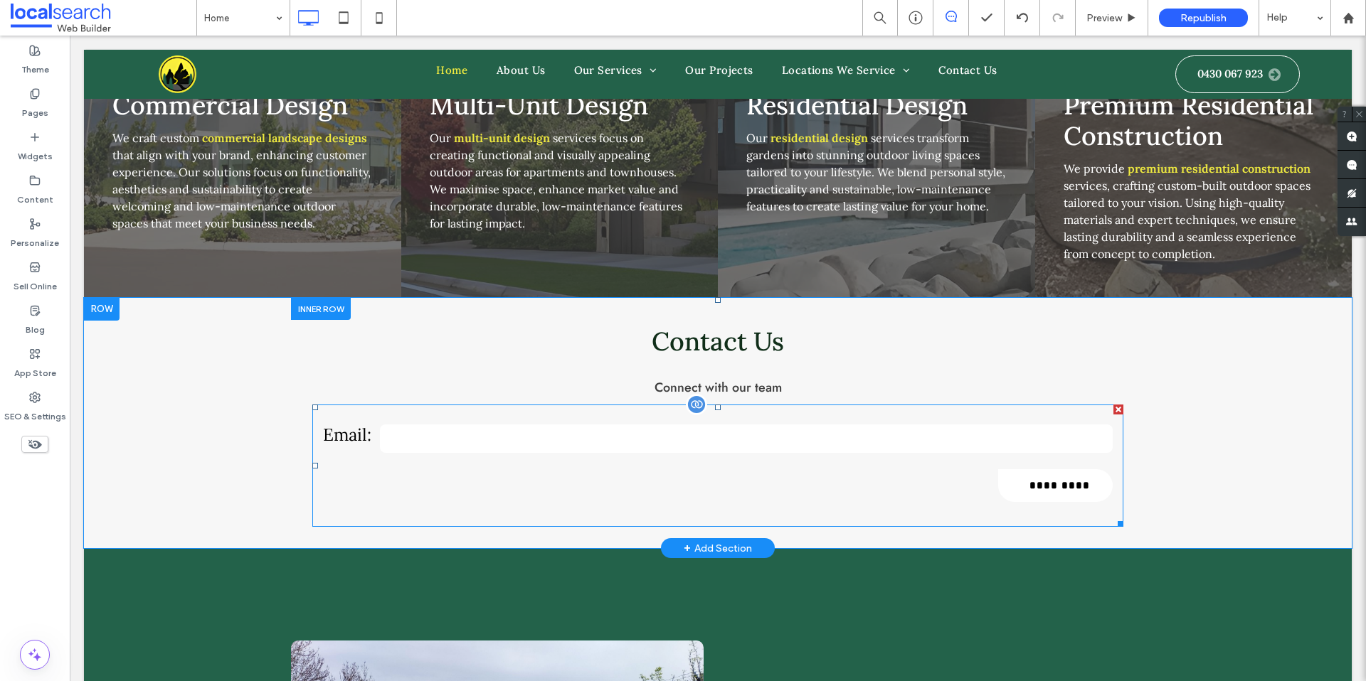
click at [1074, 469] on input "*********" at bounding box center [1057, 485] width 112 height 33
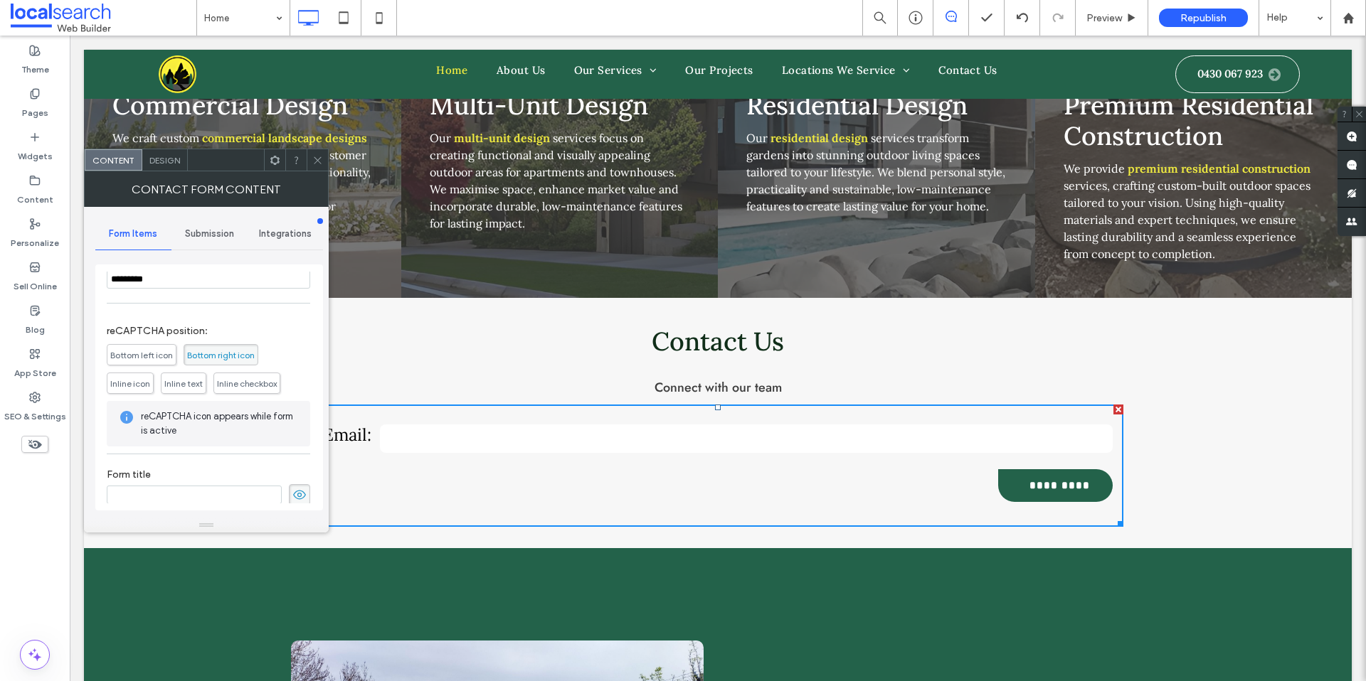
scroll to position [177, 0]
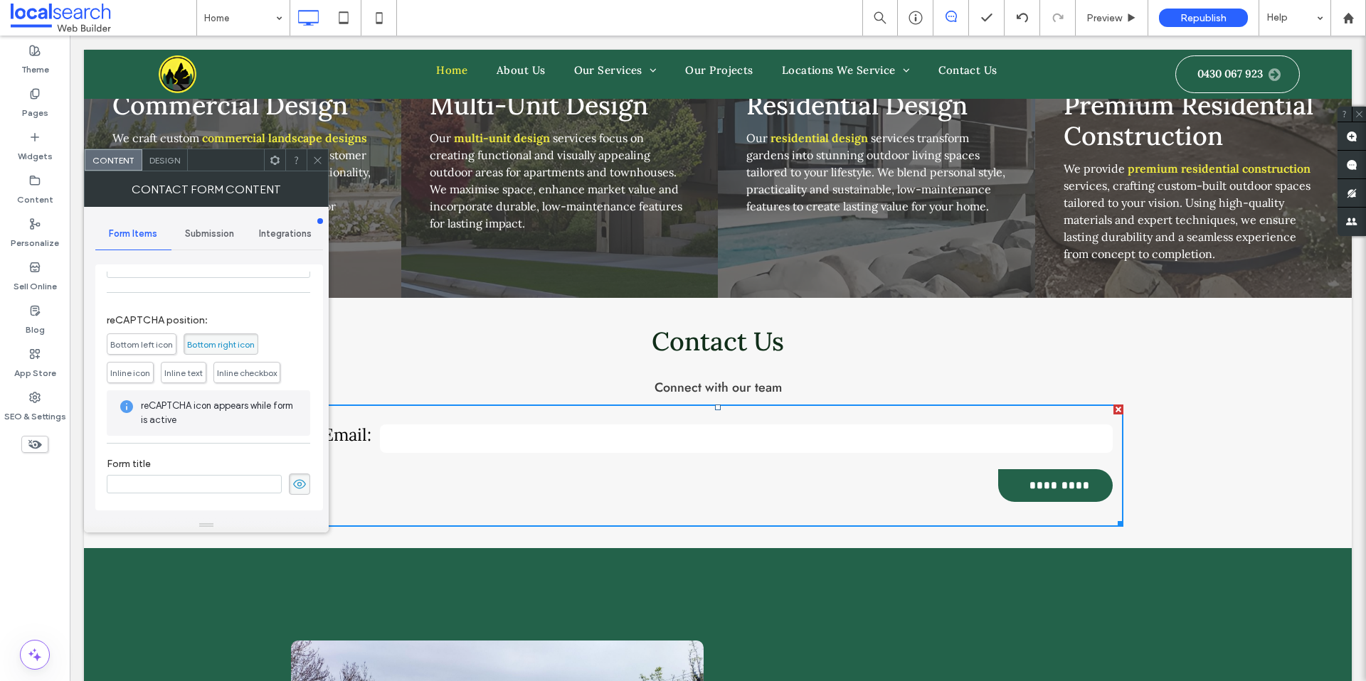
click at [190, 378] on span "Inline text" at bounding box center [183, 373] width 38 height 11
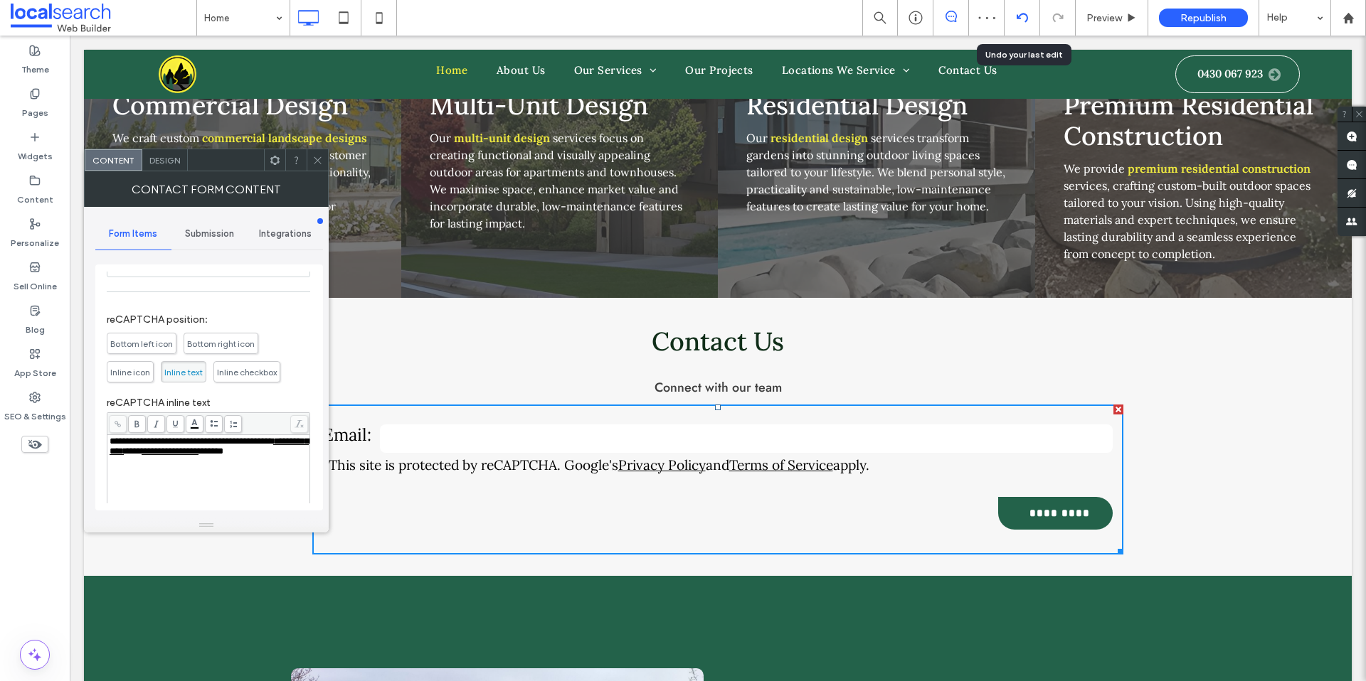
click at [1029, 11] on div at bounding box center [1022, 18] width 36 height 36
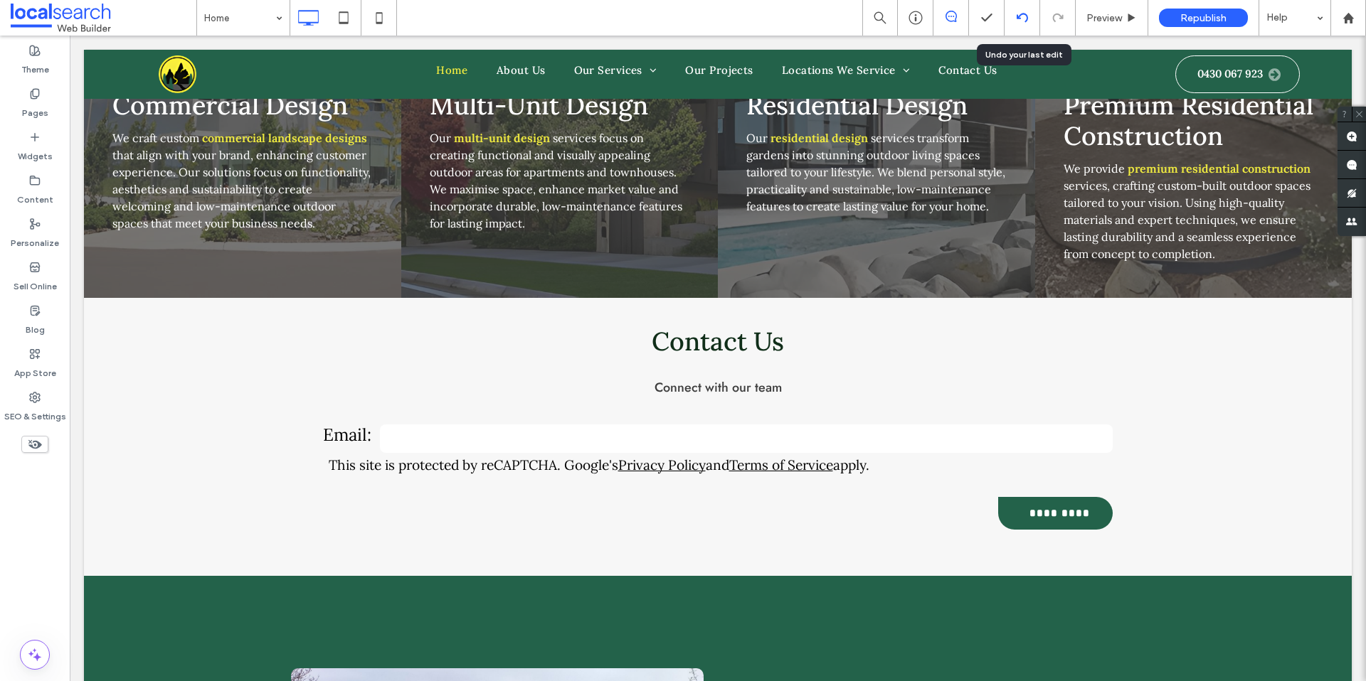
click at [1014, 21] on div at bounding box center [1021, 17] width 35 height 11
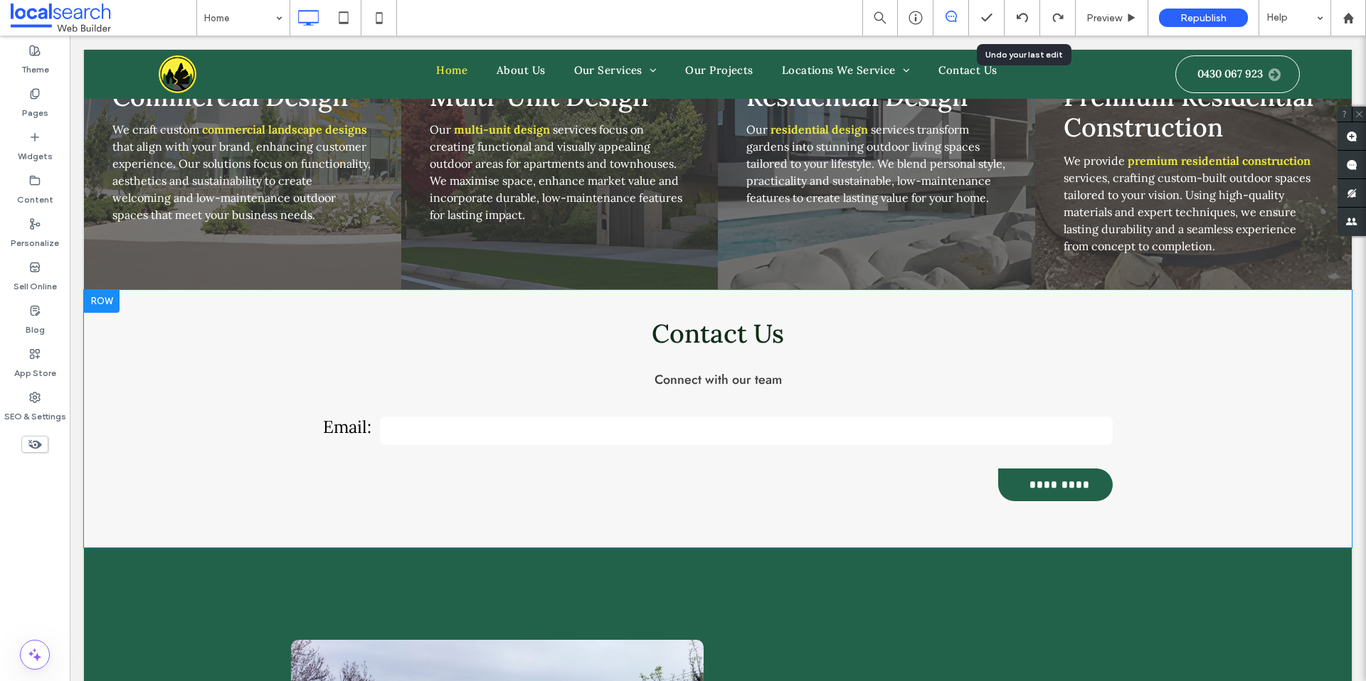
scroll to position [1985, 0]
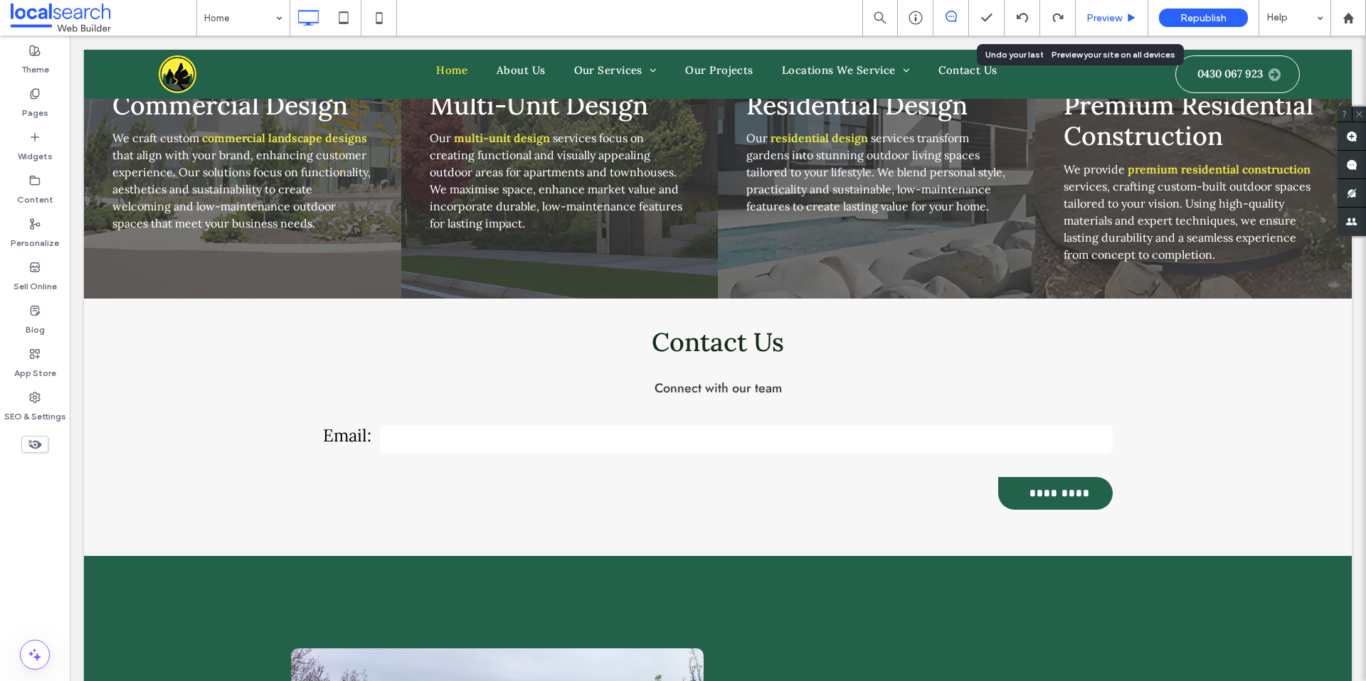
click at [1105, 21] on span "Preview" at bounding box center [1104, 18] width 36 height 12
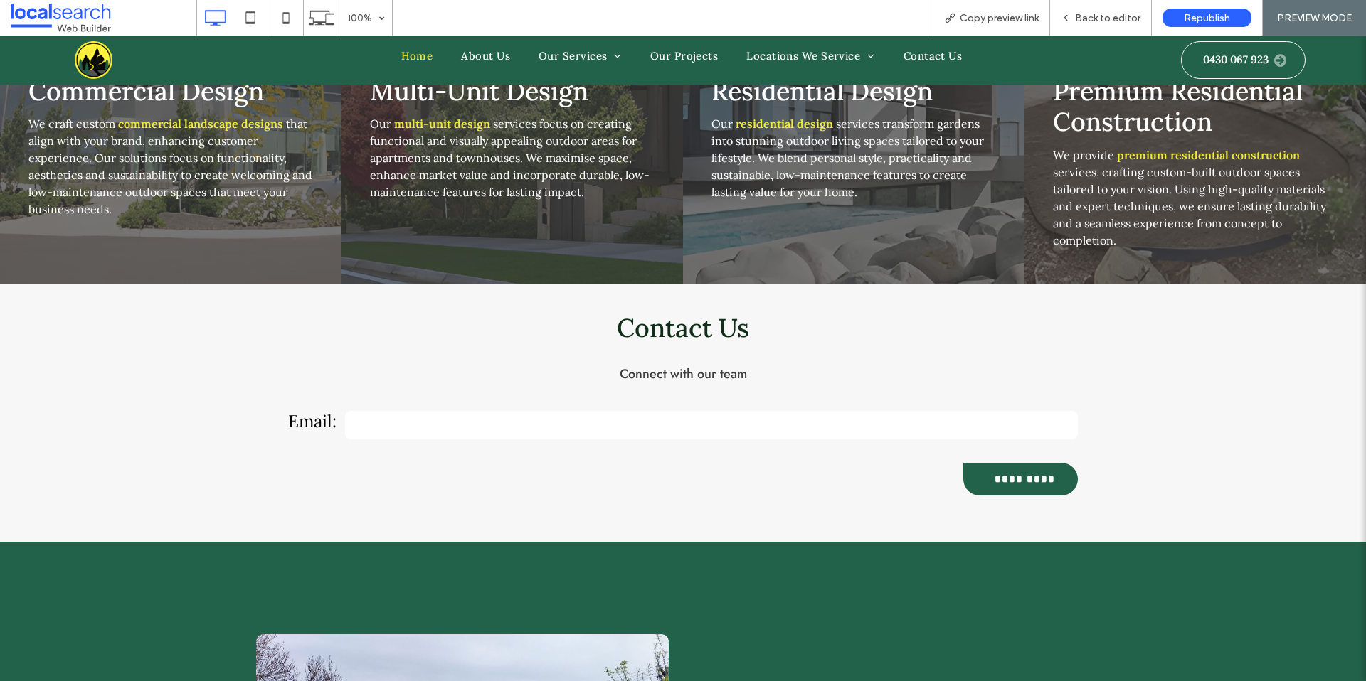
click at [772, 411] on input "email" at bounding box center [711, 425] width 733 height 28
click at [1264, 345] on div "Contact Us Connect with our team Email: ********* Thank you for contacting Land…" at bounding box center [683, 413] width 1366 height 257
click at [1116, 21] on span "Back to editor" at bounding box center [1107, 18] width 65 height 12
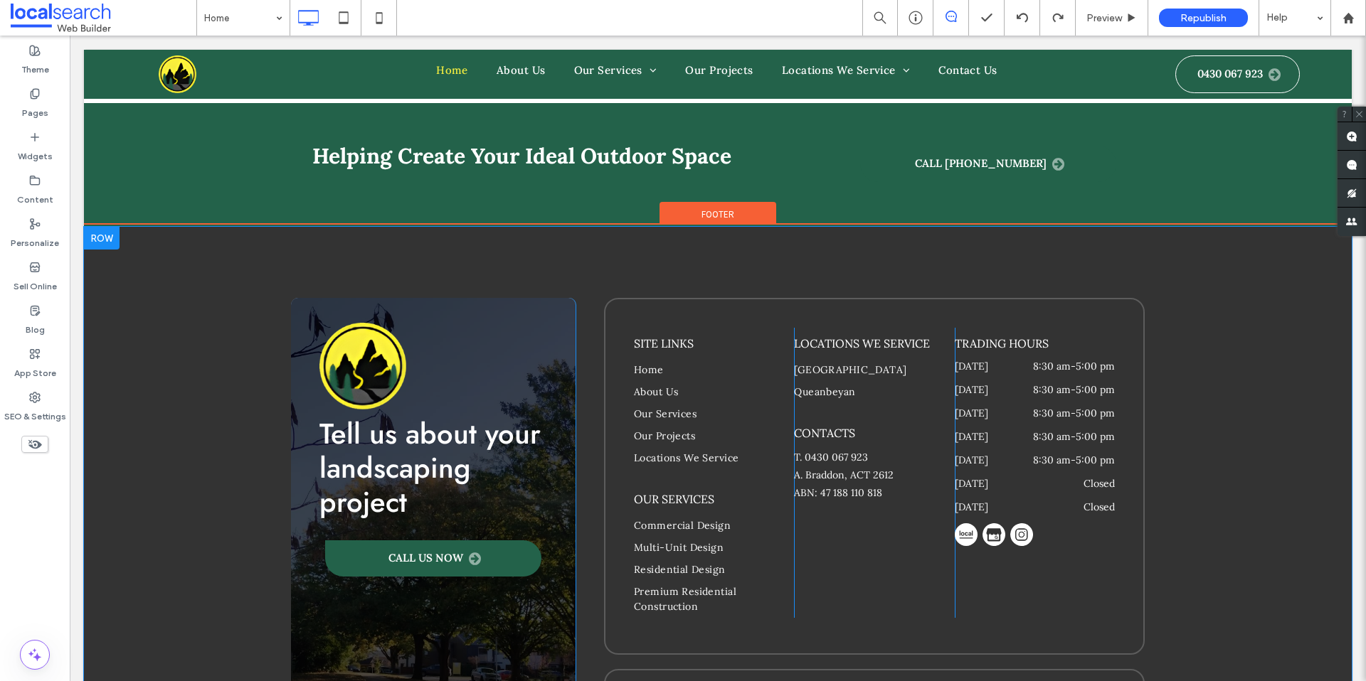
scroll to position [3720, 0]
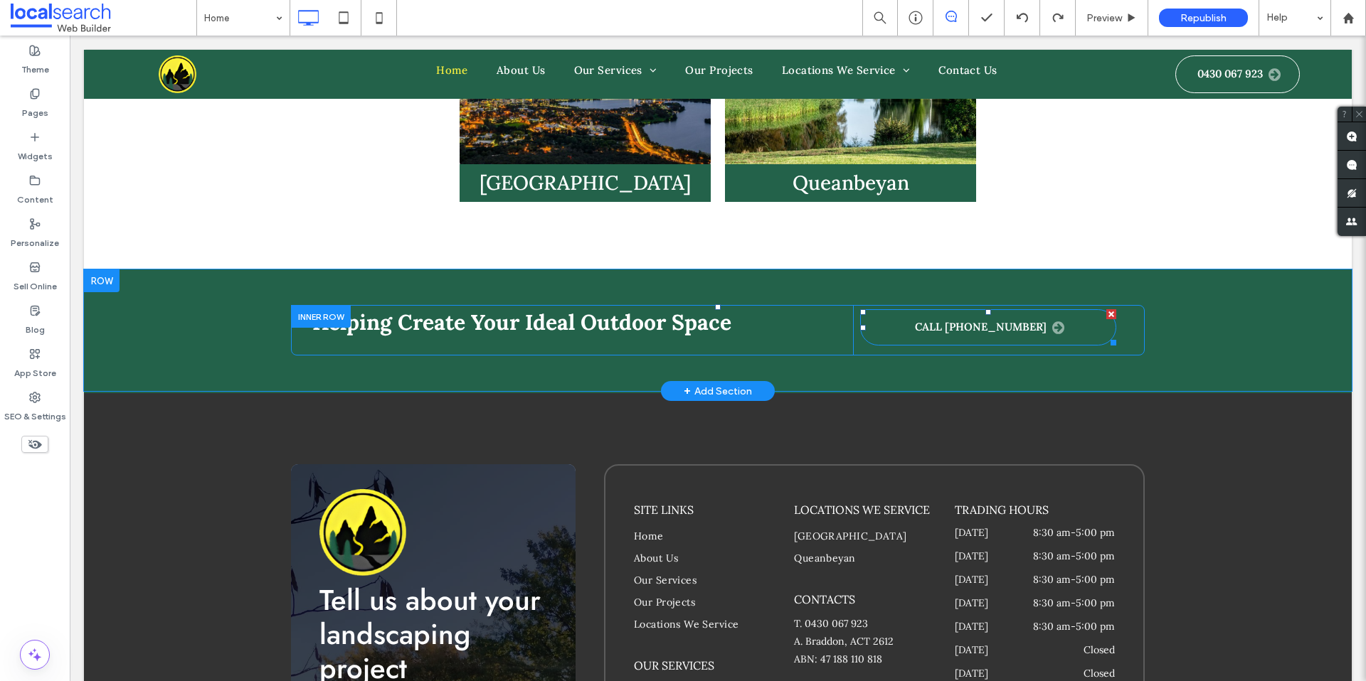
click at [1002, 320] on span "Call [PHONE_NUMBER]" at bounding box center [989, 327] width 149 height 15
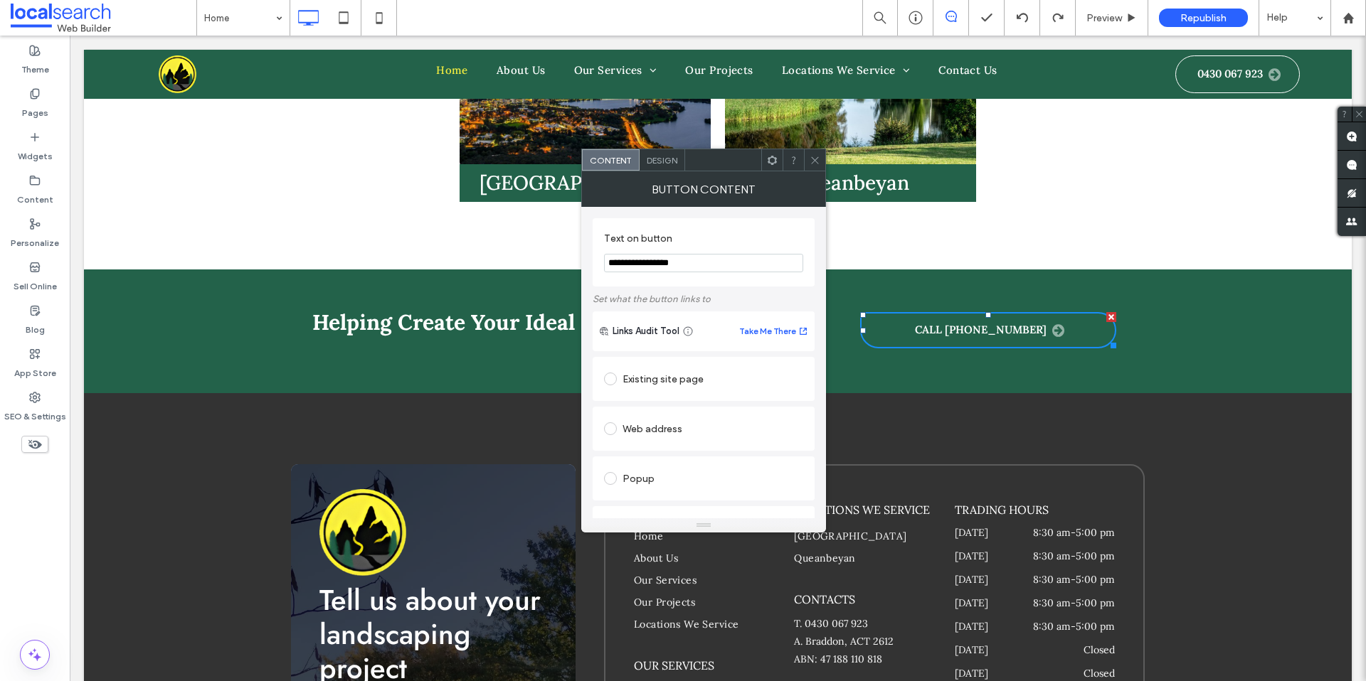
click at [667, 164] on span "Design" at bounding box center [662, 160] width 31 height 11
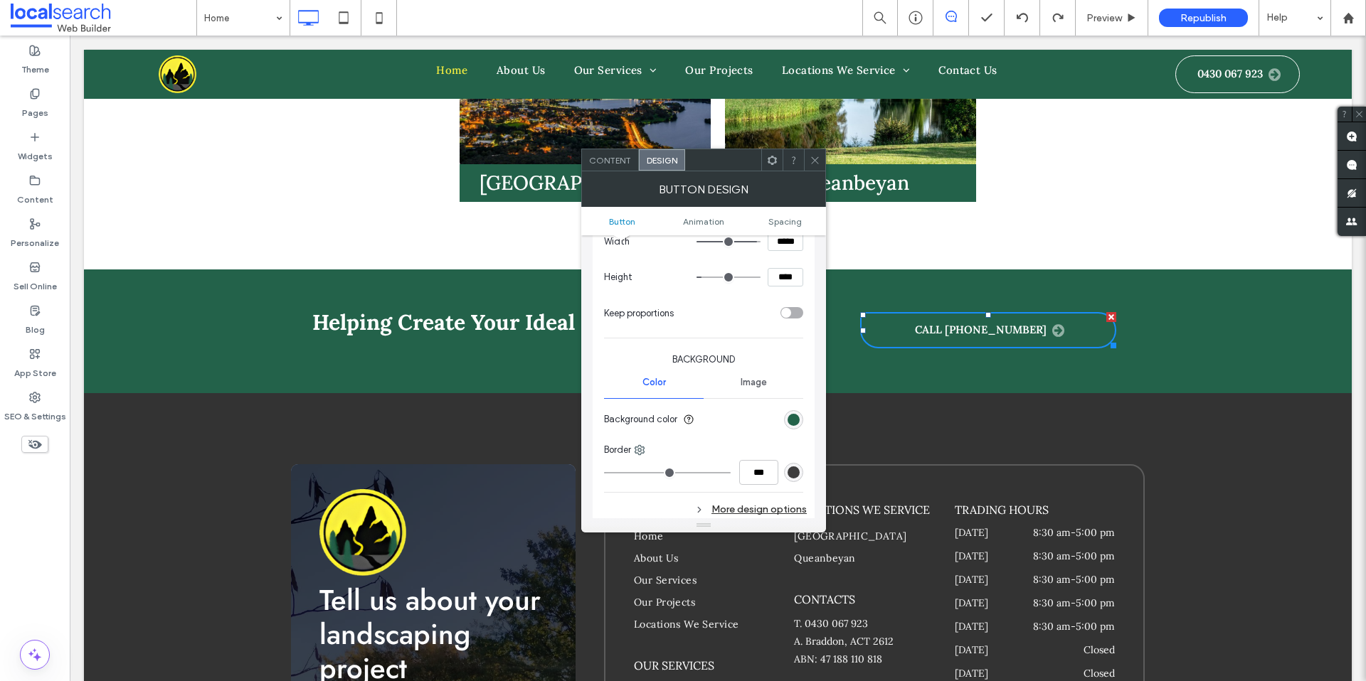
scroll to position [325, 0]
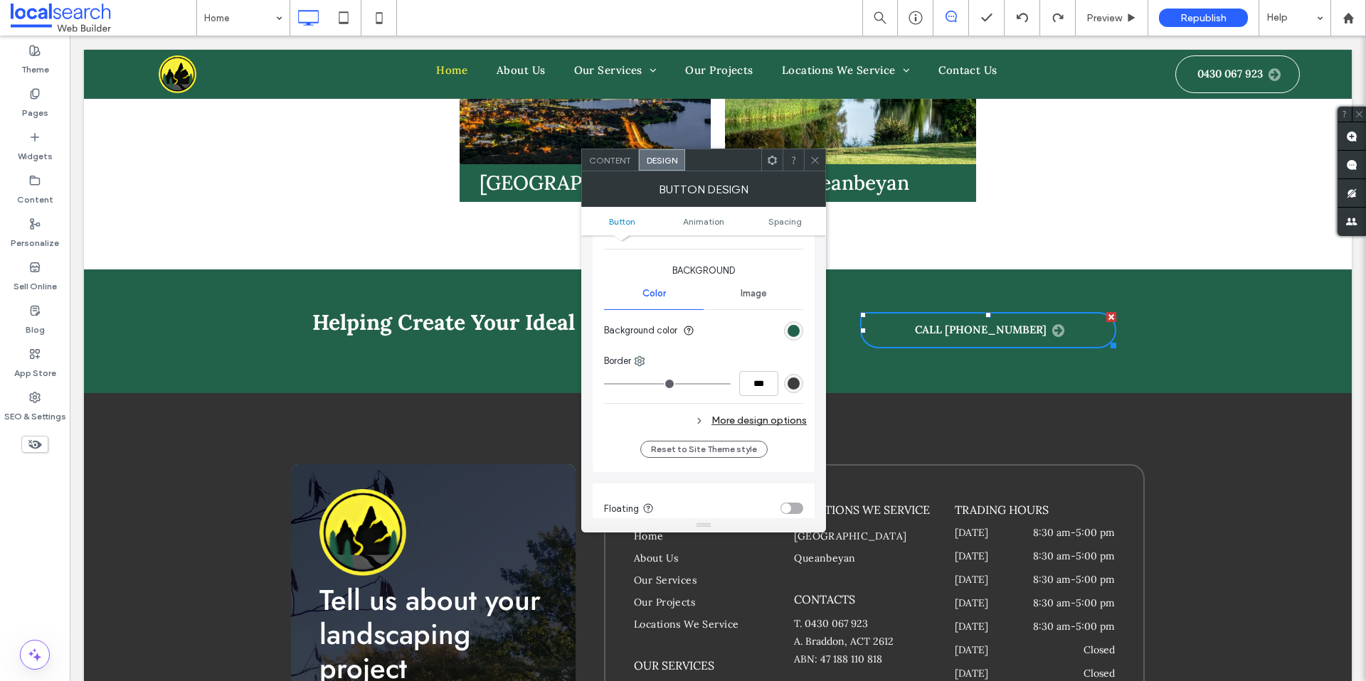
click at [797, 376] on div "rgb(61, 61, 61)" at bounding box center [793, 383] width 19 height 19
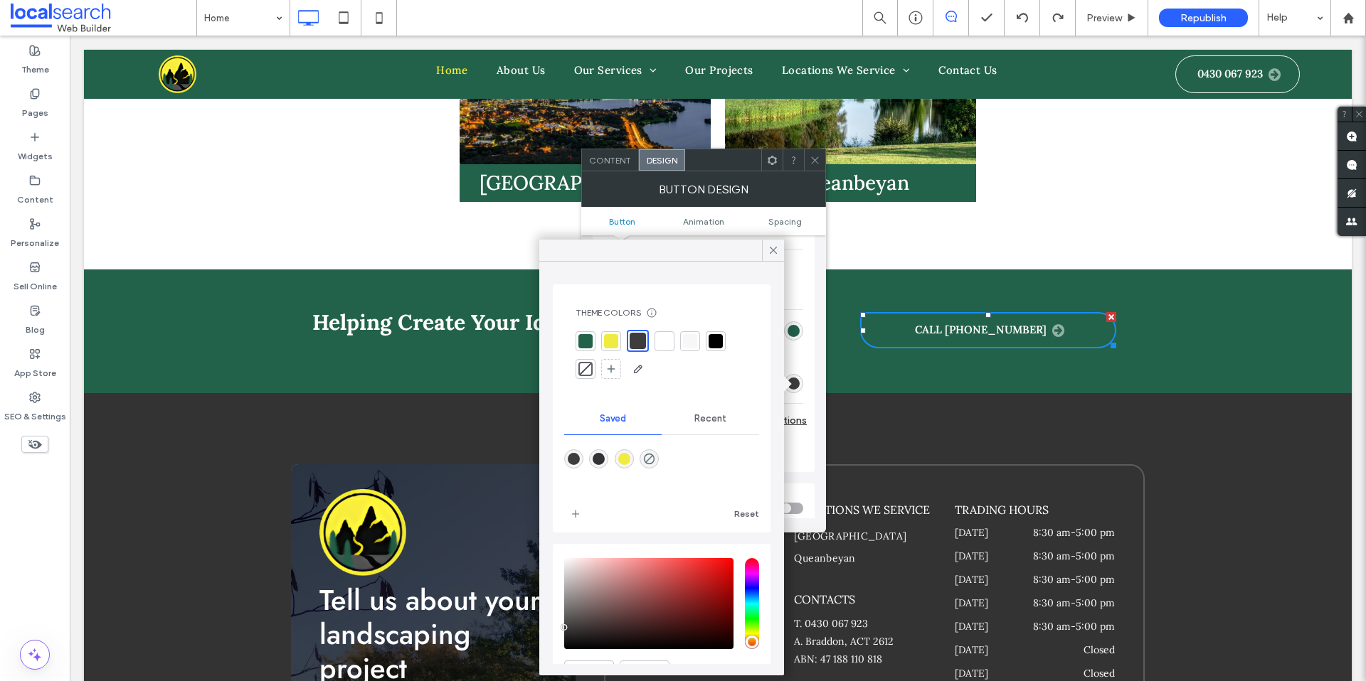
click at [684, 344] on div at bounding box center [690, 341] width 14 height 14
type input "*"
type input "***"
click at [819, 165] on span at bounding box center [814, 159] width 11 height 21
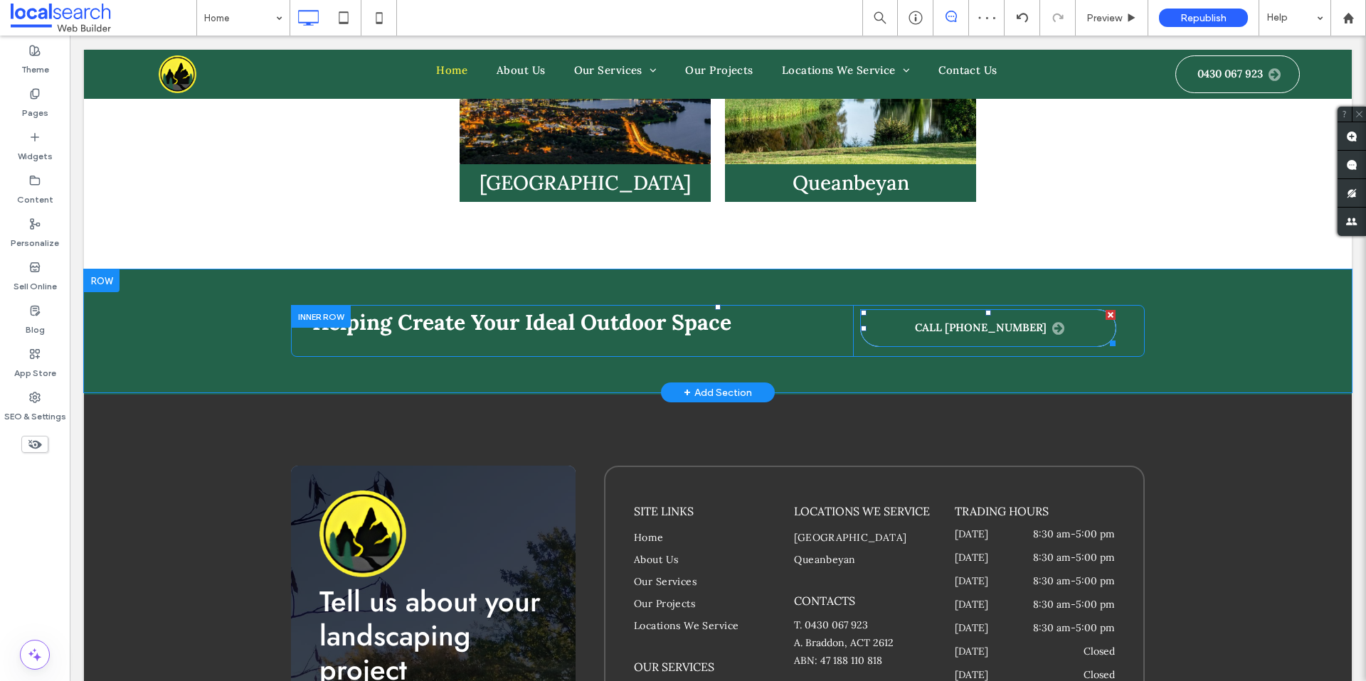
click at [888, 309] on link "Call [PHONE_NUMBER]" at bounding box center [988, 328] width 257 height 38
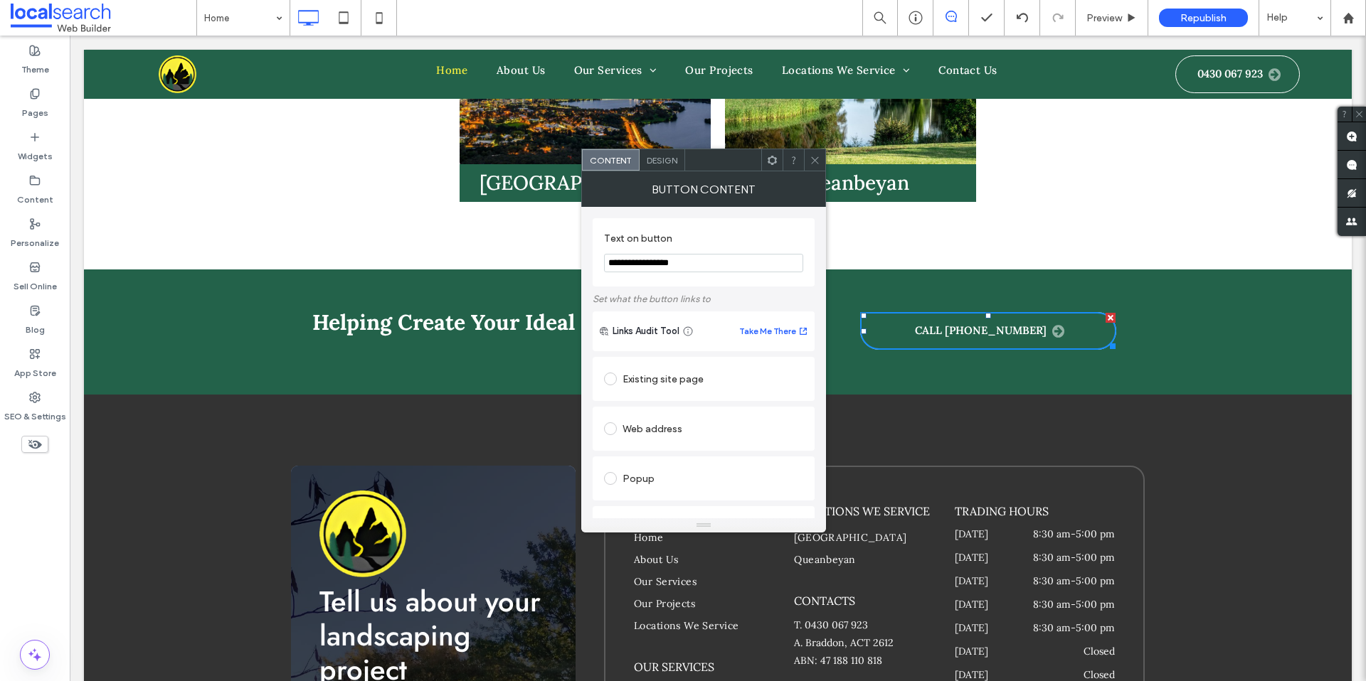
click at [665, 155] on span "Design" at bounding box center [662, 160] width 31 height 11
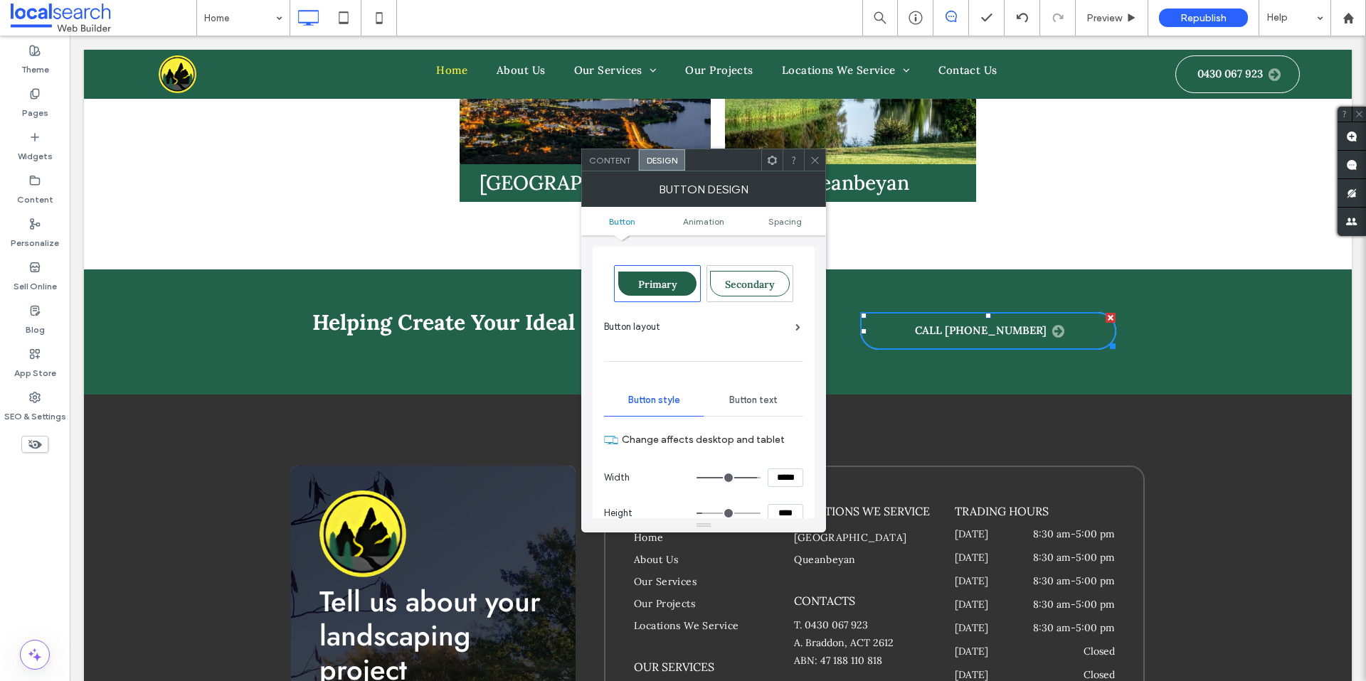
click at [797, 326] on span at bounding box center [797, 327] width 5 height 7
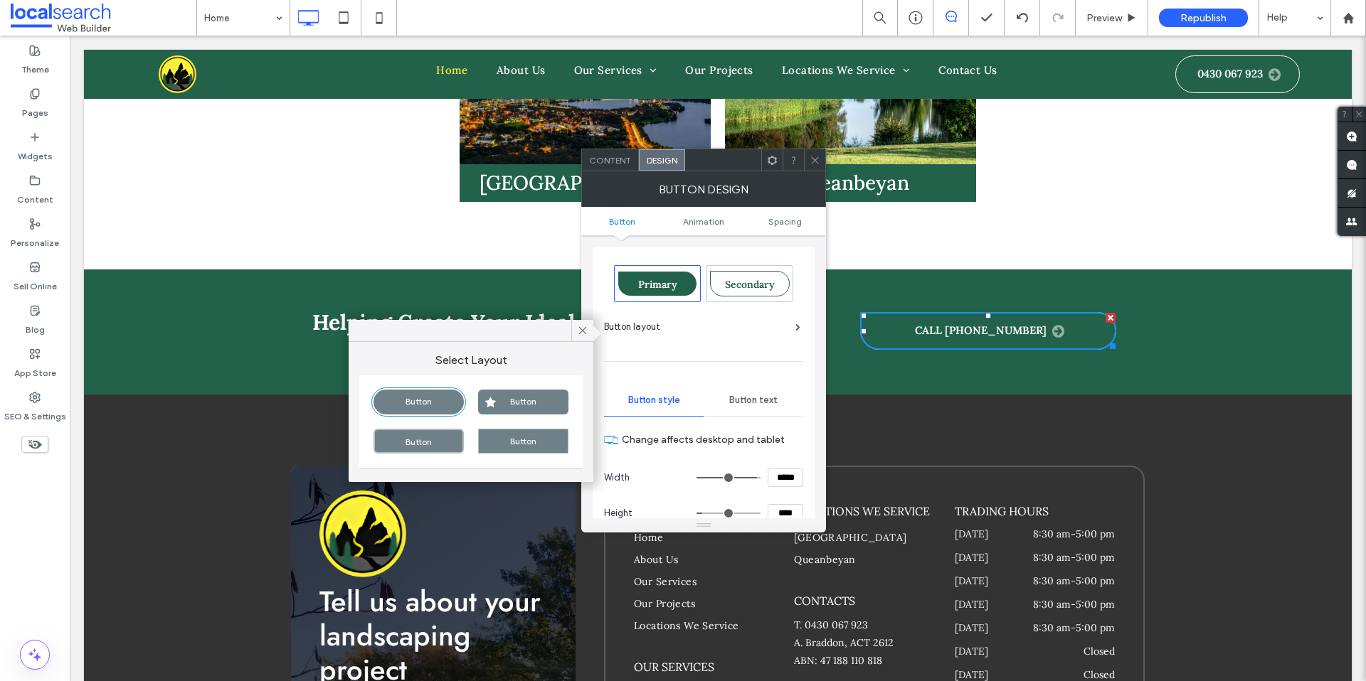
click at [413, 415] on div "Button Button Button Button" at bounding box center [470, 422] width 223 height 92
drag, startPoint x: 432, startPoint y: 395, endPoint x: 467, endPoint y: 410, distance: 37.9
click at [432, 395] on div "Button" at bounding box center [418, 402] width 90 height 25
click at [497, 409] on div "Button" at bounding box center [523, 402] width 90 height 25
click at [424, 410] on div "Button" at bounding box center [418, 402] width 90 height 25
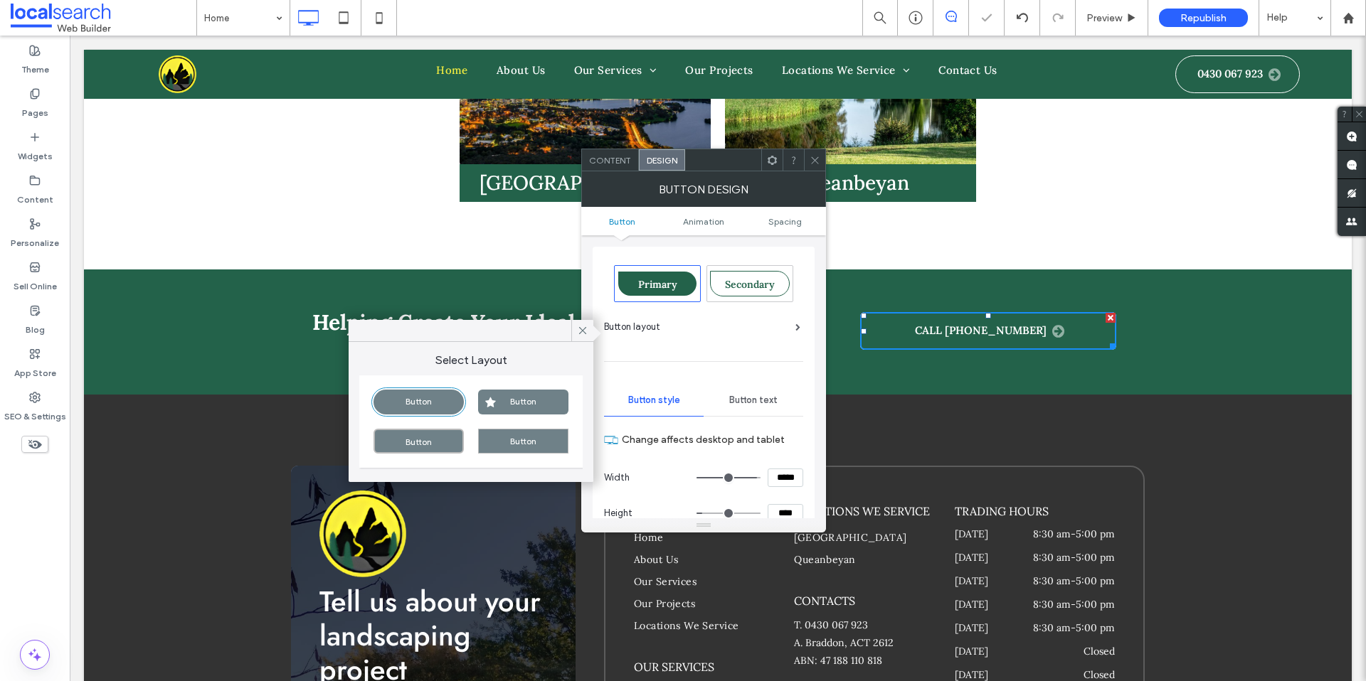
click at [423, 442] on div "Button" at bounding box center [418, 441] width 90 height 25
click at [410, 399] on div "Button" at bounding box center [418, 402] width 90 height 25
click at [811, 163] on icon at bounding box center [814, 160] width 11 height 11
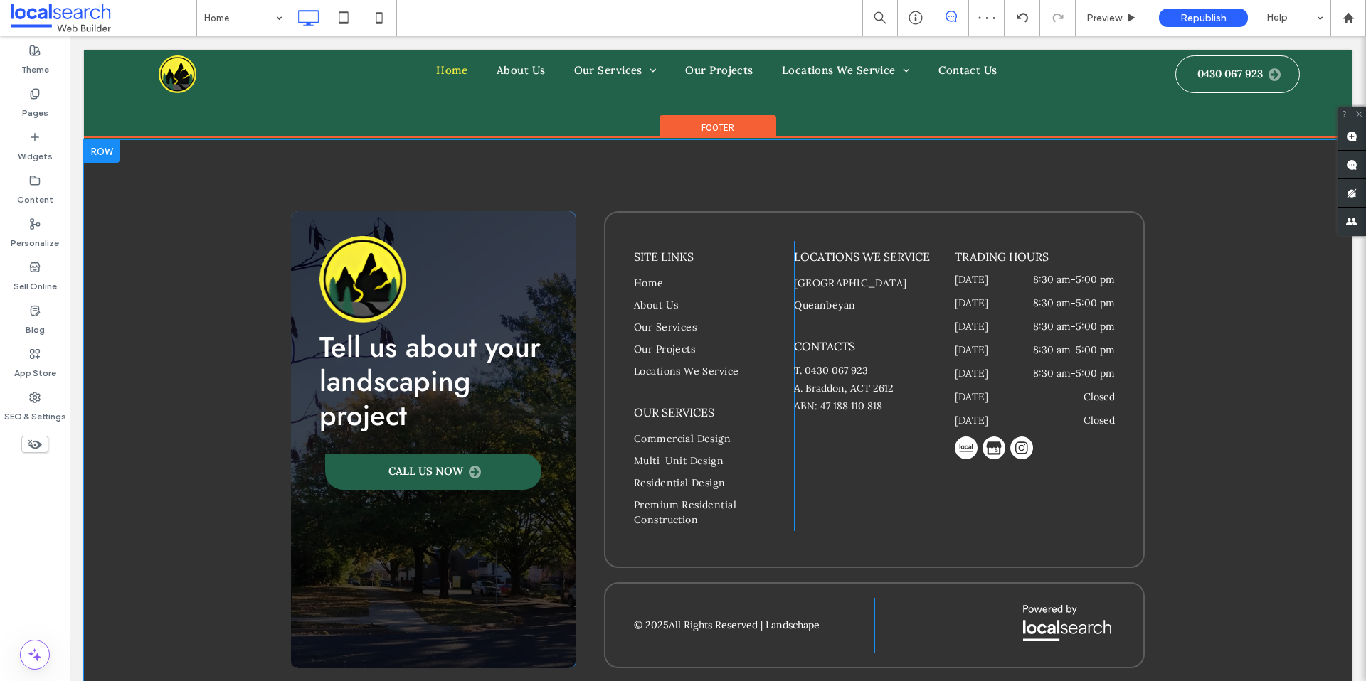
scroll to position [4008, 0]
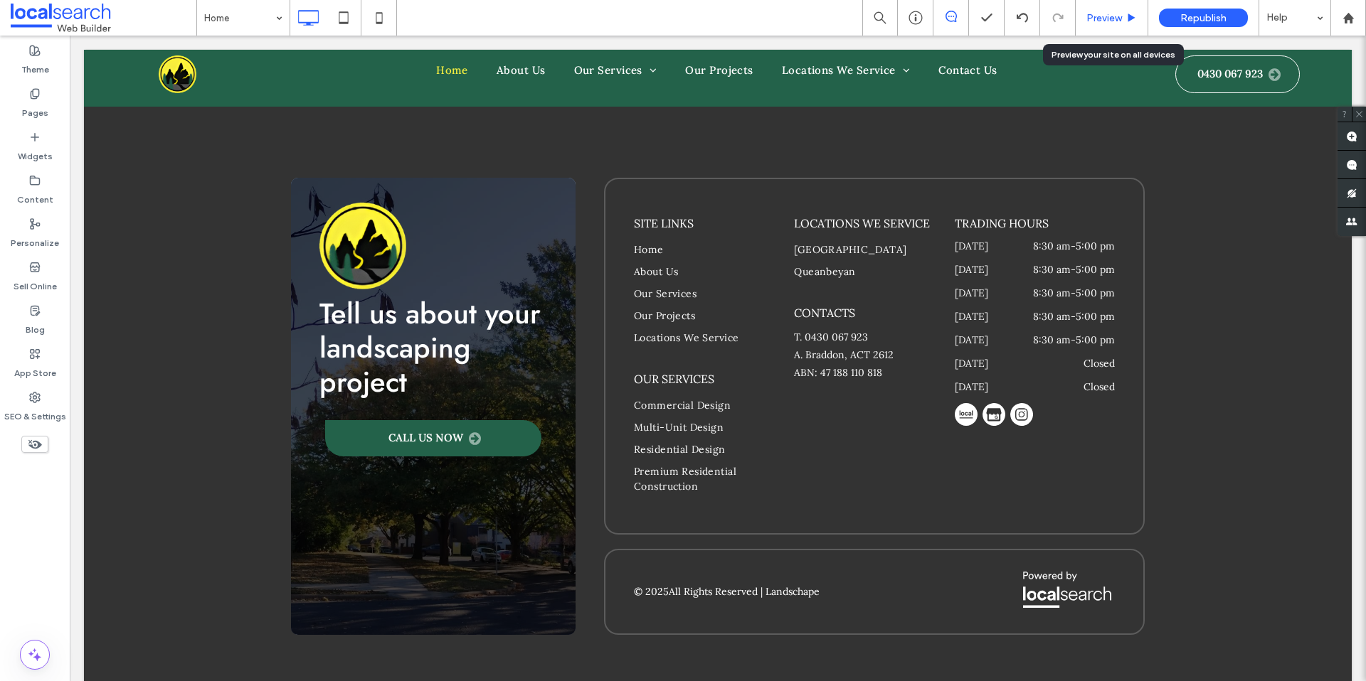
click at [1101, 33] on div "Preview" at bounding box center [1111, 18] width 73 height 36
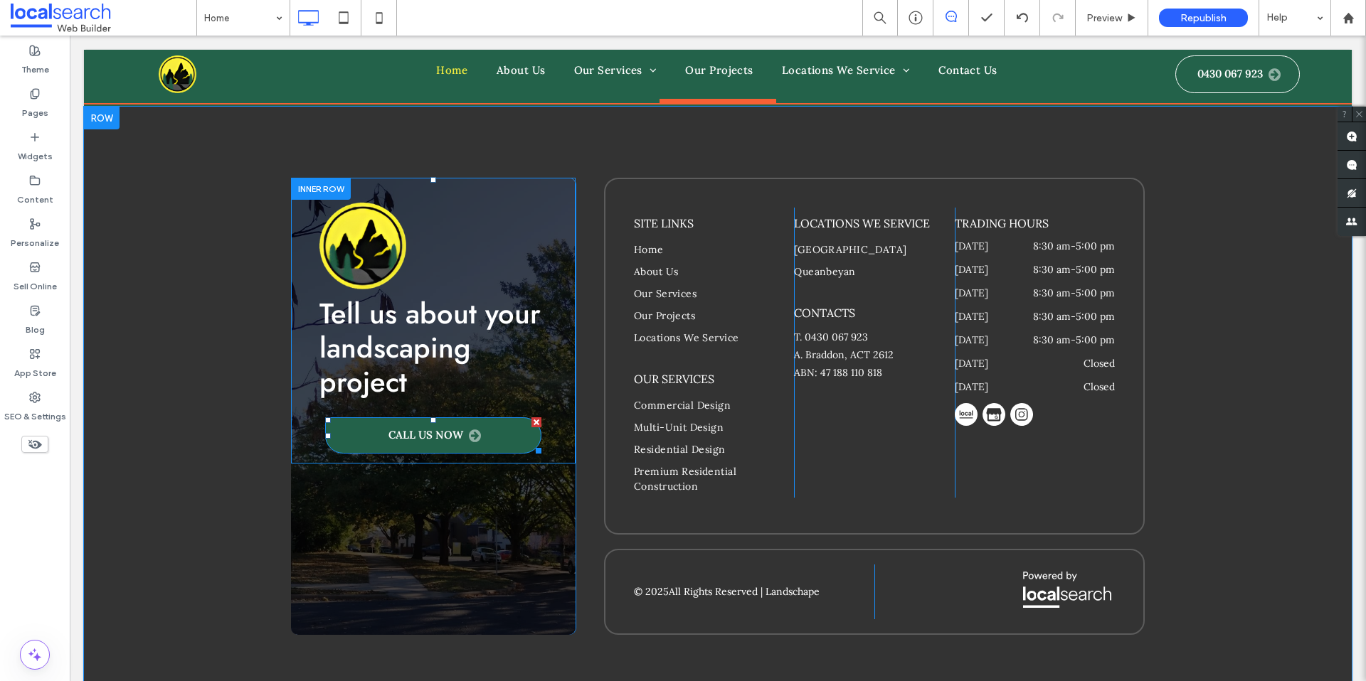
click at [505, 418] on link "Call Us Now" at bounding box center [433, 436] width 216 height 36
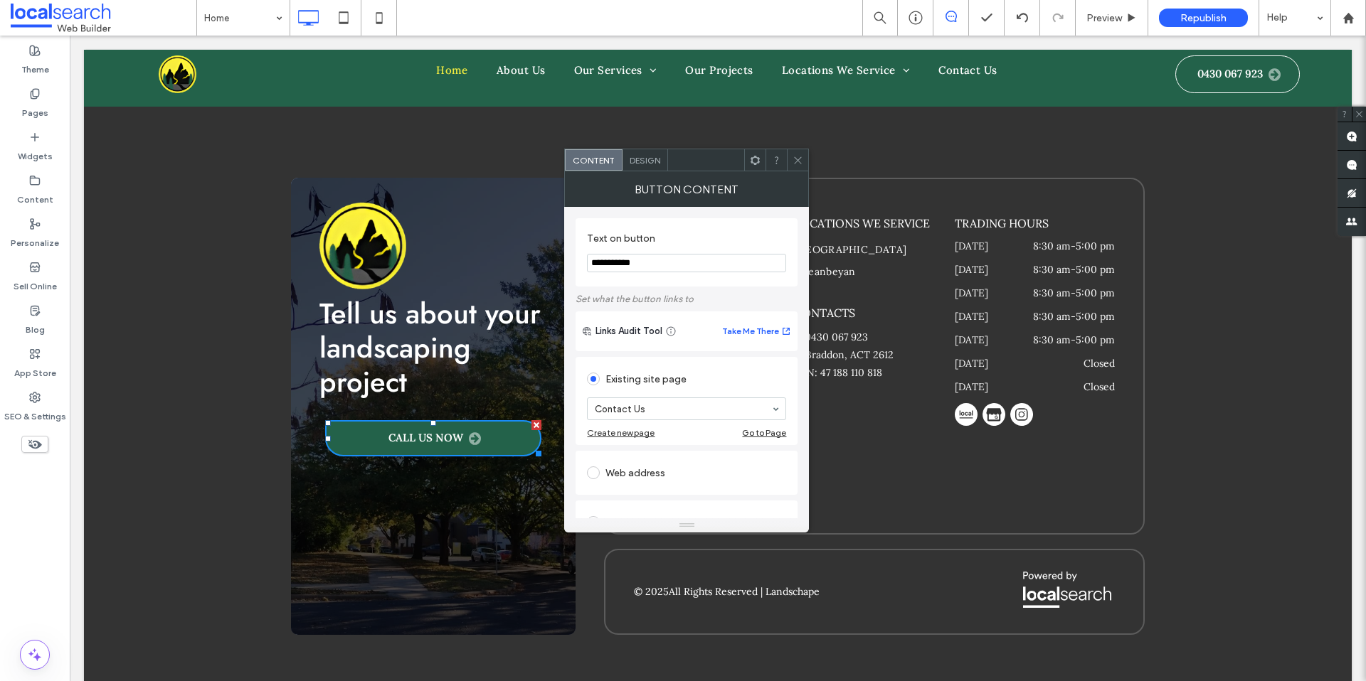
click at [652, 162] on span "Design" at bounding box center [644, 160] width 31 height 11
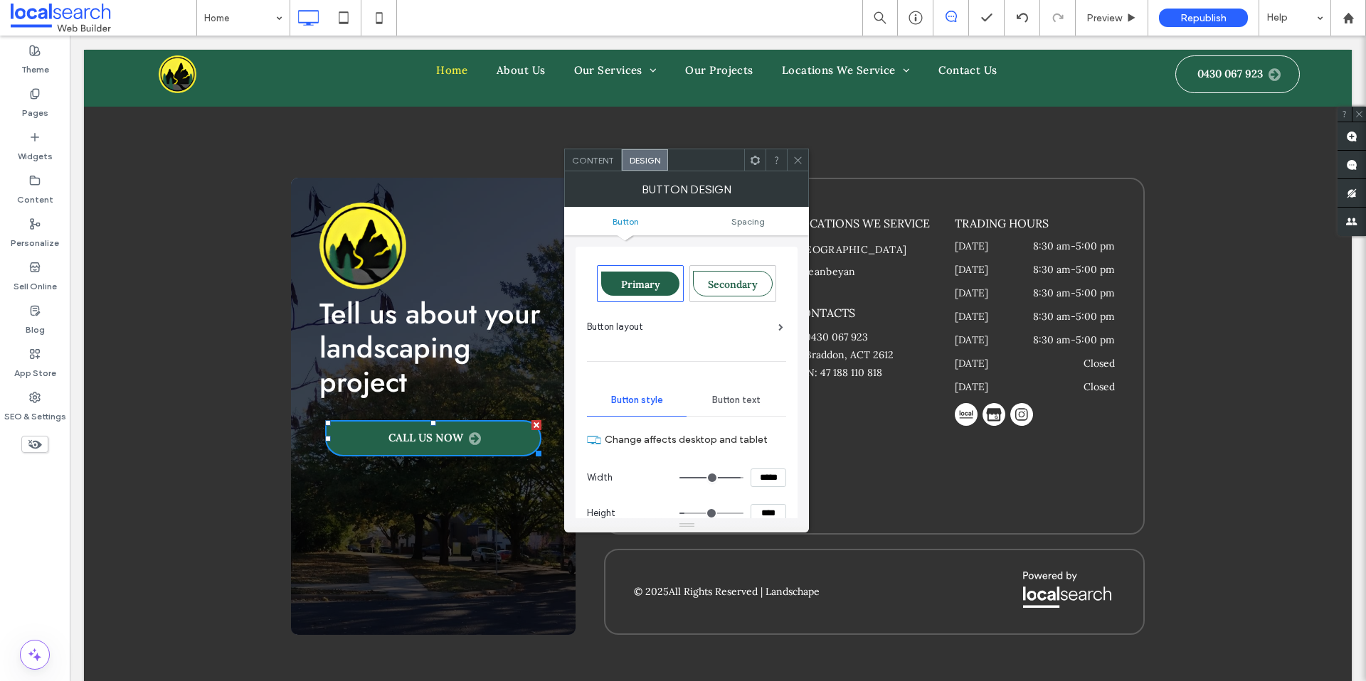
click at [765, 331] on div "Button layout" at bounding box center [685, 327] width 196 height 14
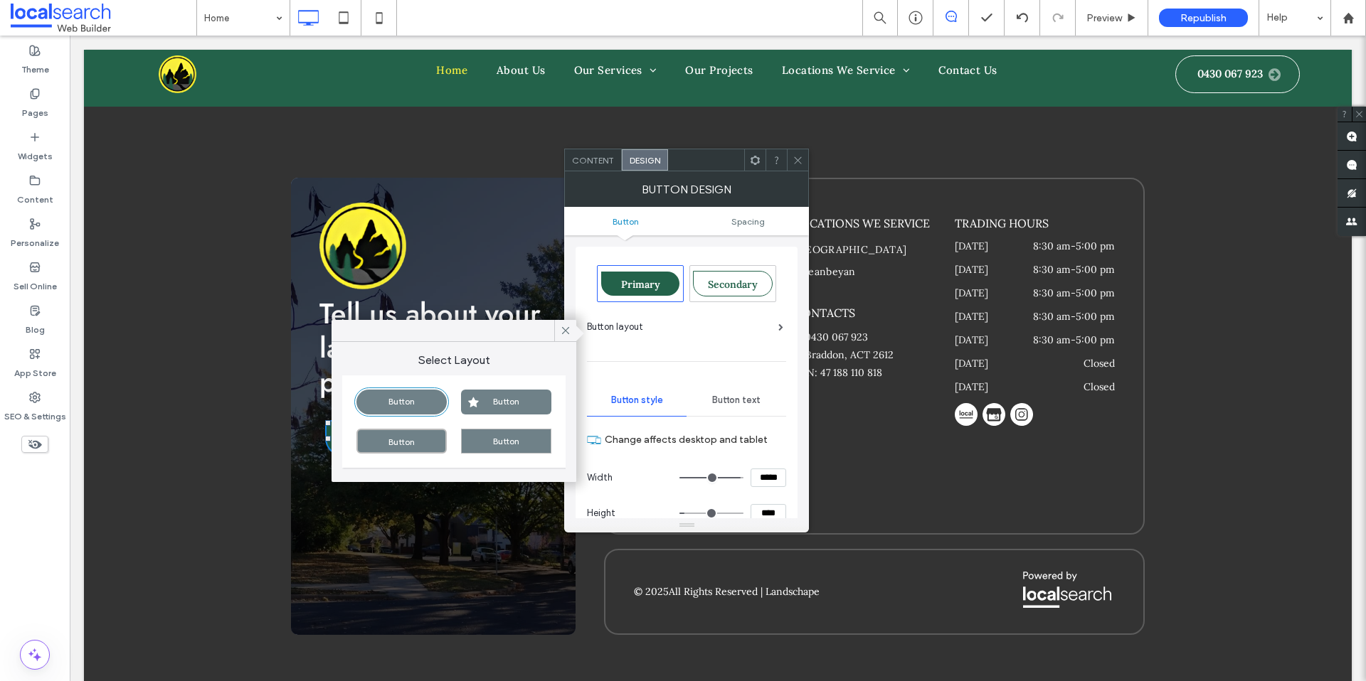
click at [414, 427] on div "Button Button Button Button" at bounding box center [453, 422] width 223 height 92
click at [413, 440] on div "Button" at bounding box center [401, 441] width 90 height 25
click at [411, 397] on div "Button" at bounding box center [401, 402] width 90 height 25
click at [793, 164] on icon at bounding box center [797, 160] width 11 height 11
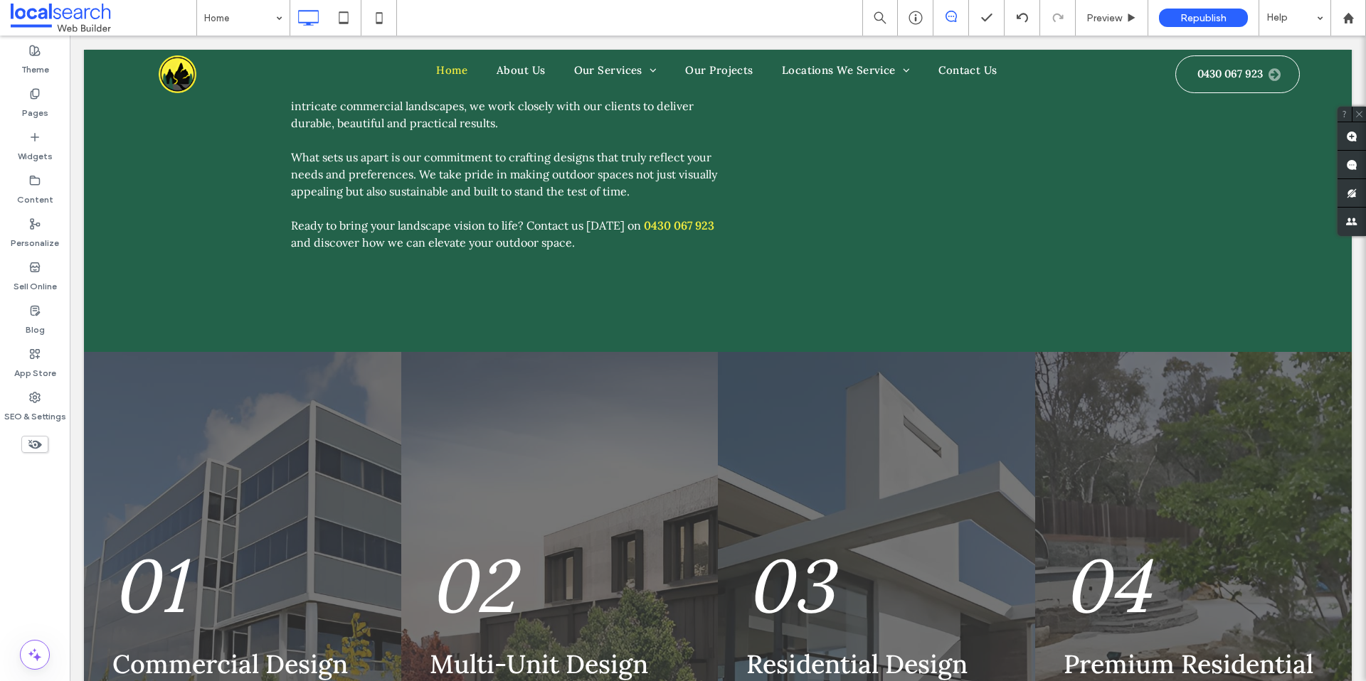
scroll to position [711, 0]
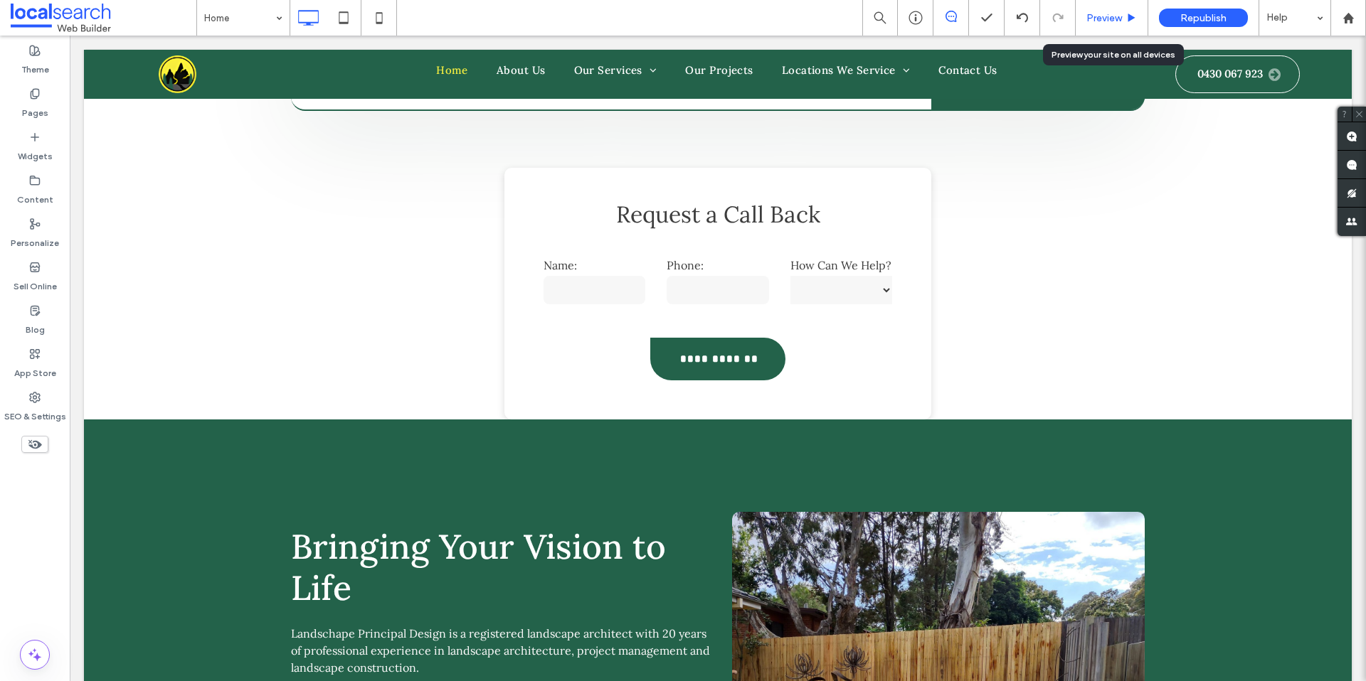
click at [1099, 24] on div "Preview" at bounding box center [1111, 18] width 73 height 36
click at [1098, 14] on span "Preview" at bounding box center [1104, 18] width 36 height 12
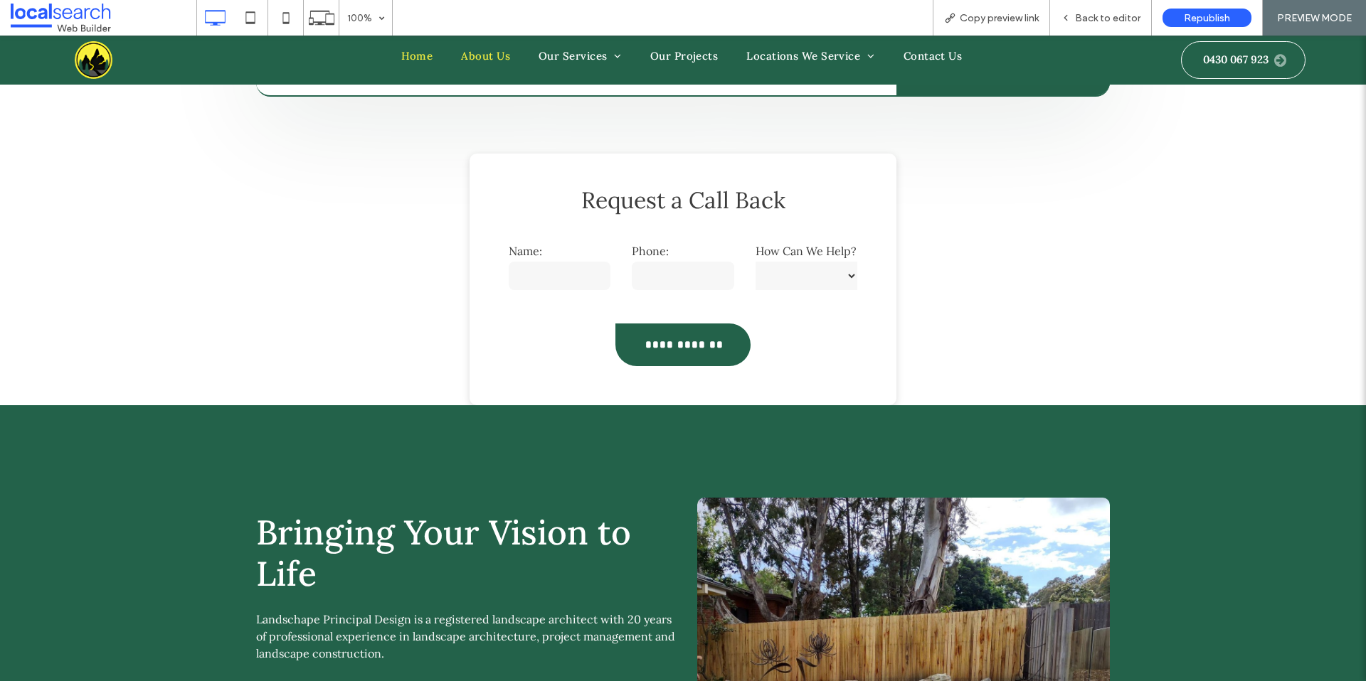
drag, startPoint x: 473, startPoint y: 59, endPoint x: 501, endPoint y: 100, distance: 49.7
click at [473, 59] on span "About Us" at bounding box center [485, 56] width 49 height 16
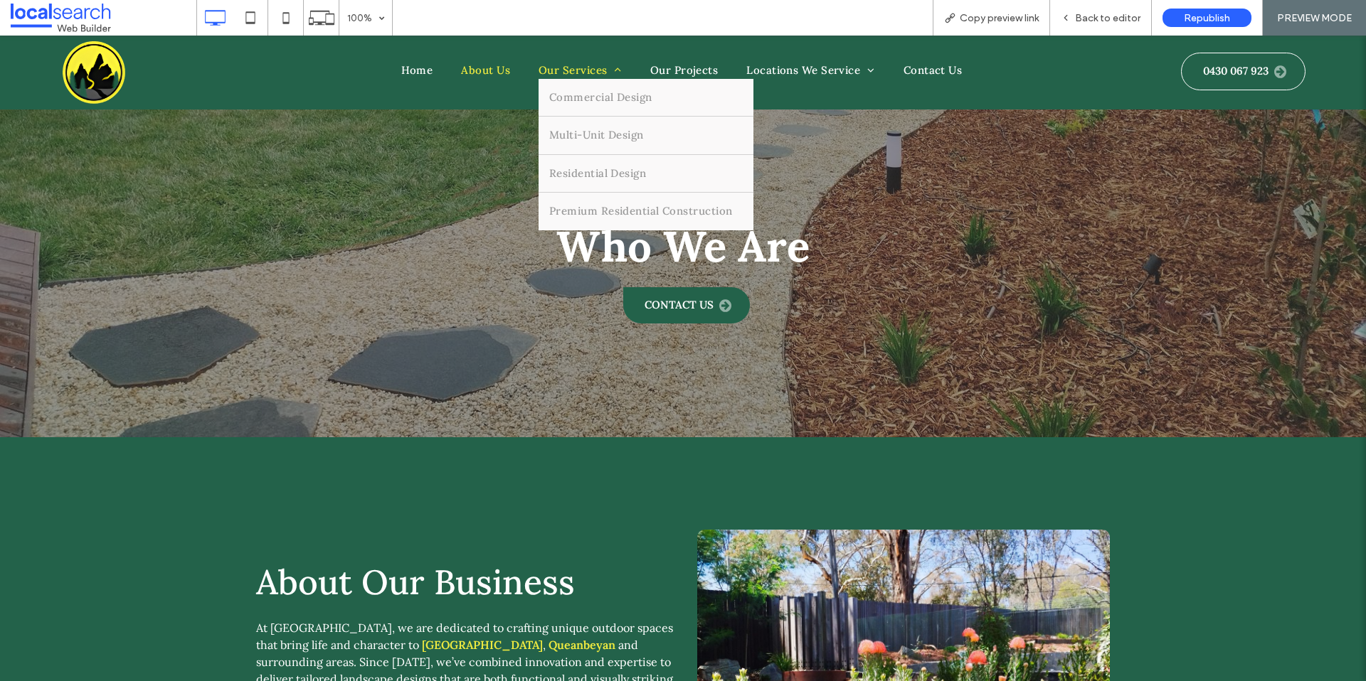
click at [584, 68] on span "Our Services" at bounding box center [579, 71] width 83 height 16
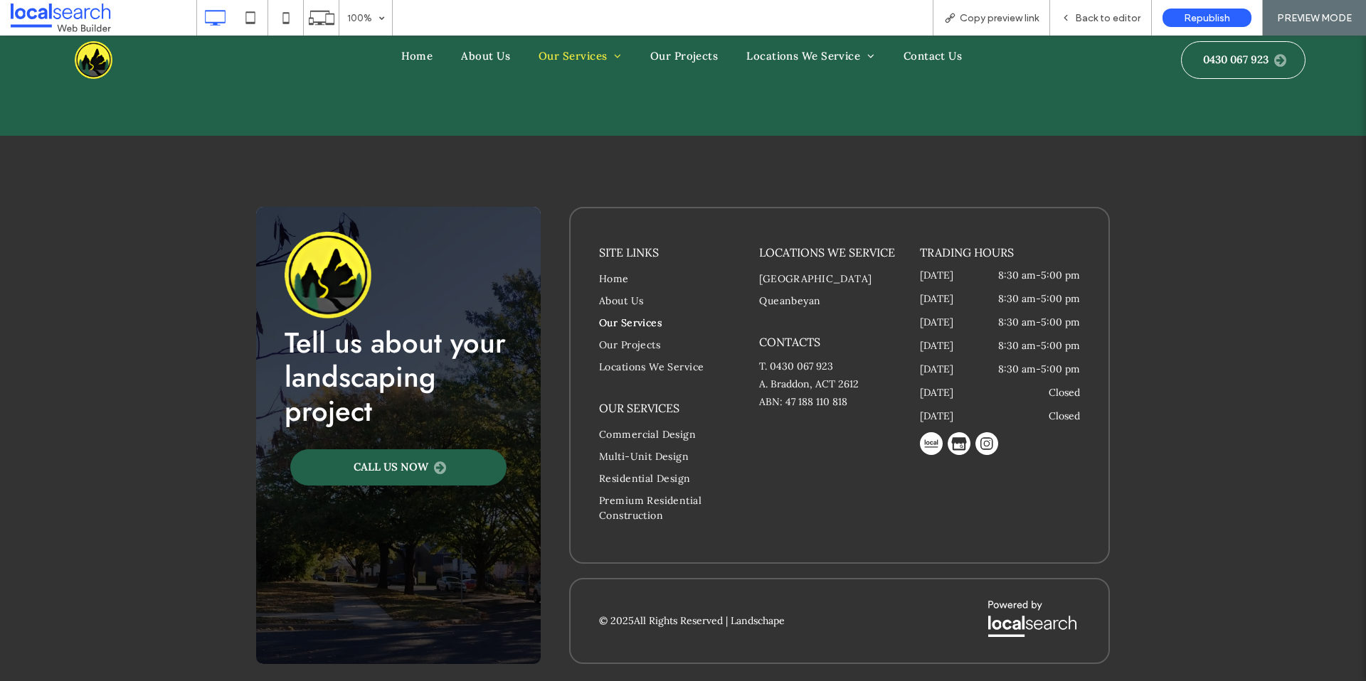
scroll to position [1640, 0]
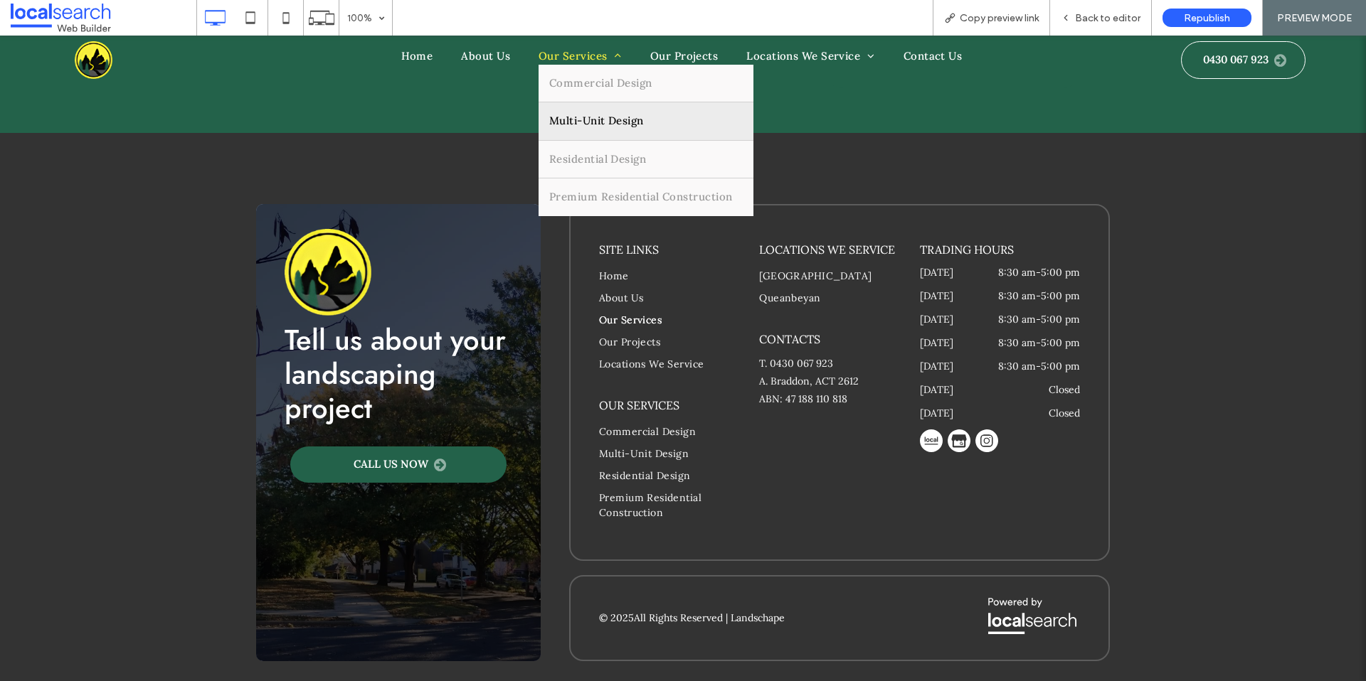
click at [581, 108] on link "Multi-Unit Design" at bounding box center [645, 121] width 215 height 38
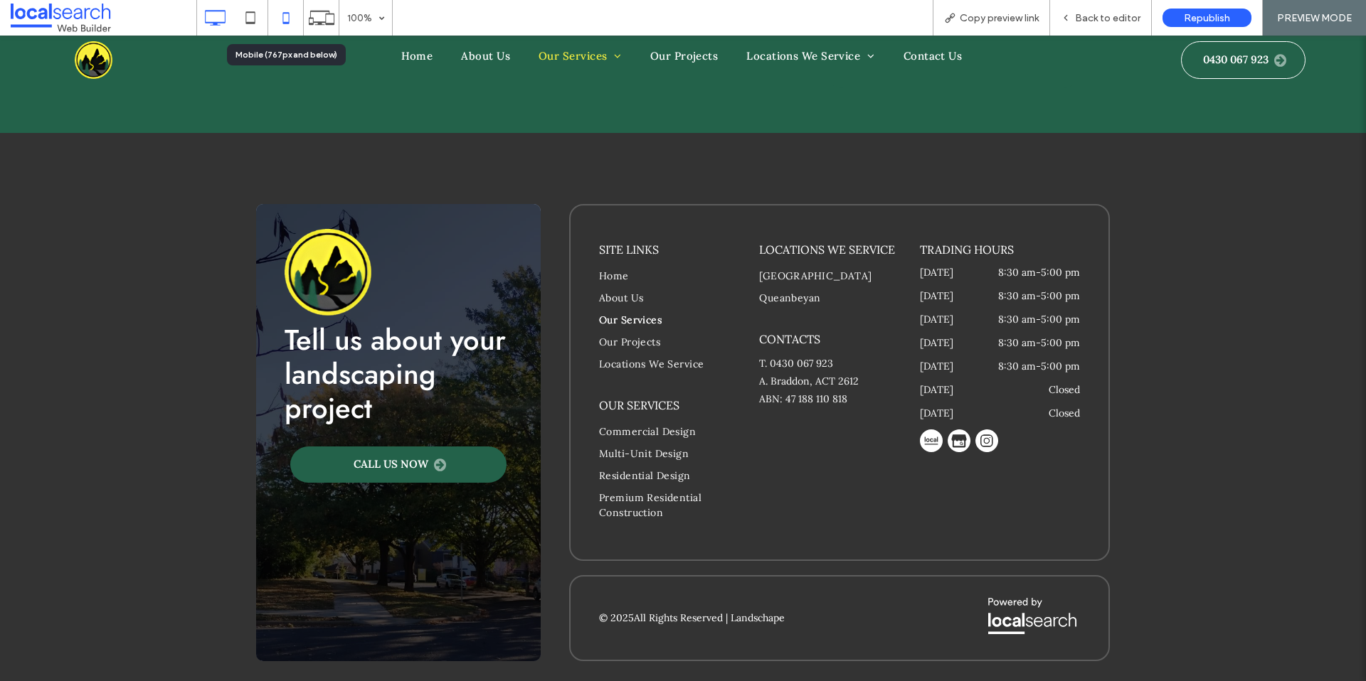
click at [285, 23] on use at bounding box center [285, 17] width 6 height 11
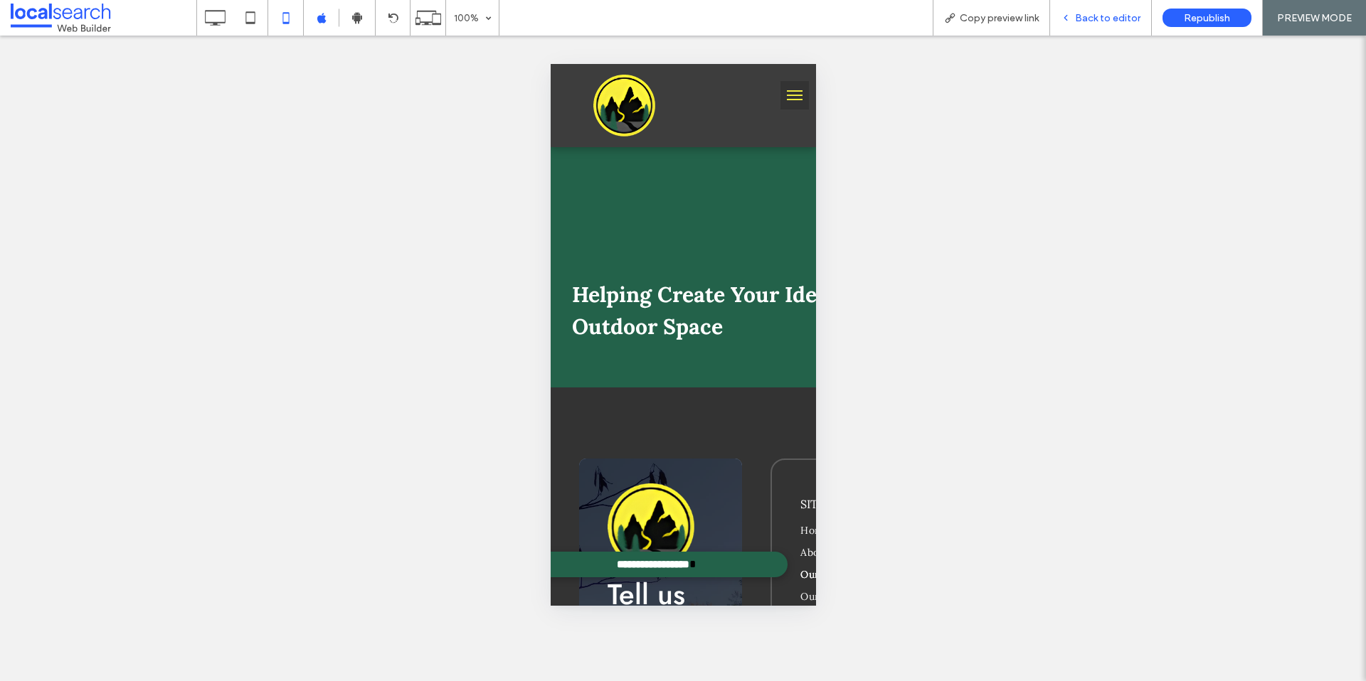
click at [1053, 26] on div "Back to editor" at bounding box center [1101, 18] width 102 height 36
click at [1075, 18] on div "Back to editor" at bounding box center [1100, 18] width 101 height 12
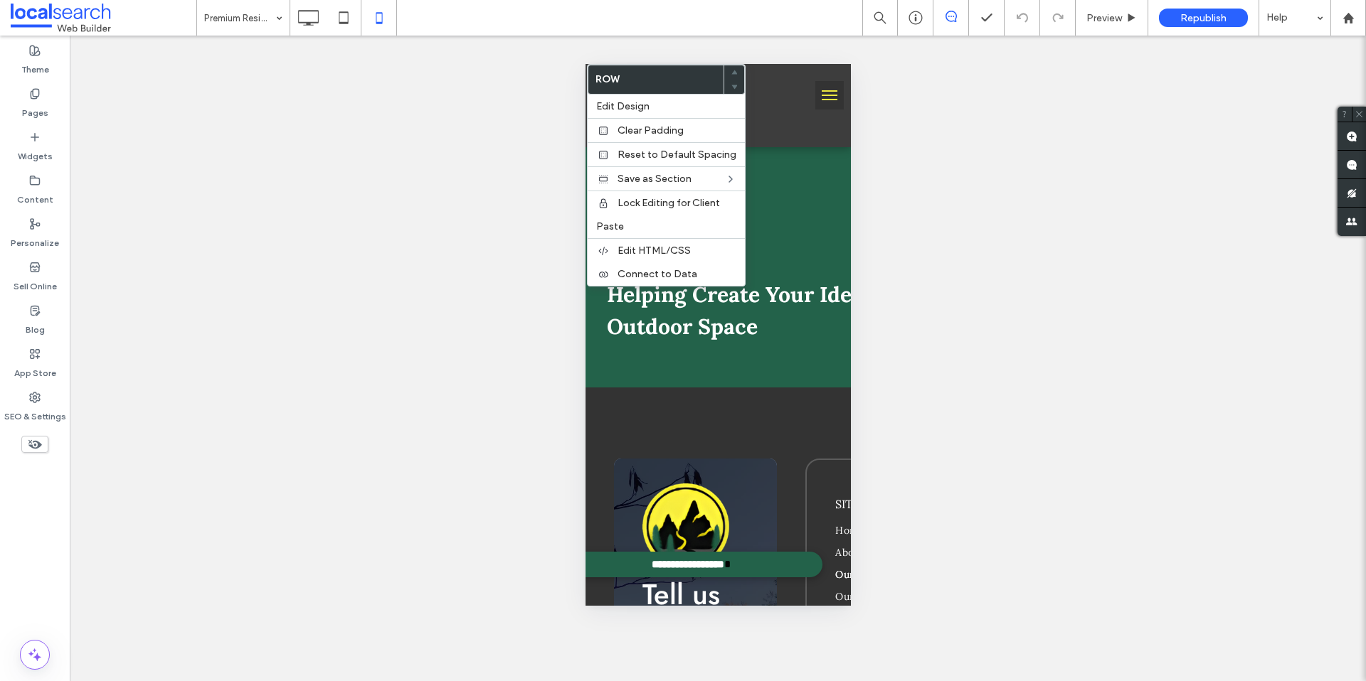
click at [539, 225] on div "Unhide? Yes Unhide? Yes Unhide? Yes Unhide? Yes Unhide? Yes Unhide? Yes Unhide?…" at bounding box center [718, 359] width 1296 height 646
click at [640, 108] on span "Edit Design" at bounding box center [622, 106] width 53 height 12
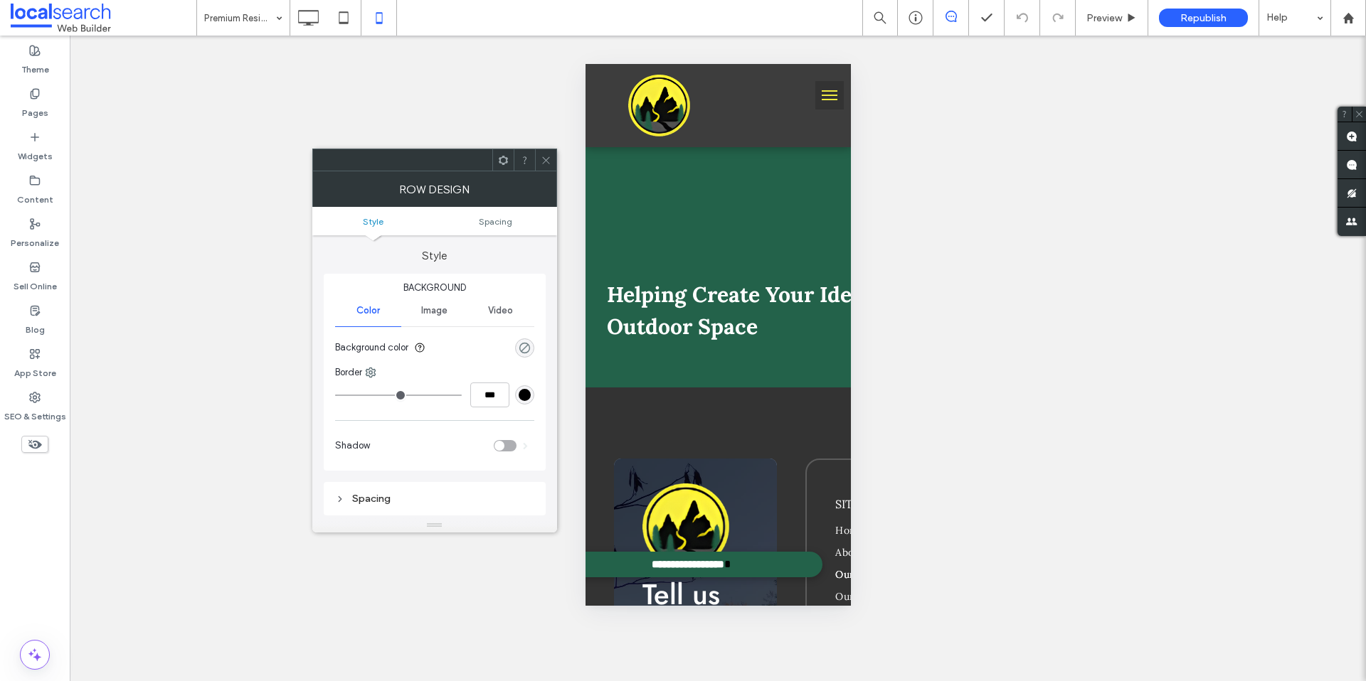
click at [521, 350] on div "rgba(0, 0, 0, 0)" at bounding box center [525, 348] width 12 height 12
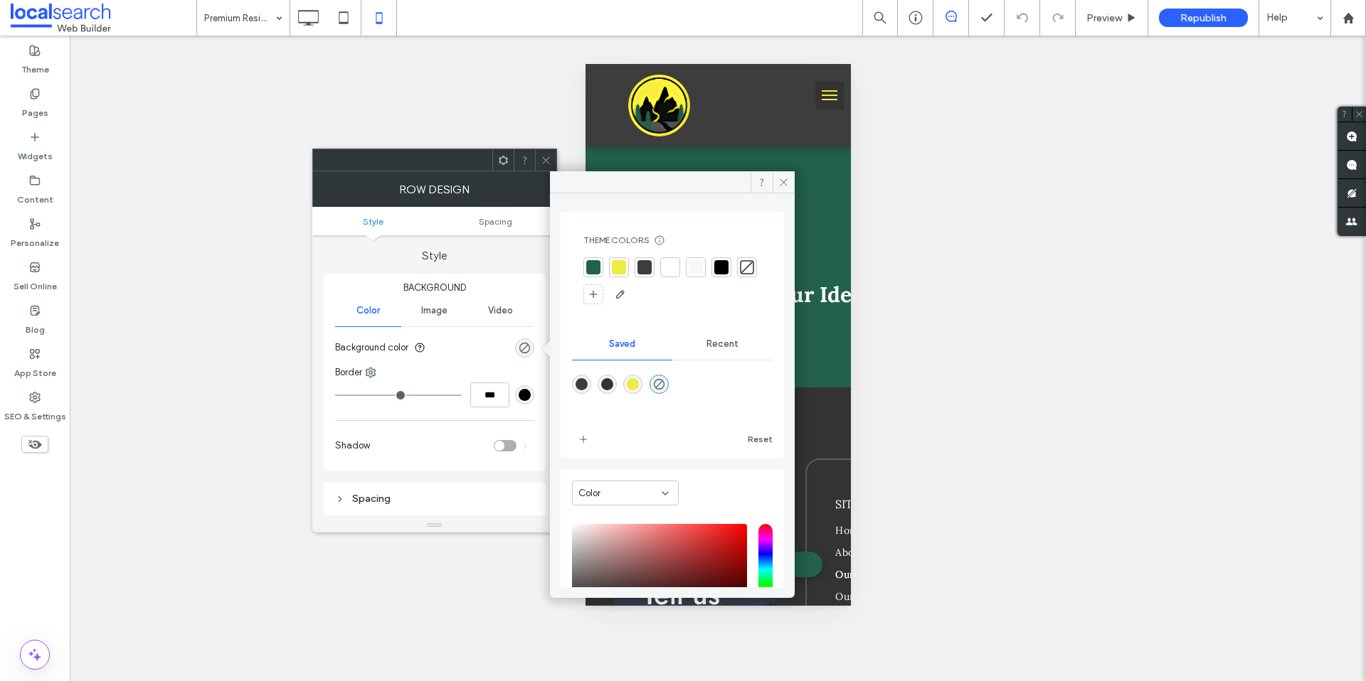
click at [598, 271] on div at bounding box center [593, 267] width 14 height 14
click at [790, 186] on span at bounding box center [783, 181] width 22 height 21
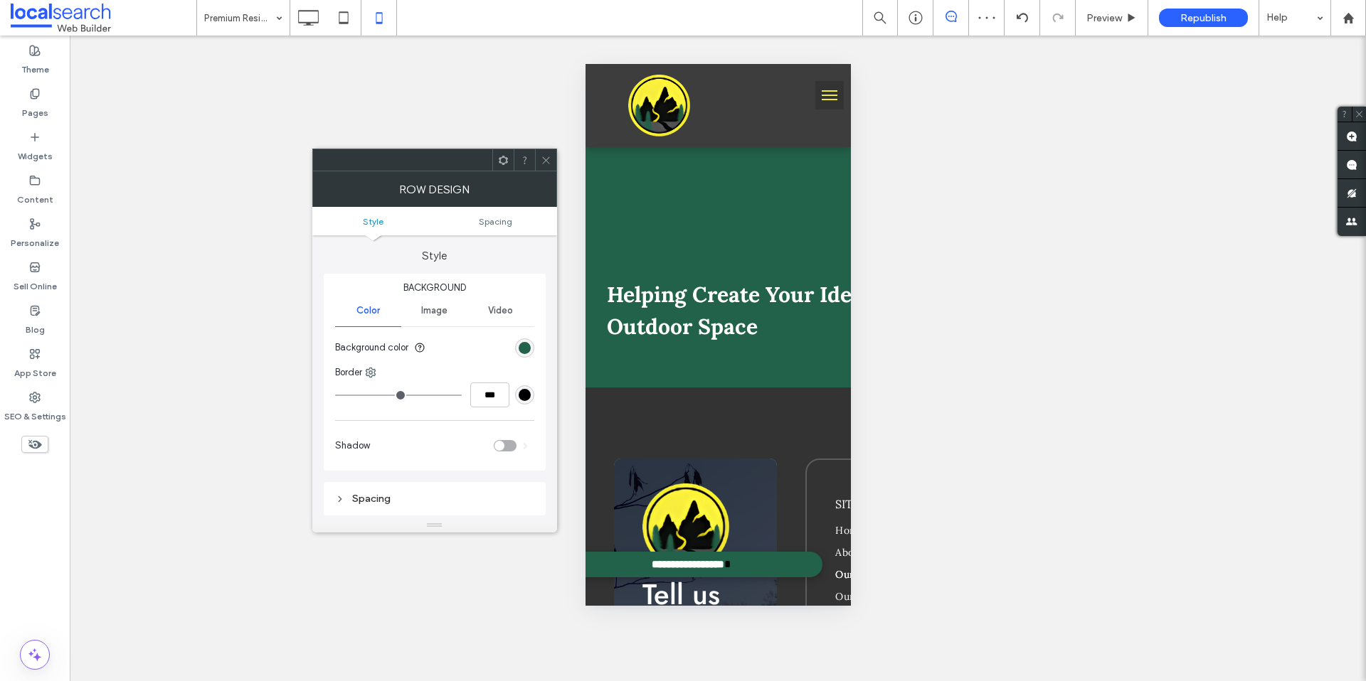
click at [545, 159] on icon at bounding box center [546, 160] width 11 height 11
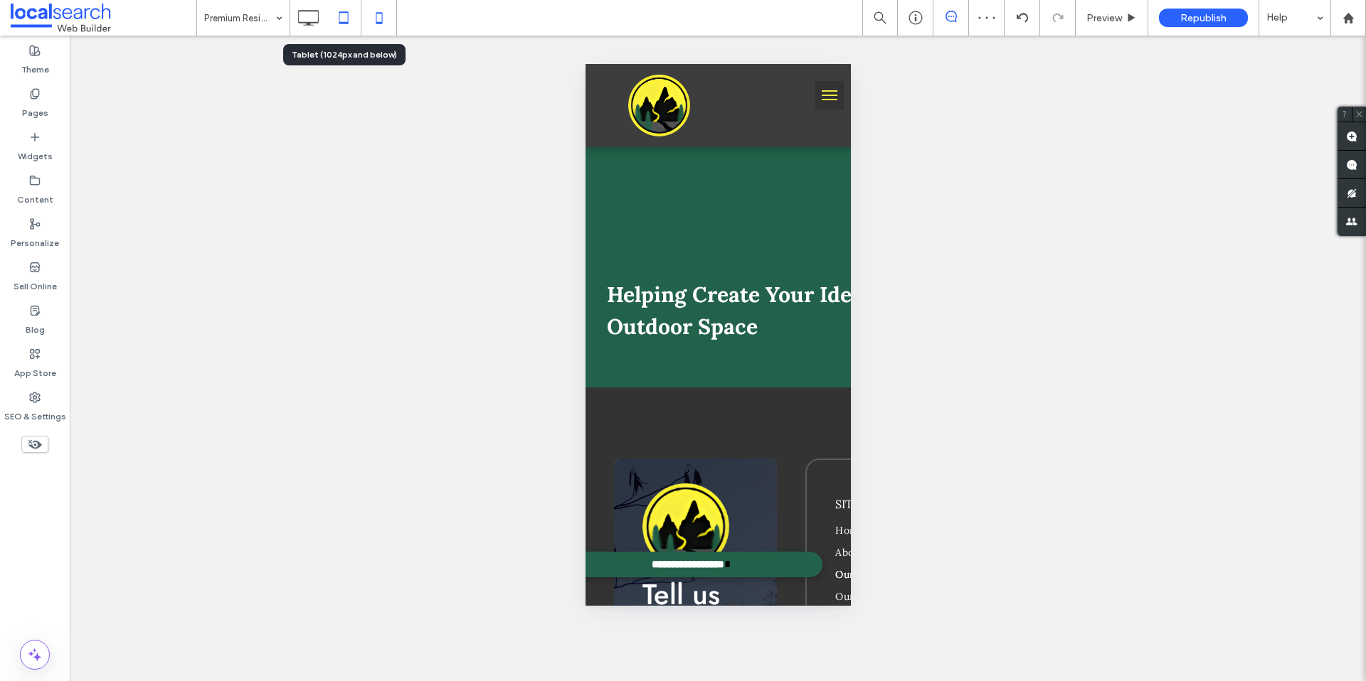
click at [341, 20] on icon at bounding box center [343, 18] width 28 height 28
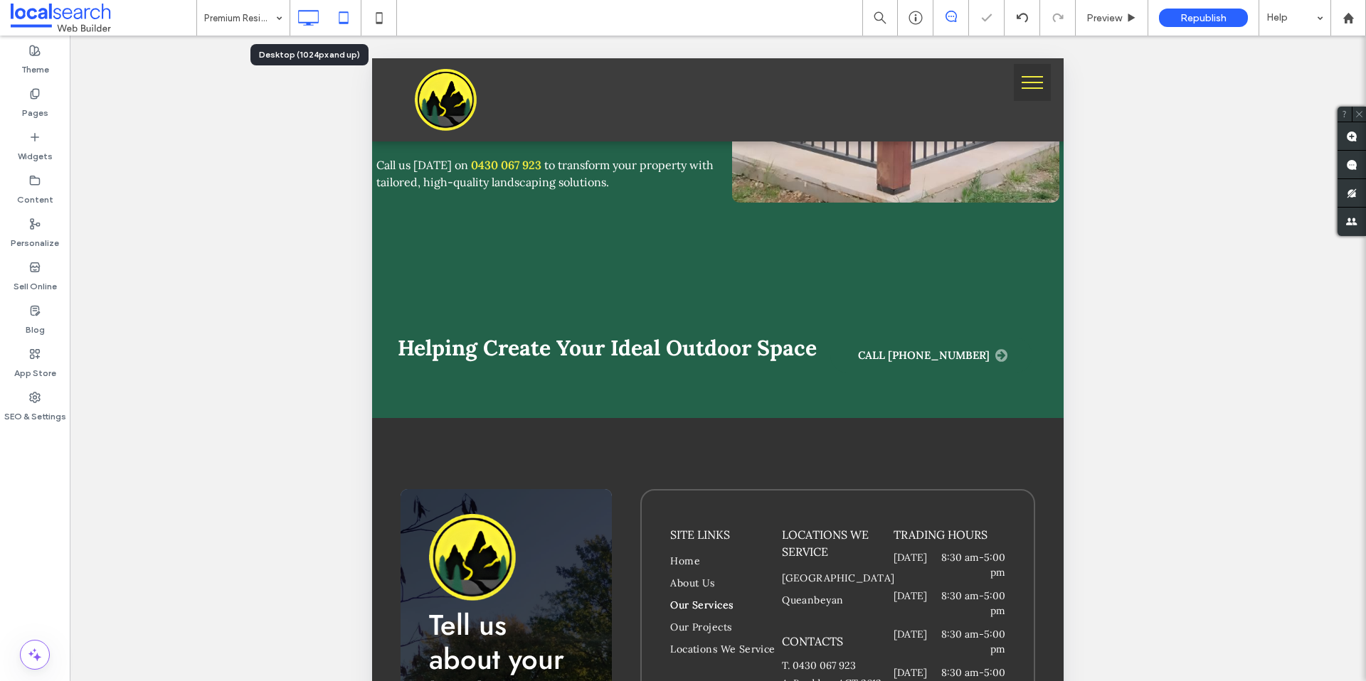
click at [307, 23] on use at bounding box center [309, 18] width 21 height 16
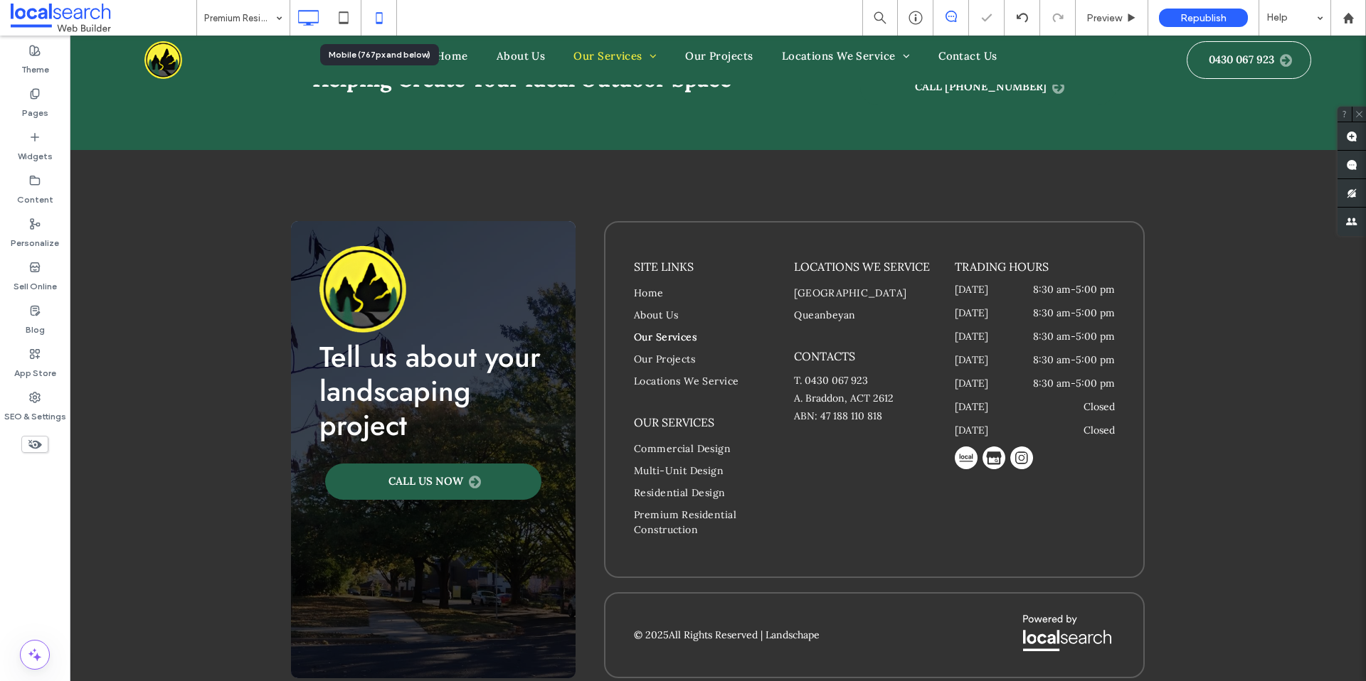
click at [375, 18] on icon at bounding box center [379, 18] width 28 height 28
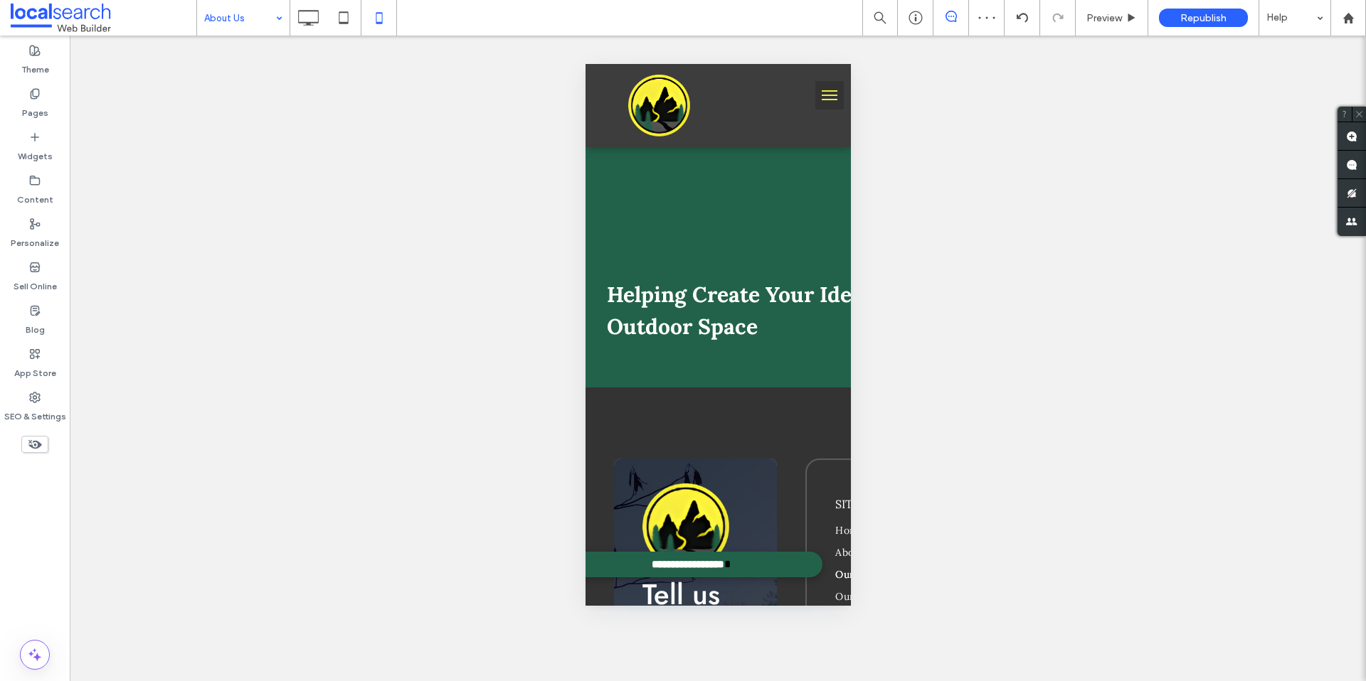
click at [270, 31] on div at bounding box center [683, 340] width 1366 height 681
type input "****"
type input "**"
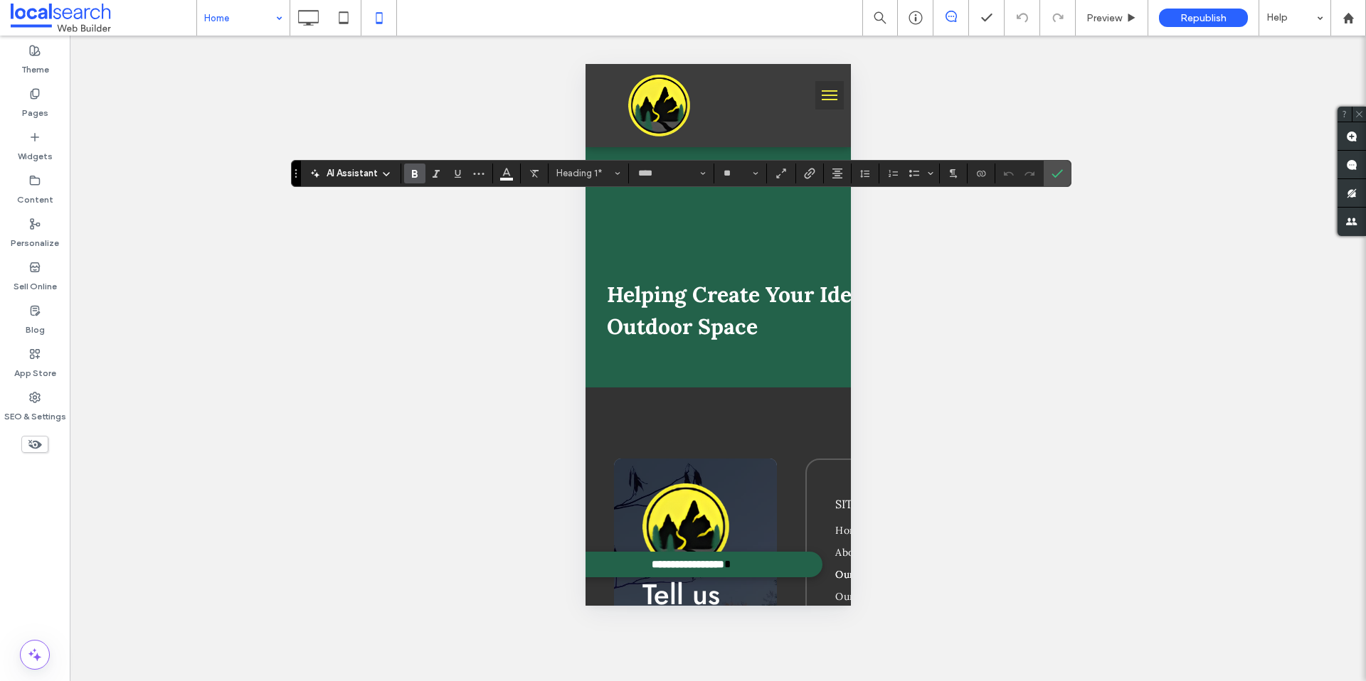
click at [858, 238] on div "Unhide? Yes Unhide? Yes Unhide? Yes Unhide? Yes Unhide? Yes Unhide? Yes Unhide?…" at bounding box center [718, 359] width 1296 height 646
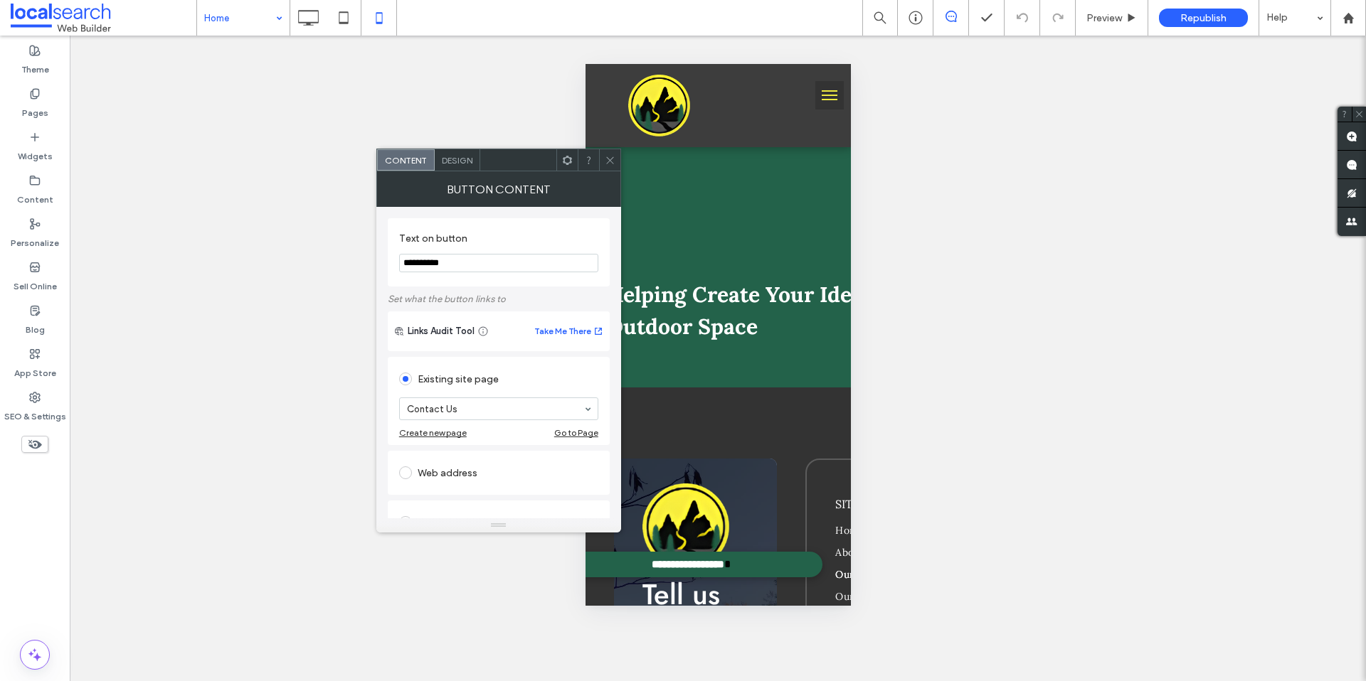
click at [474, 154] on div "Design" at bounding box center [458, 159] width 46 height 21
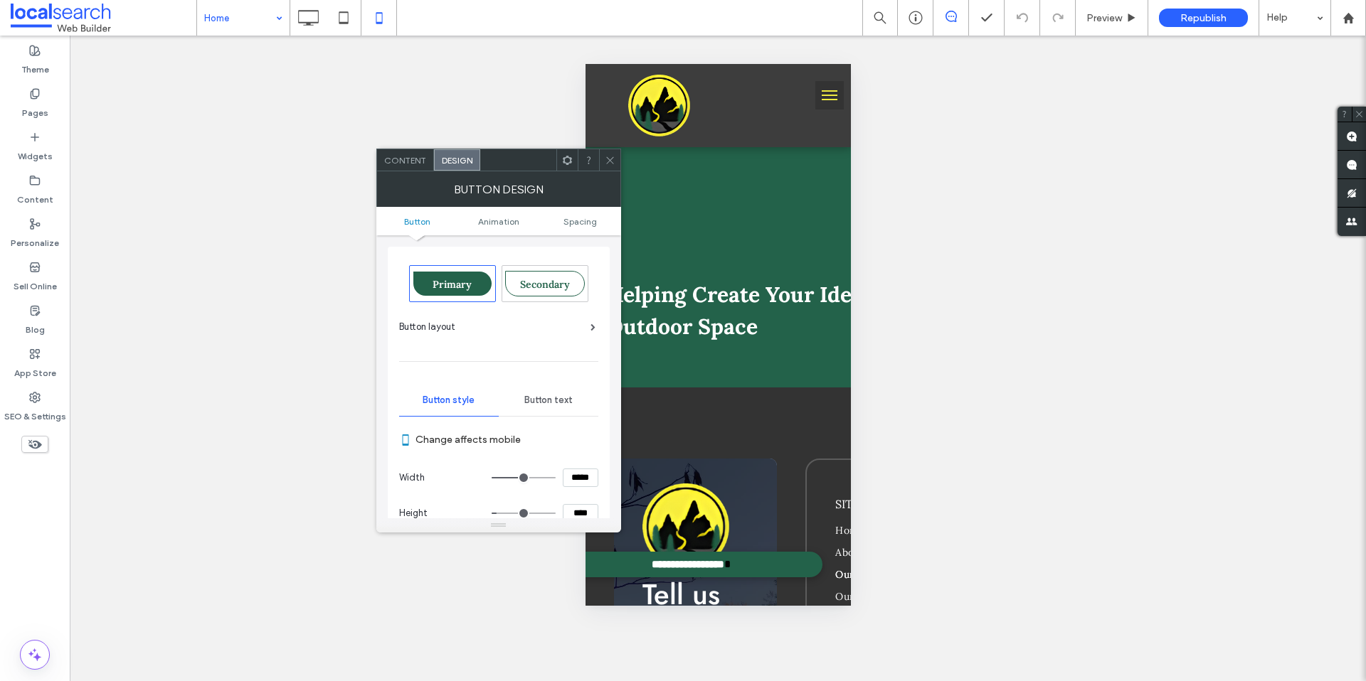
drag, startPoint x: 589, startPoint y: 326, endPoint x: 513, endPoint y: 314, distance: 77.2
click at [589, 326] on div "Button layout" at bounding box center [497, 327] width 196 height 14
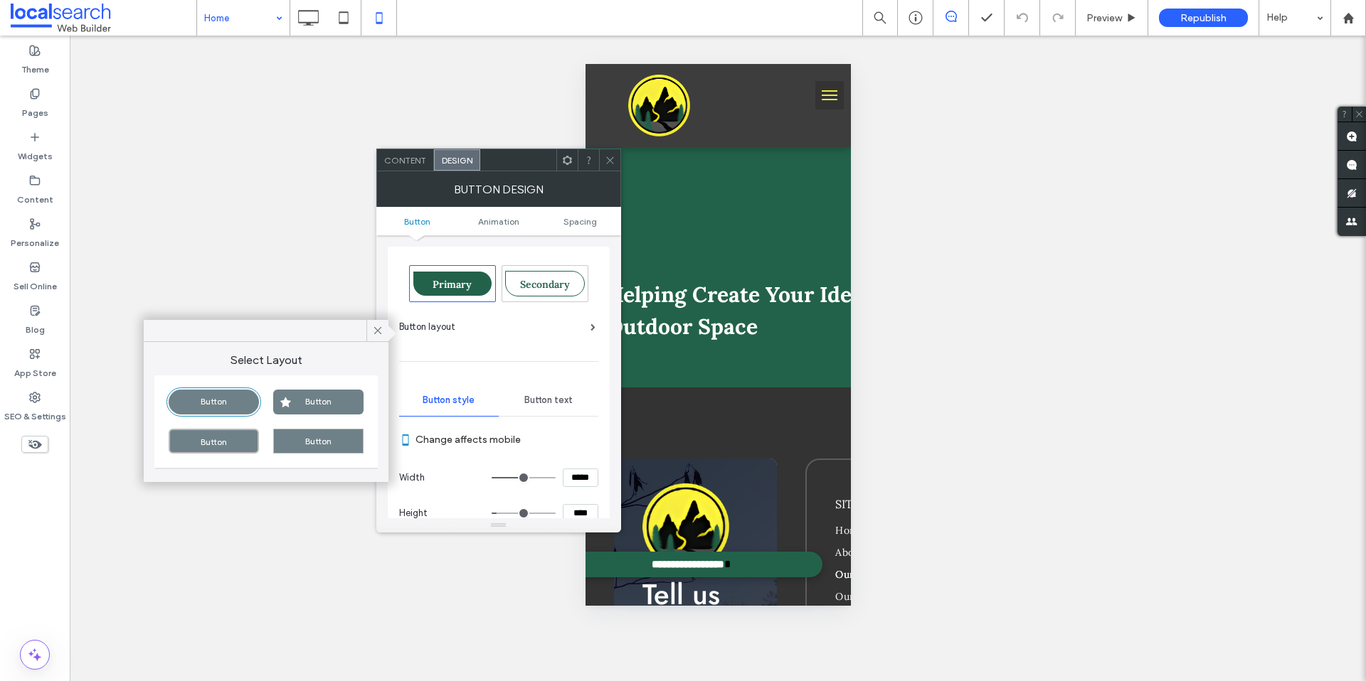
click at [188, 400] on div "Button" at bounding box center [214, 402] width 90 height 25
click at [203, 442] on div "Button" at bounding box center [214, 441] width 90 height 25
drag, startPoint x: 204, startPoint y: 405, endPoint x: 223, endPoint y: 397, distance: 20.4
click at [205, 405] on div "Button" at bounding box center [214, 402] width 90 height 25
drag, startPoint x: 610, startPoint y: 159, endPoint x: 620, endPoint y: 161, distance: 10.2
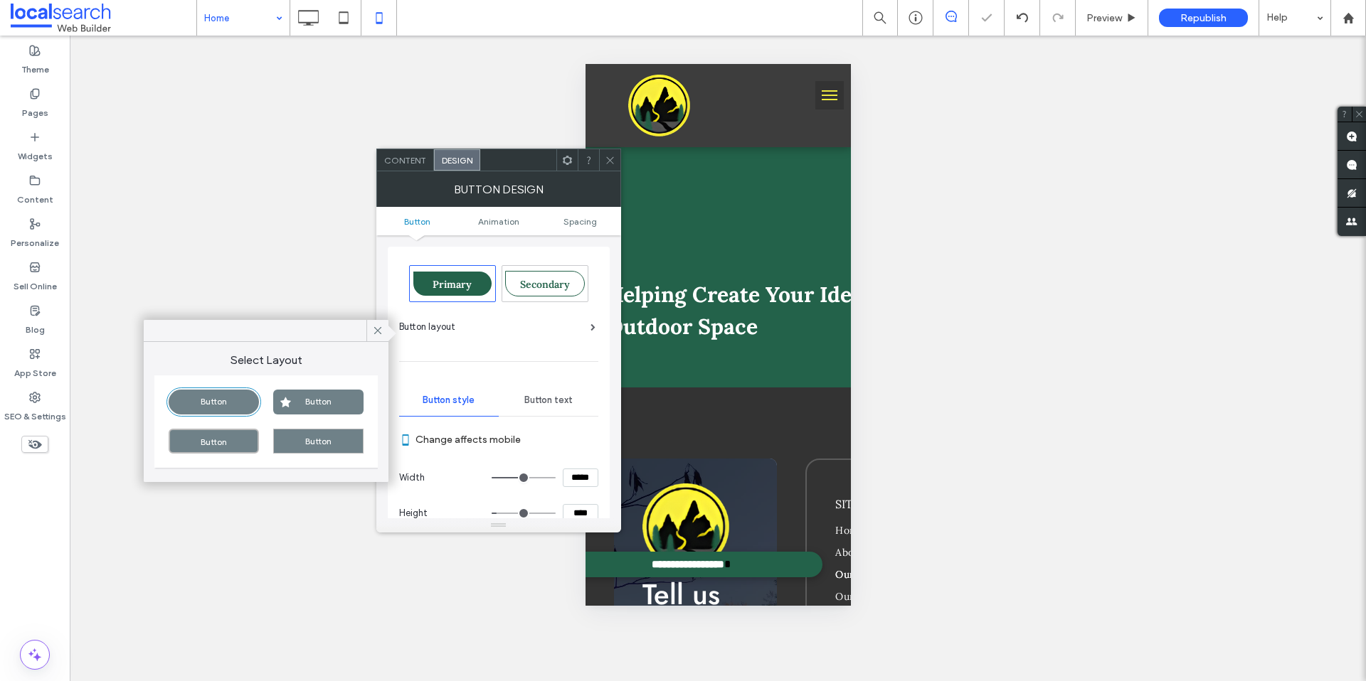
click at [610, 159] on use at bounding box center [609, 159] width 7 height 7
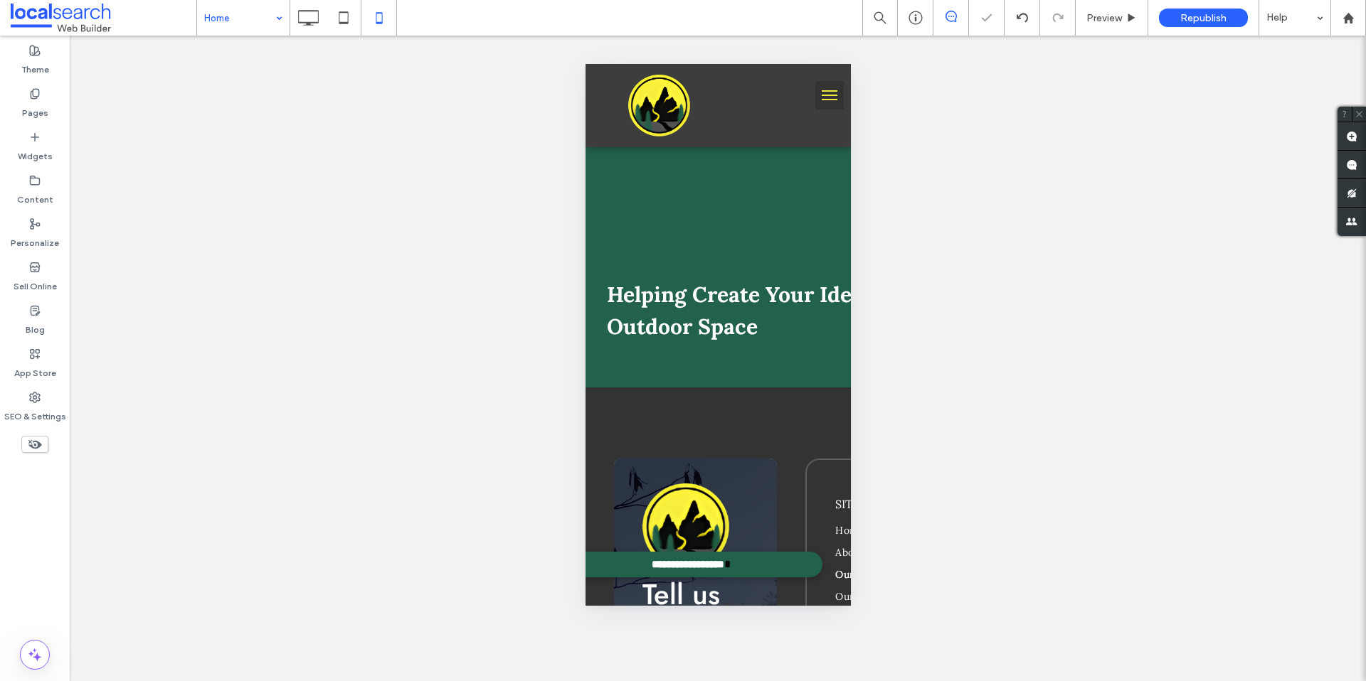
click at [1156, 236] on div "Unhide? Yes Unhide? Yes Unhide? Yes Unhide? Yes Unhide? Yes Unhide? Yes Unhide?…" at bounding box center [718, 359] width 1296 height 646
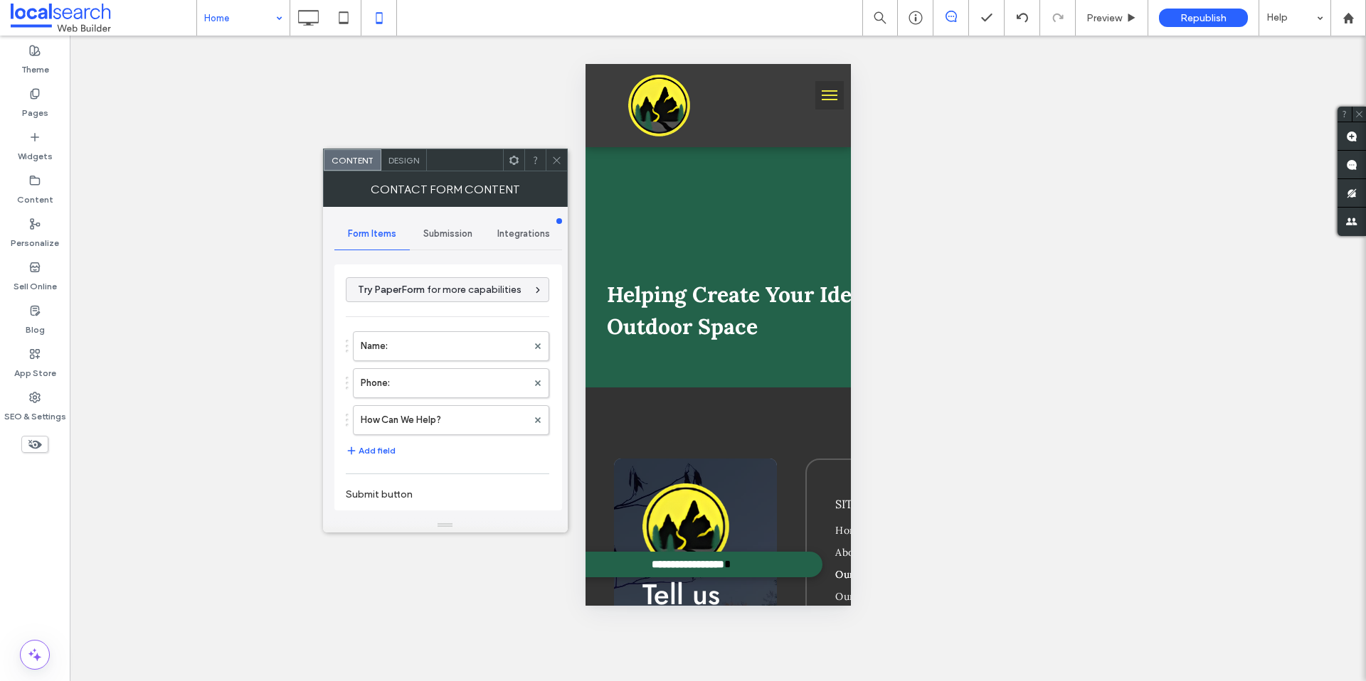
click at [433, 228] on span "Submission" at bounding box center [447, 233] width 49 height 11
click at [404, 167] on div "Design" at bounding box center [404, 159] width 46 height 21
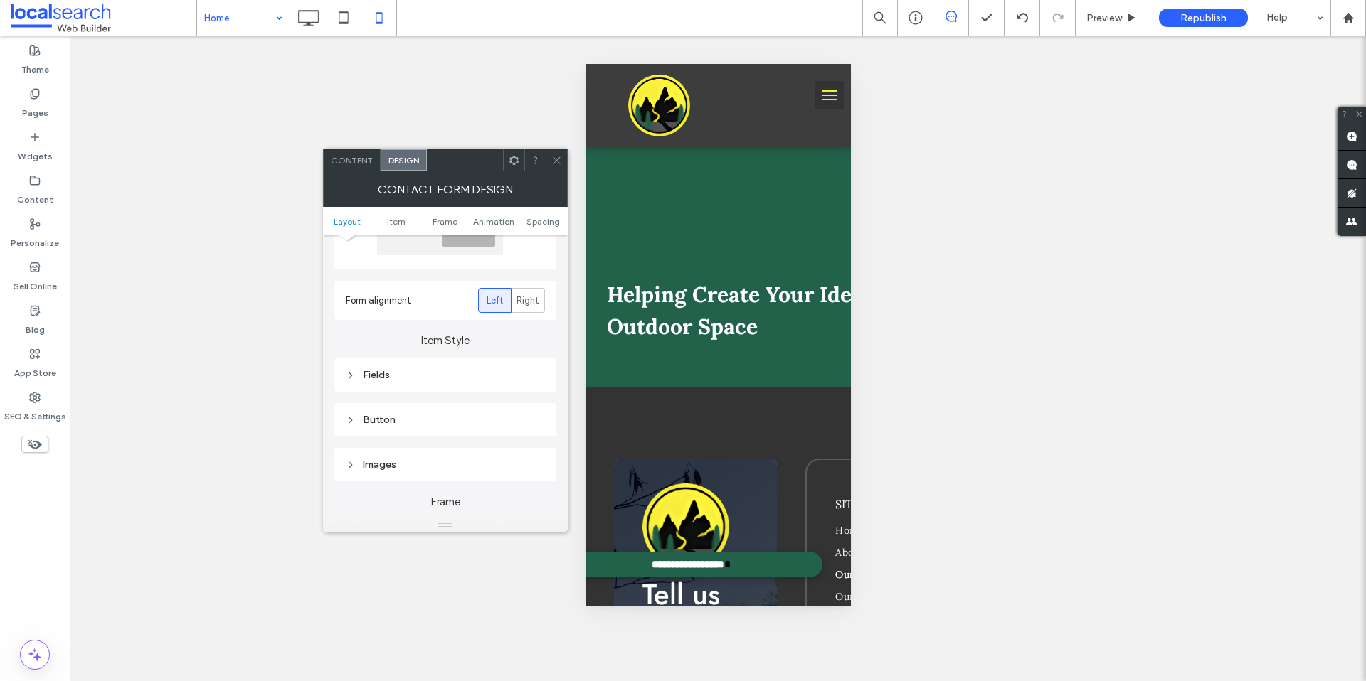
scroll to position [233, 0]
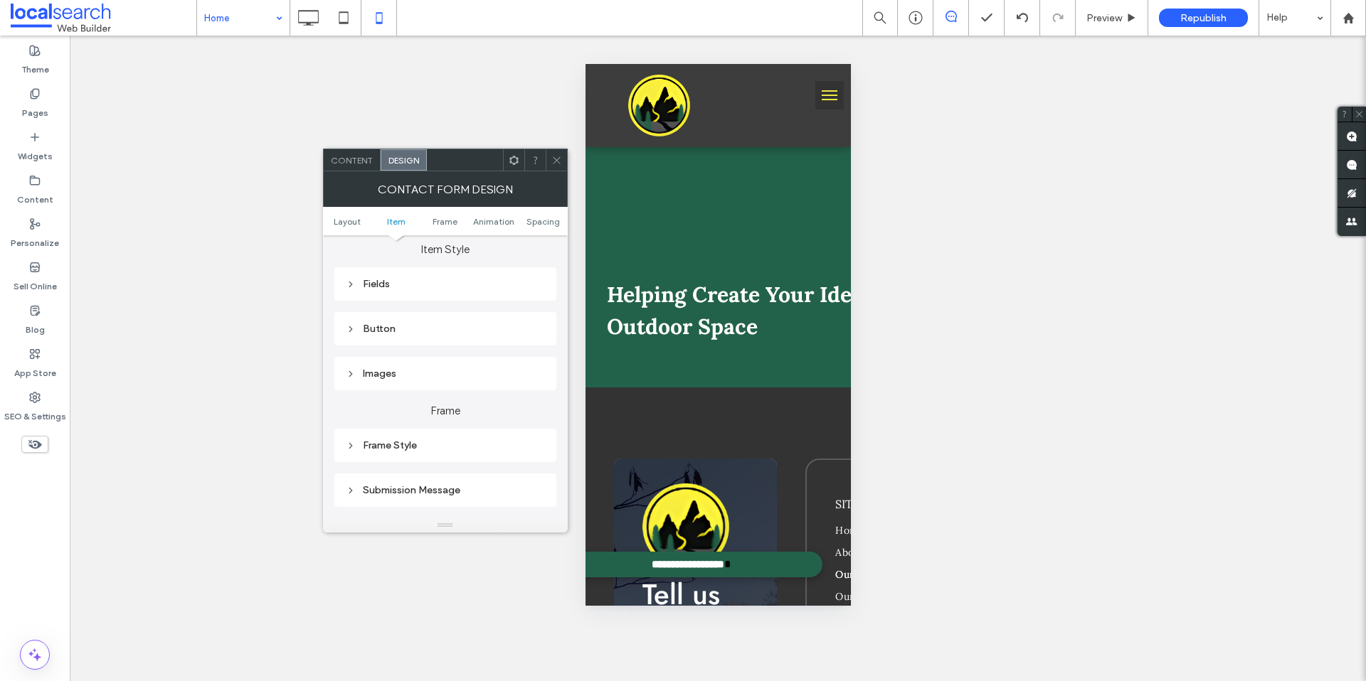
click at [388, 335] on div "Button" at bounding box center [445, 328] width 199 height 19
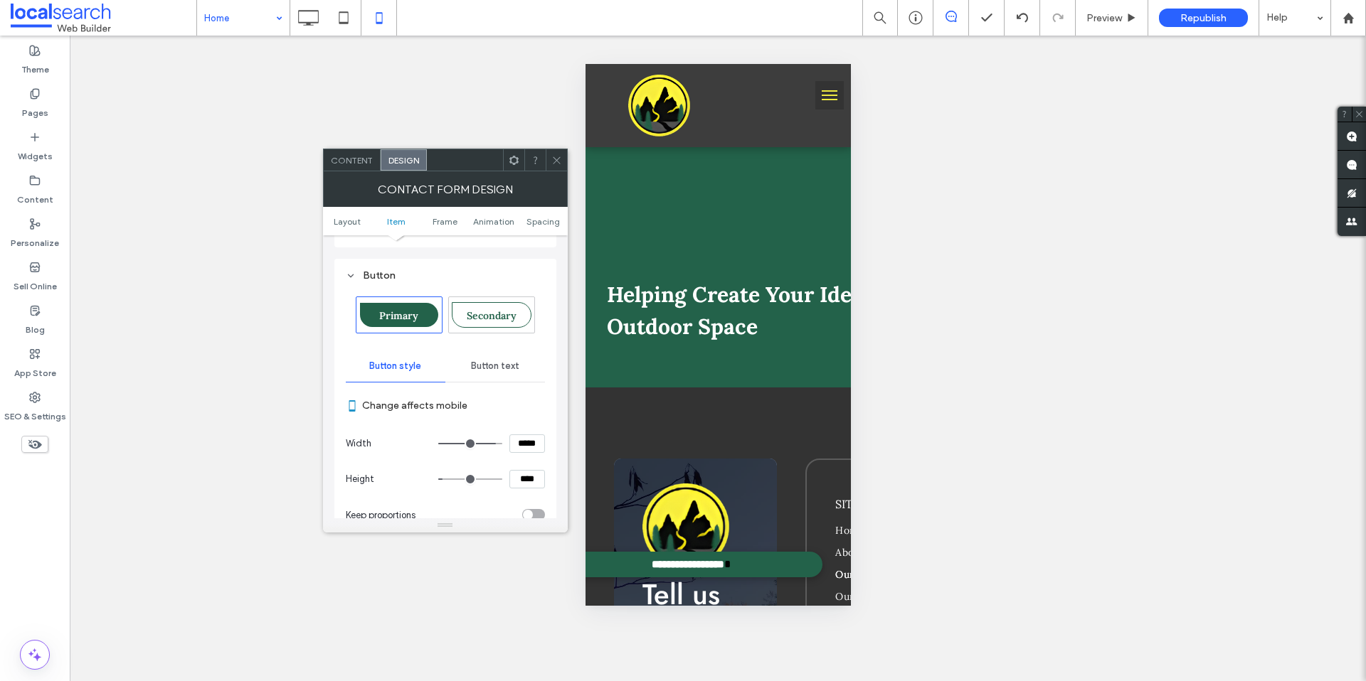
scroll to position [260, 0]
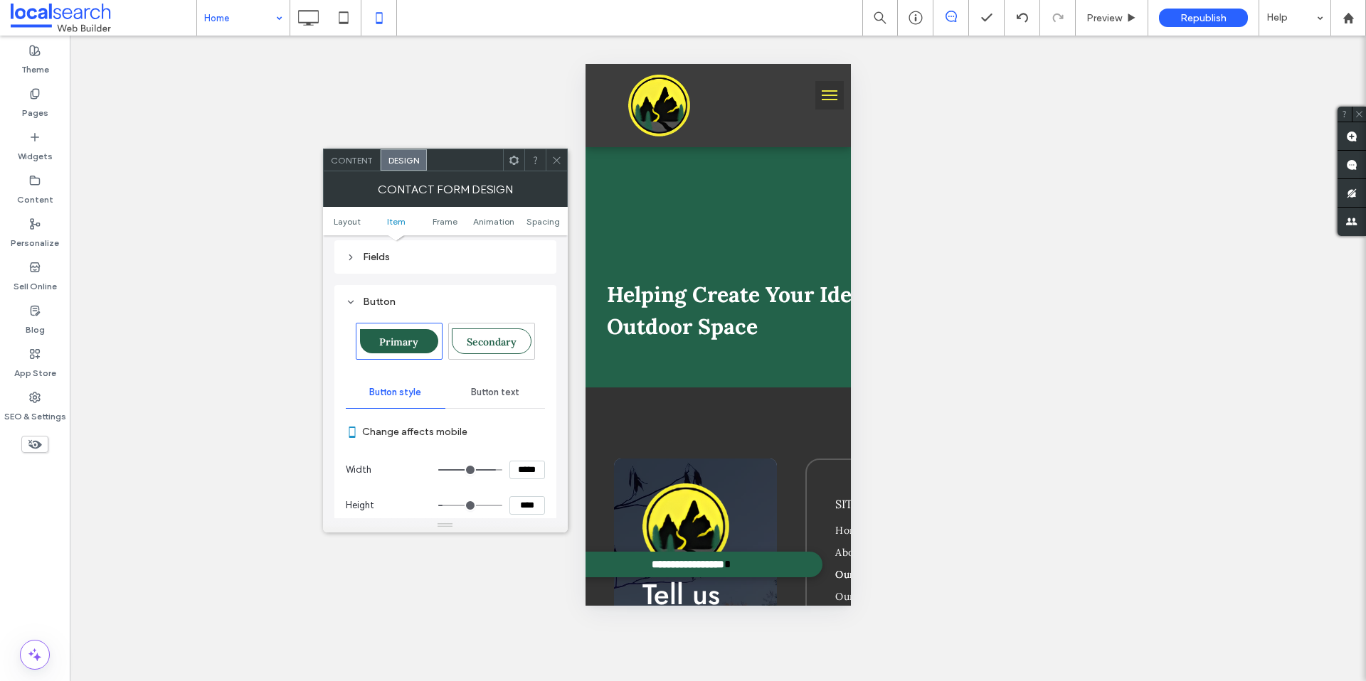
click at [415, 325] on div "Primary" at bounding box center [398, 342] width 85 height 36
click at [417, 391] on span "Button style" at bounding box center [395, 392] width 52 height 11
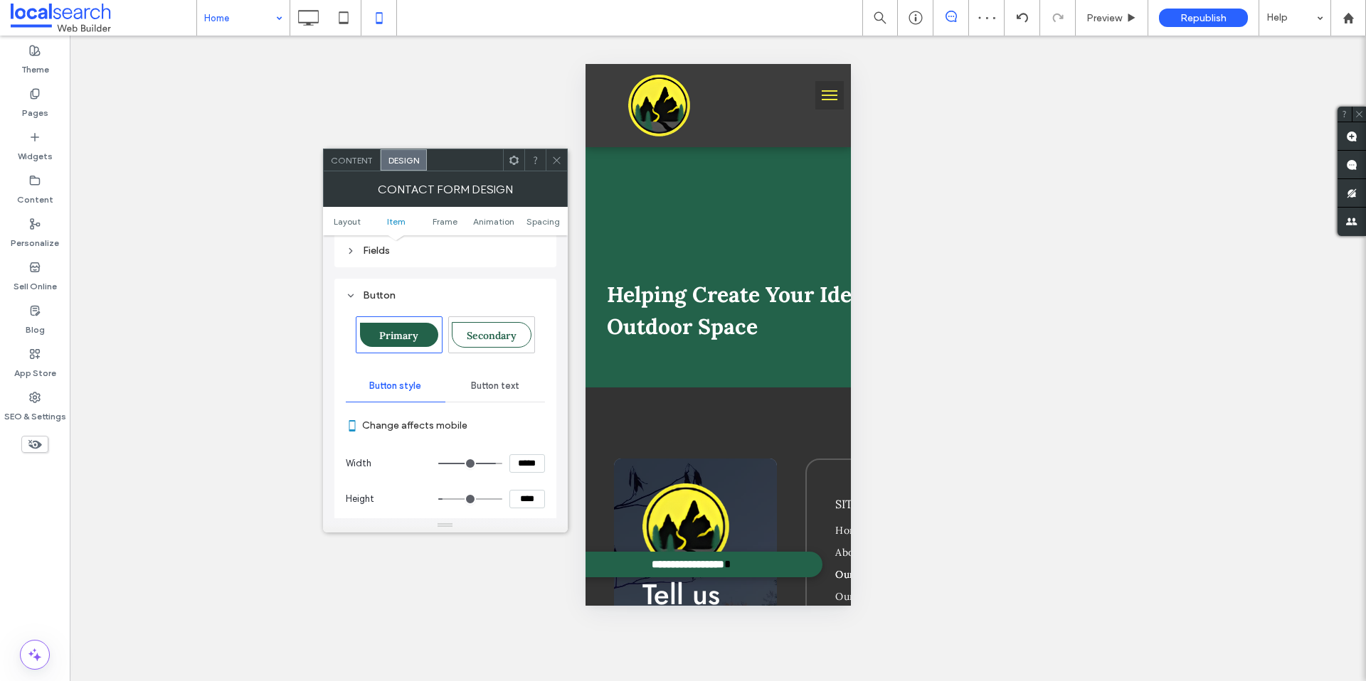
scroll to position [285, 0]
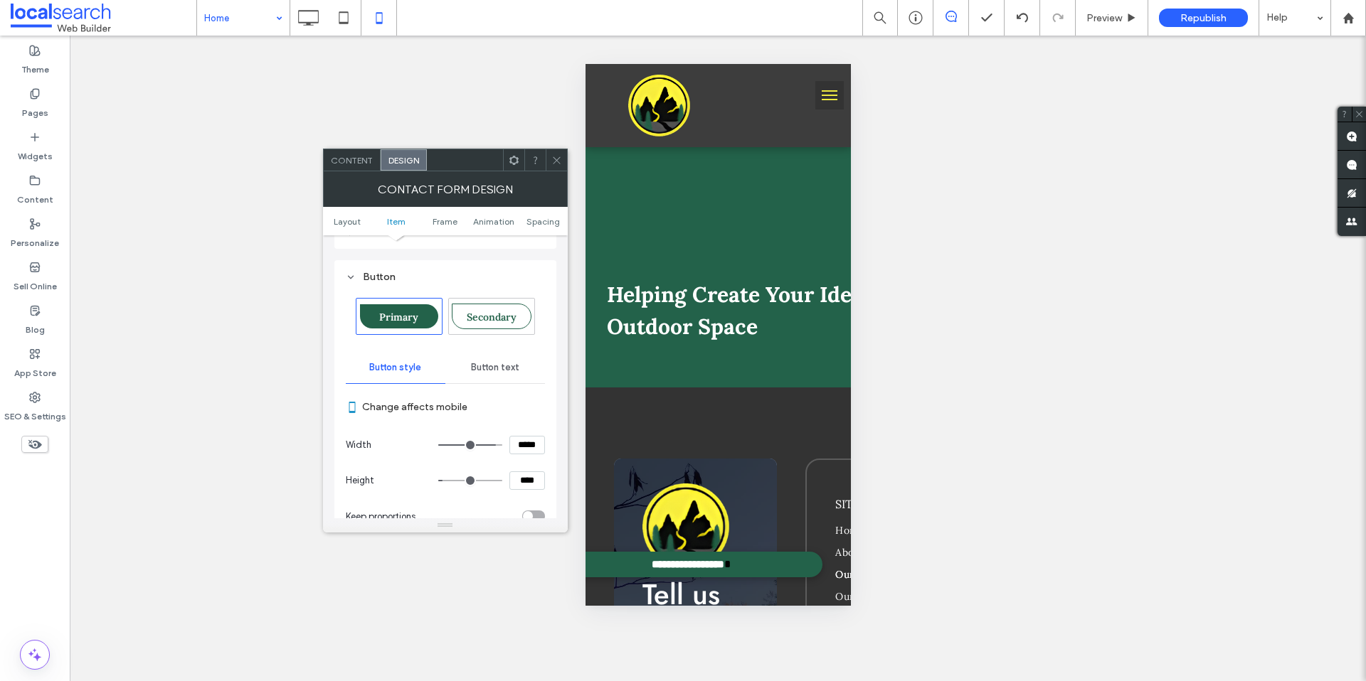
click at [487, 363] on span "Button text" at bounding box center [495, 367] width 48 height 11
click at [411, 373] on div "Button style" at bounding box center [396, 367] width 100 height 31
click at [408, 311] on span "Primary" at bounding box center [398, 317] width 39 height 13
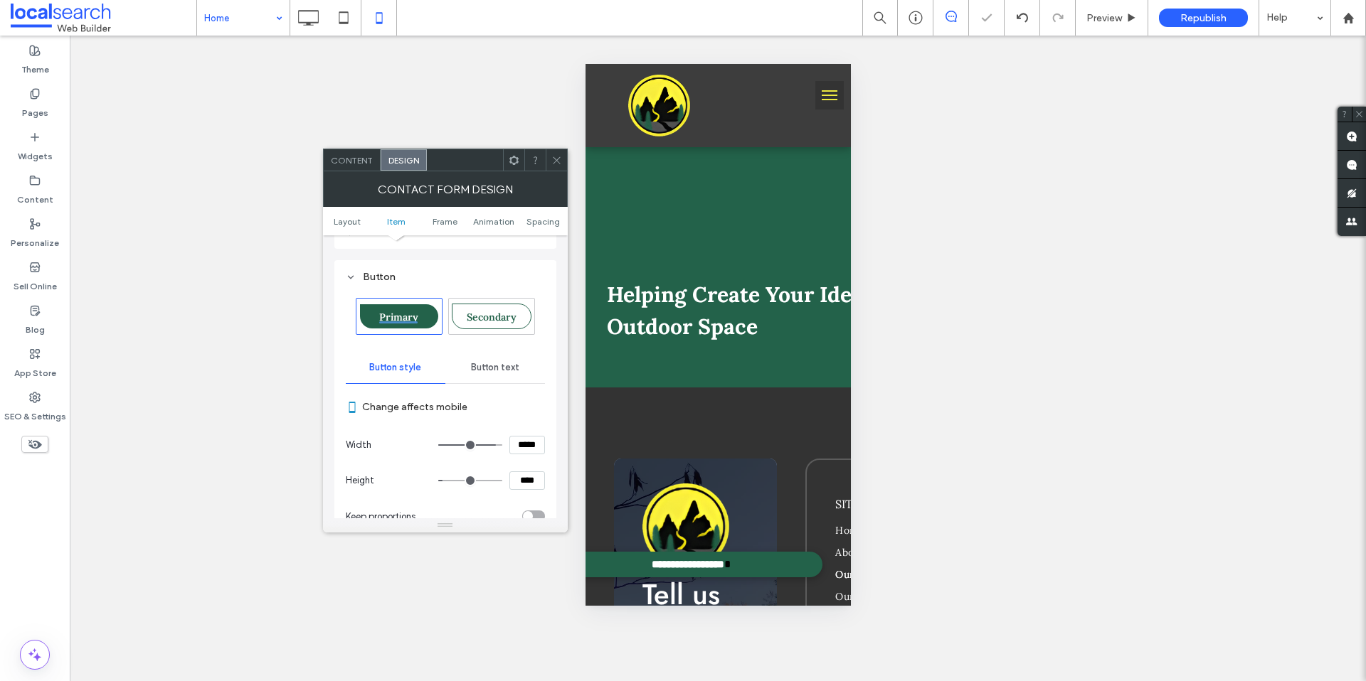
click at [479, 316] on span "Secondary" at bounding box center [492, 317] width 50 height 13
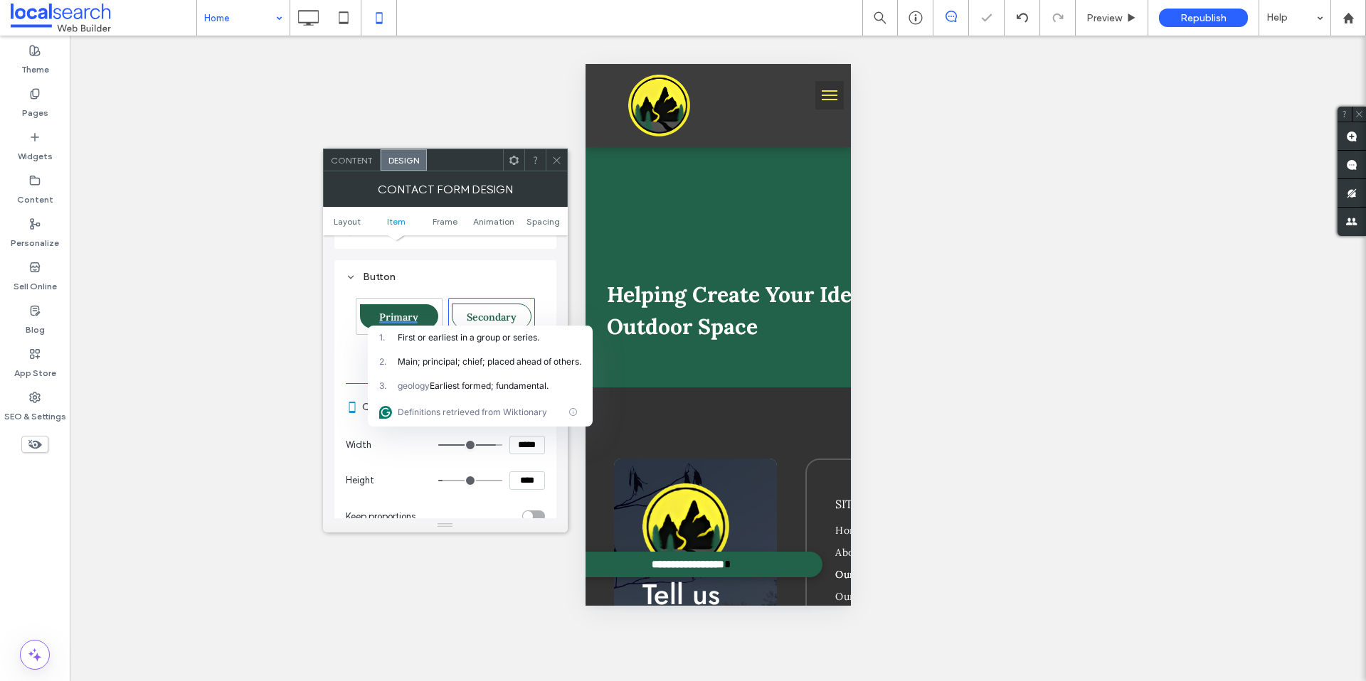
type input "**"
type input "****"
type input "*"
type input "***"
click at [405, 311] on span "Primary" at bounding box center [398, 317] width 39 height 13
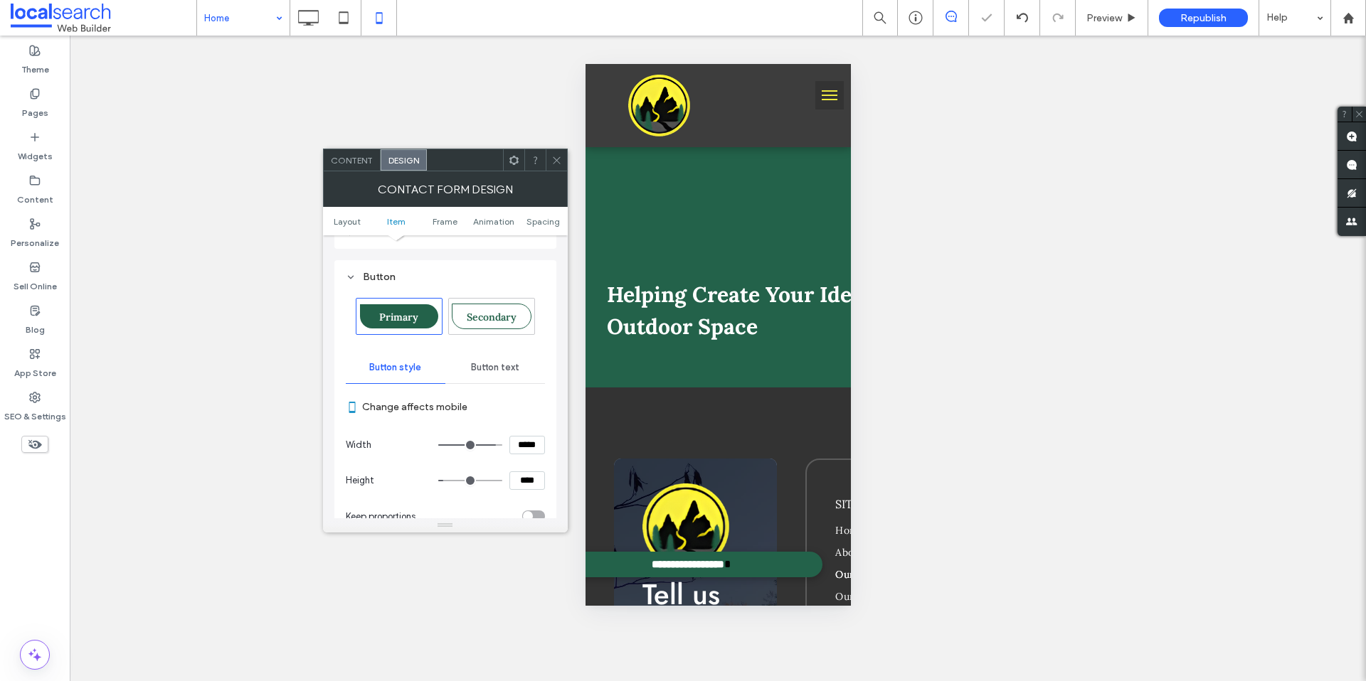
type input "**"
type input "****"
type input "*"
type input "***"
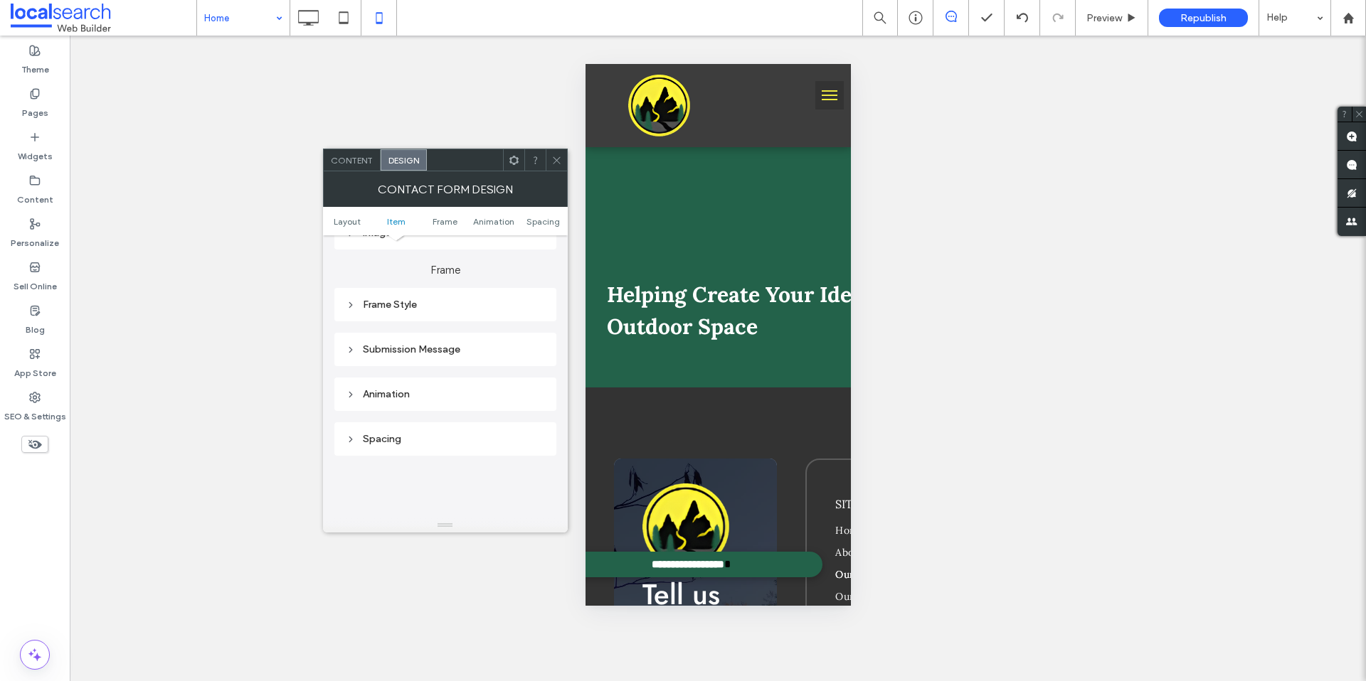
scroll to position [925, 0]
click at [562, 163] on div at bounding box center [556, 159] width 21 height 21
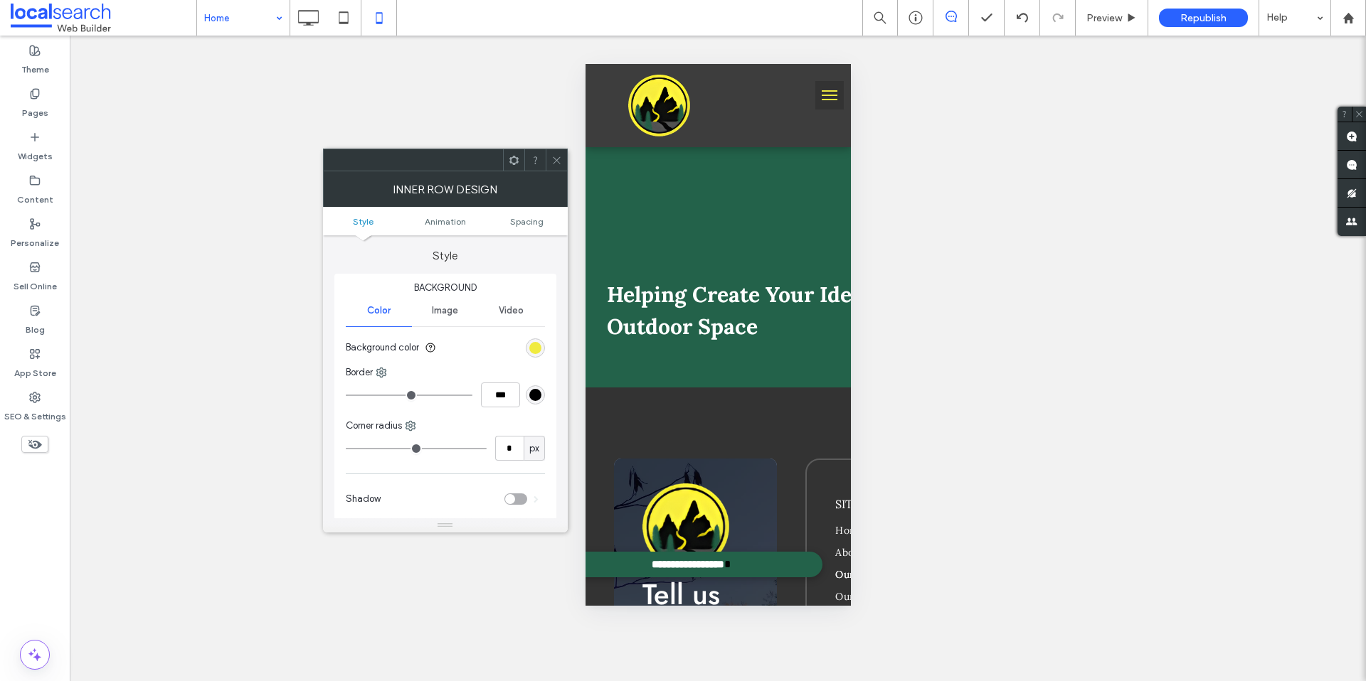
click at [524, 344] on section "Background color" at bounding box center [445, 348] width 199 height 36
click at [534, 345] on div "rgb(240, 235, 64)" at bounding box center [535, 348] width 12 height 12
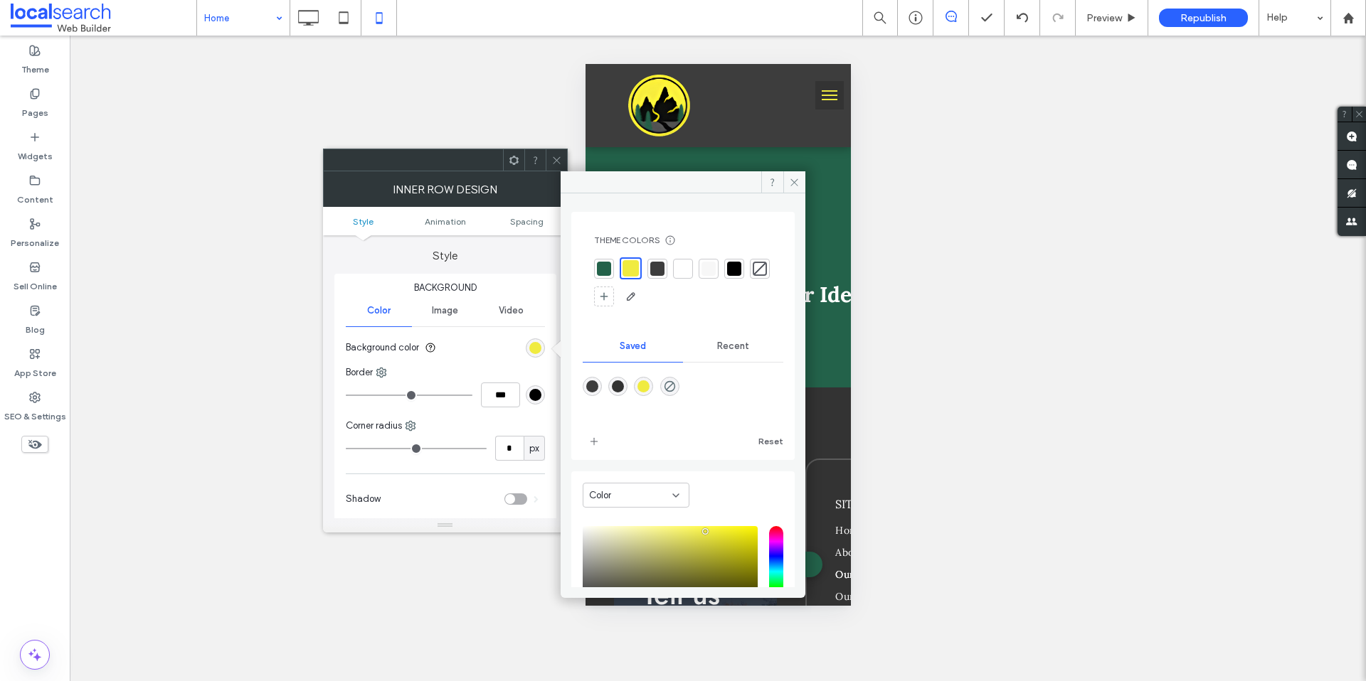
click at [698, 263] on div at bounding box center [708, 269] width 20 height 20
click at [720, 272] on div at bounding box center [683, 282] width 178 height 51
click at [714, 270] on div at bounding box center [708, 269] width 14 height 14
click at [961, 185] on div "Unhide? Yes Unhide? Yes Unhide? Yes Unhide? Yes Unhide? Yes Unhide? Yes Unhide?…" at bounding box center [718, 359] width 1296 height 646
click at [800, 188] on span at bounding box center [794, 181] width 22 height 21
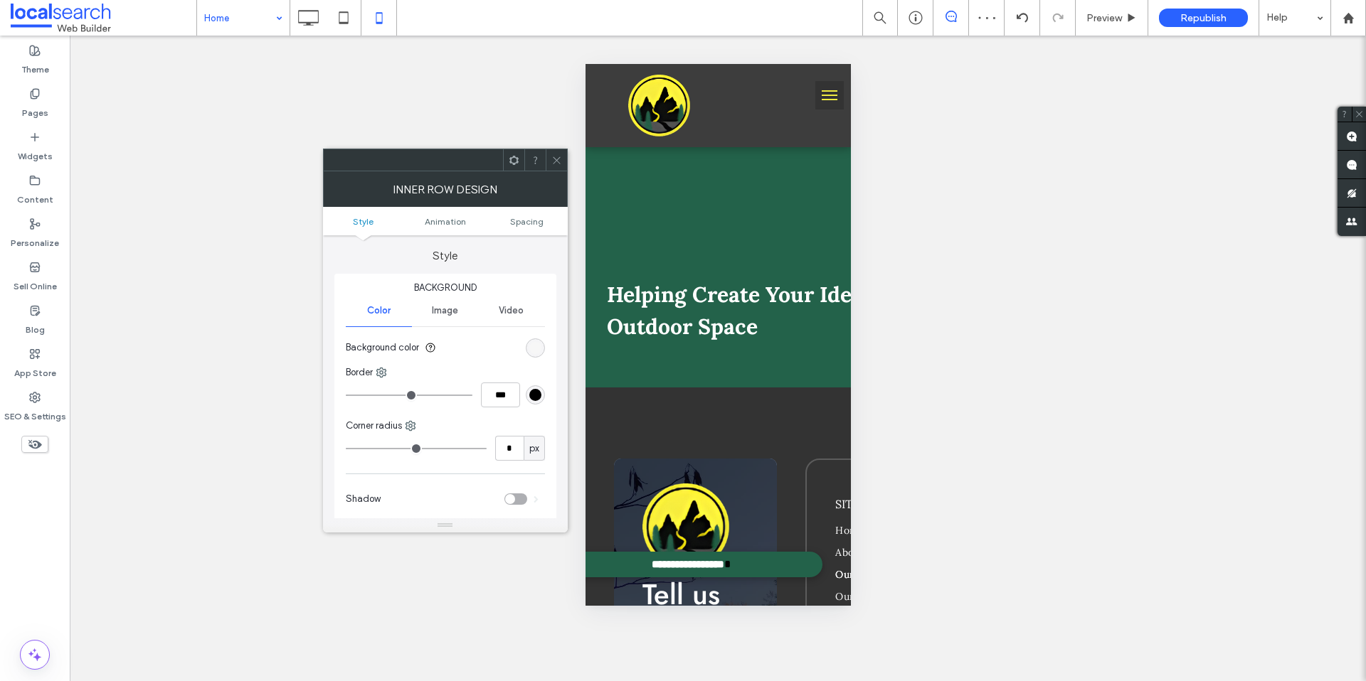
click at [551, 167] on span at bounding box center [556, 159] width 11 height 21
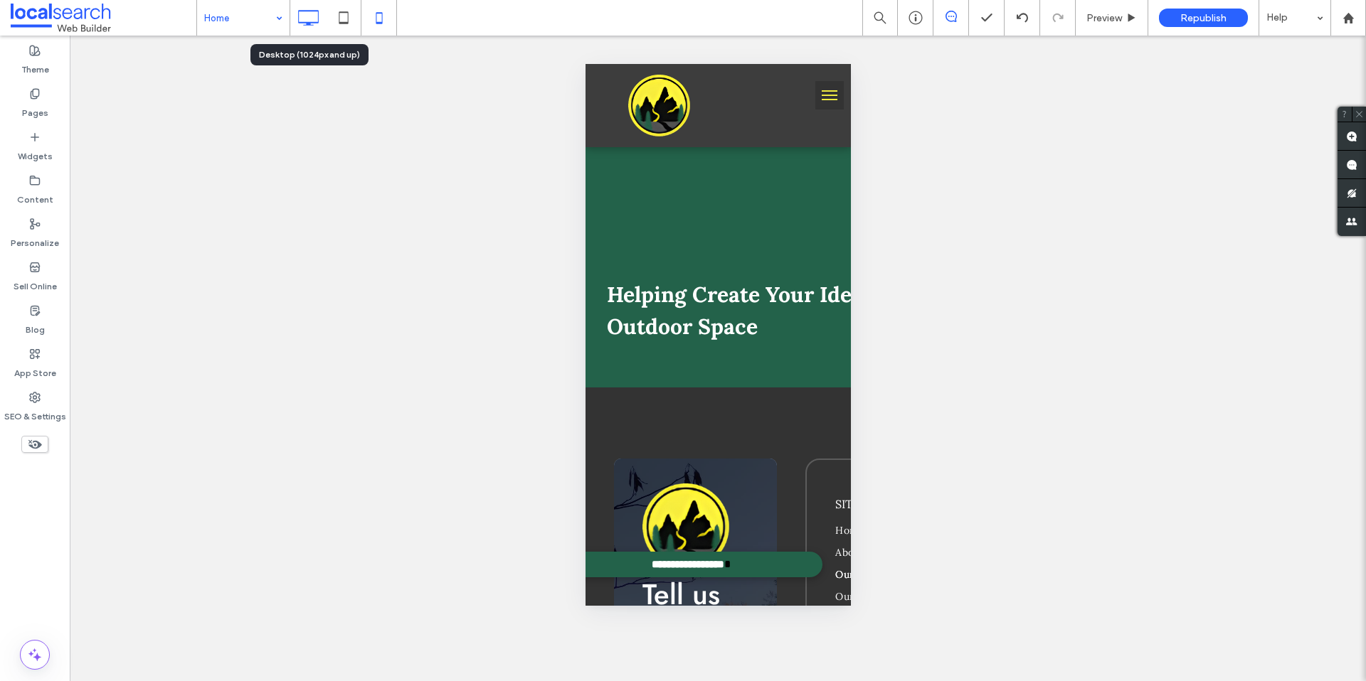
click at [315, 18] on icon at bounding box center [308, 18] width 28 height 28
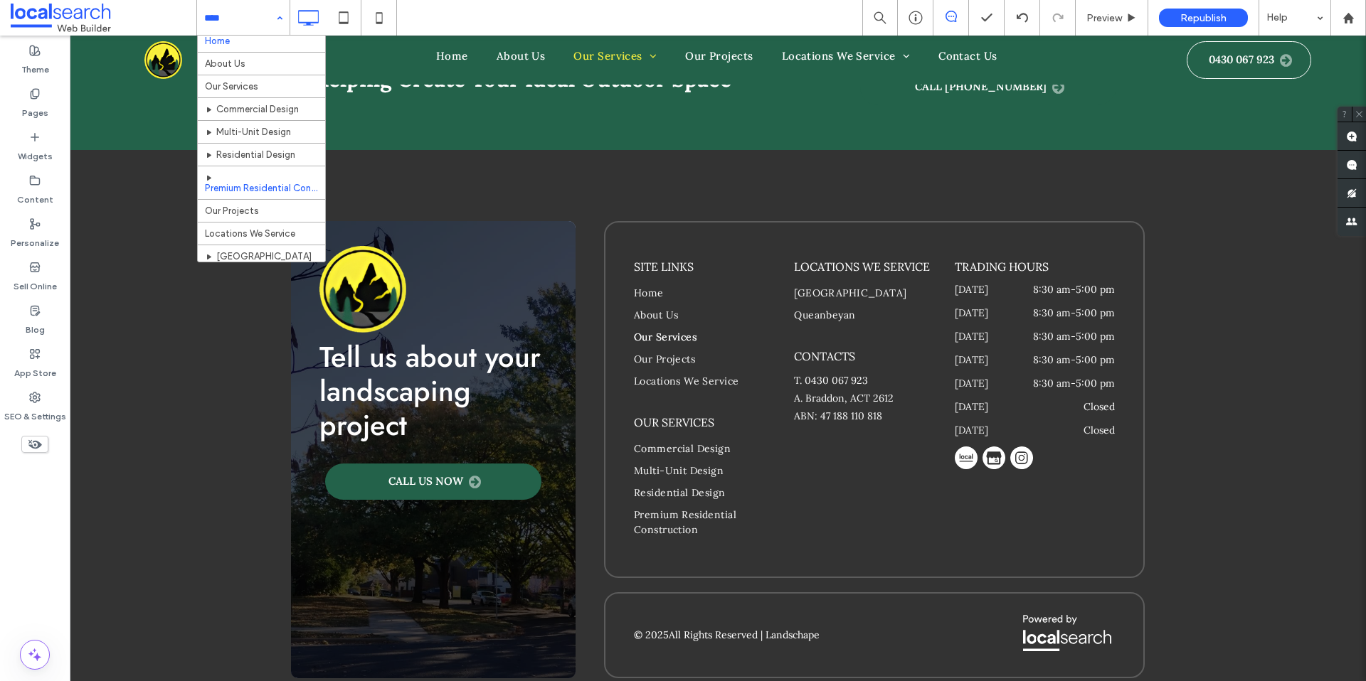
scroll to position [8, 0]
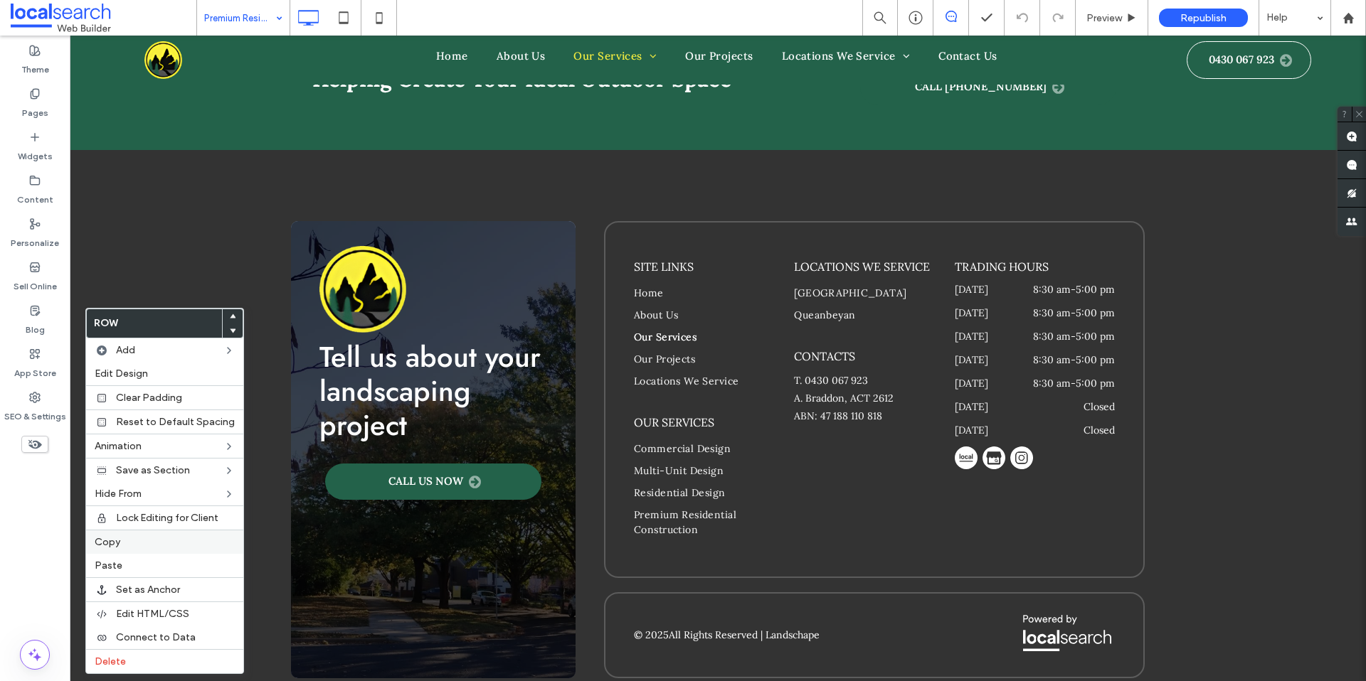
click at [124, 533] on div "Copy" at bounding box center [164, 542] width 157 height 24
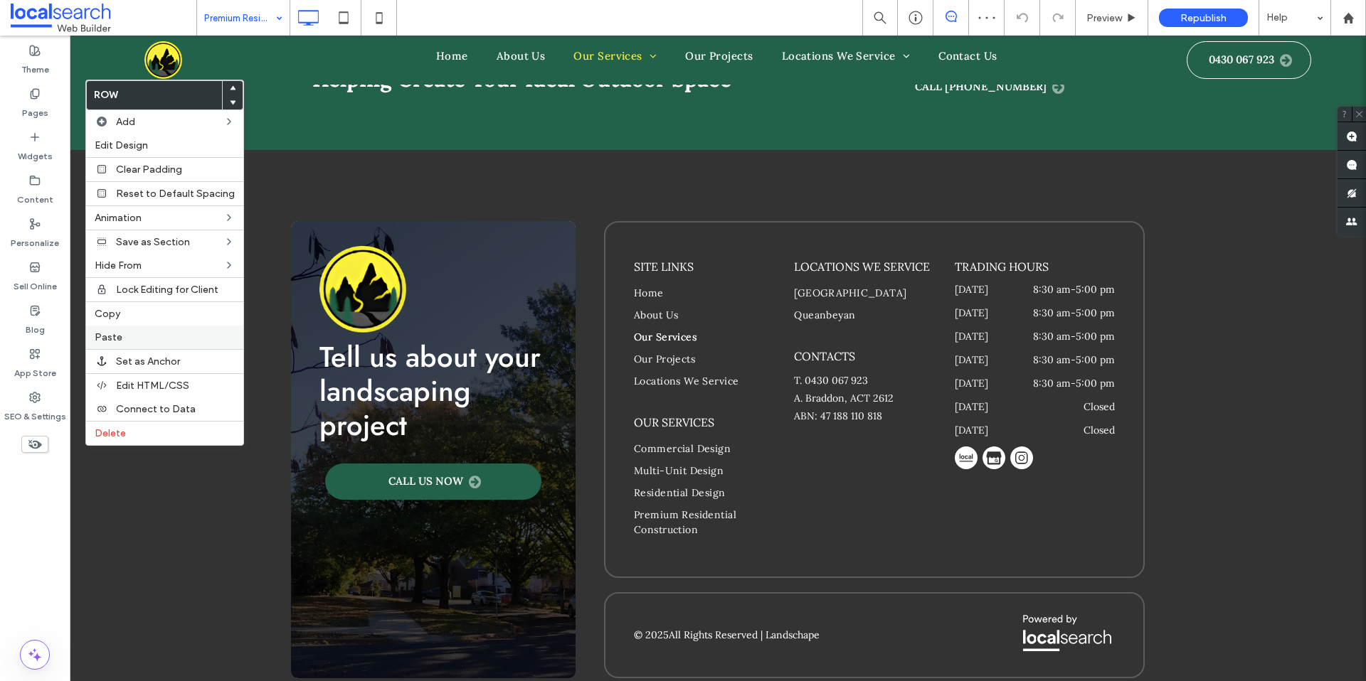
click at [117, 339] on span "Paste" at bounding box center [109, 337] width 28 height 12
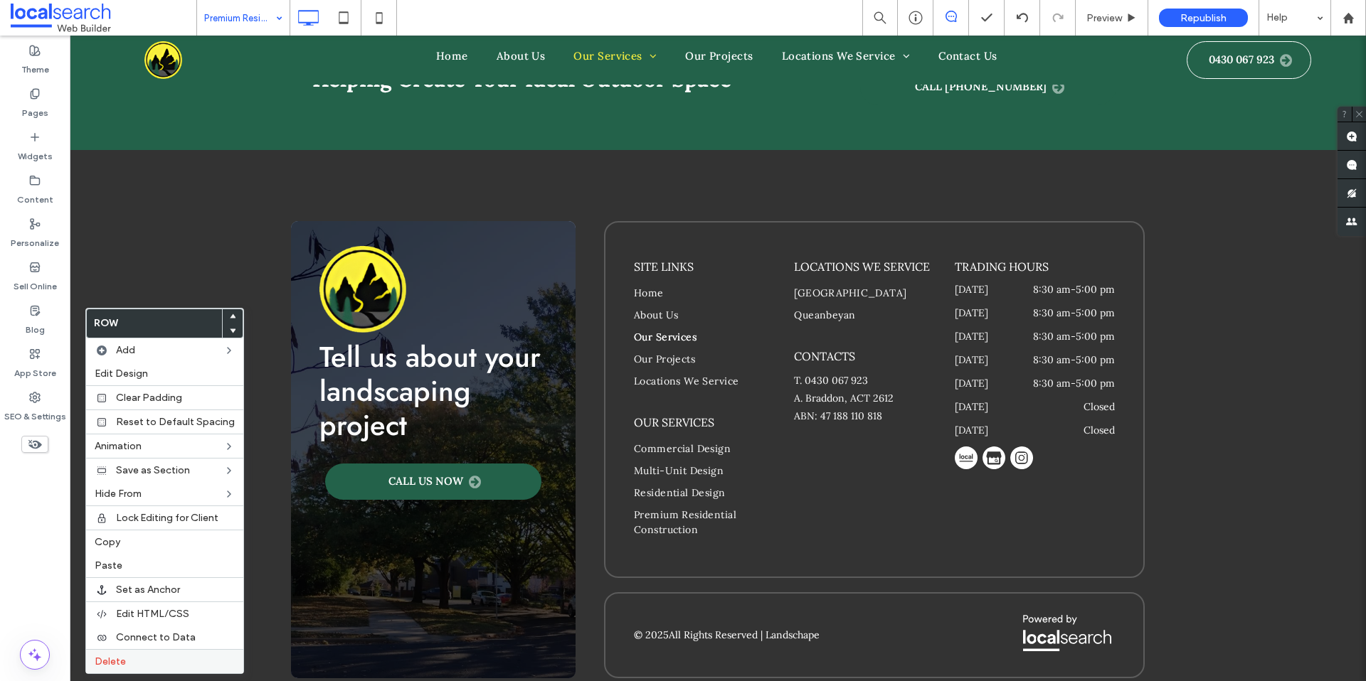
click at [161, 667] on div "Delete" at bounding box center [164, 661] width 157 height 24
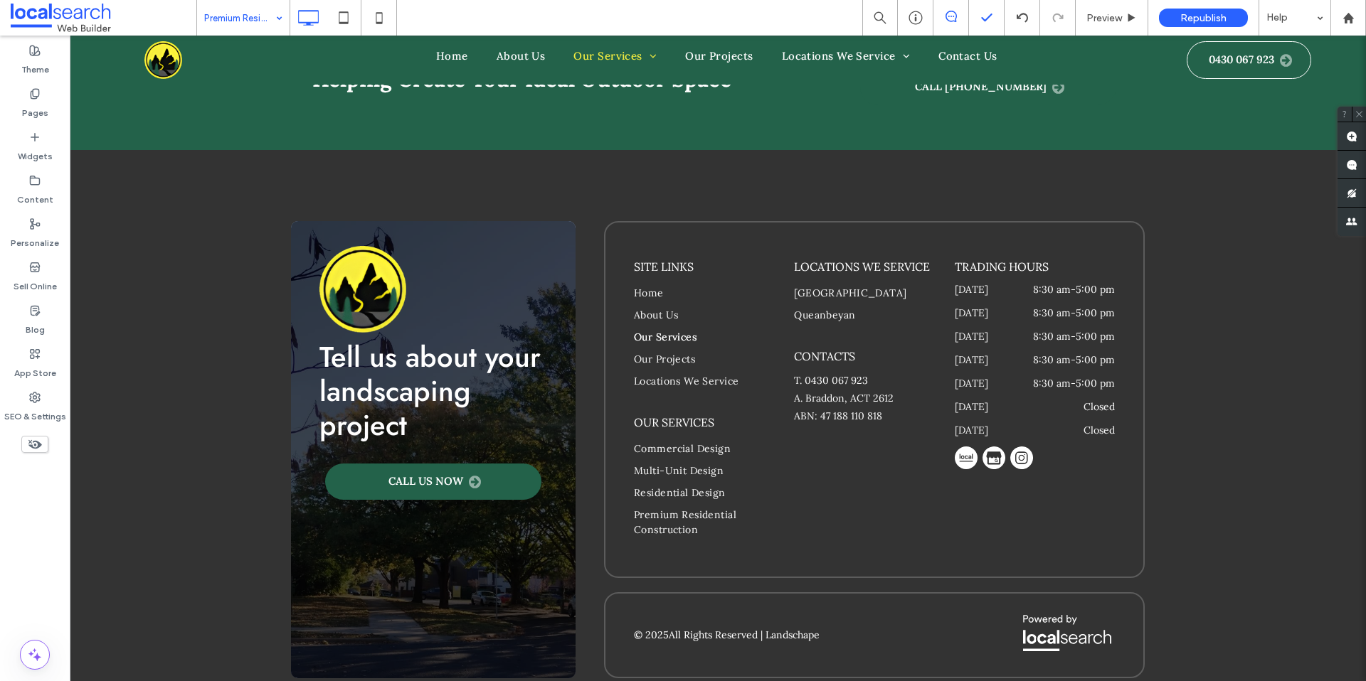
drag, startPoint x: 955, startPoint y: 17, endPoint x: 977, endPoint y: 33, distance: 28.0
click at [955, 17] on icon at bounding box center [950, 16] width 11 height 11
click at [937, 25] on div at bounding box center [951, 18] width 36 height 36
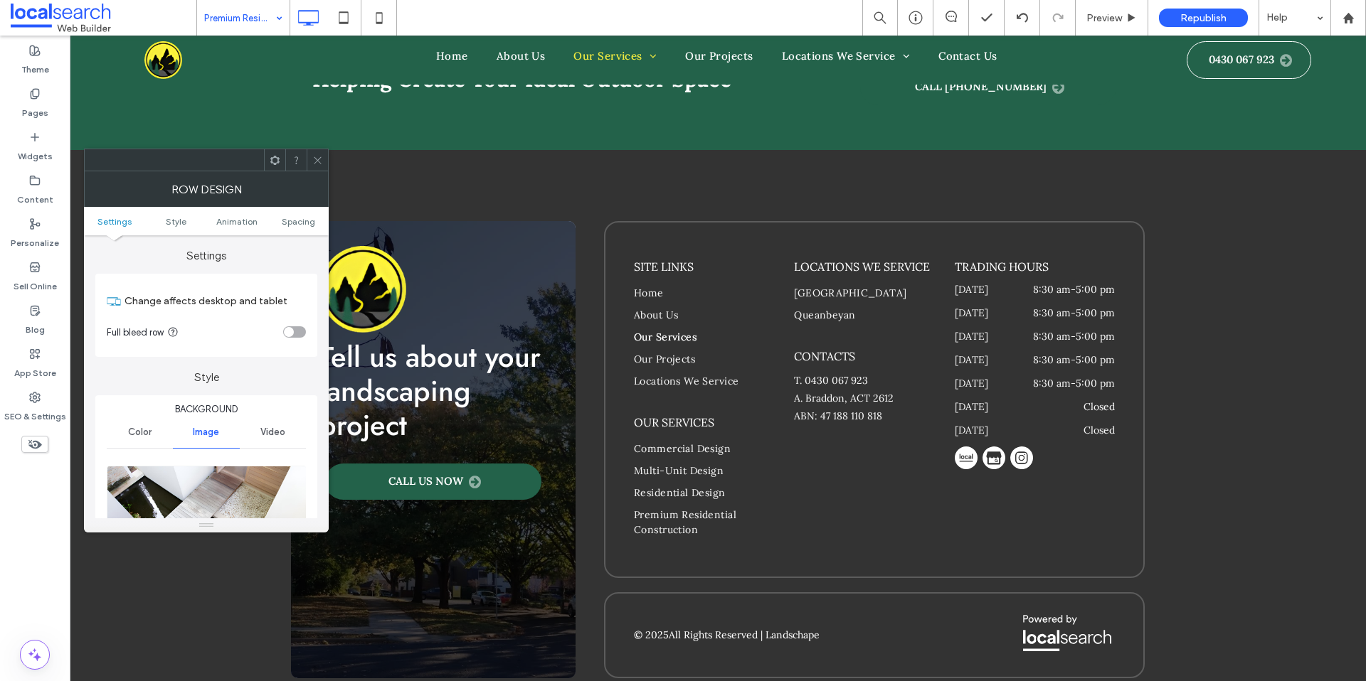
click at [319, 170] on span at bounding box center [317, 159] width 11 height 21
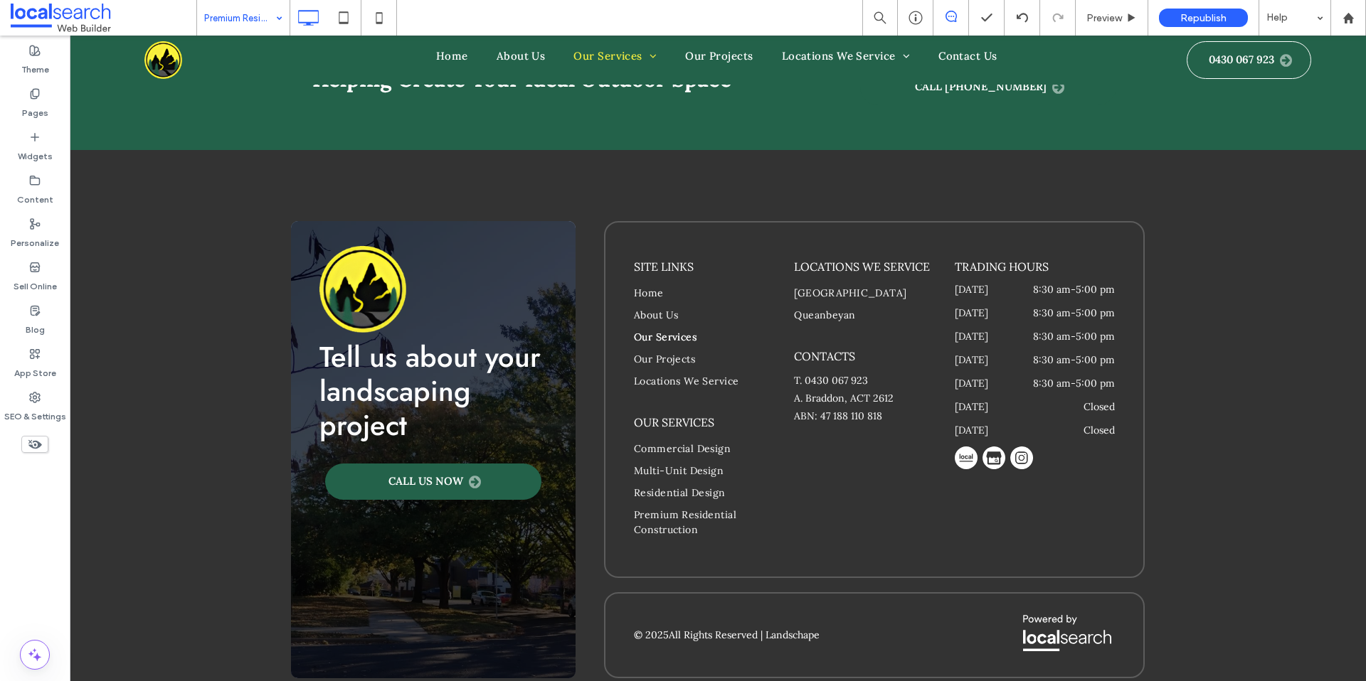
click at [940, 21] on span at bounding box center [950, 16] width 35 height 11
click at [1357, 132] on span at bounding box center [1351, 136] width 28 height 28
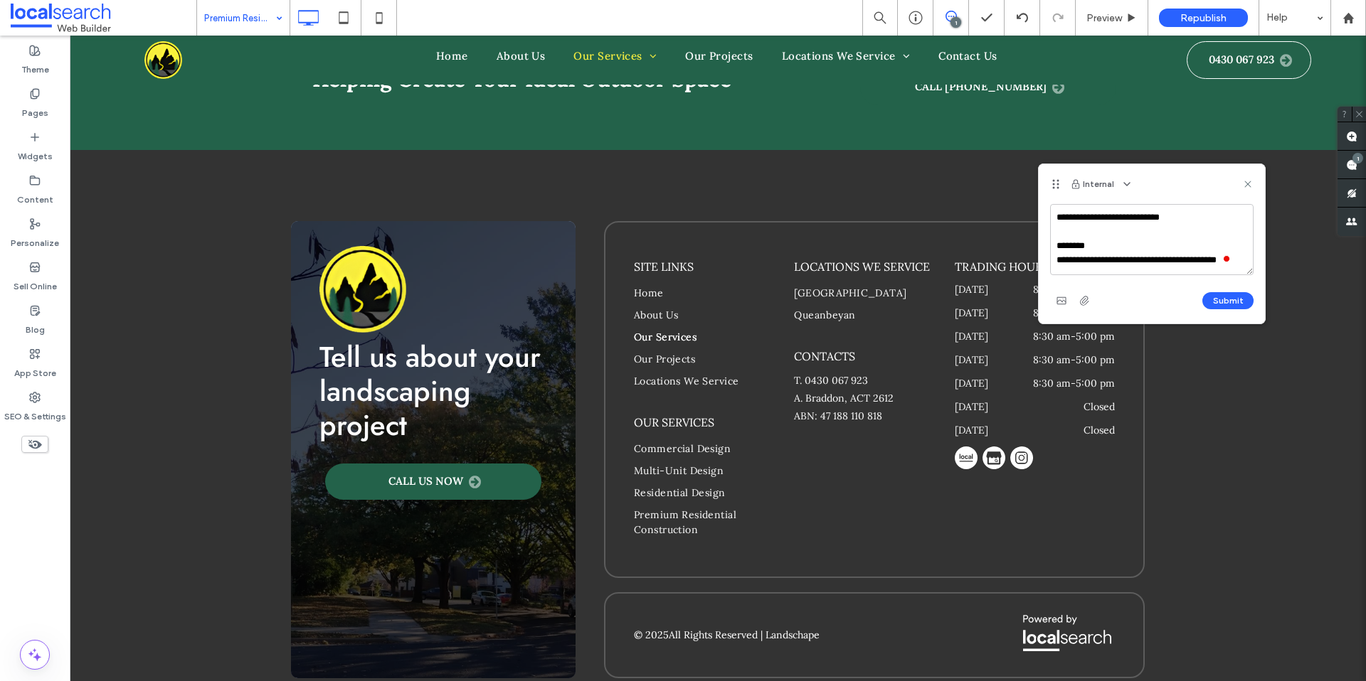
scroll to position [5, 0]
click at [1129, 211] on textarea "**********" at bounding box center [1151, 239] width 203 height 71
type textarea "**********"
click at [1228, 303] on button "Submit" at bounding box center [1227, 300] width 51 height 17
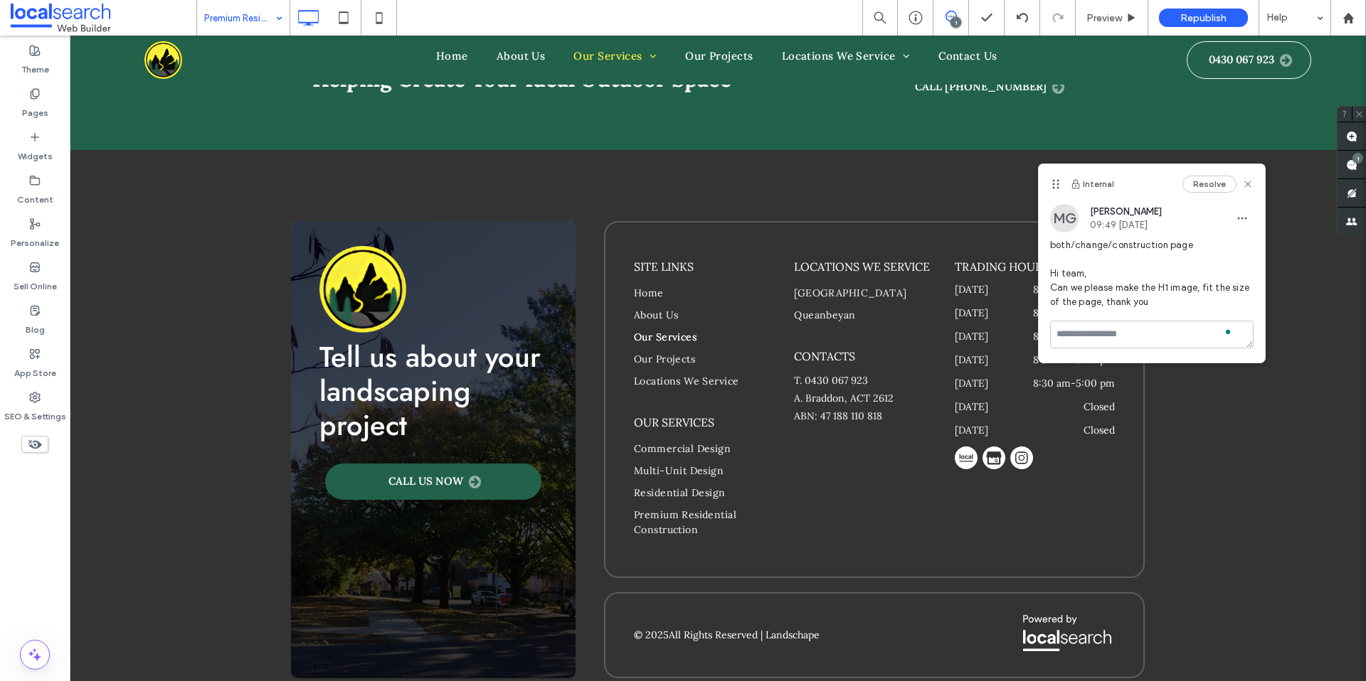
scroll to position [0, 0]
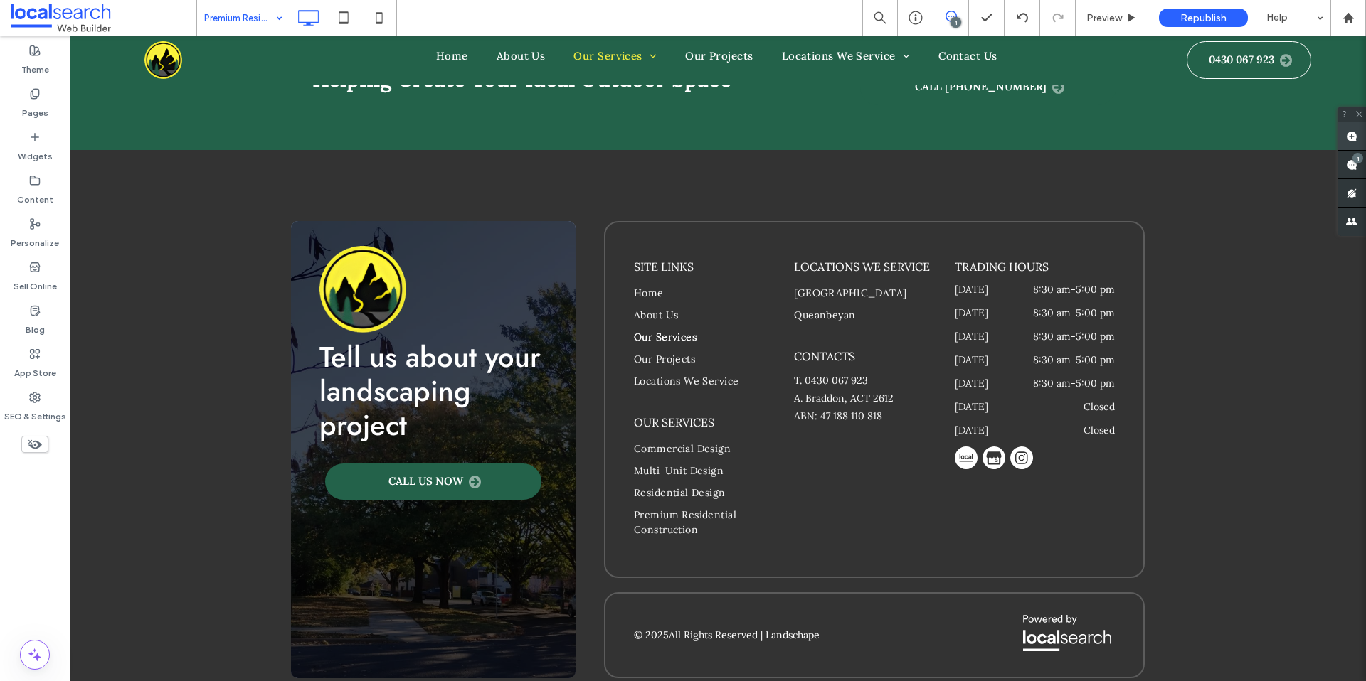
click at [1350, 131] on icon at bounding box center [1351, 136] width 11 height 11
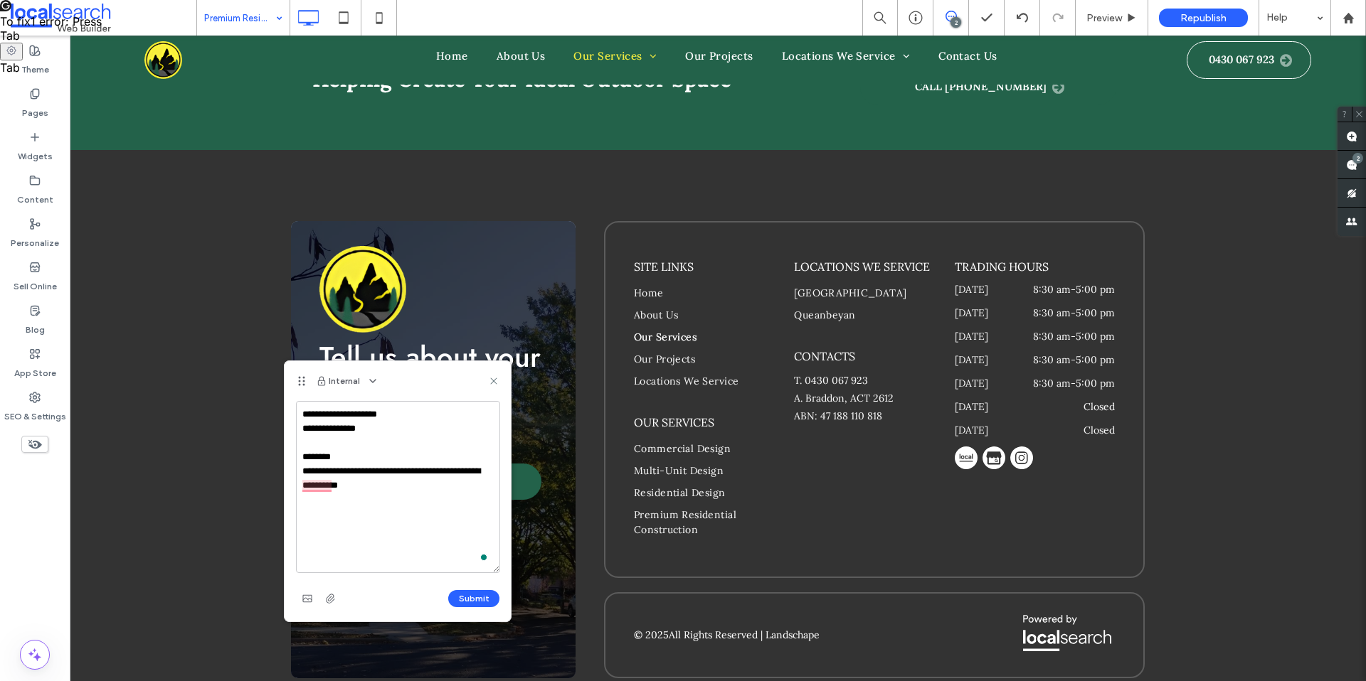
drag, startPoint x: 495, startPoint y: 467, endPoint x: 496, endPoint y: 569, distance: 101.7
click at [496, 569] on textarea "**********" at bounding box center [398, 487] width 204 height 172
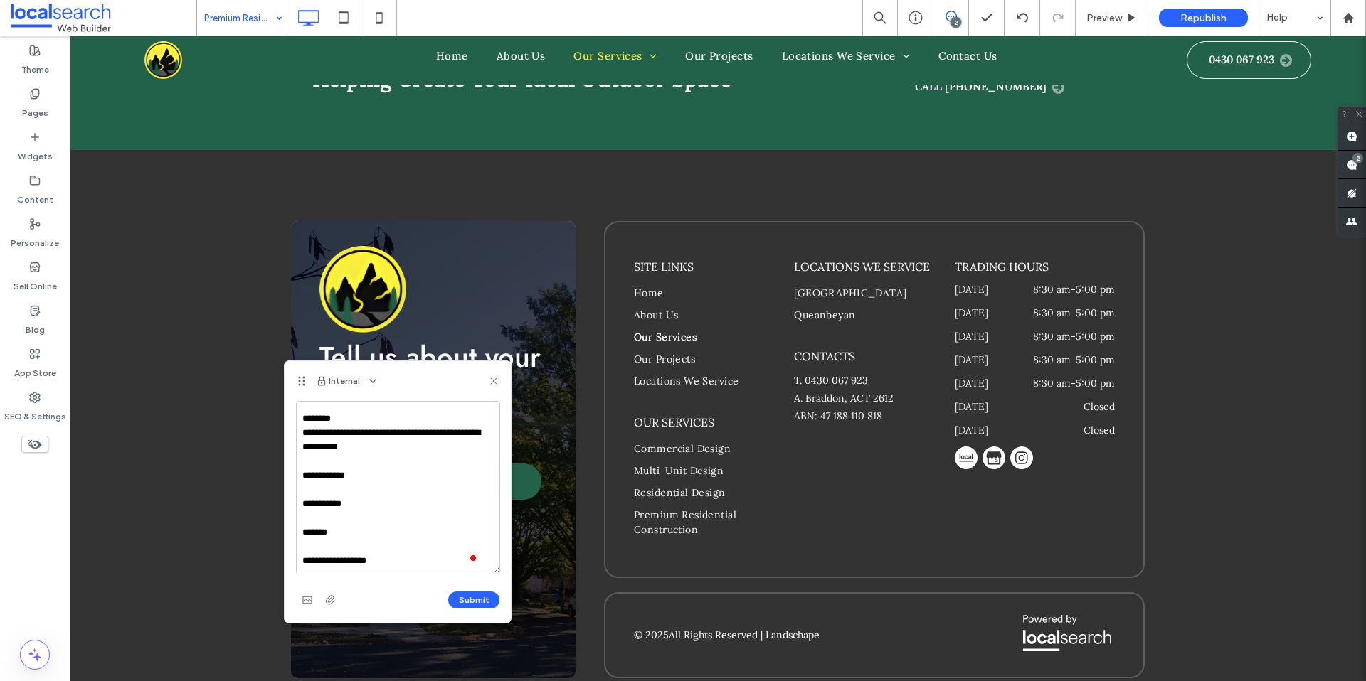
scroll to position [59, 0]
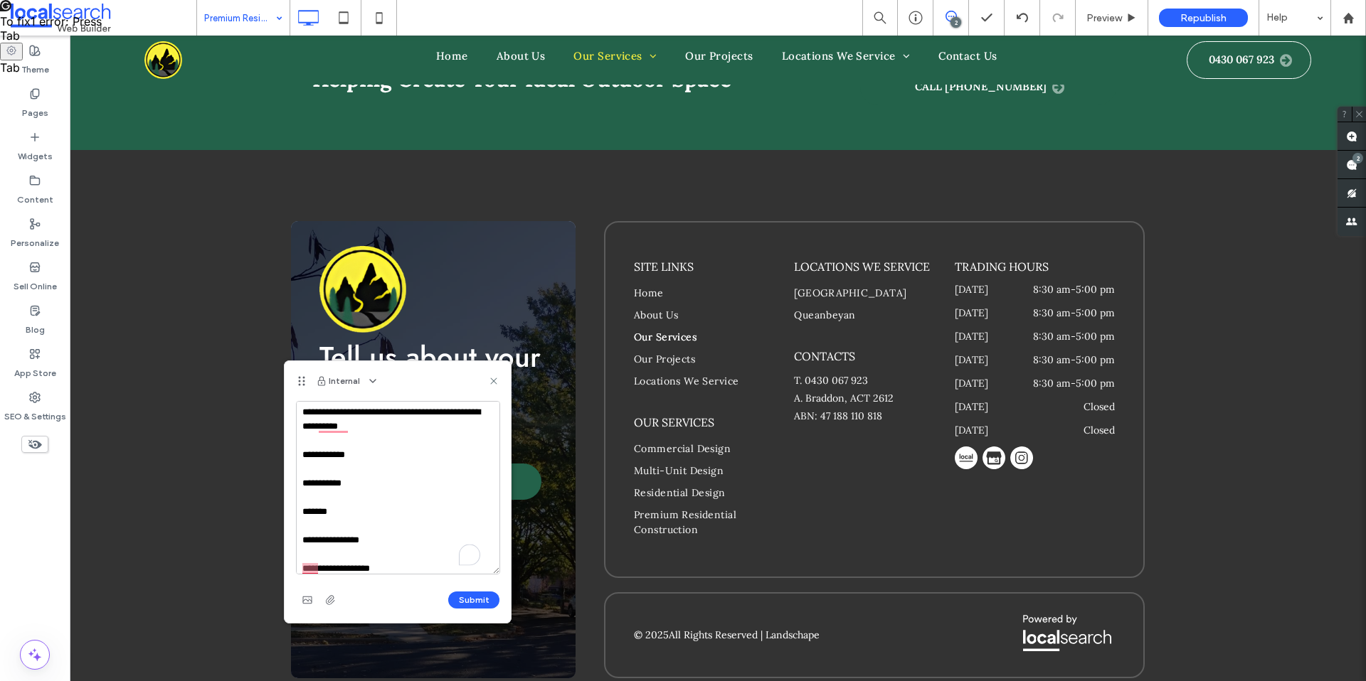
click at [307, 574] on textarea "**********" at bounding box center [398, 488] width 204 height 174
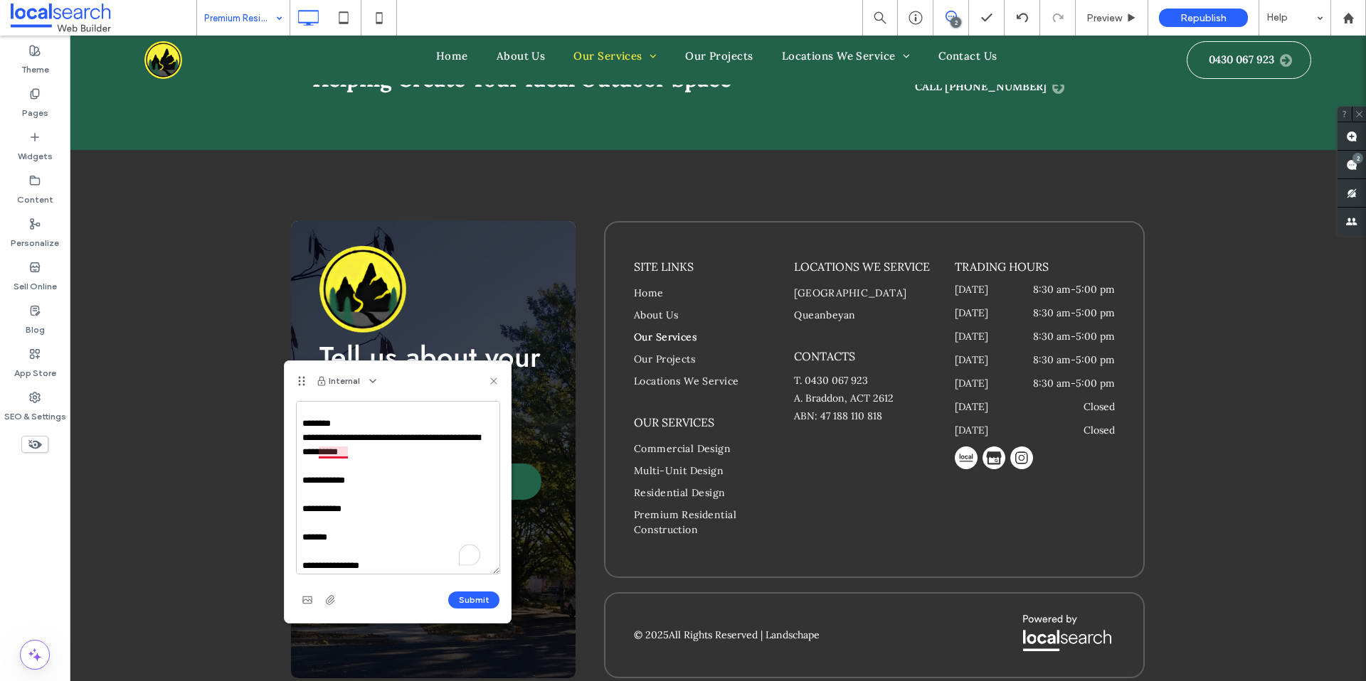
click at [340, 453] on textarea "**********" at bounding box center [398, 488] width 204 height 174
drag, startPoint x: 408, startPoint y: 450, endPoint x: 366, endPoint y: 442, distance: 42.7
click at [366, 441] on textarea "**********" at bounding box center [398, 488] width 204 height 174
click at [378, 483] on textarea "**********" at bounding box center [398, 488] width 204 height 174
click at [388, 524] on textarea "**********" at bounding box center [398, 488] width 204 height 174
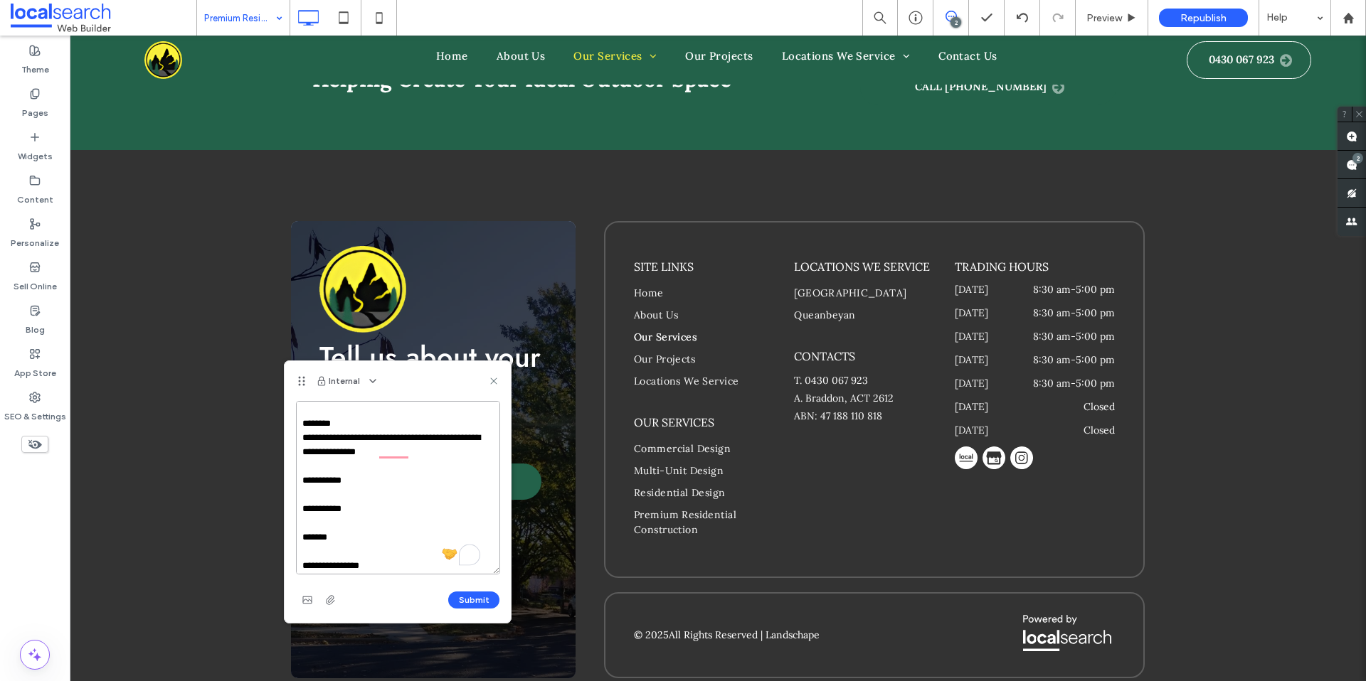
click at [373, 517] on textarea "**********" at bounding box center [398, 488] width 204 height 174
click at [367, 511] on textarea "**********" at bounding box center [398, 488] width 204 height 174
click at [333, 536] on textarea "**********" at bounding box center [398, 488] width 204 height 174
click at [398, 567] on textarea "**********" at bounding box center [398, 488] width 204 height 174
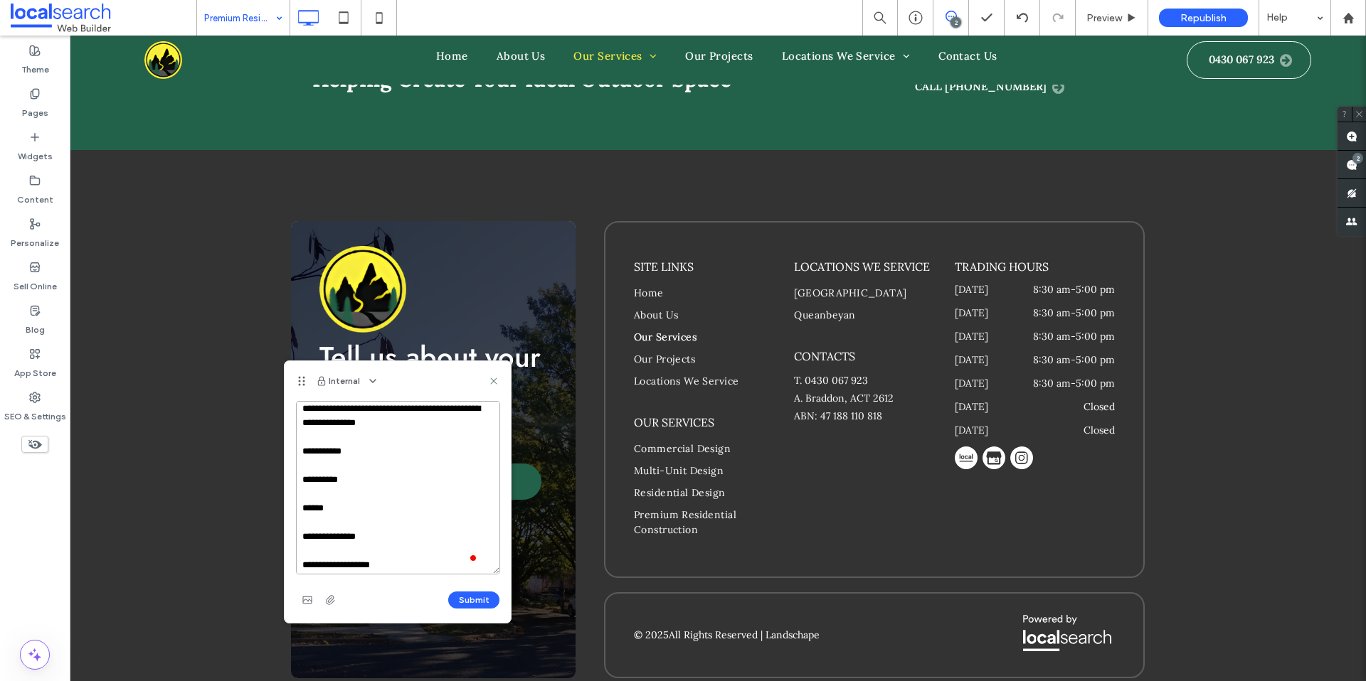
scroll to position [67, 0]
click at [405, 558] on textarea "**********" at bounding box center [398, 488] width 204 height 174
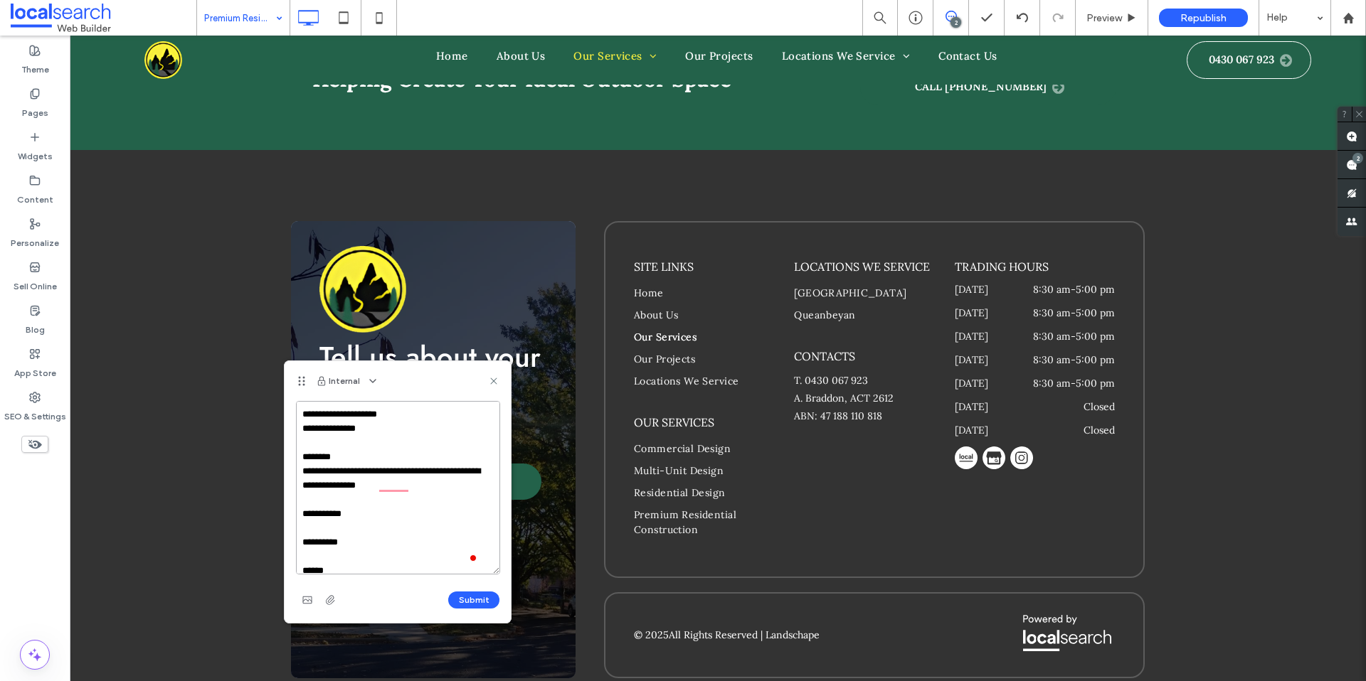
click at [397, 476] on textarea "**********" at bounding box center [398, 488] width 204 height 174
click at [402, 486] on textarea "**********" at bounding box center [398, 488] width 204 height 174
type textarea "**********"
click at [194, 26] on span at bounding box center [104, 18] width 186 height 28
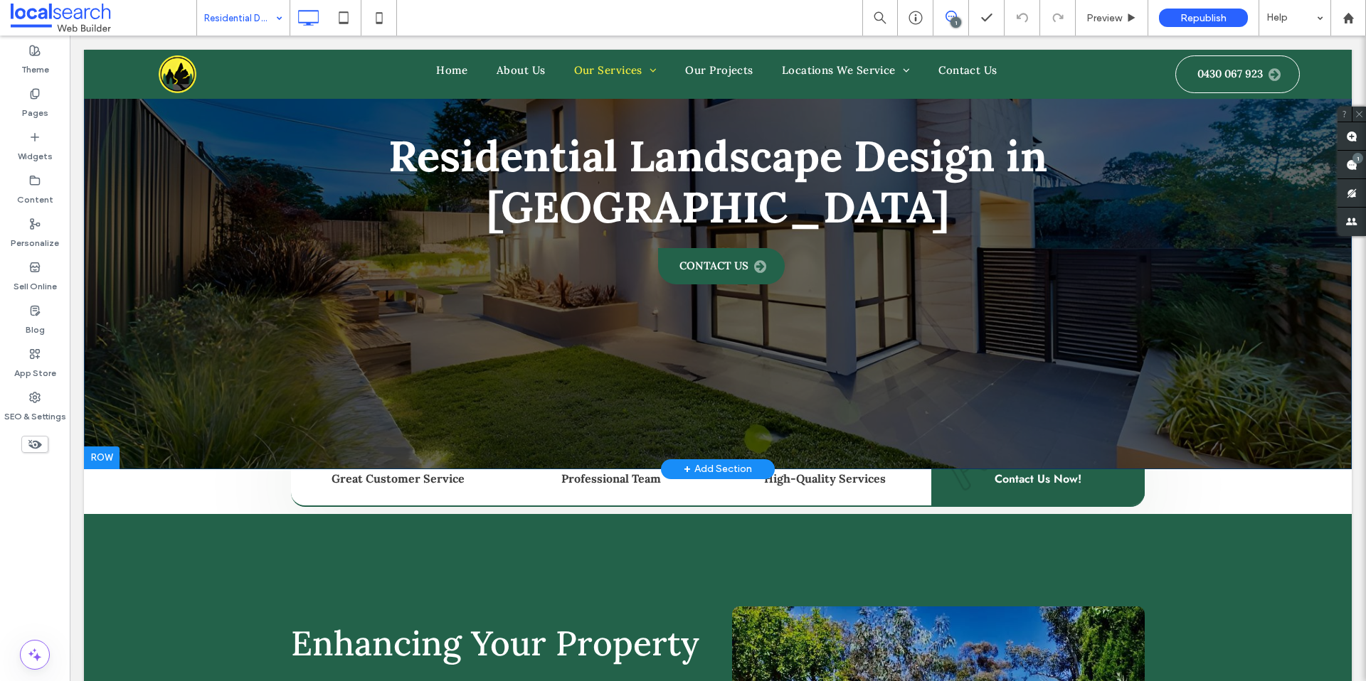
scroll to position [245, 0]
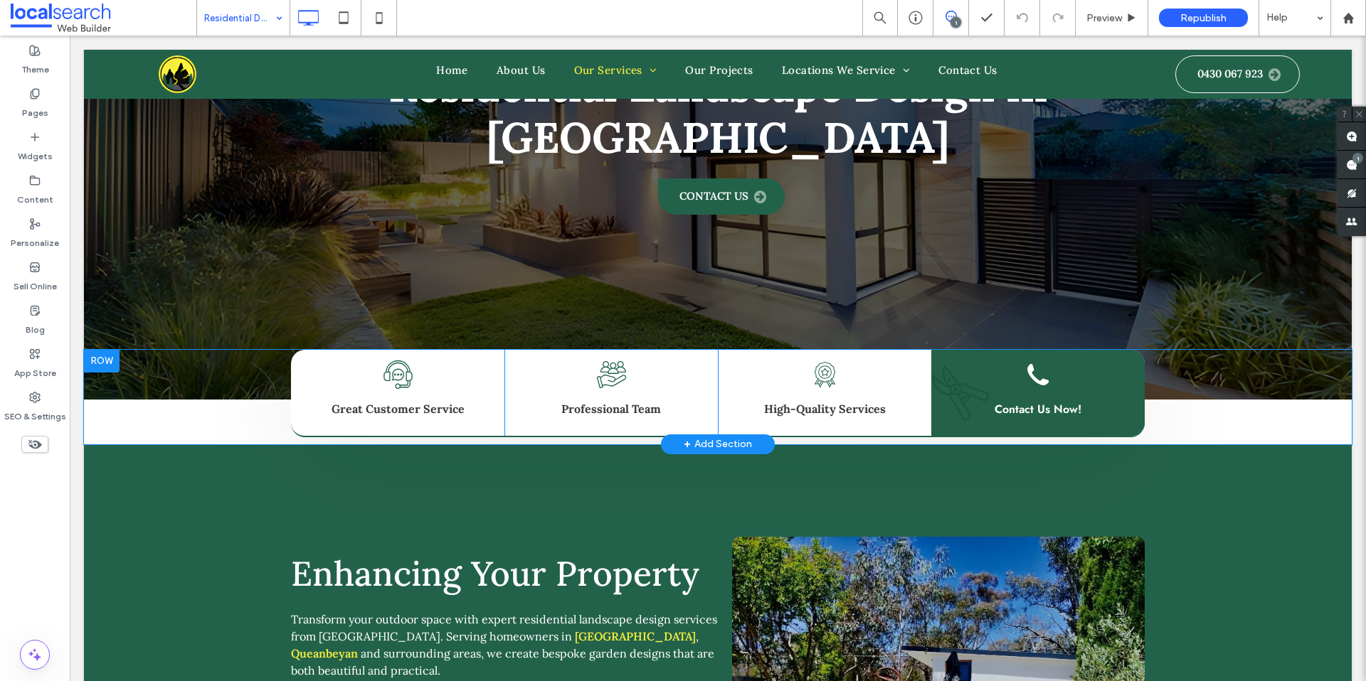
click at [112, 359] on div at bounding box center [102, 361] width 36 height 23
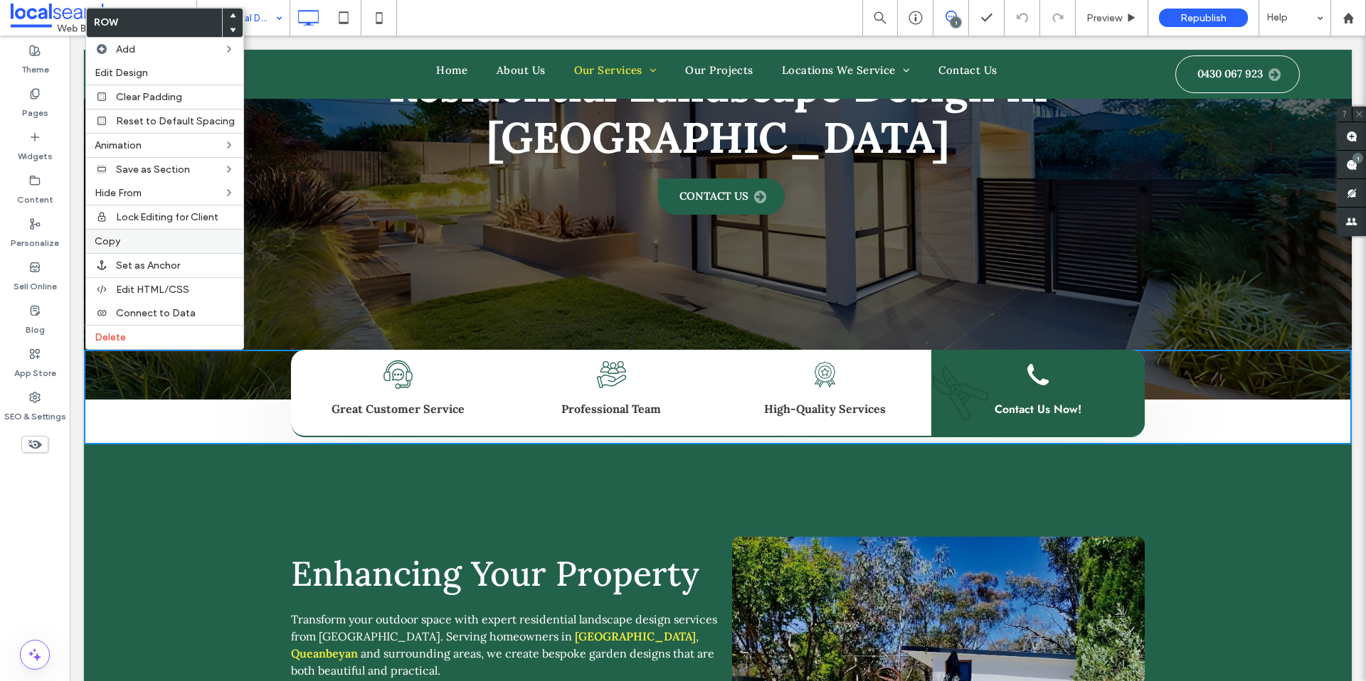
click at [122, 235] on label "Copy" at bounding box center [165, 241] width 140 height 12
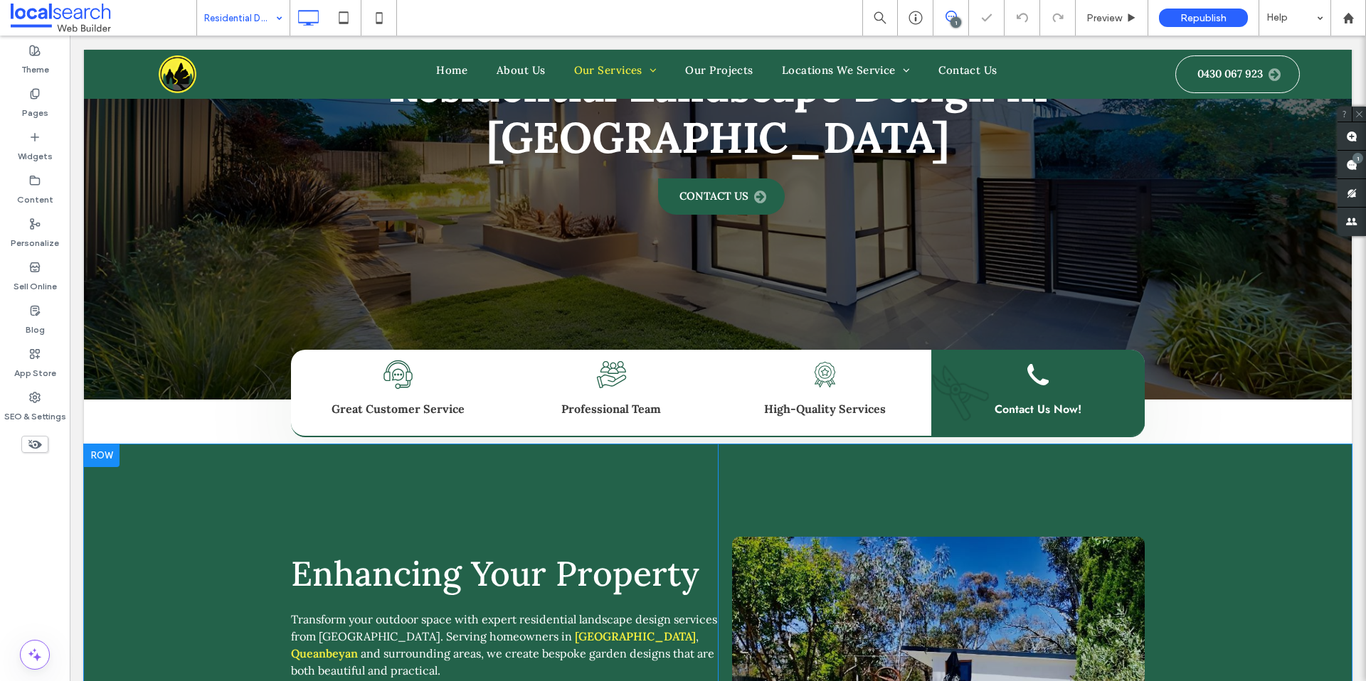
click at [98, 460] on div at bounding box center [102, 456] width 36 height 23
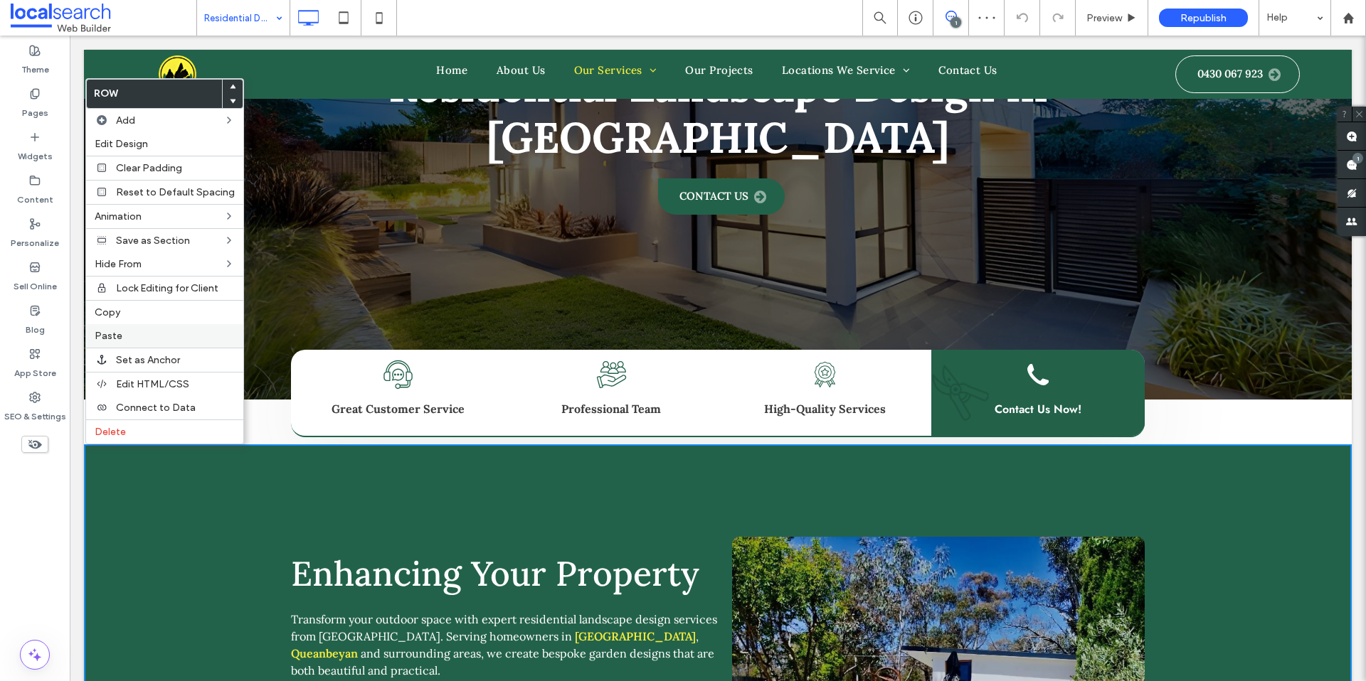
click at [119, 337] on span "Paste" at bounding box center [109, 336] width 28 height 12
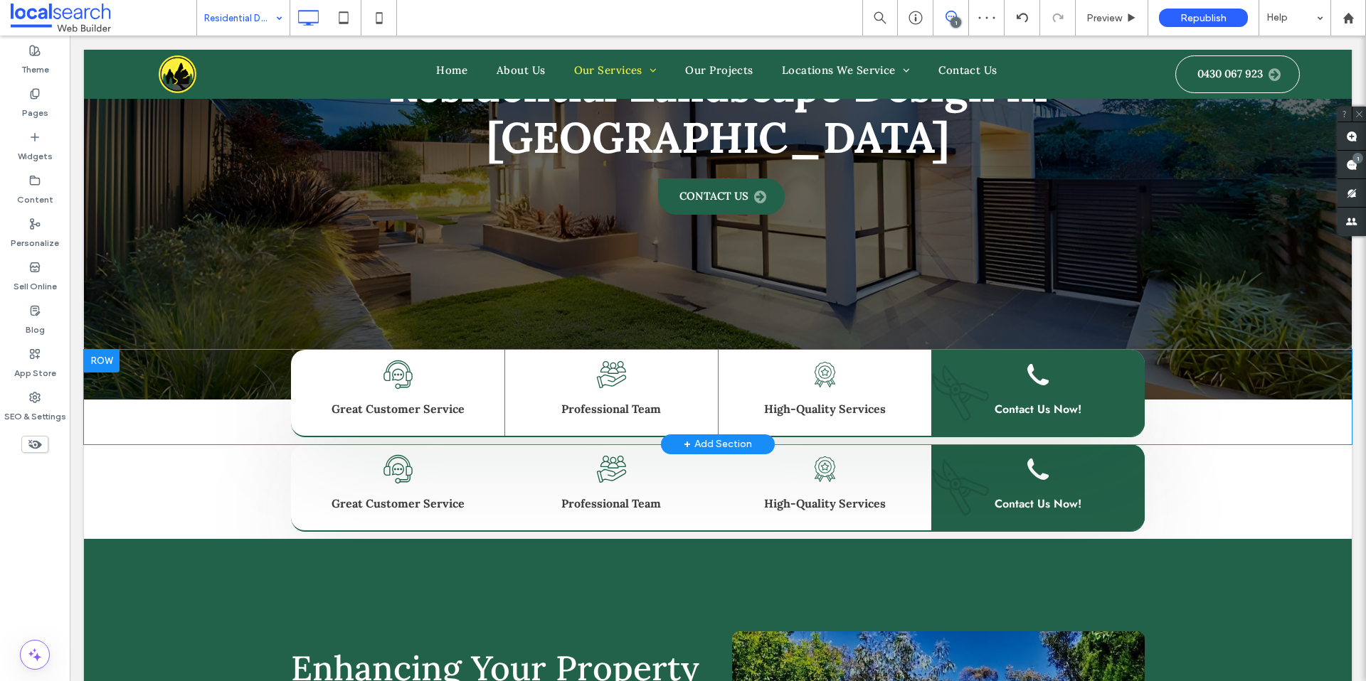
click at [109, 363] on div at bounding box center [102, 361] width 36 height 23
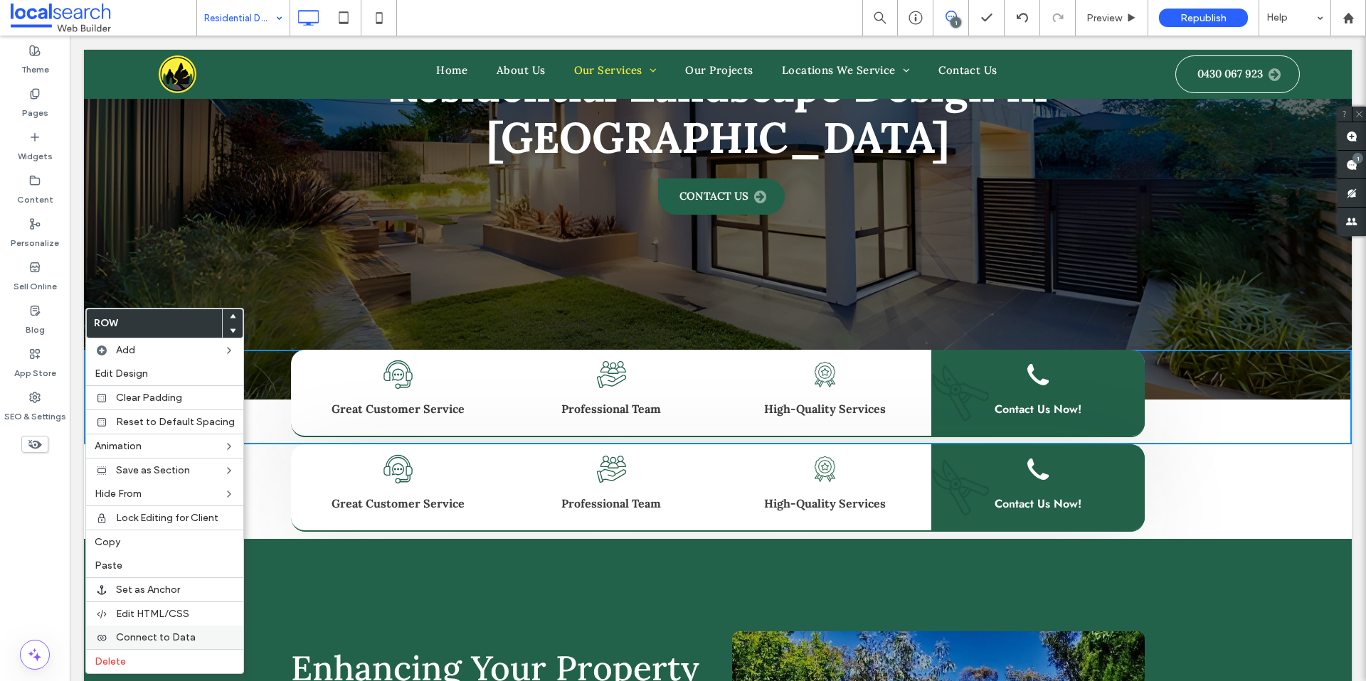
click at [122, 658] on span "Delete" at bounding box center [110, 662] width 31 height 12
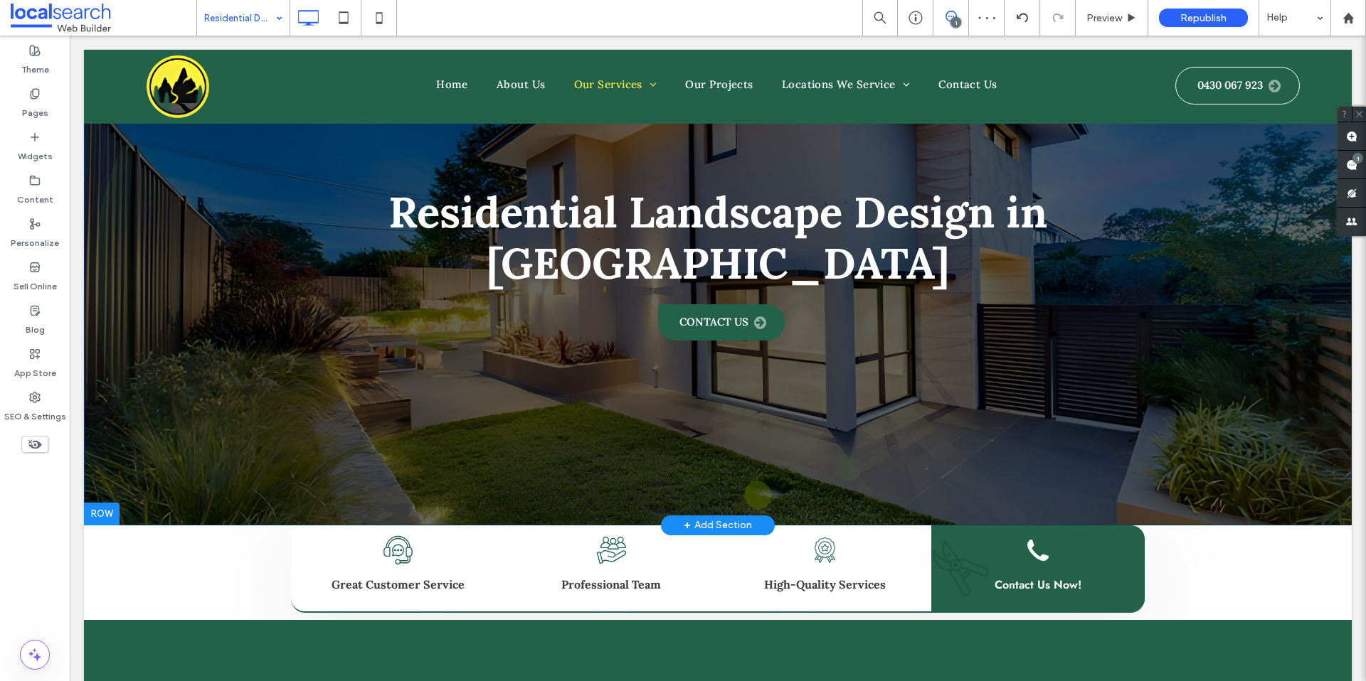
scroll to position [0, 0]
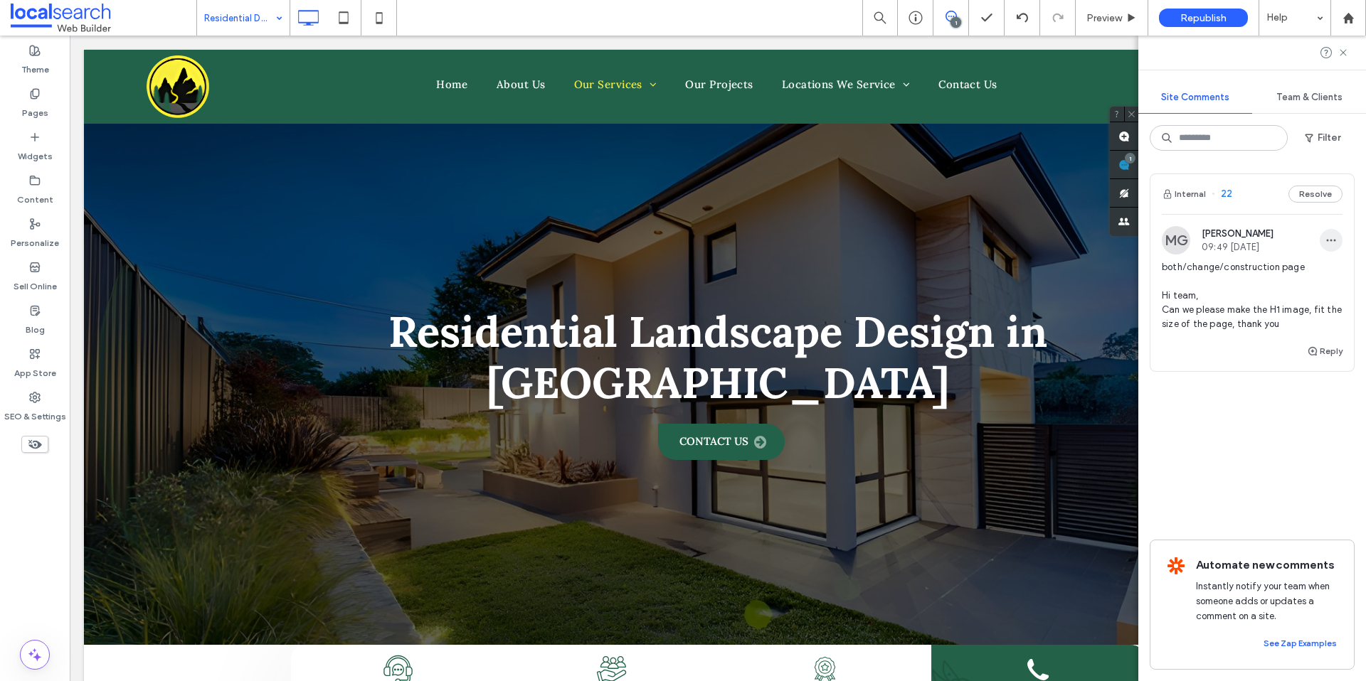
click at [1336, 240] on icon "button" at bounding box center [1330, 240] width 11 height 11
click at [1257, 264] on div "Edit" at bounding box center [1278, 277] width 127 height 27
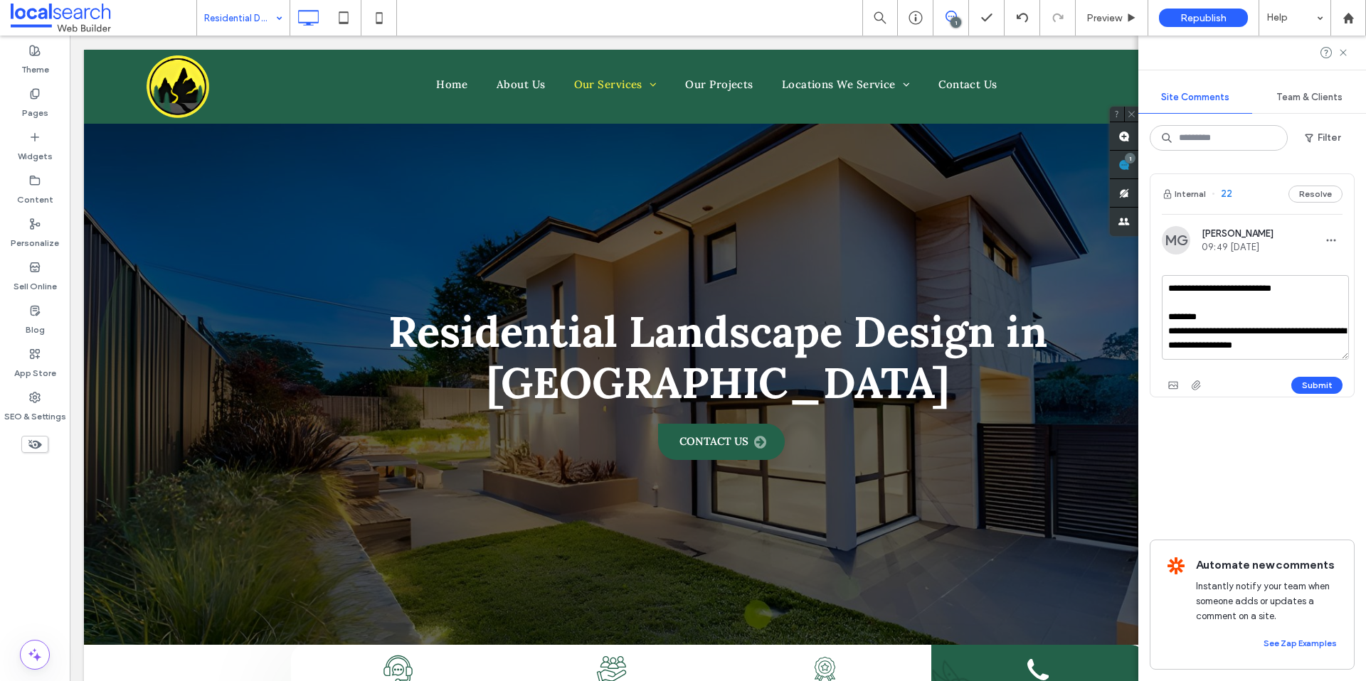
drag, startPoint x: 1334, startPoint y: 344, endPoint x: 1340, endPoint y: 375, distance: 31.1
click at [1340, 360] on textarea "**********" at bounding box center [1255, 317] width 187 height 85
drag, startPoint x: 1311, startPoint y: 289, endPoint x: 1228, endPoint y: 289, distance: 82.5
click at [1228, 289] on textarea "**********" at bounding box center [1256, 327] width 188 height 105
click at [1332, 349] on textarea "**********" at bounding box center [1256, 327] width 188 height 105
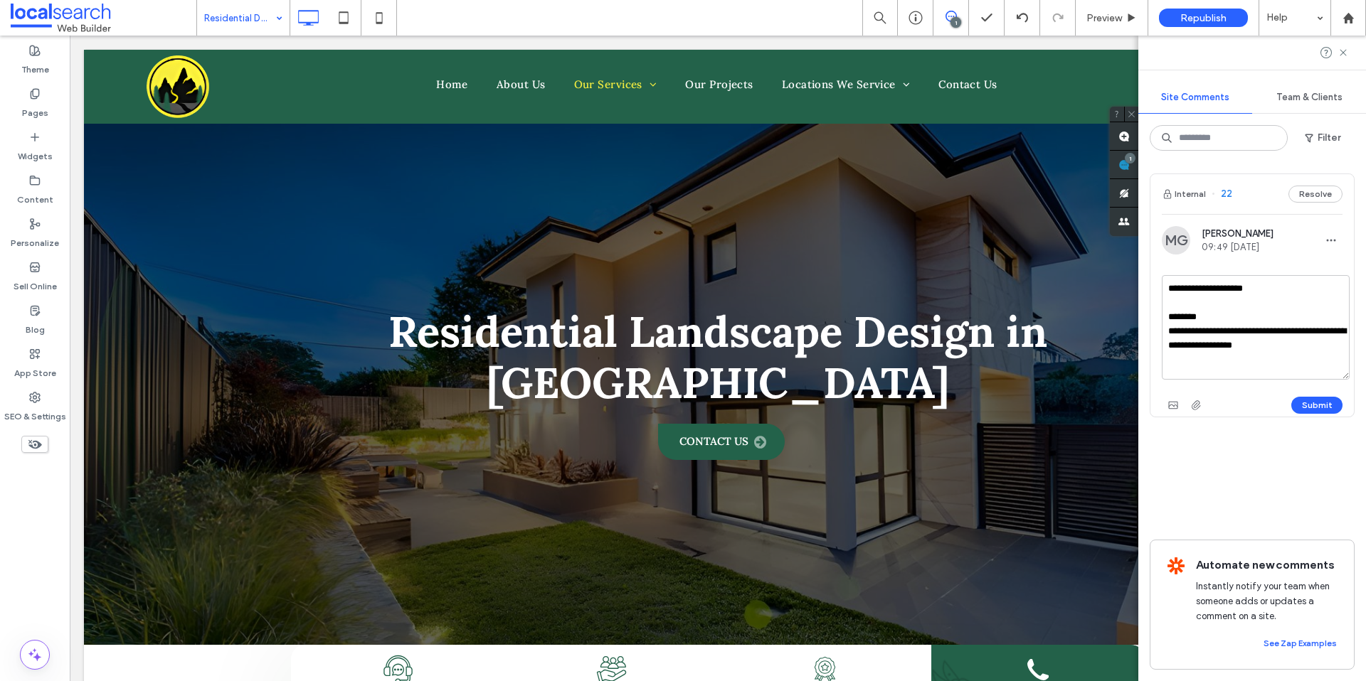
click at [1257, 348] on textarea "**********" at bounding box center [1256, 327] width 188 height 105
type textarea "**********"
click at [1321, 403] on button "Submit" at bounding box center [1316, 405] width 51 height 17
click at [1339, 54] on icon at bounding box center [1342, 52] width 11 height 11
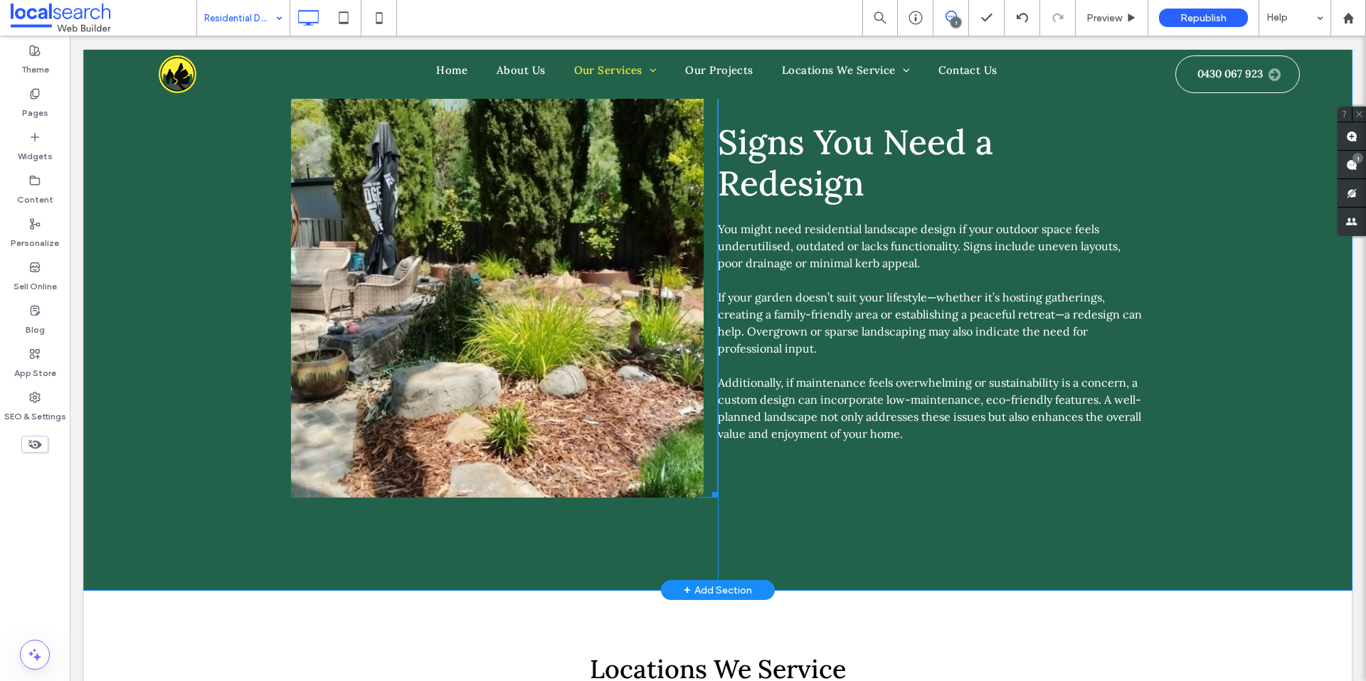
scroll to position [1959, 0]
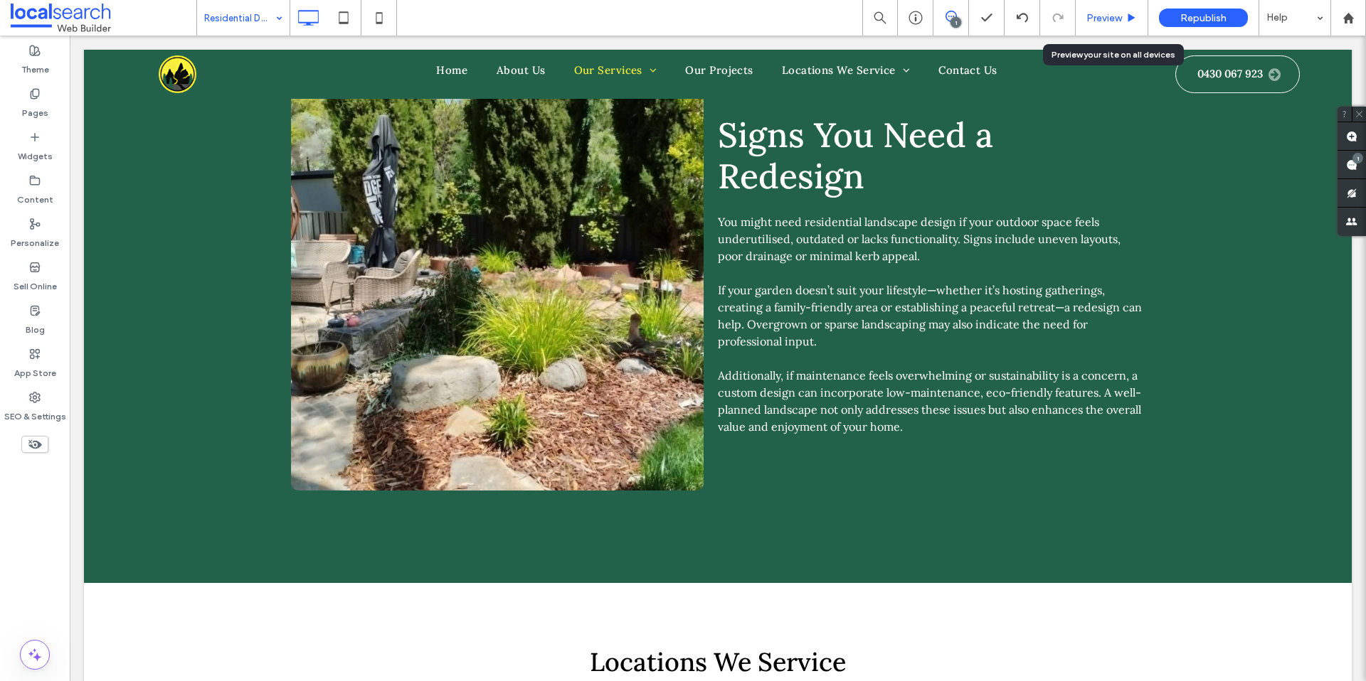
click at [1103, 22] on span "Preview" at bounding box center [1104, 18] width 36 height 12
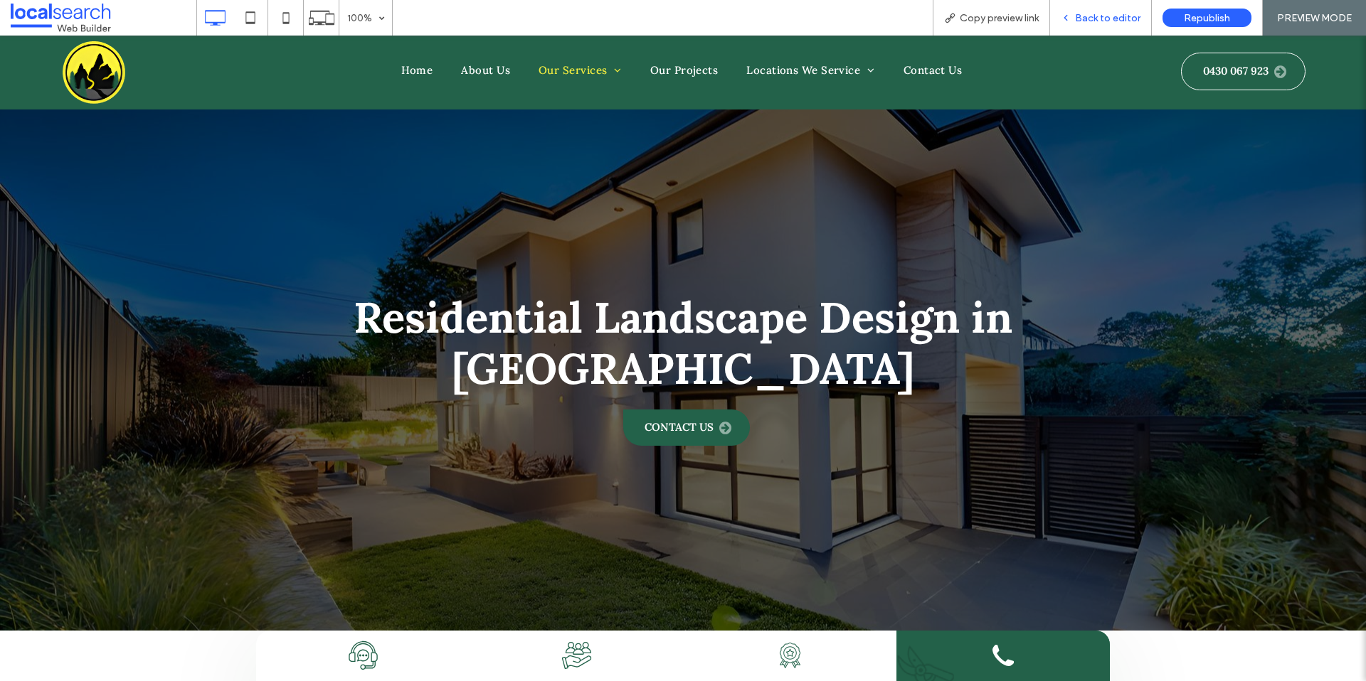
click at [1120, 18] on span "Back to editor" at bounding box center [1107, 18] width 65 height 12
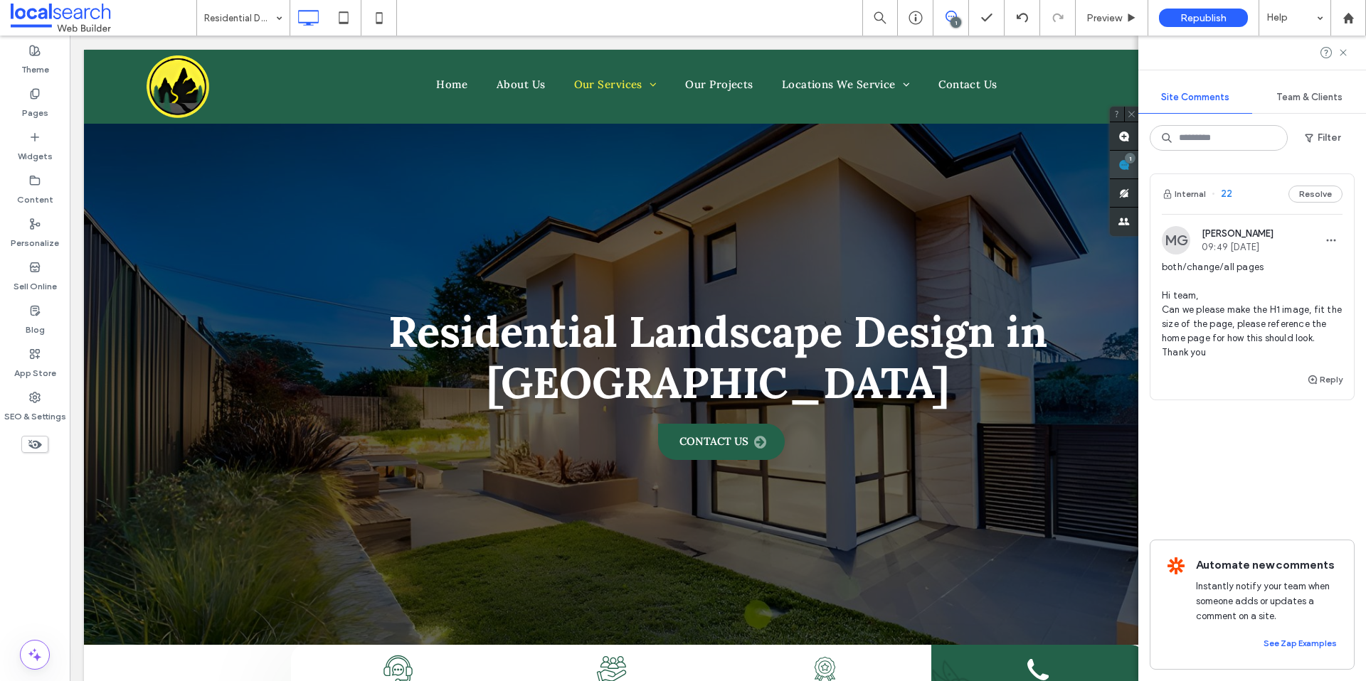
click at [1138, 169] on span at bounding box center [1124, 165] width 28 height 28
click at [1339, 53] on icon at bounding box center [1342, 52] width 11 height 11
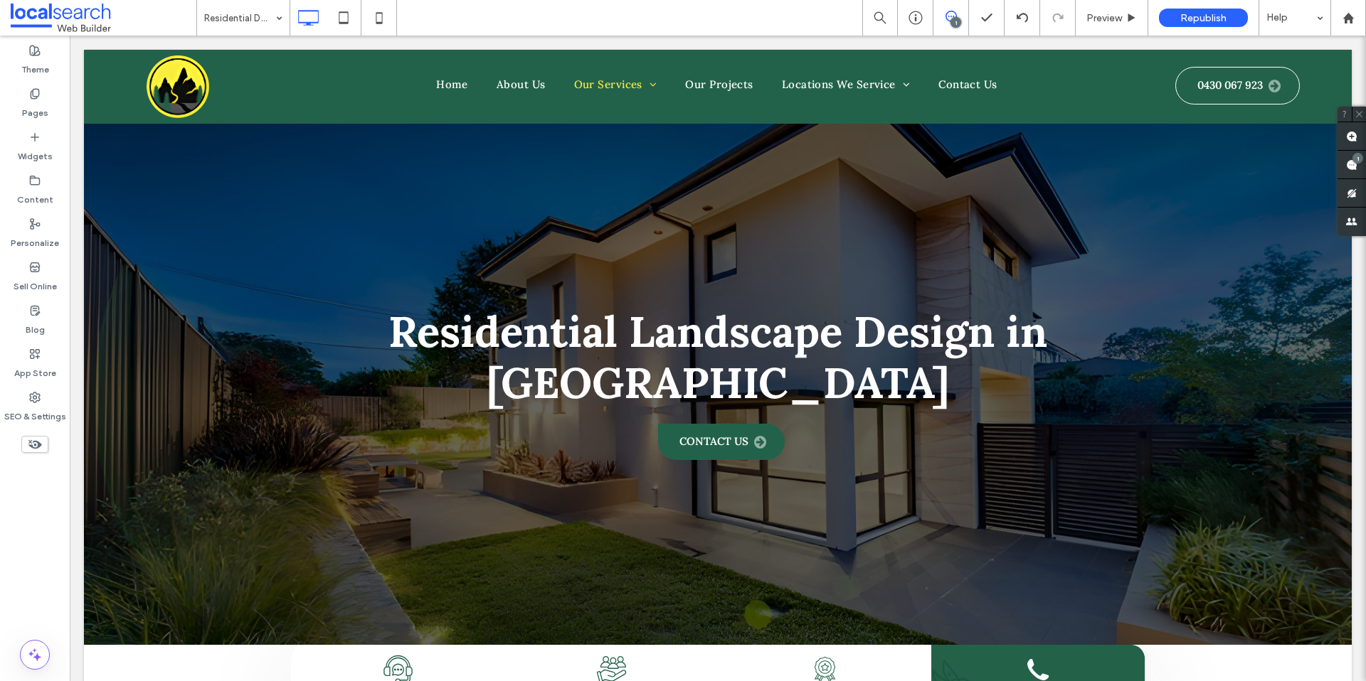
click at [1347, 163] on div "1" at bounding box center [1351, 165] width 28 height 28
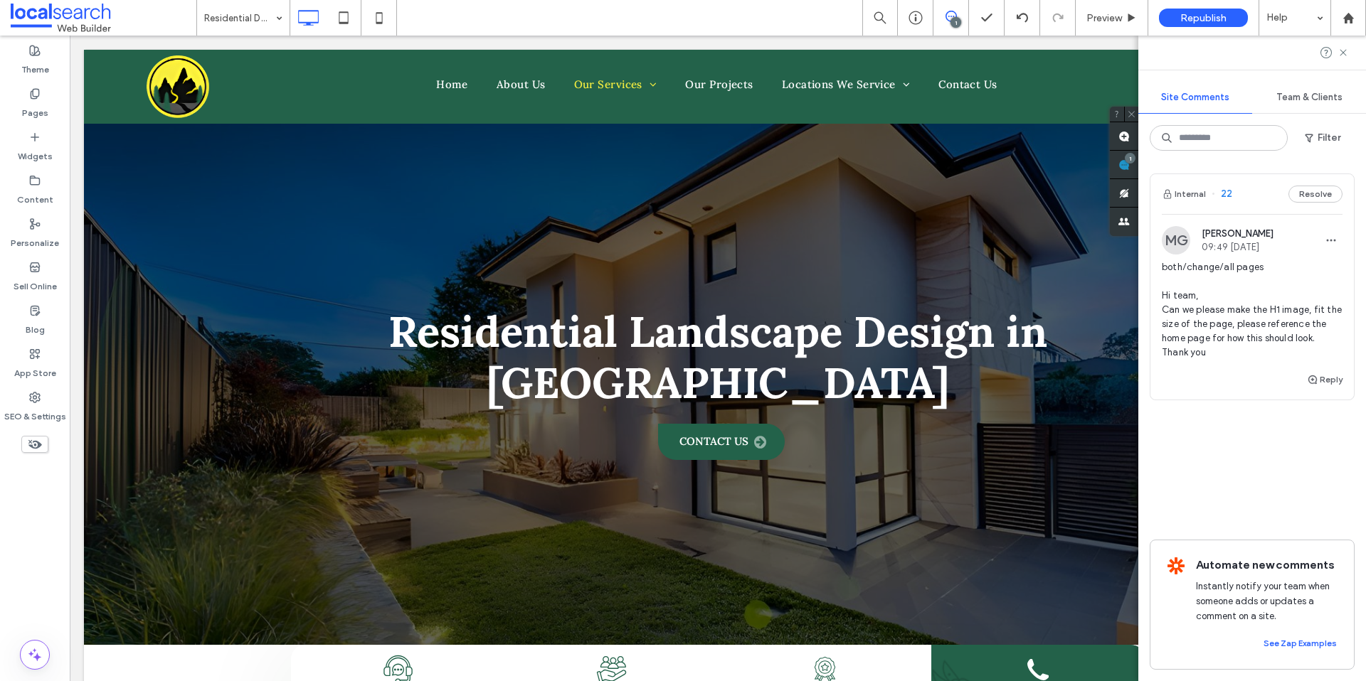
drag, startPoint x: 1334, startPoint y: 233, endPoint x: 1323, endPoint y: 255, distance: 24.5
click at [1334, 233] on span "button" at bounding box center [1330, 240] width 23 height 23
click at [1303, 277] on div "Edit" at bounding box center [1278, 277] width 127 height 27
click at [1176, 305] on textarea "**********" at bounding box center [1252, 310] width 181 height 71
type textarea "**********"
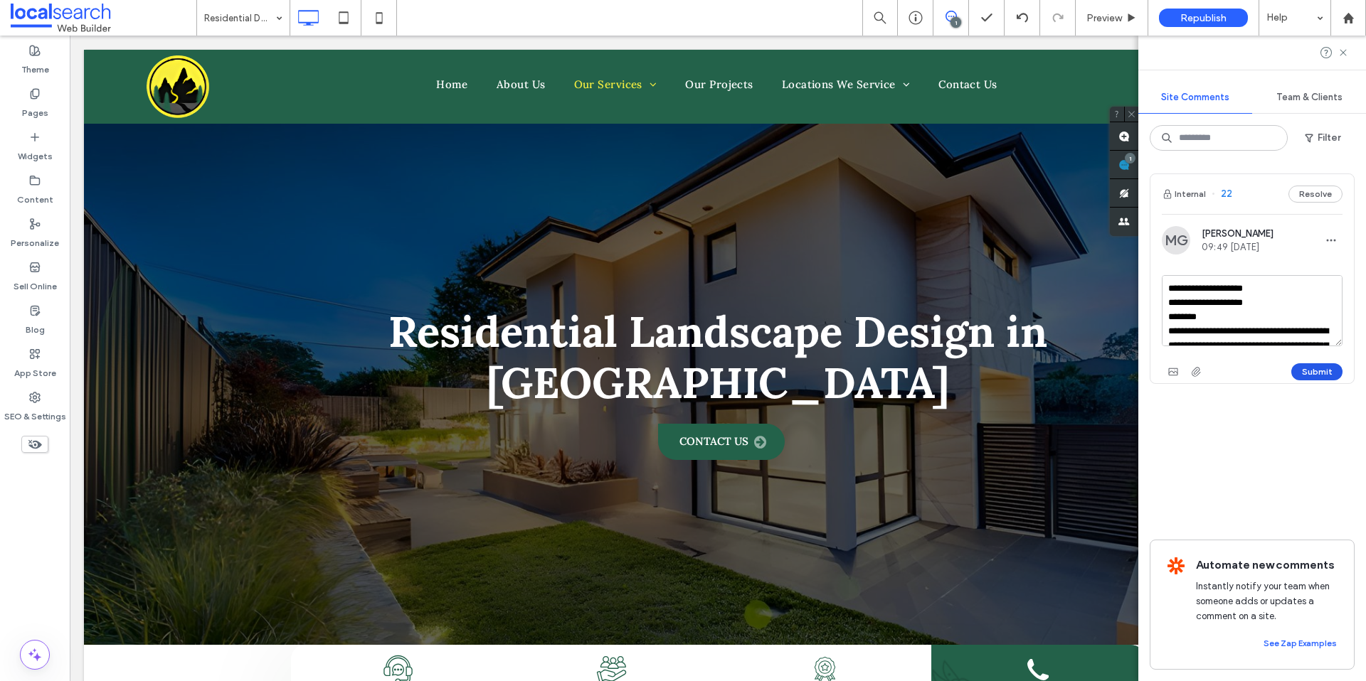
click at [1334, 373] on button "Submit" at bounding box center [1316, 371] width 51 height 17
